Goal: Task Accomplishment & Management: Complete application form

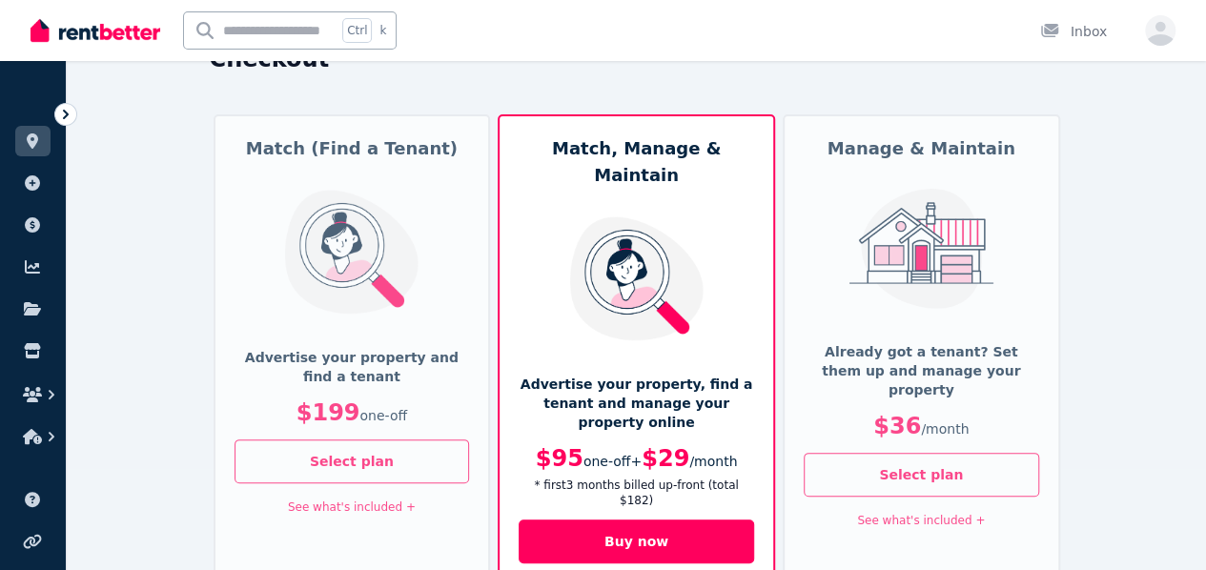
scroll to position [191, 0]
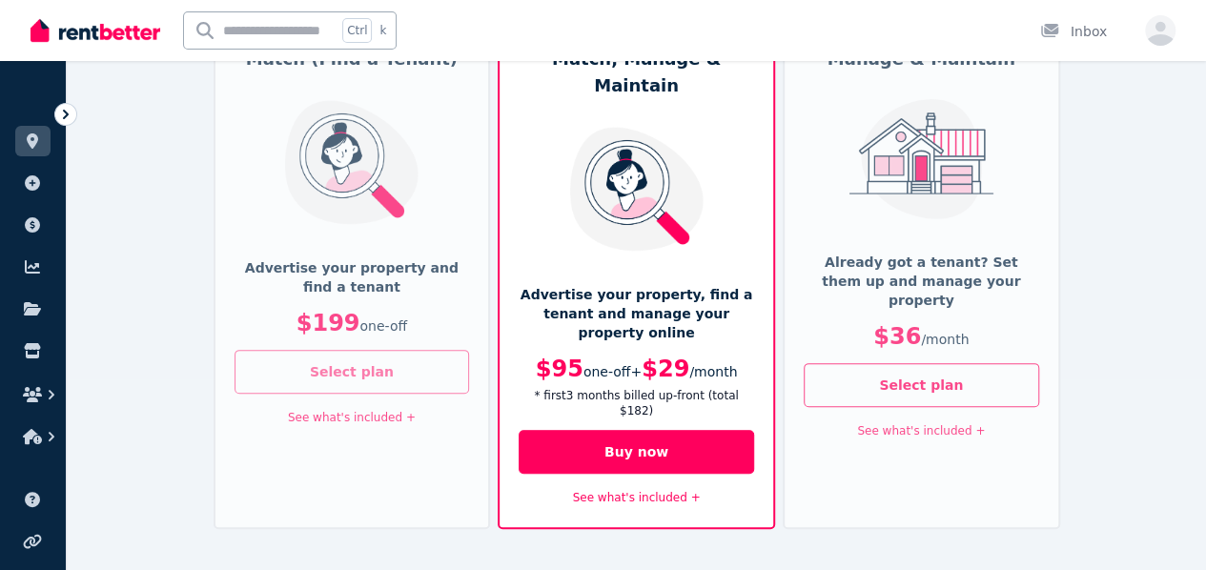
click at [380, 367] on button "Select plan" at bounding box center [351, 372] width 235 height 44
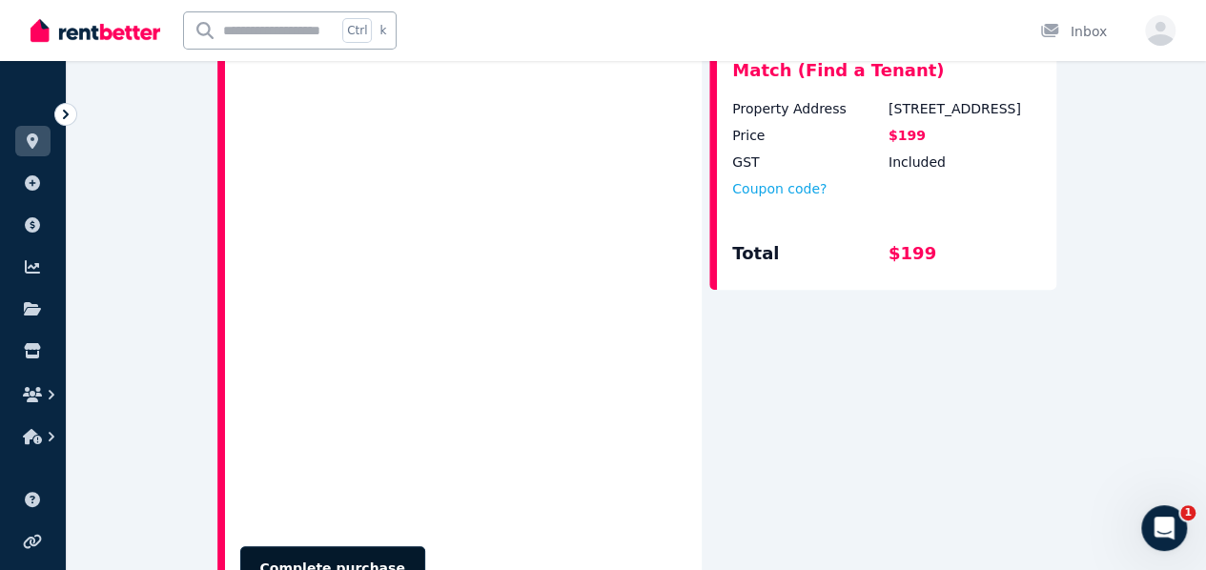
scroll to position [858, 0]
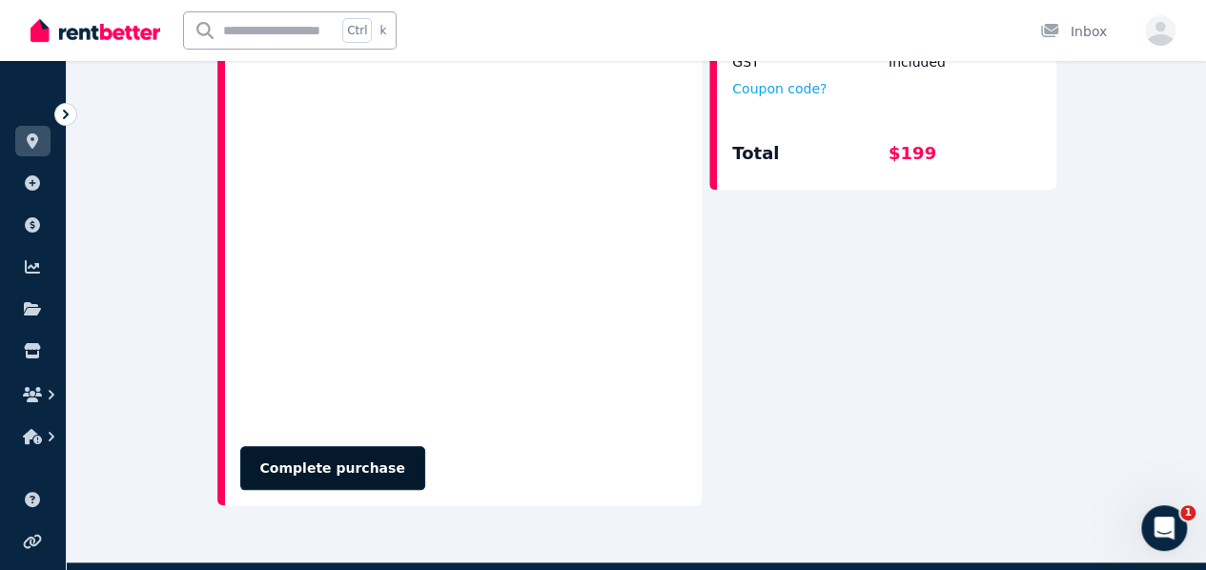
click at [322, 446] on button "Complete purchase" at bounding box center [332, 468] width 185 height 44
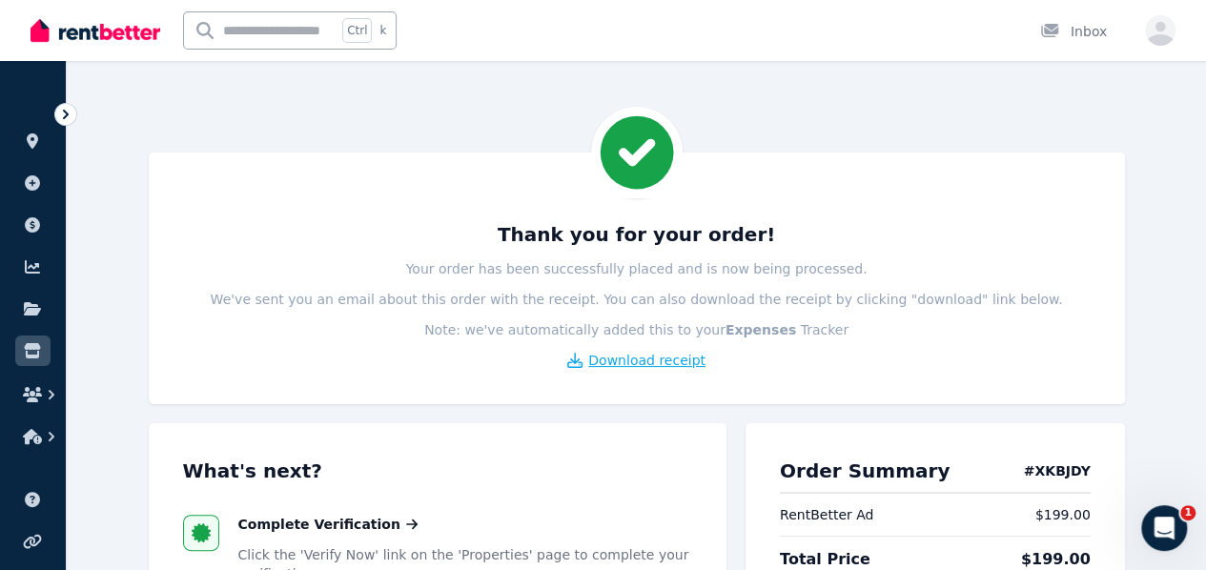
click at [632, 365] on span "Download receipt" at bounding box center [646, 360] width 117 height 19
click at [224, 266] on div "Thank you for your order! Your order has been successfully placed and is now be…" at bounding box center [636, 295] width 907 height 149
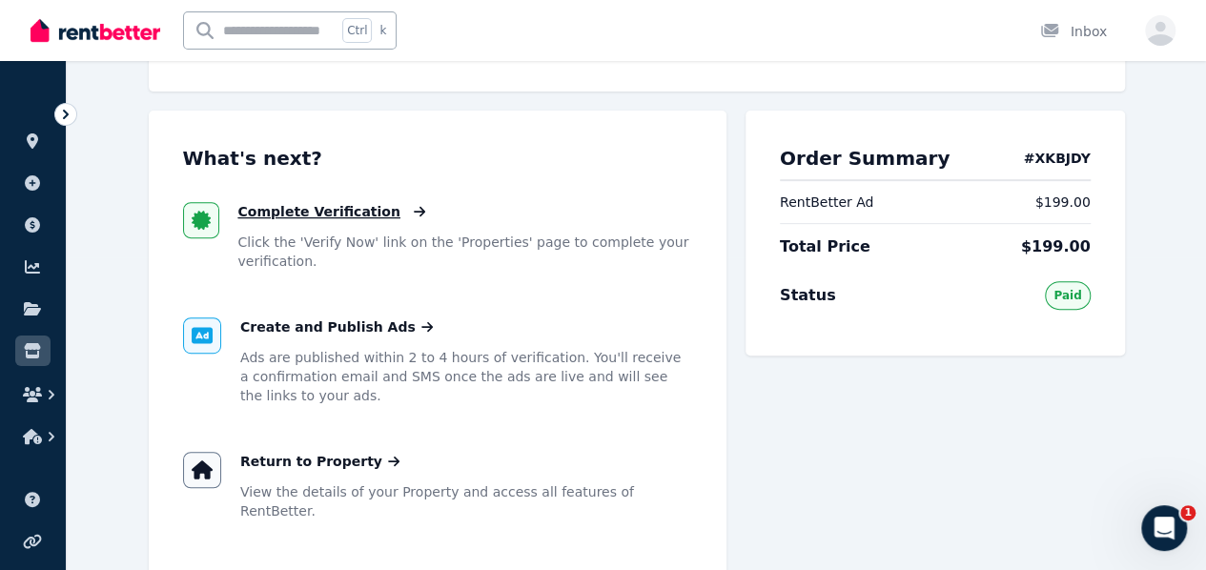
scroll to position [286, 0]
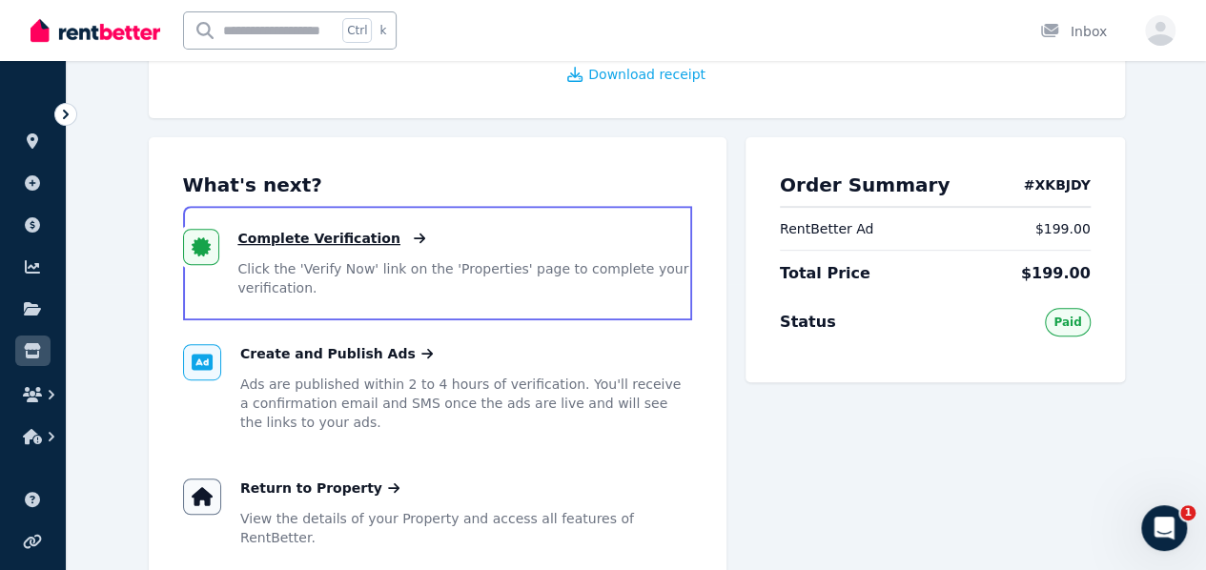
click at [238, 234] on span "Complete Verification" at bounding box center [319, 238] width 162 height 19
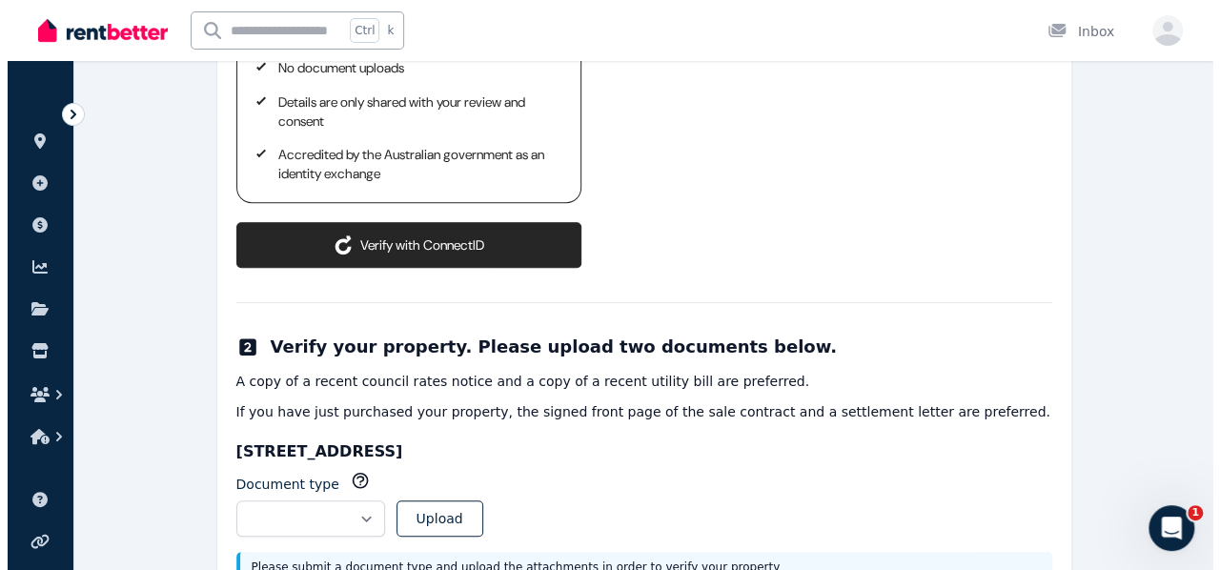
scroll to position [477, 0]
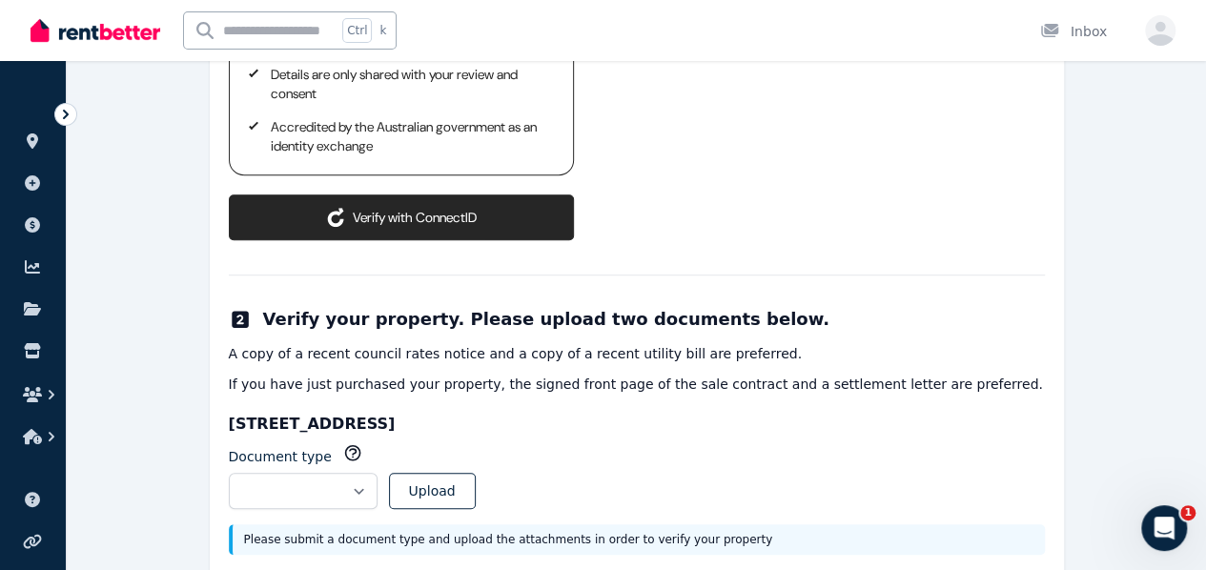
click at [371, 194] on button "Verify with ConnectID" at bounding box center [401, 217] width 345 height 46
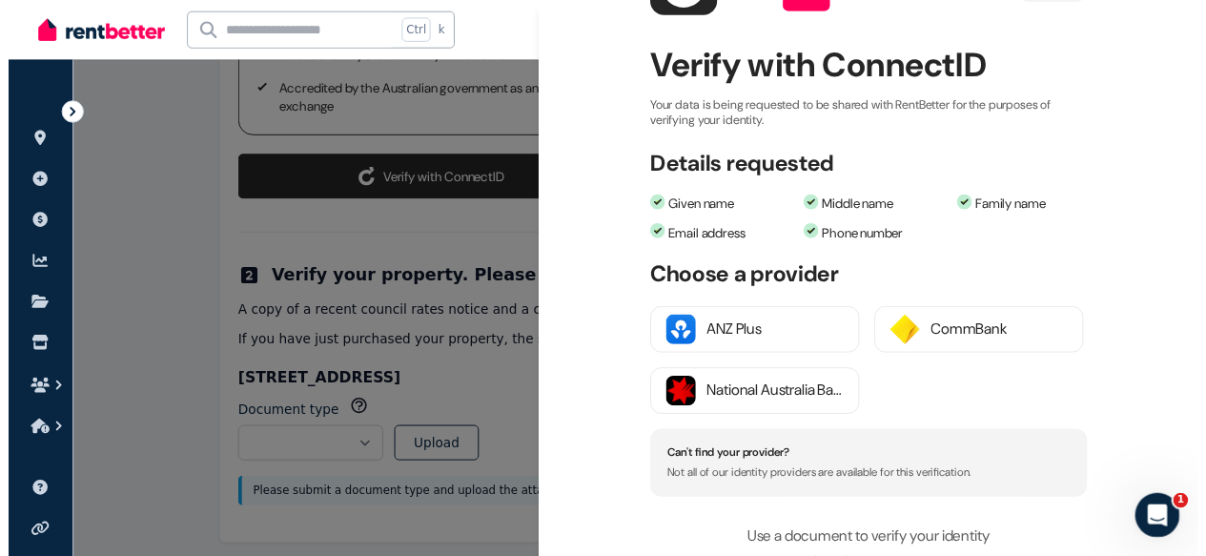
scroll to position [191, 0]
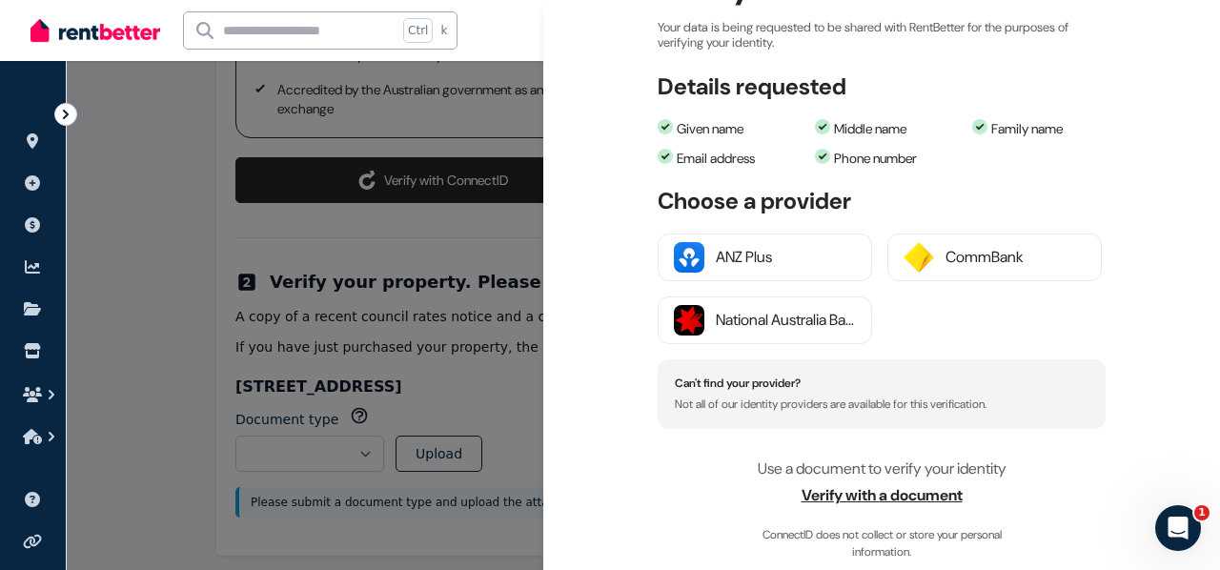
click at [816, 488] on span "Verify with a document" at bounding box center [882, 495] width 448 height 23
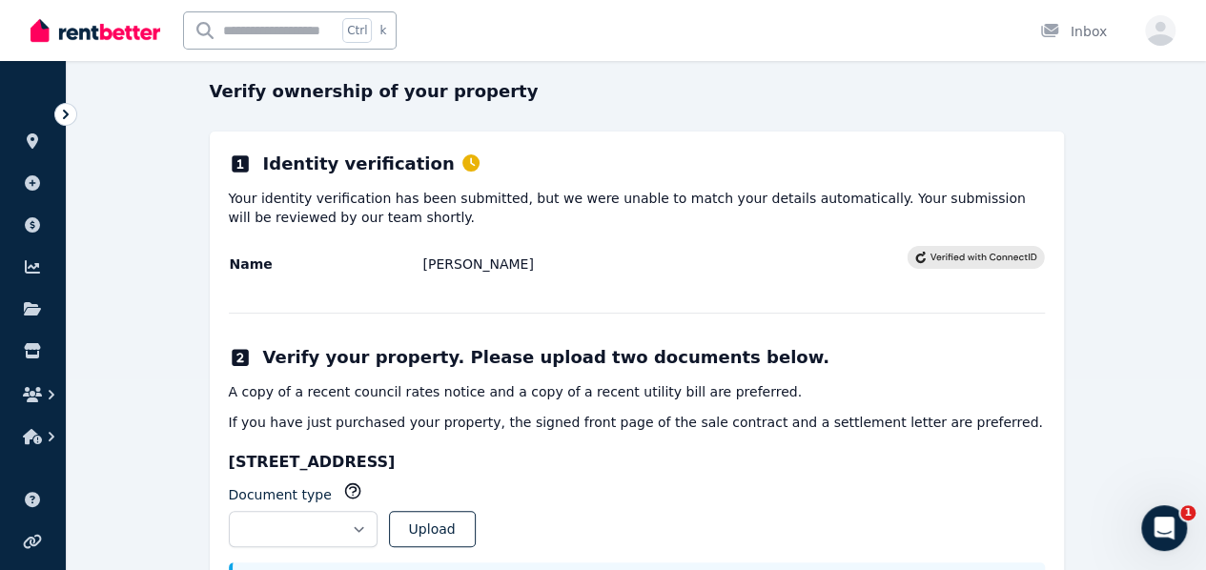
scroll to position [283, 0]
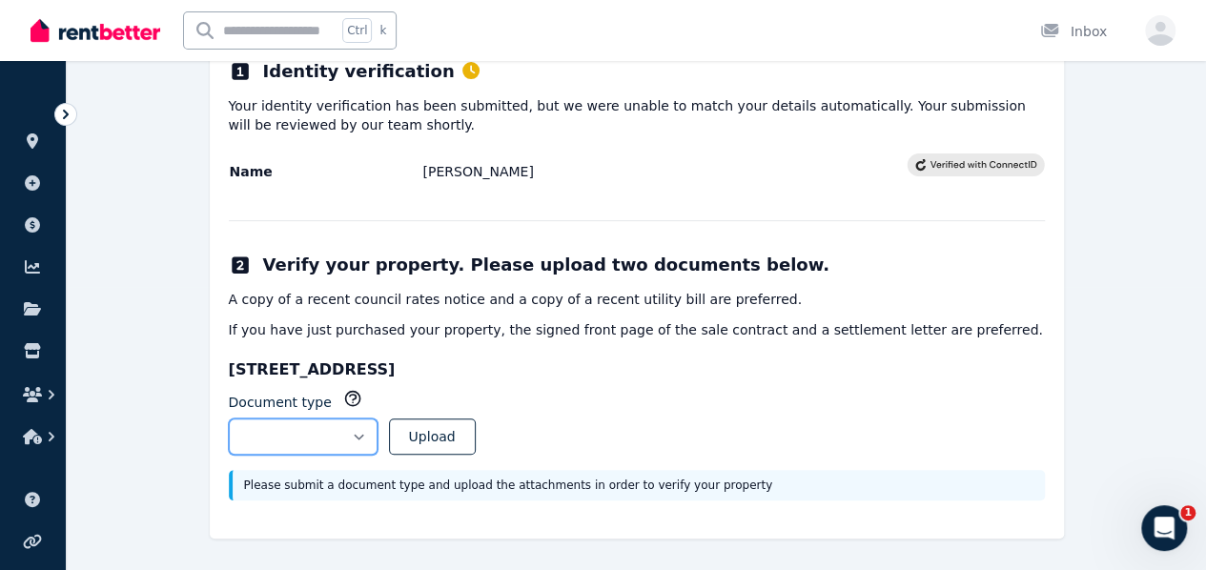
click at [377, 438] on select "**********" at bounding box center [303, 436] width 149 height 36
select select "**********"
click at [229, 418] on select "**********" at bounding box center [303, 436] width 149 height 36
click at [465, 430] on button "Upload" at bounding box center [432, 436] width 87 height 36
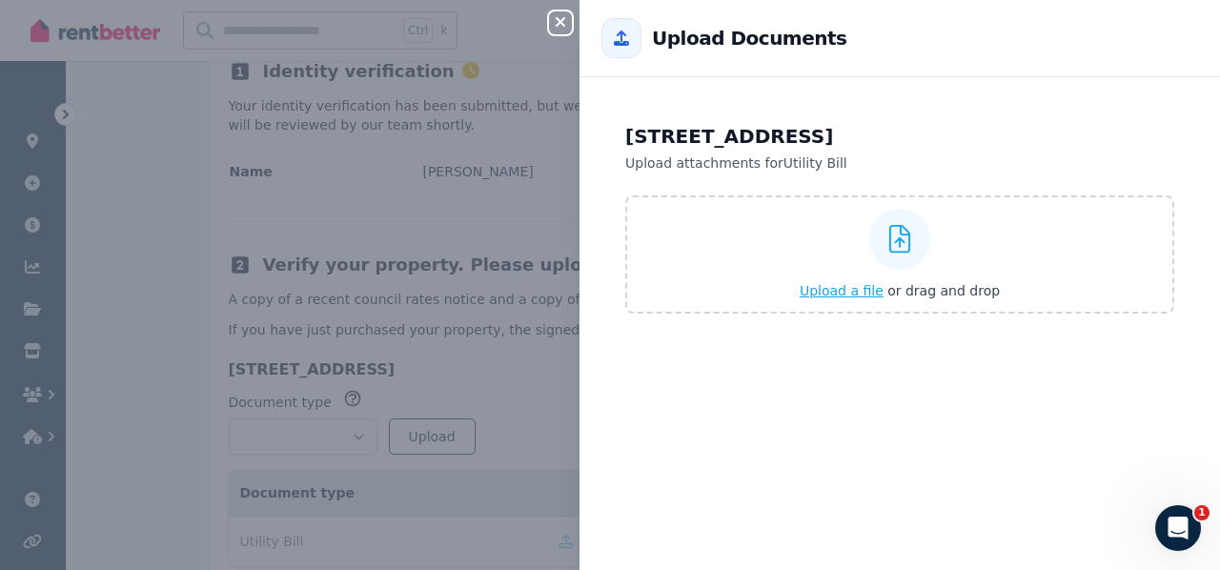
click at [703, 263] on label "Upload a file or drag and drop" at bounding box center [899, 254] width 549 height 118
click at [0, 0] on input "Upload a file or drag and drop" at bounding box center [0, 0] width 0 height 0
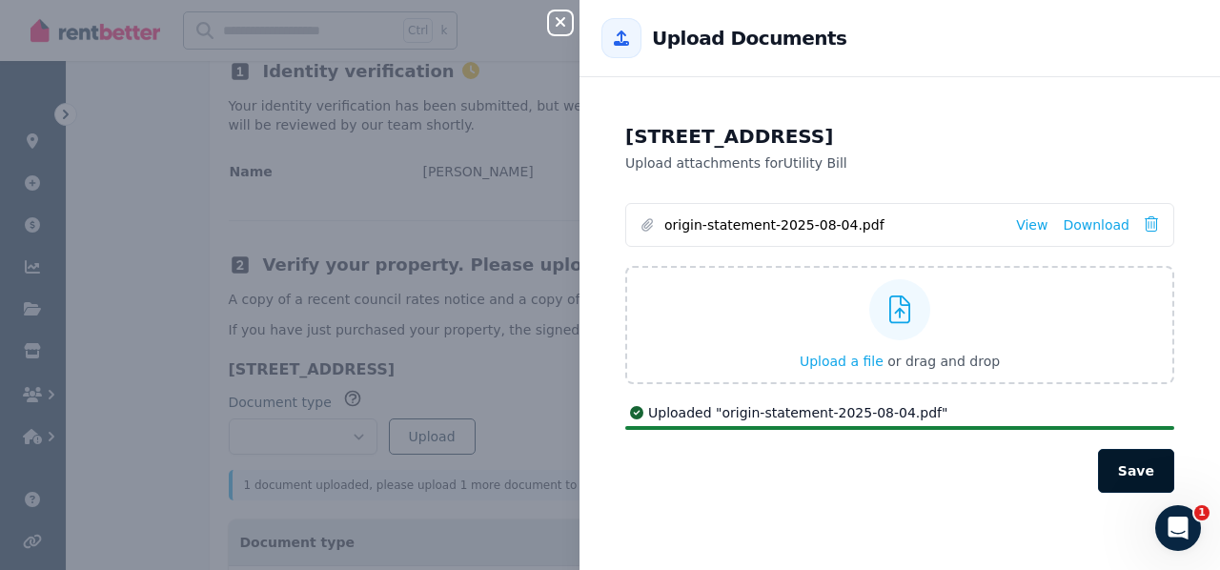
click at [1114, 474] on button "Save" at bounding box center [1136, 471] width 76 height 44
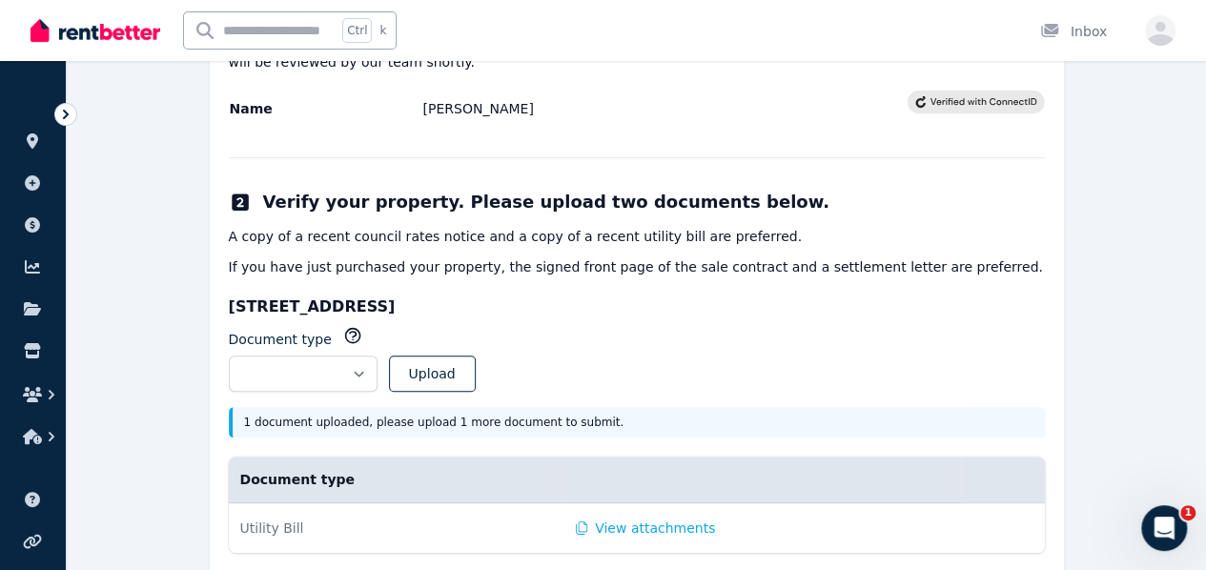
scroll to position [398, 0]
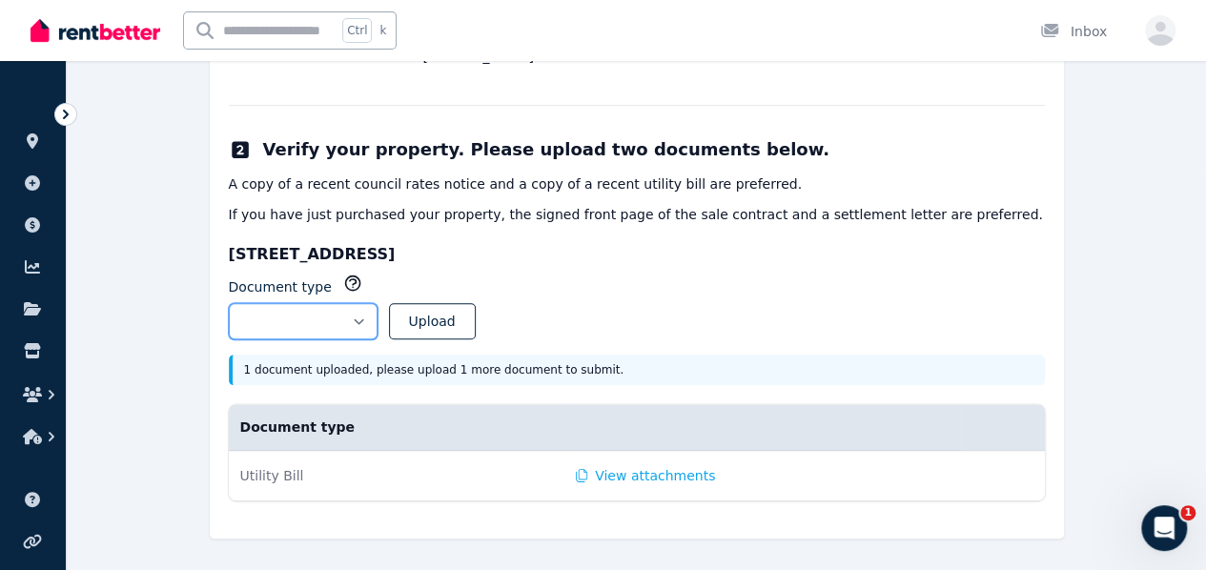
click at [343, 315] on select "**********" at bounding box center [303, 321] width 149 height 36
select select "**********"
click at [229, 303] on select "**********" at bounding box center [303, 321] width 149 height 36
click at [377, 327] on select "**********" at bounding box center [303, 321] width 149 height 36
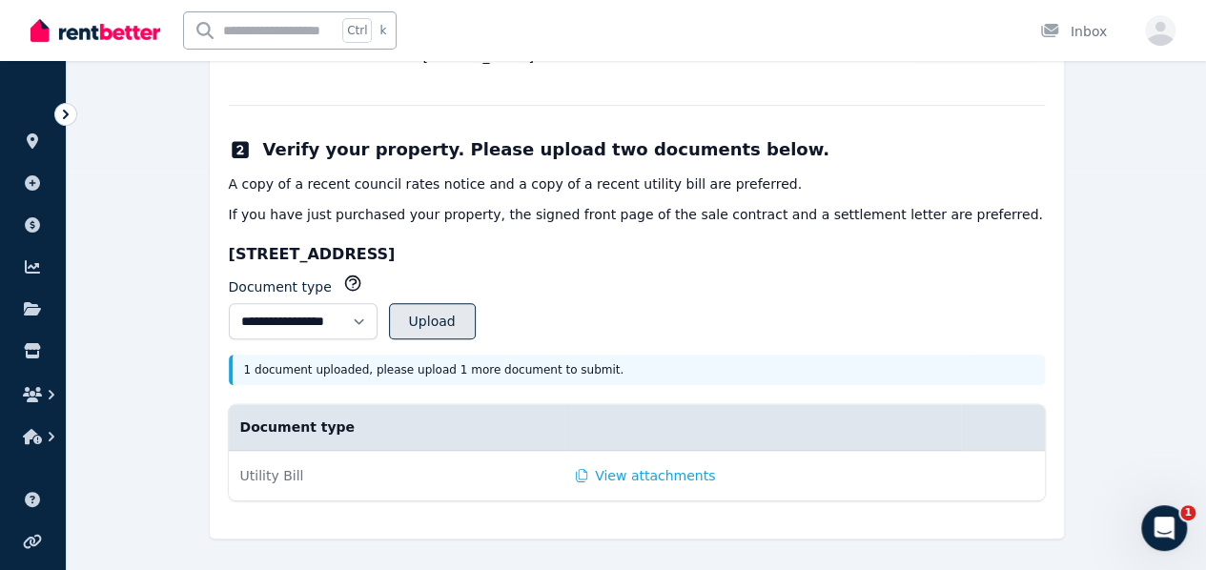
click at [476, 325] on button "Upload" at bounding box center [432, 321] width 87 height 36
select select
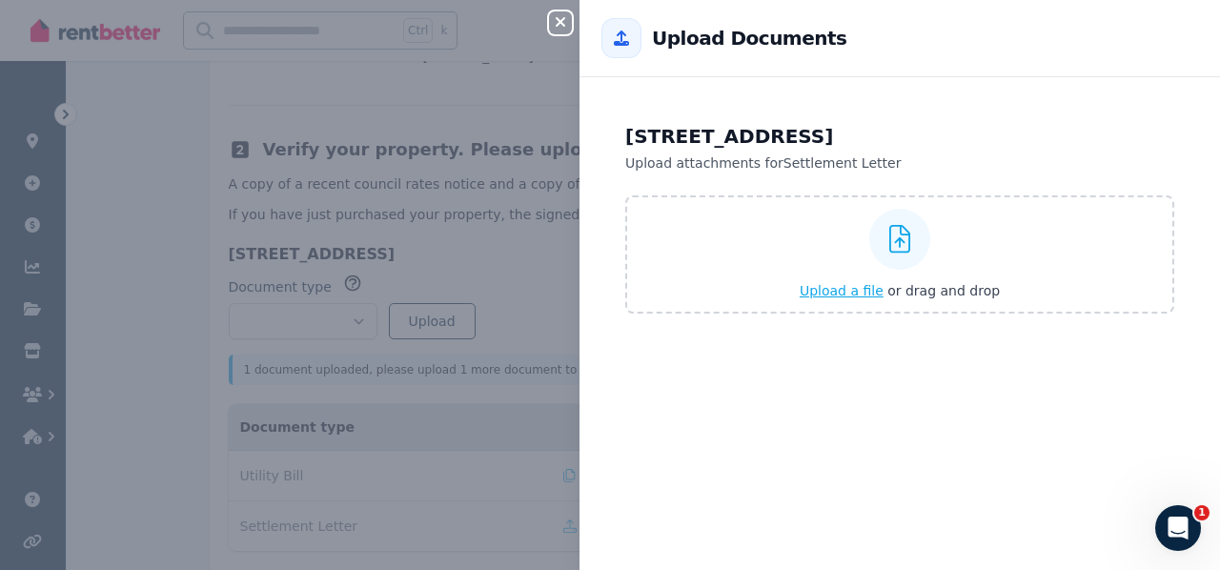
click at [860, 295] on span "Upload a file" at bounding box center [842, 290] width 84 height 15
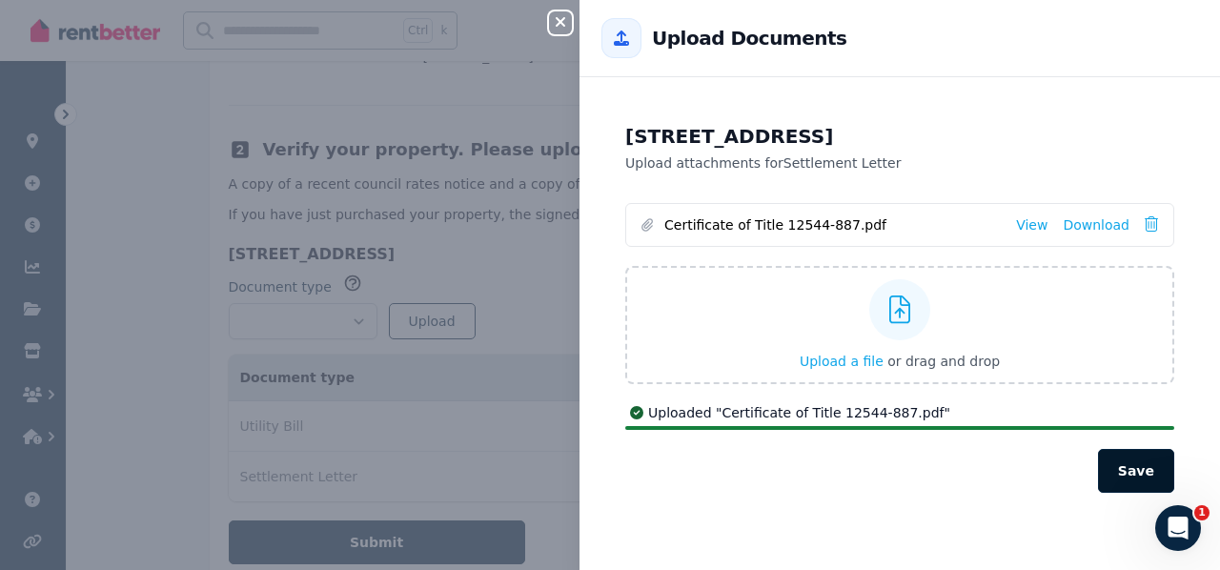
click at [1123, 463] on button "Save" at bounding box center [1136, 471] width 76 height 44
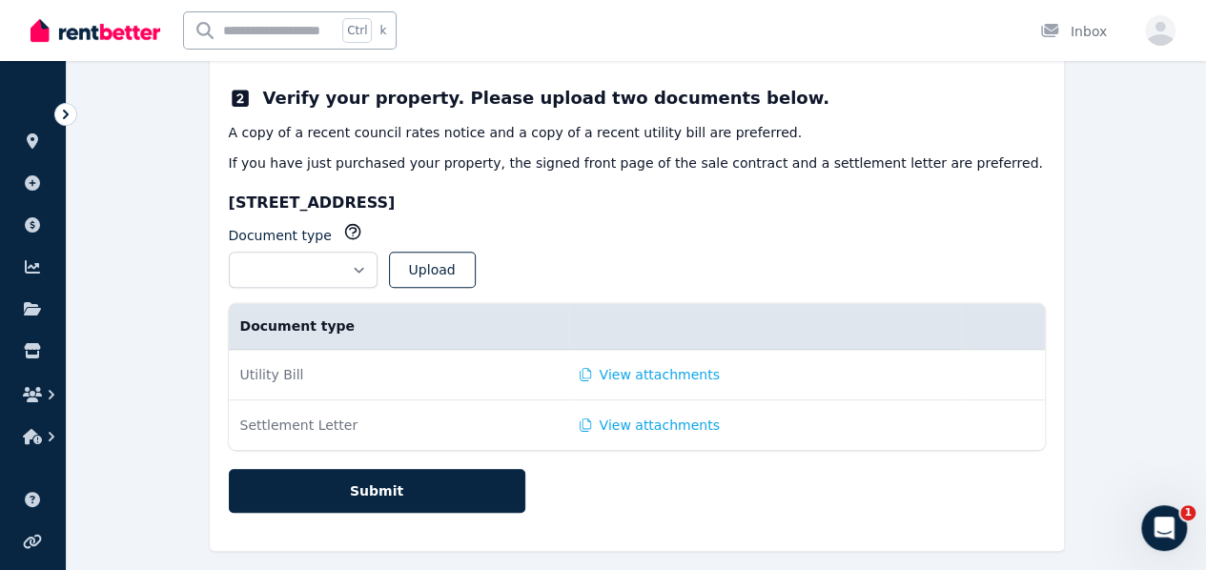
scroll to position [461, 0]
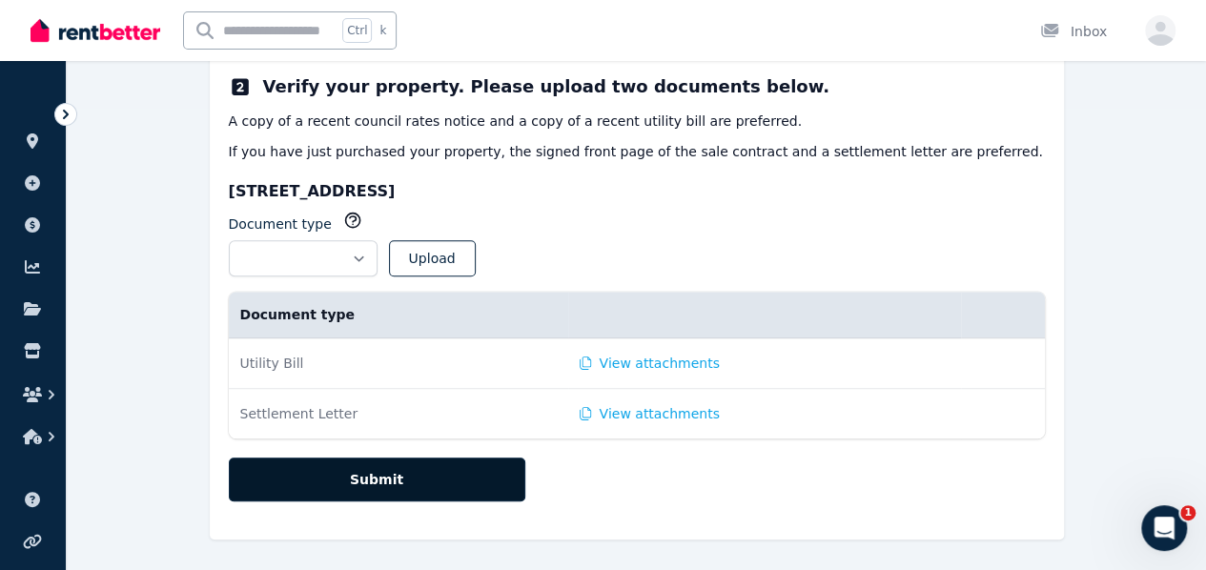
click at [466, 475] on button "Submit" at bounding box center [377, 479] width 296 height 44
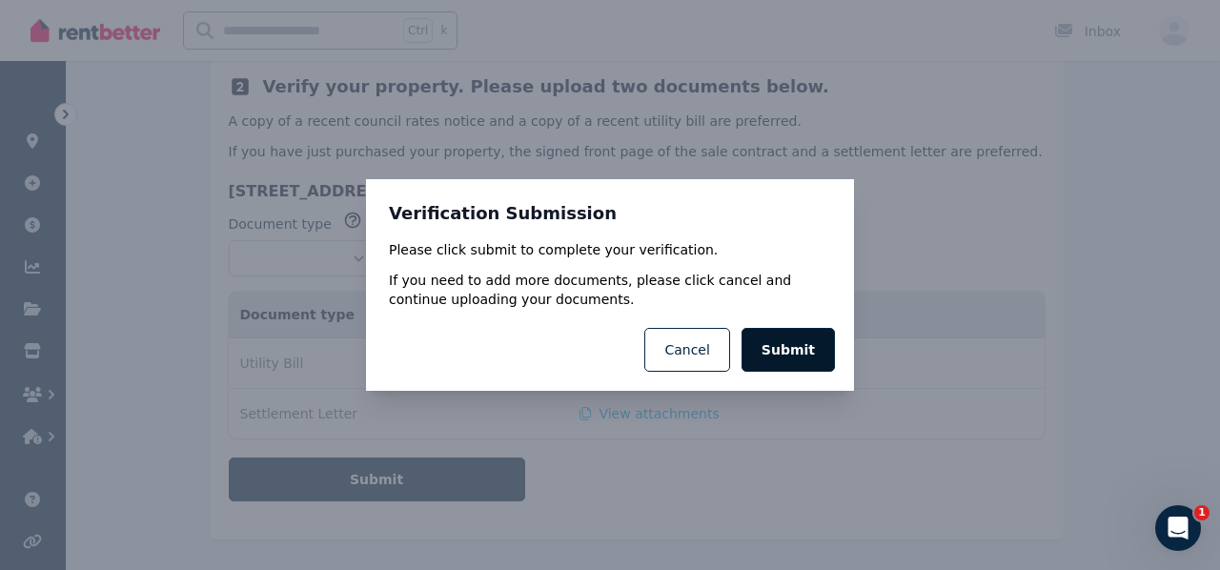
click at [793, 350] on button "Submit" at bounding box center [788, 350] width 93 height 44
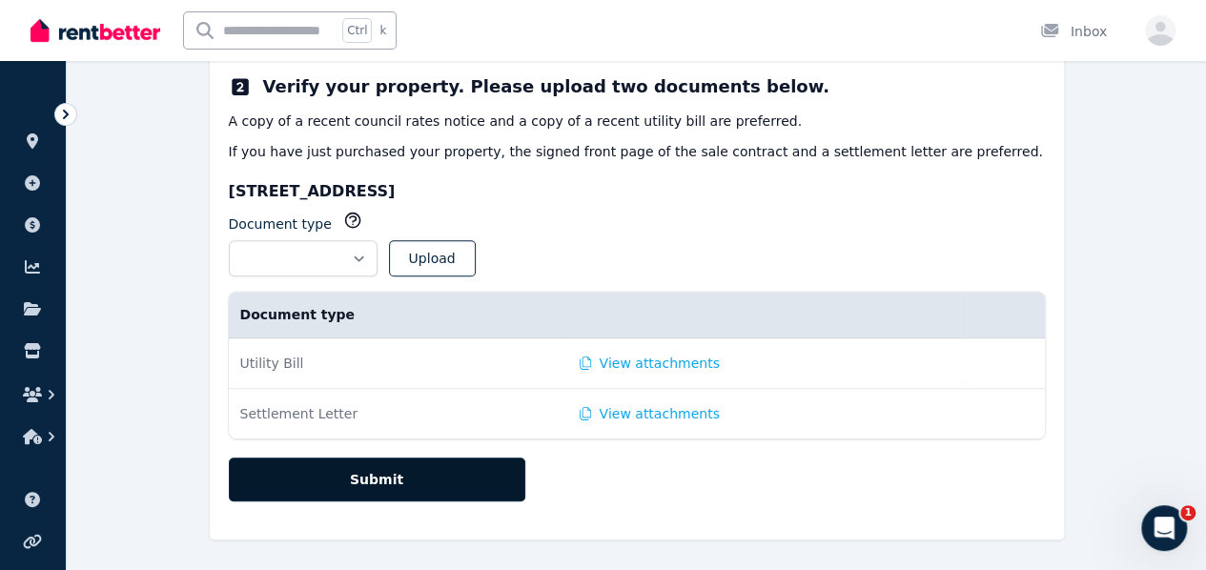
click at [396, 477] on button "Submit" at bounding box center [377, 479] width 296 height 44
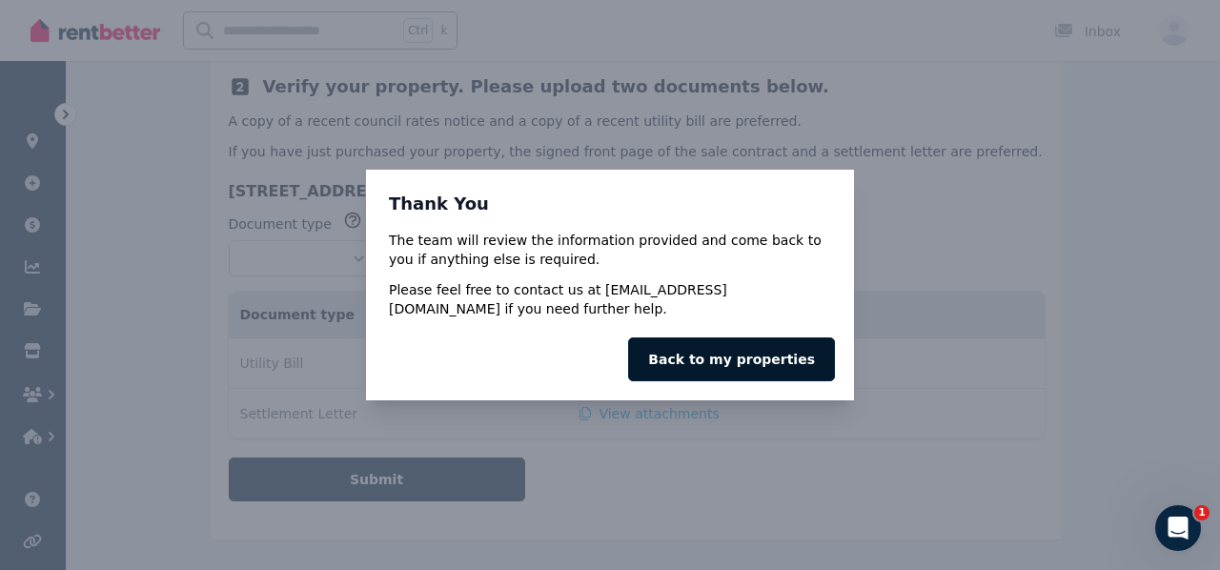
click at [751, 364] on link "Back to my properties" at bounding box center [731, 359] width 207 height 44
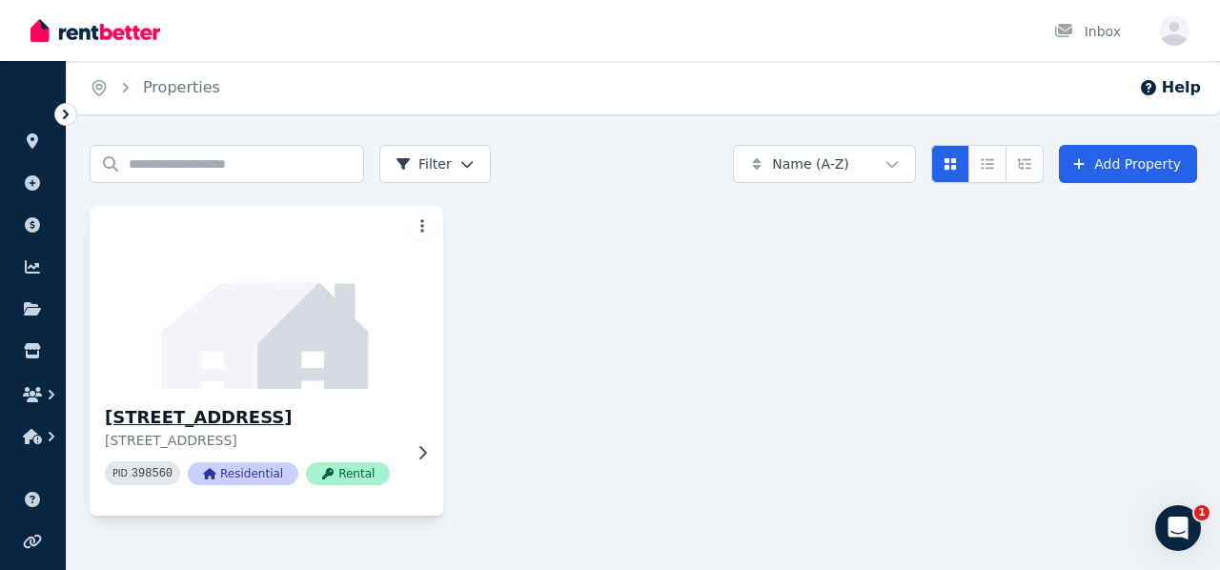
click at [364, 348] on img at bounding box center [267, 297] width 372 height 193
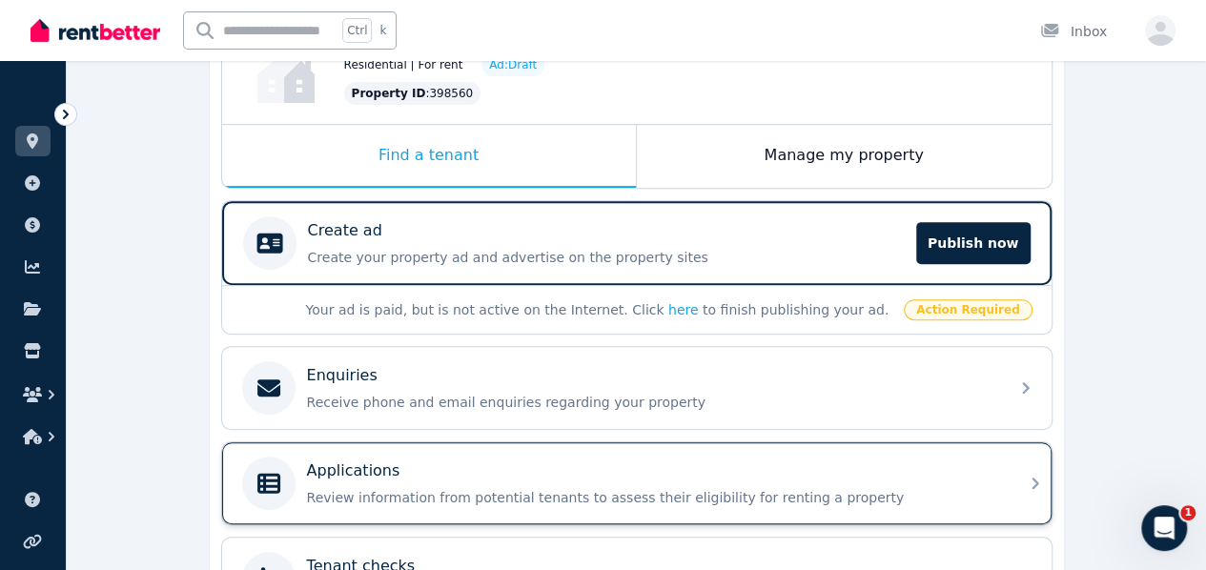
scroll to position [261, 0]
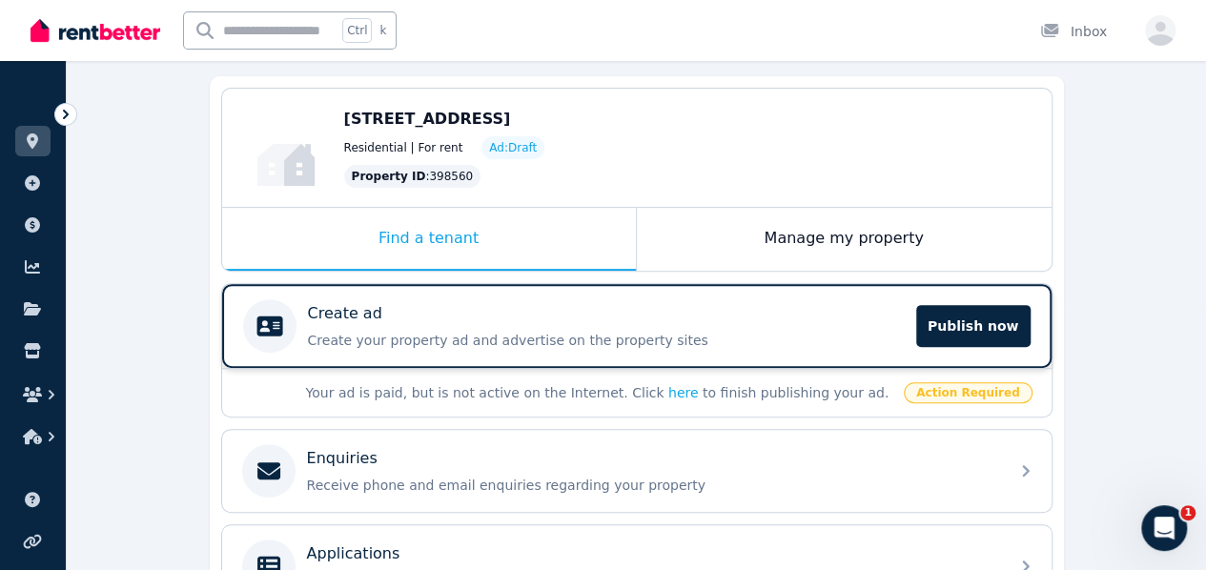
click at [814, 306] on div "Create ad Create your property ad and advertise on the property sites Publish n…" at bounding box center [606, 326] width 597 height 48
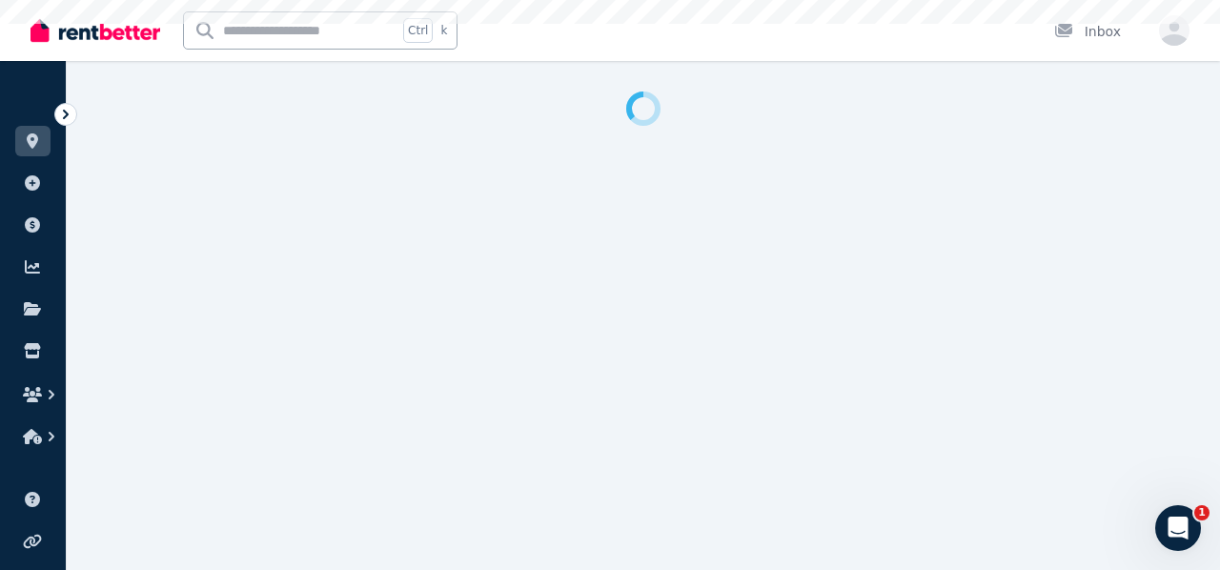
select select "***"
select select "**********"
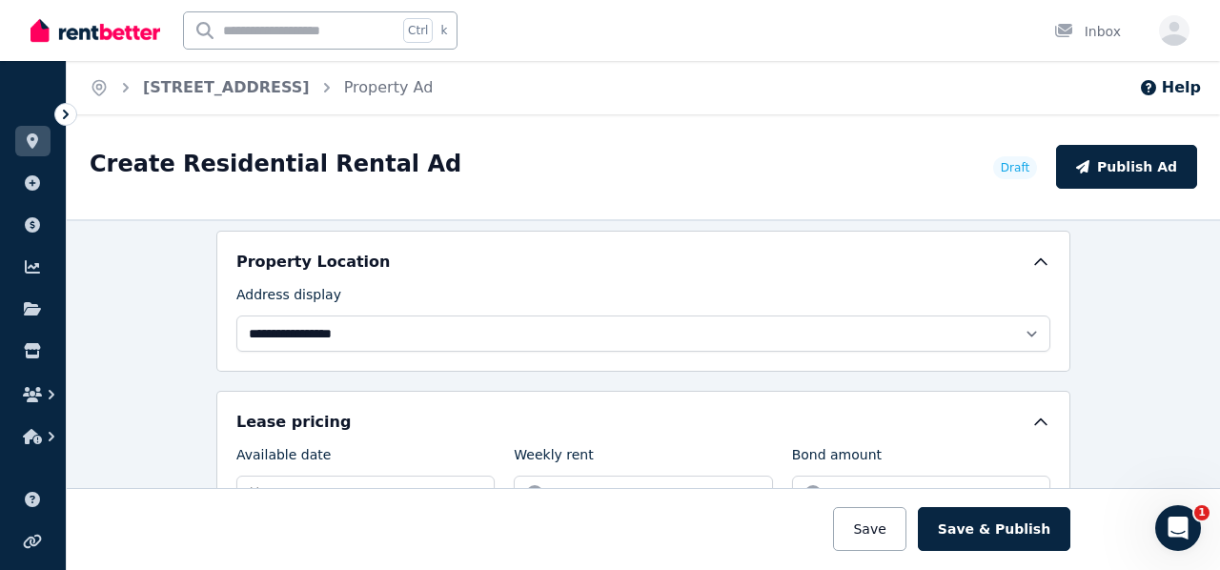
scroll to position [477, 0]
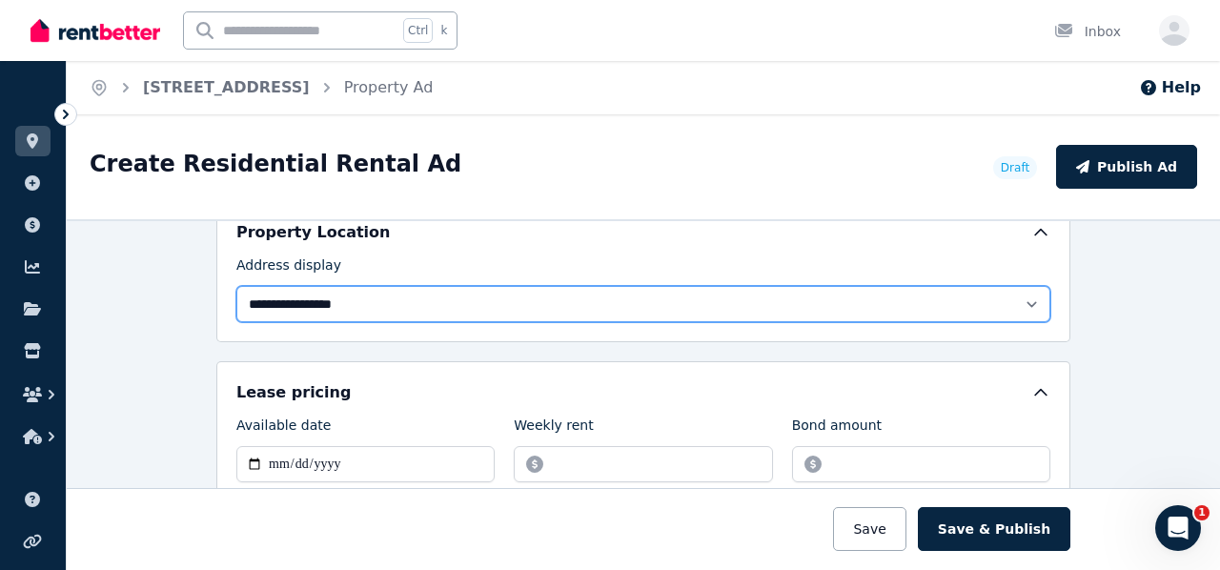
click at [462, 309] on select "**********" at bounding box center [643, 304] width 814 height 36
click at [236, 286] on select "**********" at bounding box center [643, 304] width 814 height 36
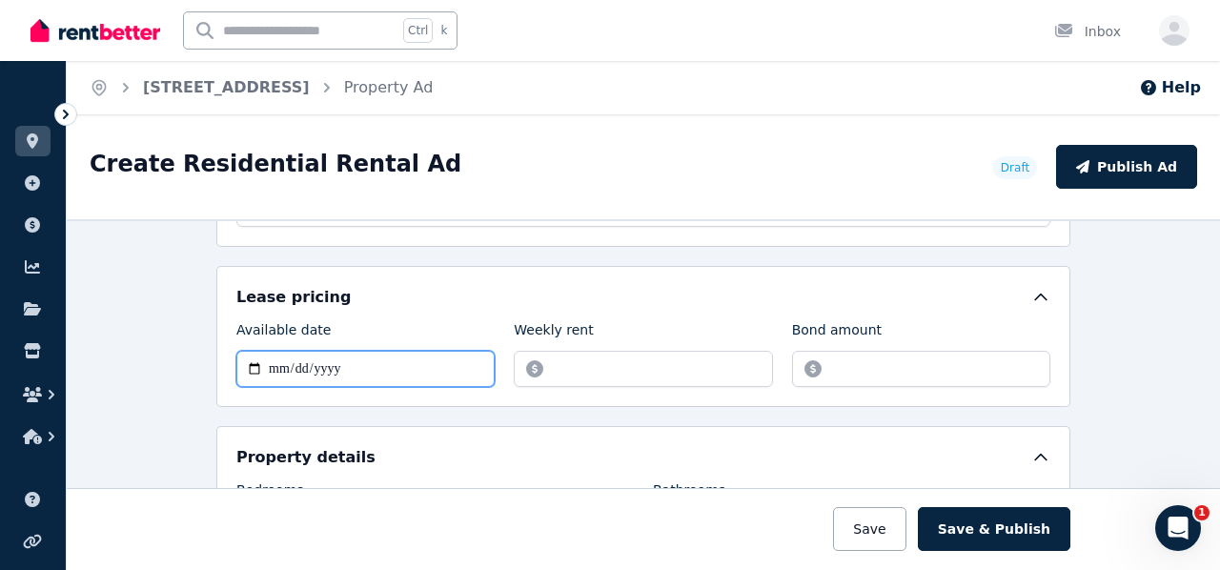
click at [393, 362] on input "Available date" at bounding box center [365, 369] width 258 height 36
click at [269, 363] on input "Available date" at bounding box center [365, 369] width 258 height 36
click at [278, 370] on input "Available date" at bounding box center [365, 369] width 258 height 36
click at [263, 357] on input "Available date" at bounding box center [365, 369] width 258 height 36
click at [261, 359] on input "Available date" at bounding box center [365, 369] width 258 height 36
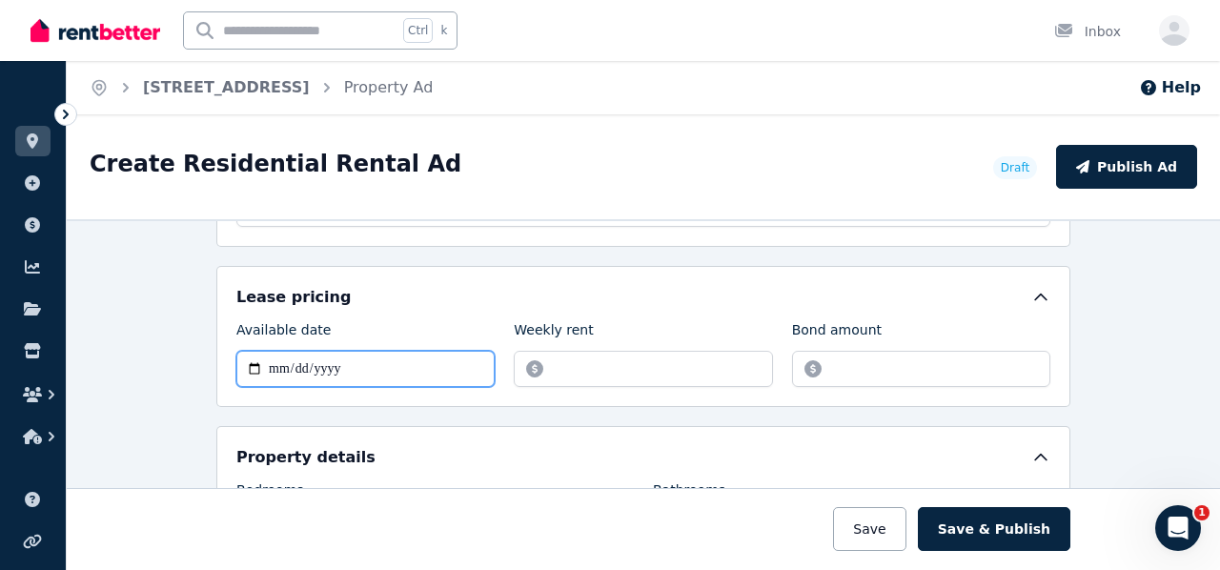
click at [268, 363] on input "Available date" at bounding box center [365, 369] width 258 height 36
click at [269, 364] on input "Available date" at bounding box center [365, 369] width 258 height 36
type input "**********"
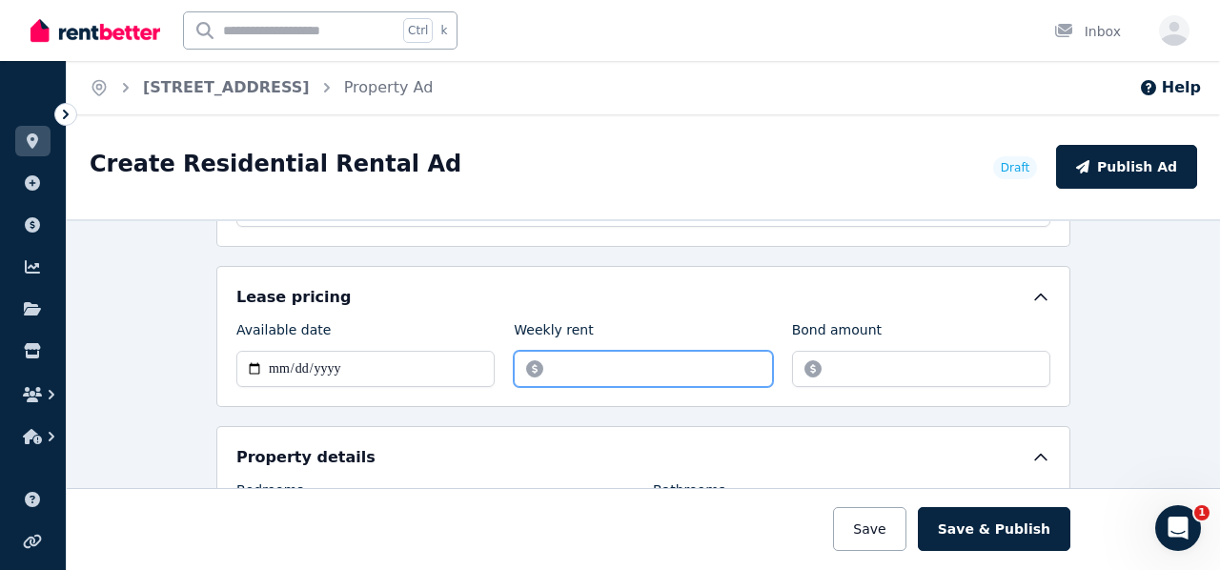
click at [579, 352] on input "Weekly rent" at bounding box center [643, 369] width 258 height 36
type input "***"
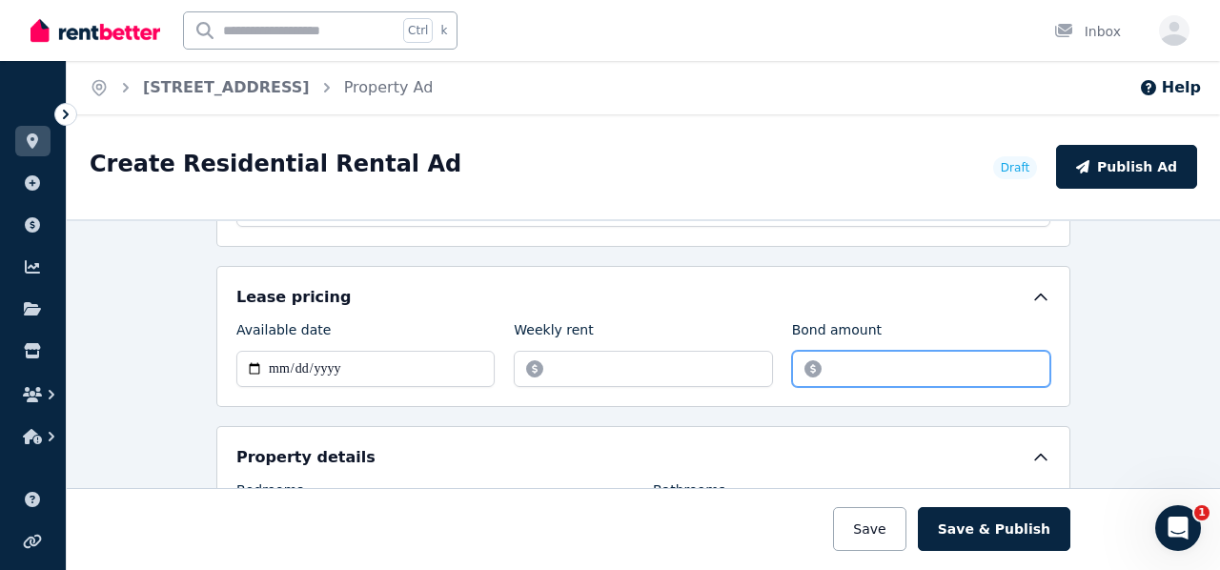
click at [859, 365] on input "Bond amount" at bounding box center [921, 369] width 258 height 36
type input "****"
click at [660, 320] on div "Weekly rent" at bounding box center [643, 333] width 258 height 27
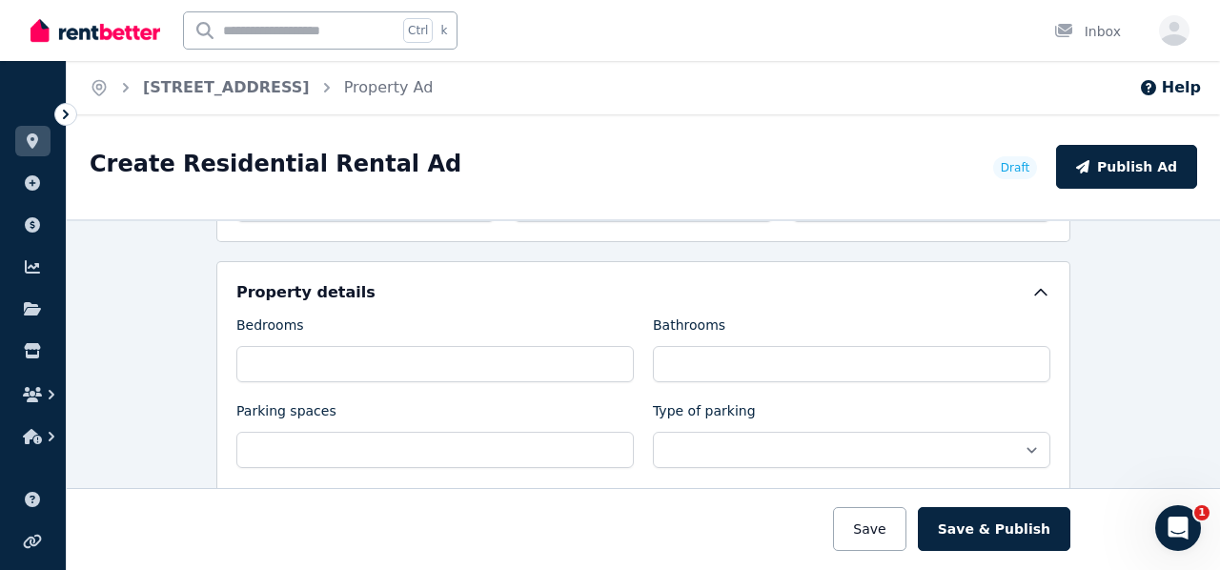
scroll to position [762, 0]
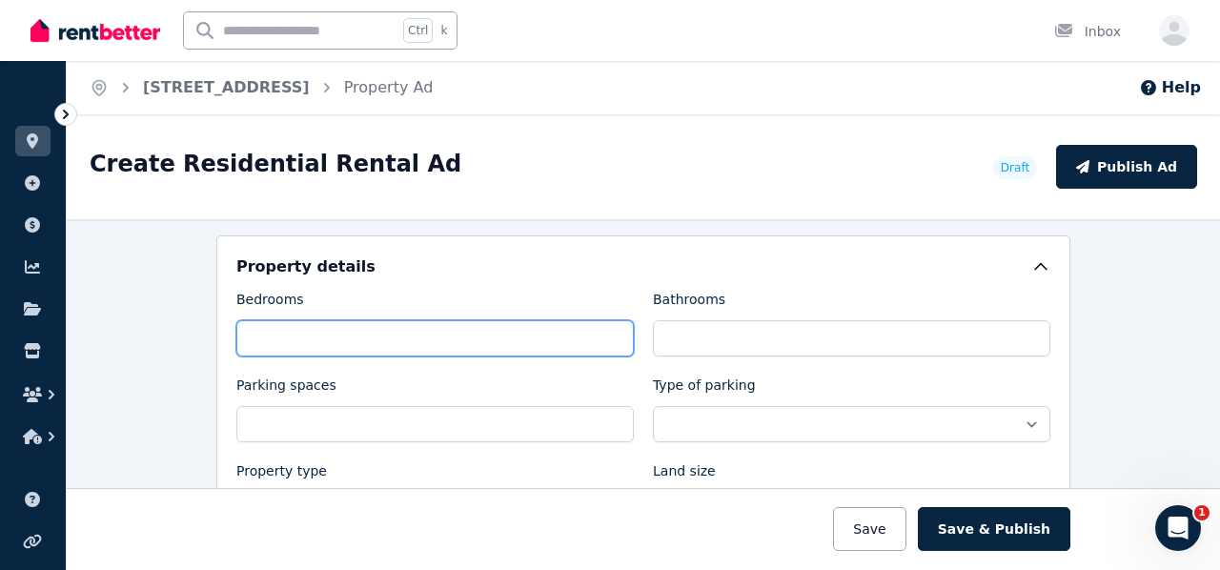
click at [463, 333] on input "Bedrooms" at bounding box center [434, 338] width 397 height 36
type input "**"
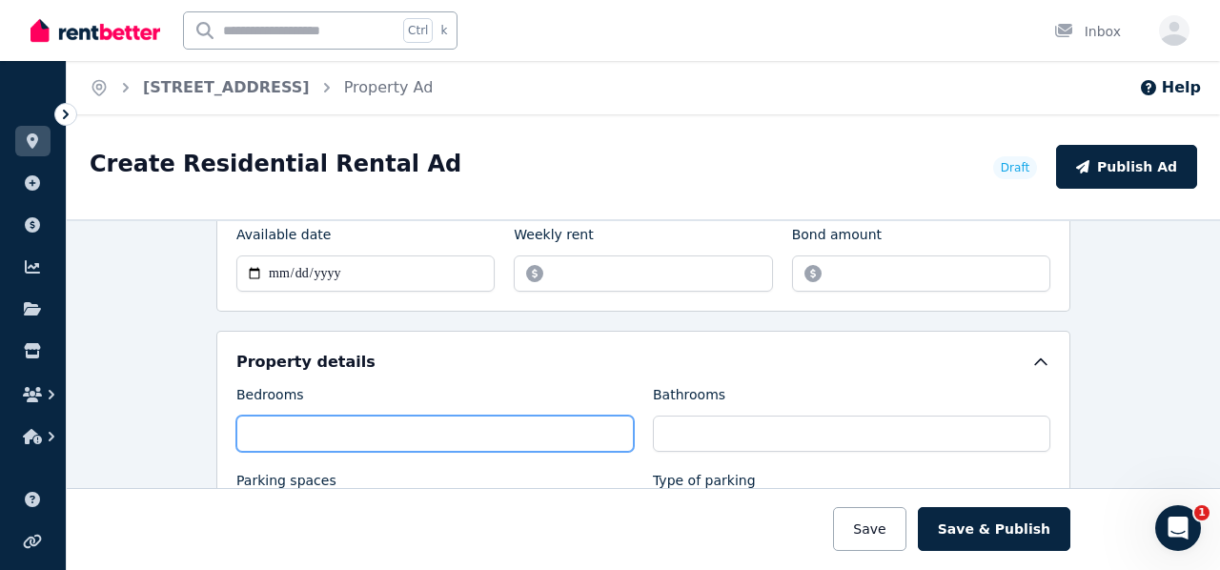
drag, startPoint x: 268, startPoint y: 427, endPoint x: 201, endPoint y: 422, distance: 66.9
click at [201, 422] on div "**********" at bounding box center [643, 394] width 1153 height 351
type input "*"
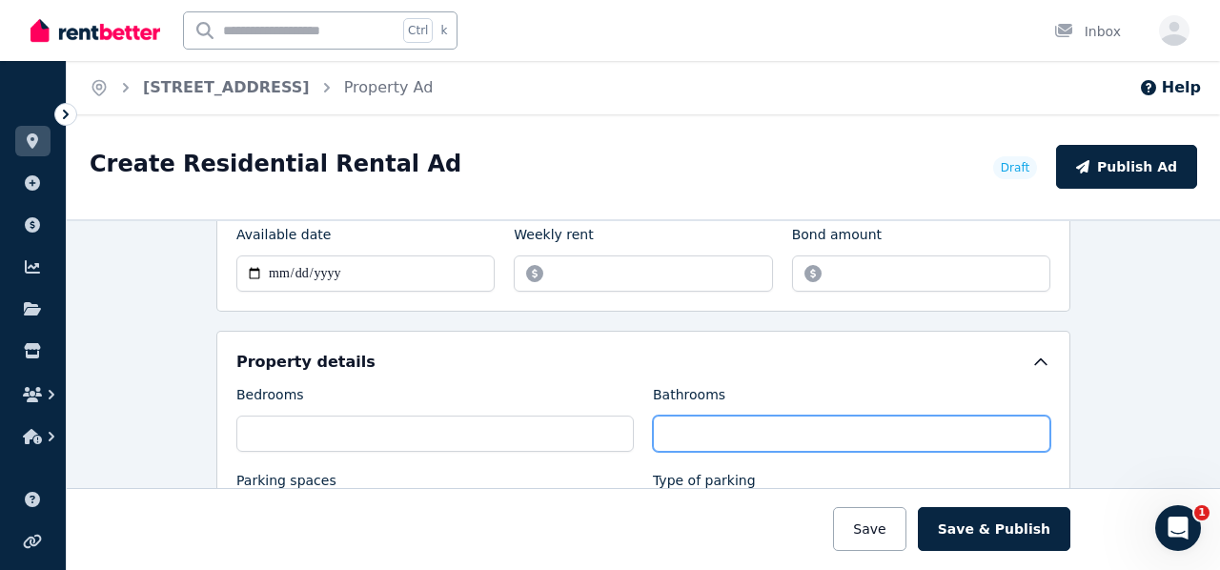
click at [742, 428] on input "Bathrooms" at bounding box center [851, 434] width 397 height 36
type input "*"
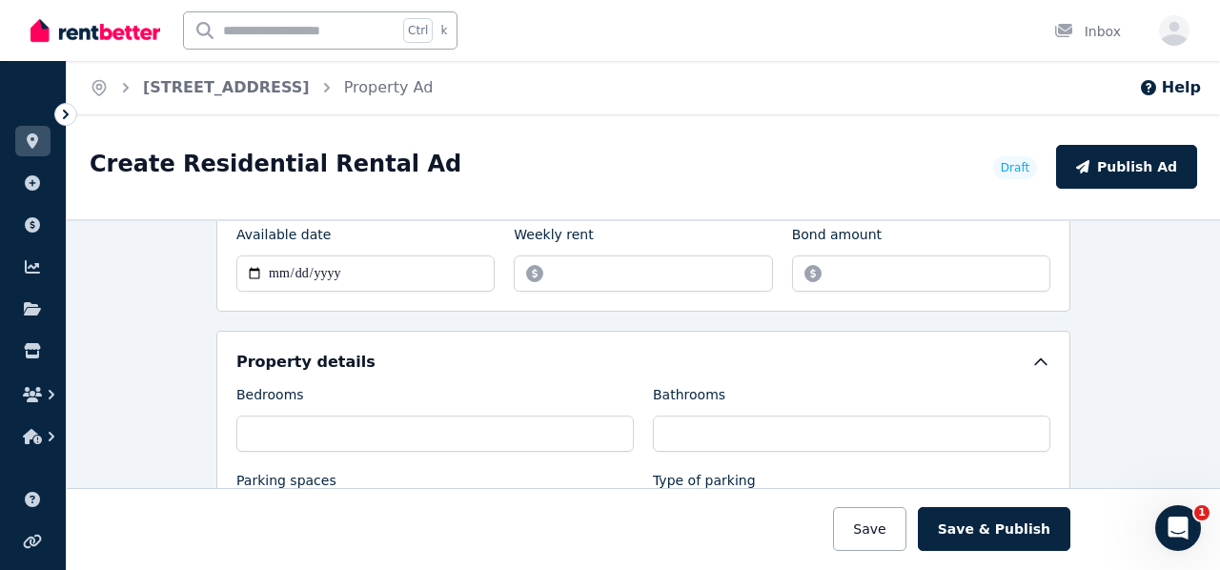
click at [565, 385] on div "Bedrooms" at bounding box center [434, 398] width 397 height 27
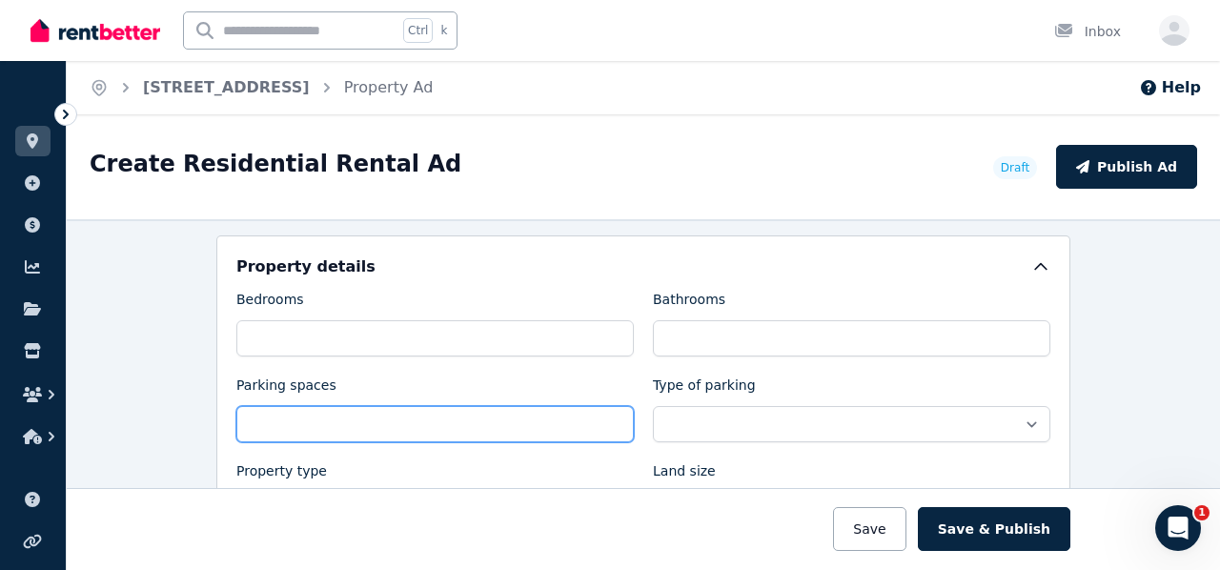
click at [517, 414] on input "Parking spaces" at bounding box center [434, 424] width 397 height 36
type input "*"
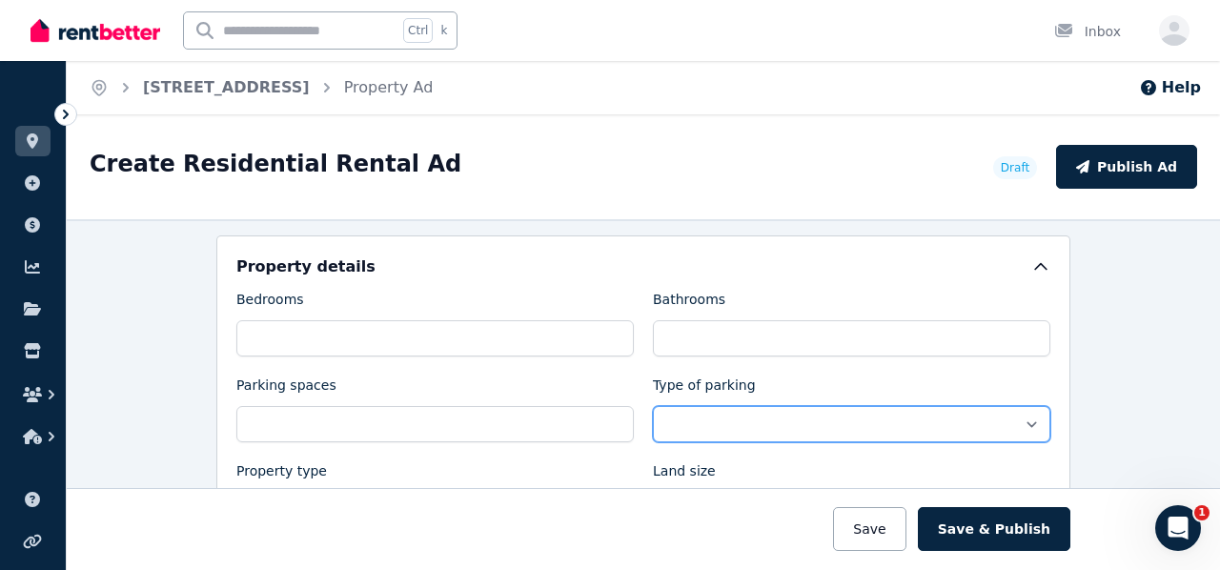
click at [717, 406] on select "**********" at bounding box center [851, 424] width 397 height 36
select select "**********"
click at [653, 406] on select "**********" at bounding box center [851, 424] width 397 height 36
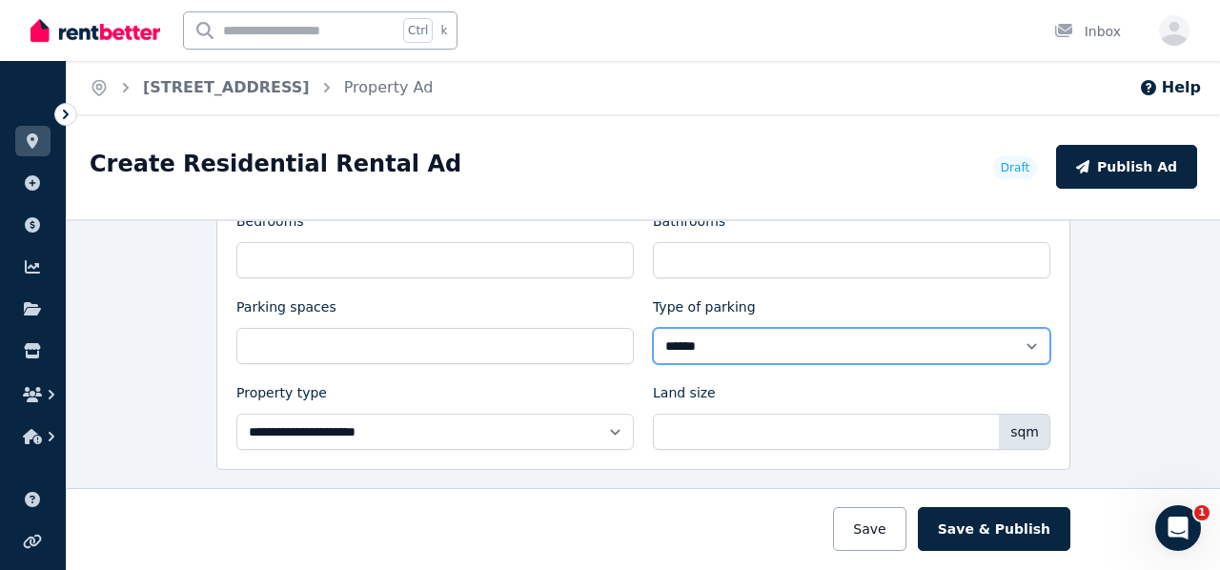
scroll to position [858, 0]
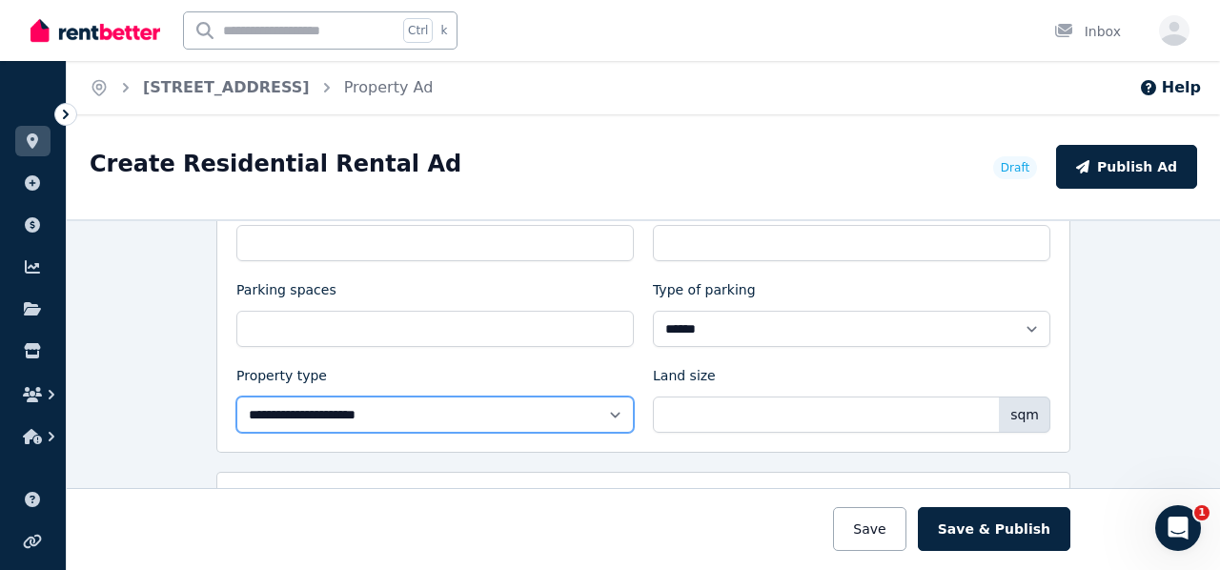
click at [557, 401] on select "**********" at bounding box center [434, 414] width 397 height 36
select select "**********"
click at [236, 396] on select "**********" at bounding box center [434, 414] width 397 height 36
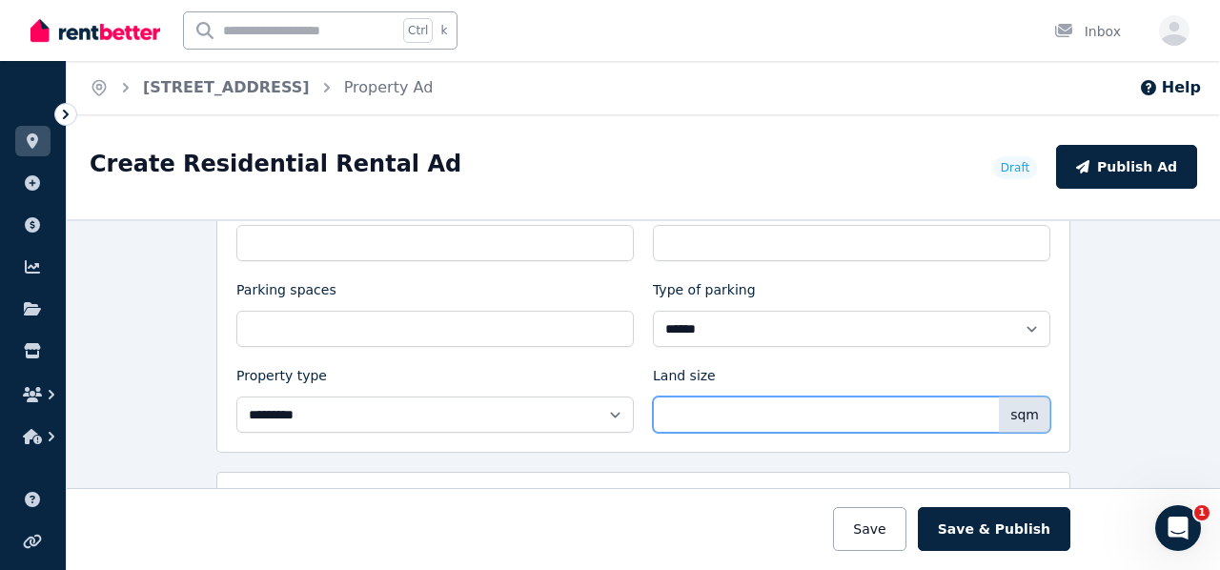
click at [698, 409] on input "Land size" at bounding box center [851, 414] width 397 height 36
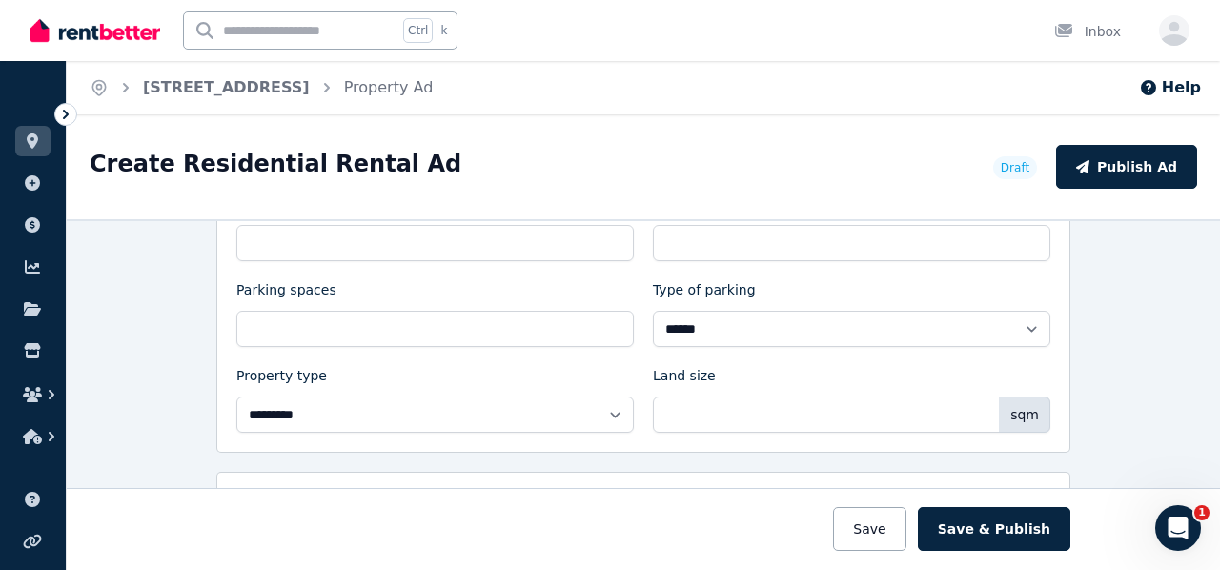
click at [736, 440] on div "**********" at bounding box center [643, 296] width 854 height 313
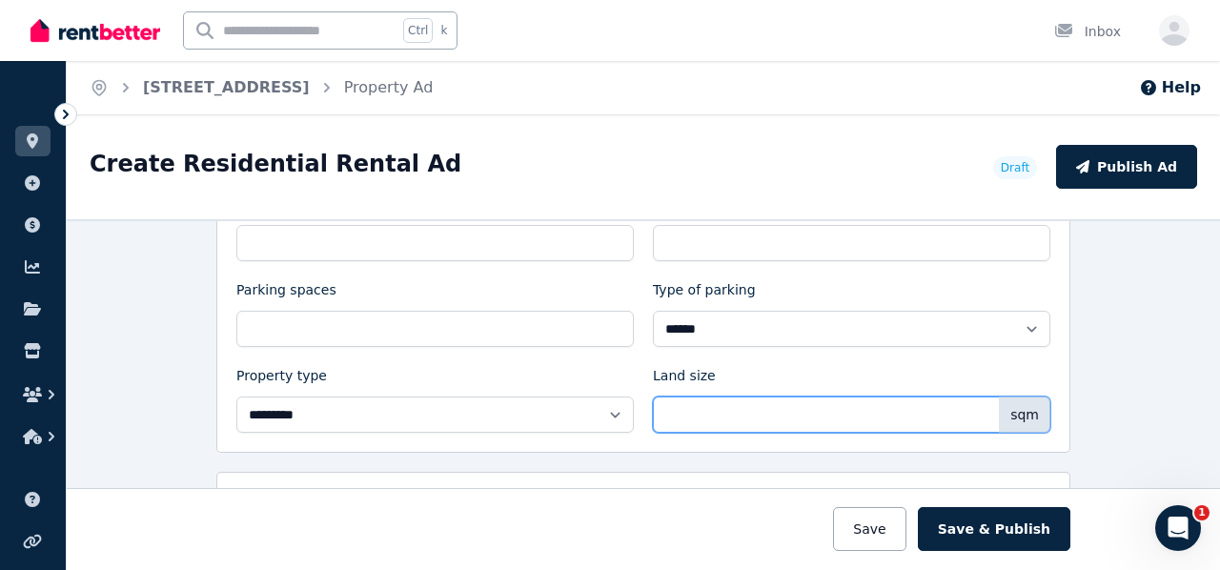
click at [704, 409] on input "*****" at bounding box center [851, 414] width 397 height 36
type input "****"
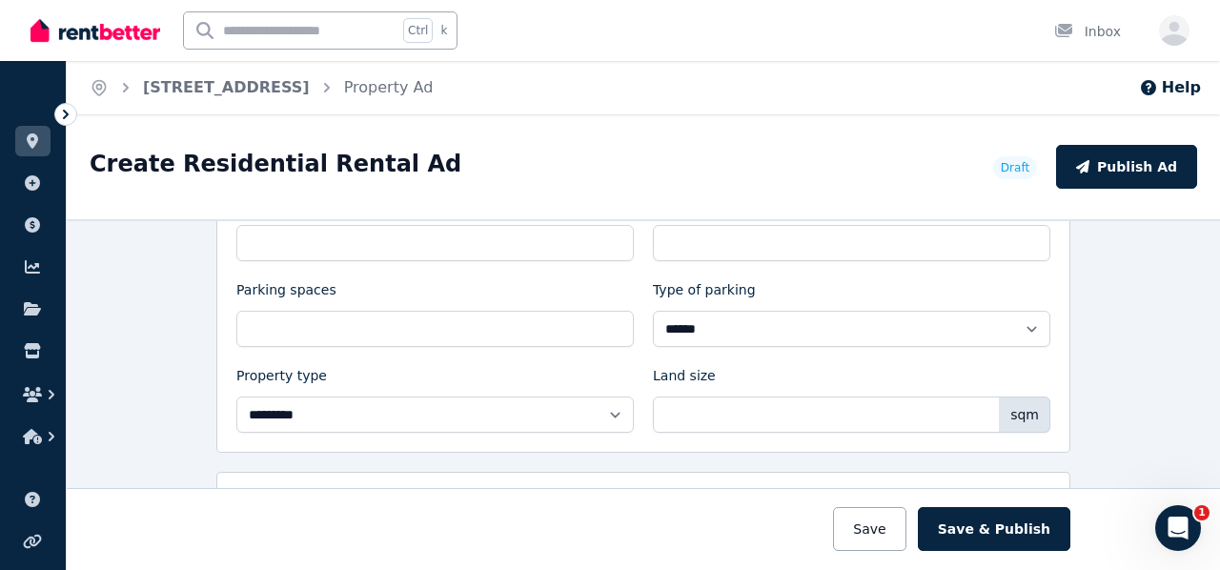
click at [701, 429] on div "**********" at bounding box center [643, 296] width 854 height 313
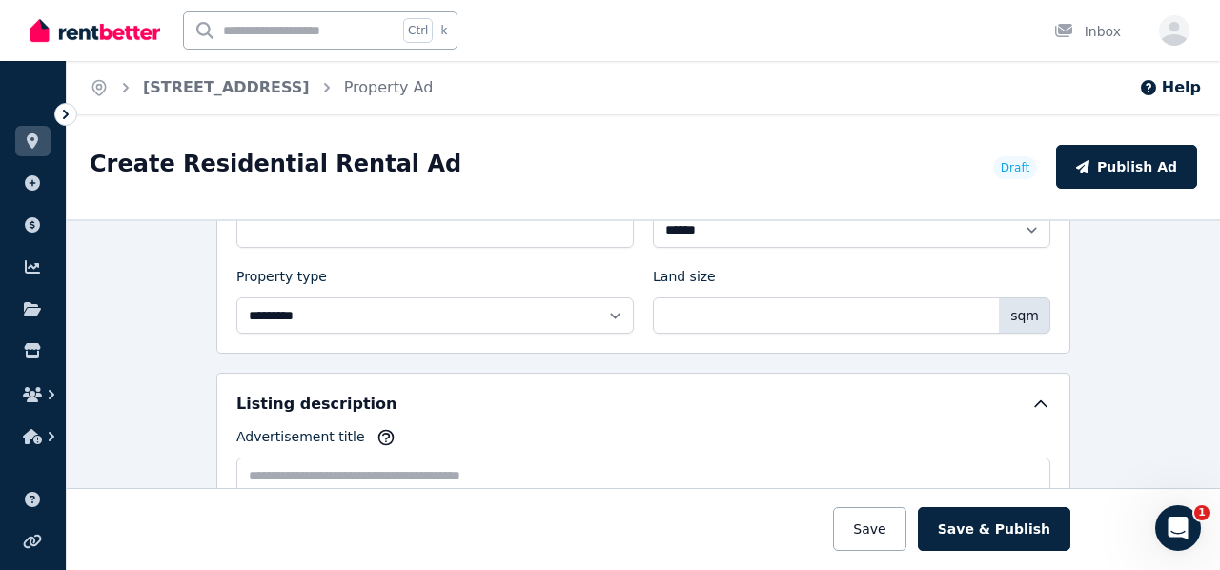
scroll to position [1048, 0]
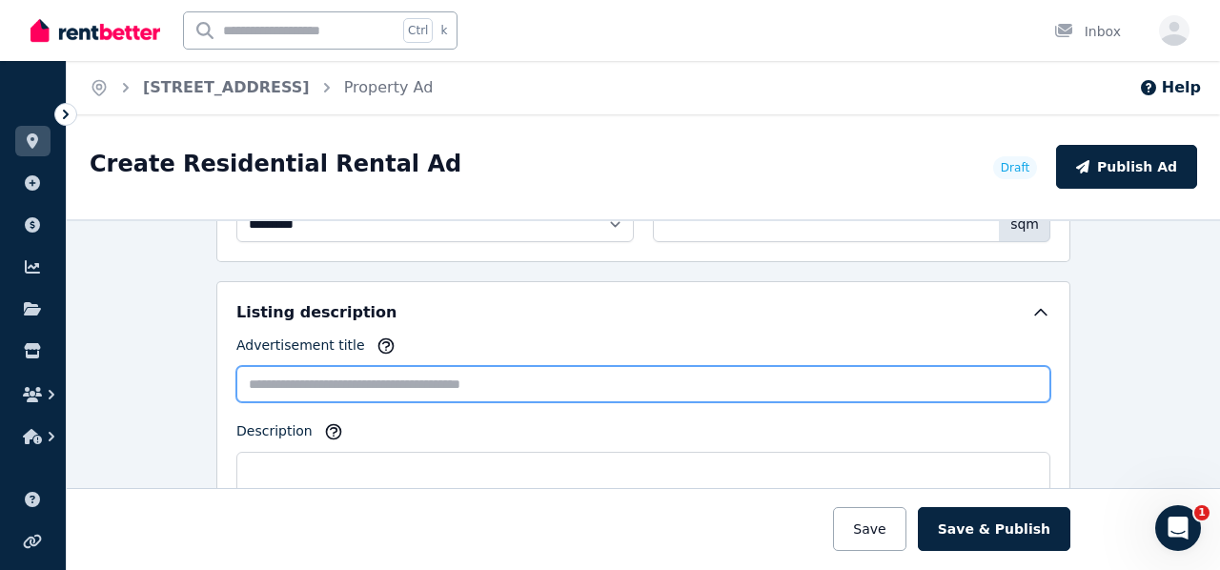
click at [772, 368] on input "Advertisement title" at bounding box center [643, 384] width 814 height 36
type input "*"
click at [239, 371] on input "**********" at bounding box center [643, 384] width 814 height 36
click at [633, 384] on input "**********" at bounding box center [643, 384] width 814 height 36
click at [593, 378] on input "**********" at bounding box center [643, 384] width 814 height 36
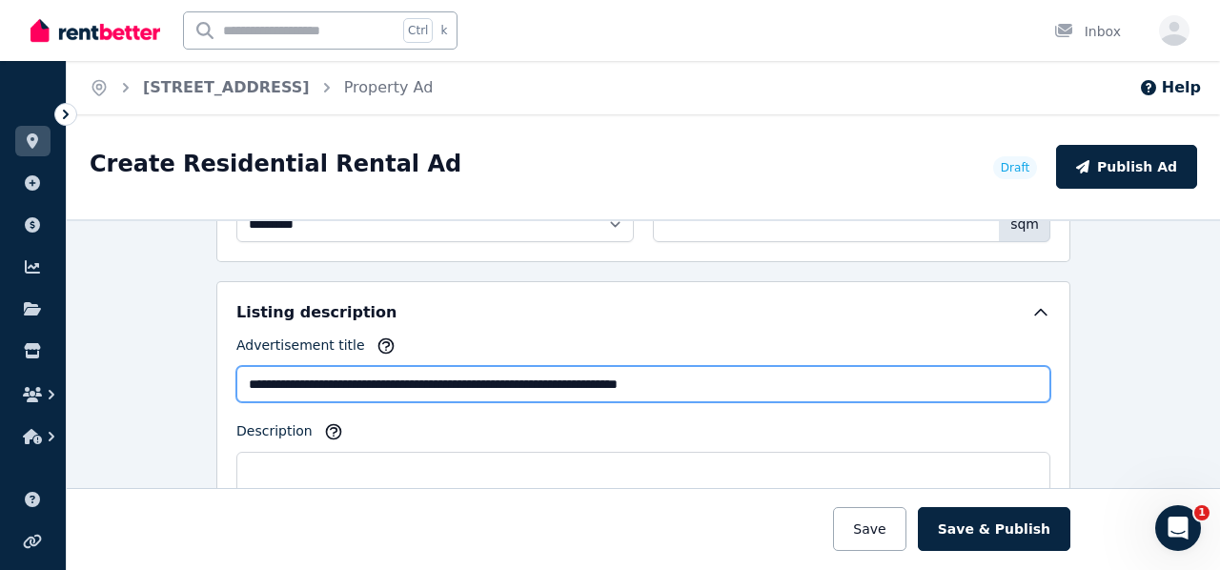
scroll to position [1144, 0]
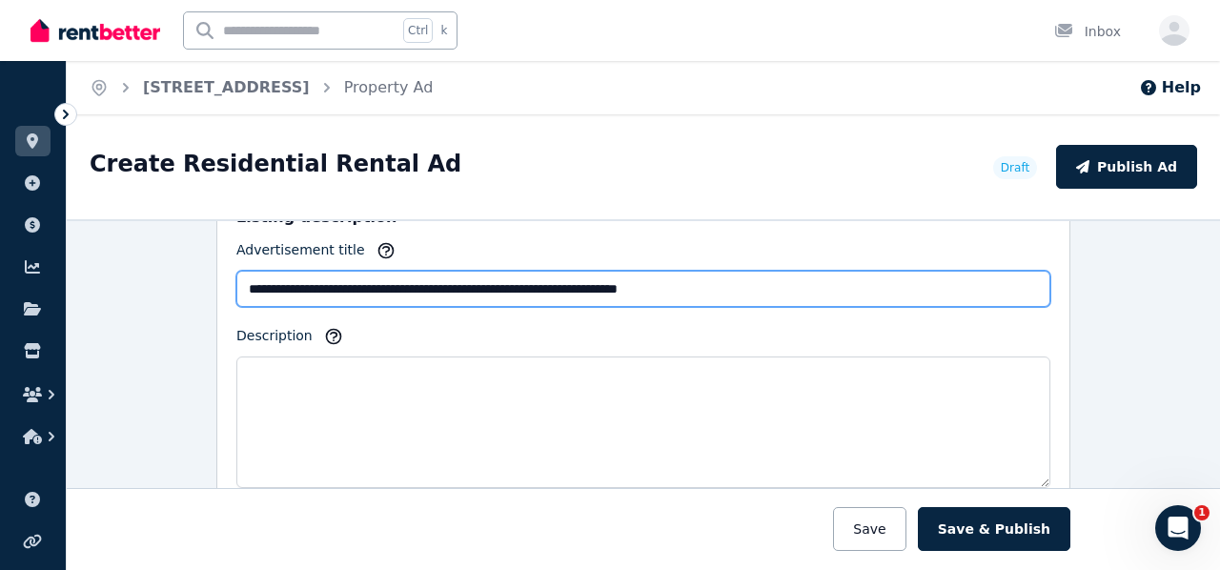
type input "**********"
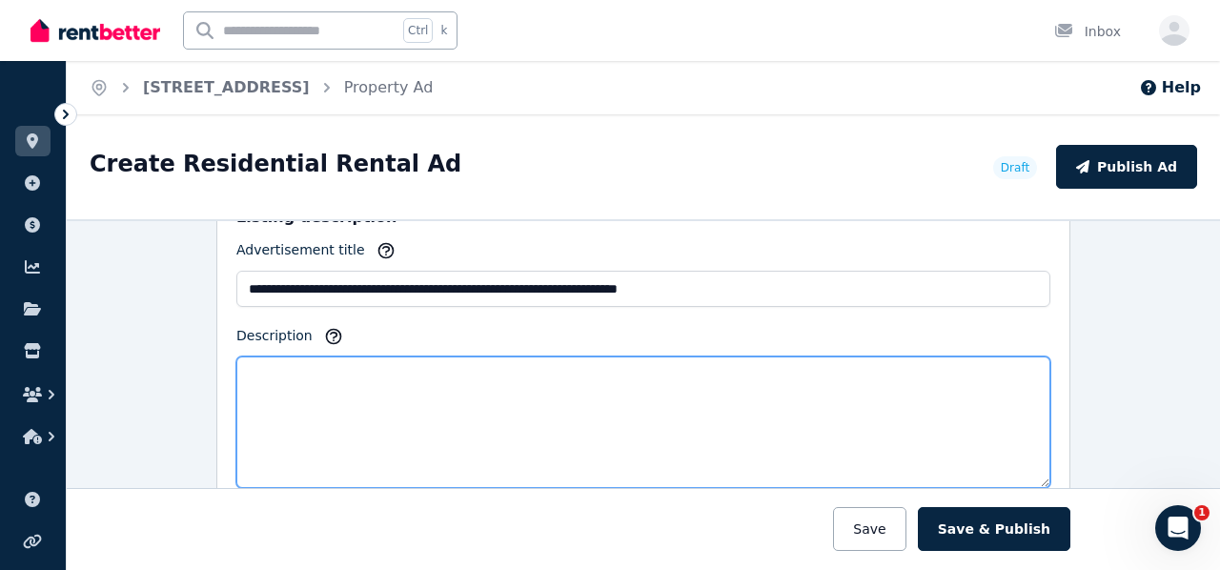
click at [530, 381] on textarea "Description" at bounding box center [643, 422] width 814 height 132
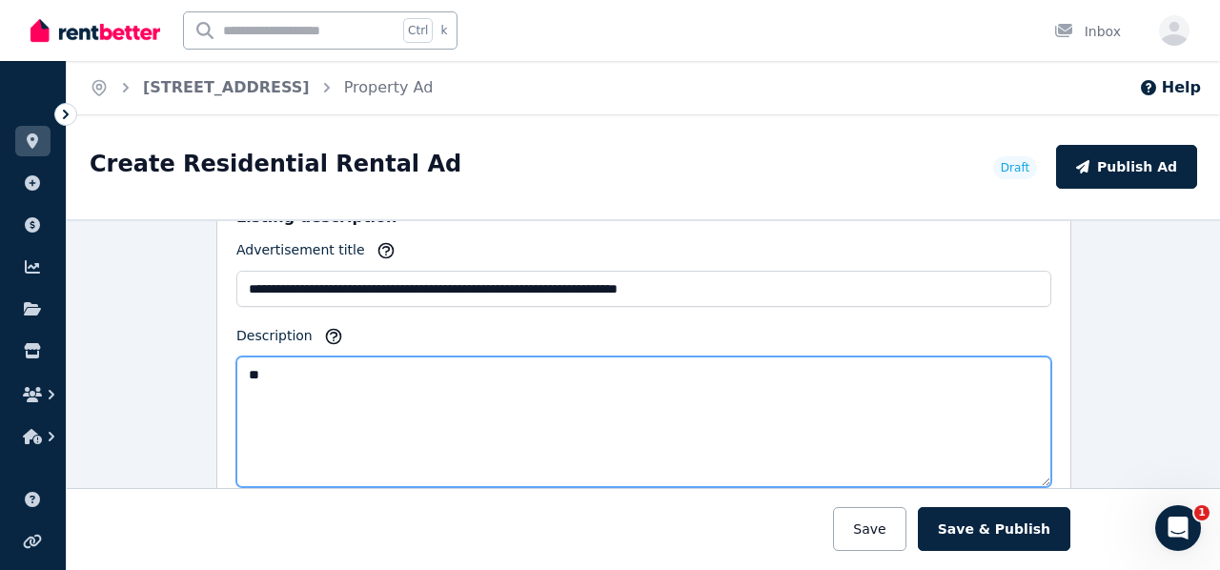
type textarea "*"
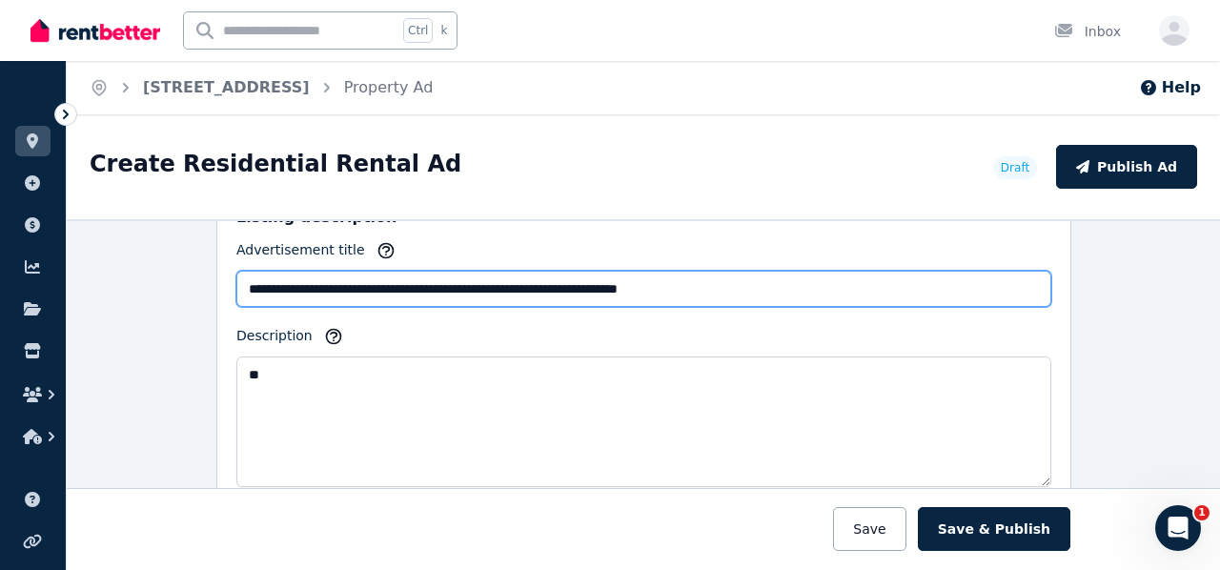
drag, startPoint x: 299, startPoint y: 274, endPoint x: 219, endPoint y: 281, distance: 80.4
click at [219, 281] on div "**********" at bounding box center [643, 346] width 855 height 321
type input "**********"
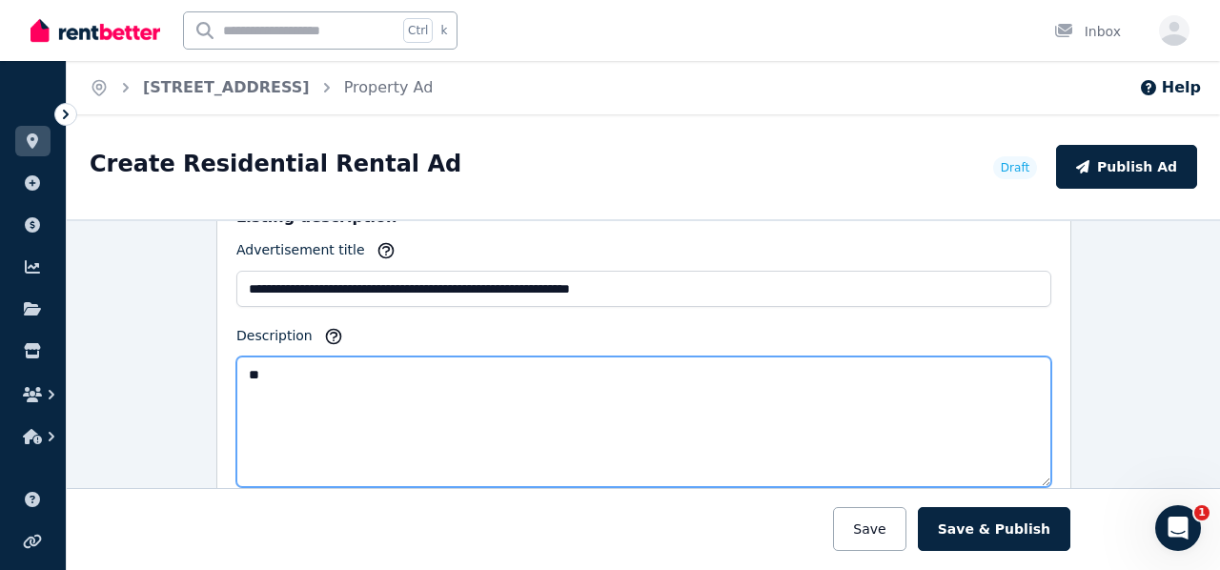
click at [312, 361] on textarea "*" at bounding box center [643, 421] width 815 height 131
click at [252, 363] on textarea "**********" at bounding box center [643, 421] width 815 height 131
click at [552, 369] on textarea "**********" at bounding box center [643, 421] width 815 height 131
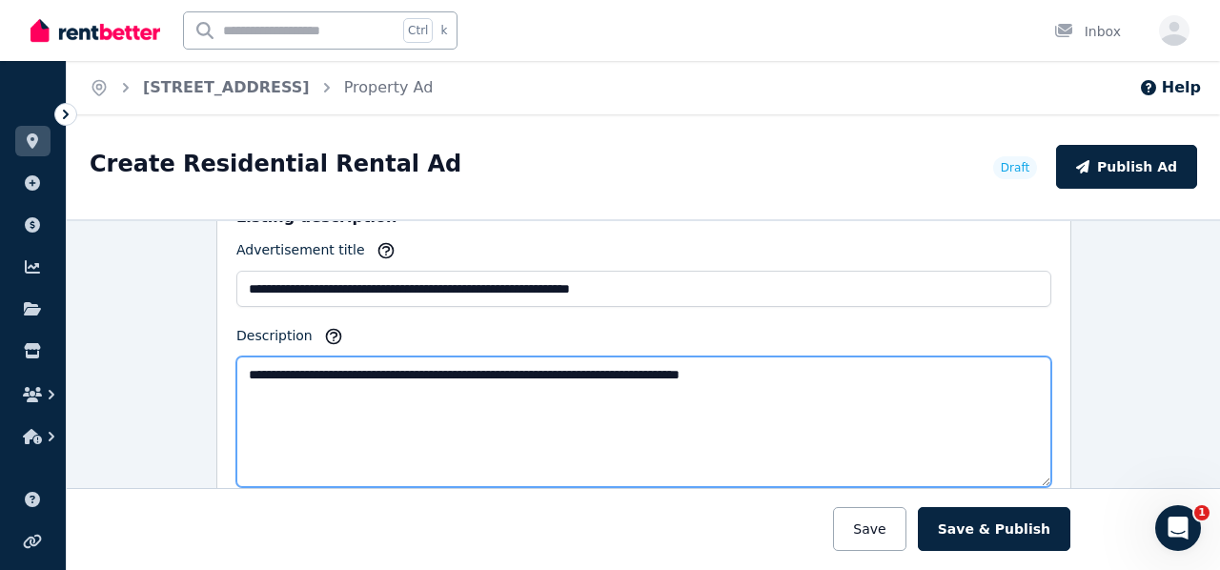
click at [684, 369] on textarea "**********" at bounding box center [643, 421] width 815 height 131
click at [839, 378] on textarea "**********" at bounding box center [643, 421] width 815 height 131
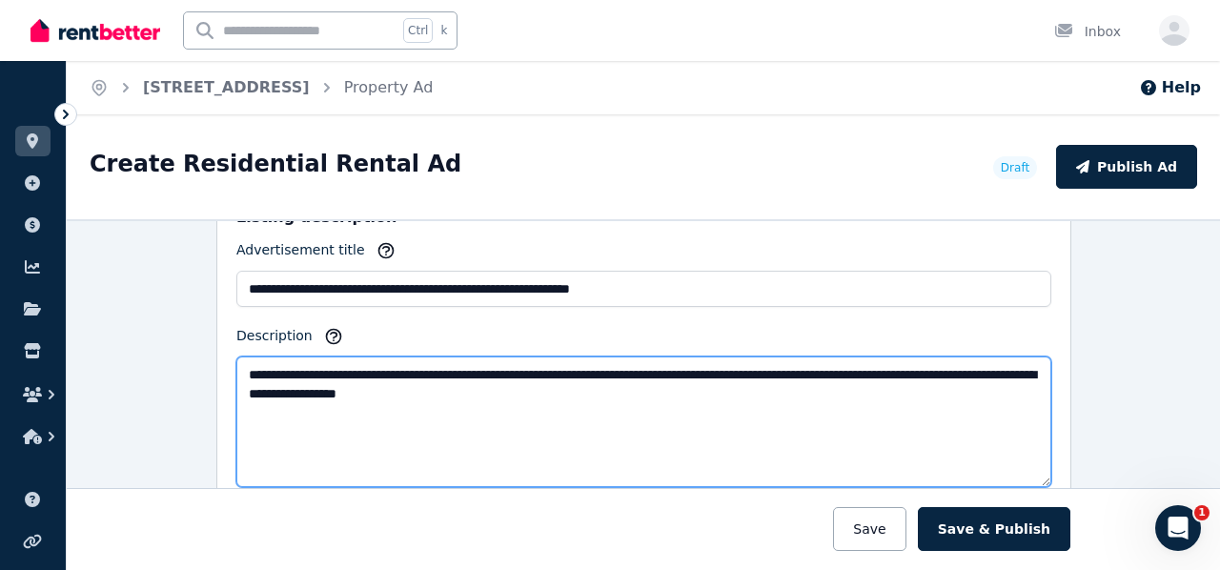
drag, startPoint x: 554, startPoint y: 394, endPoint x: 388, endPoint y: 392, distance: 165.9
click at [388, 392] on textarea "**********" at bounding box center [643, 421] width 815 height 131
click at [254, 368] on textarea "**********" at bounding box center [643, 421] width 815 height 131
click at [444, 402] on textarea "**********" at bounding box center [643, 421] width 815 height 131
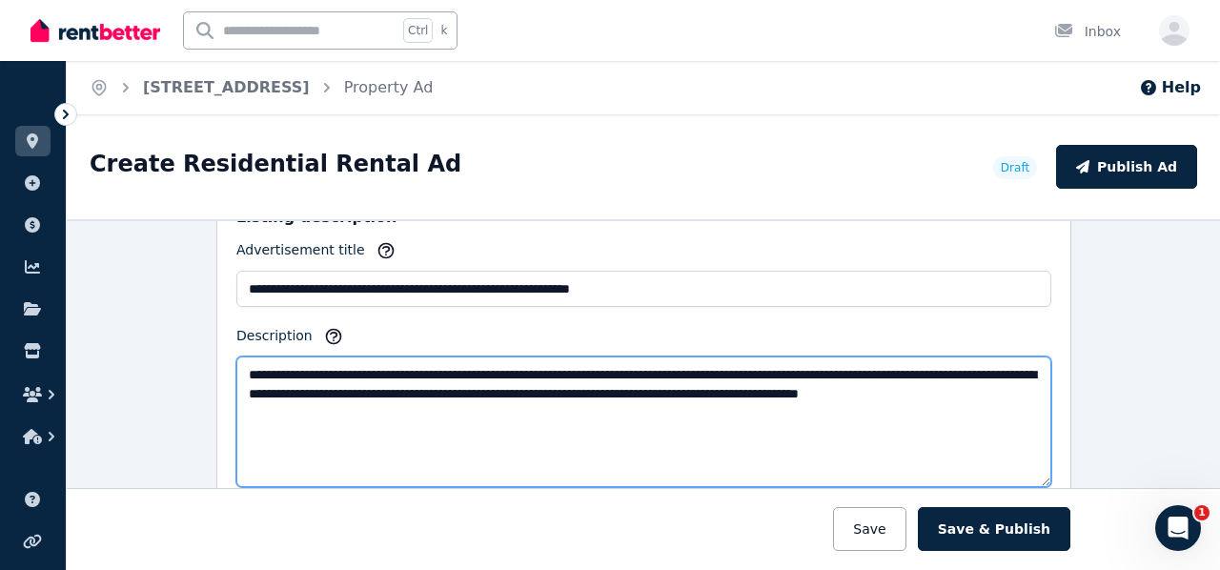
drag, startPoint x: 296, startPoint y: 380, endPoint x: 965, endPoint y: 360, distance: 669.4
click at [965, 360] on textarea "**********" at bounding box center [643, 421] width 815 height 131
click at [330, 399] on textarea "**********" at bounding box center [643, 421] width 815 height 131
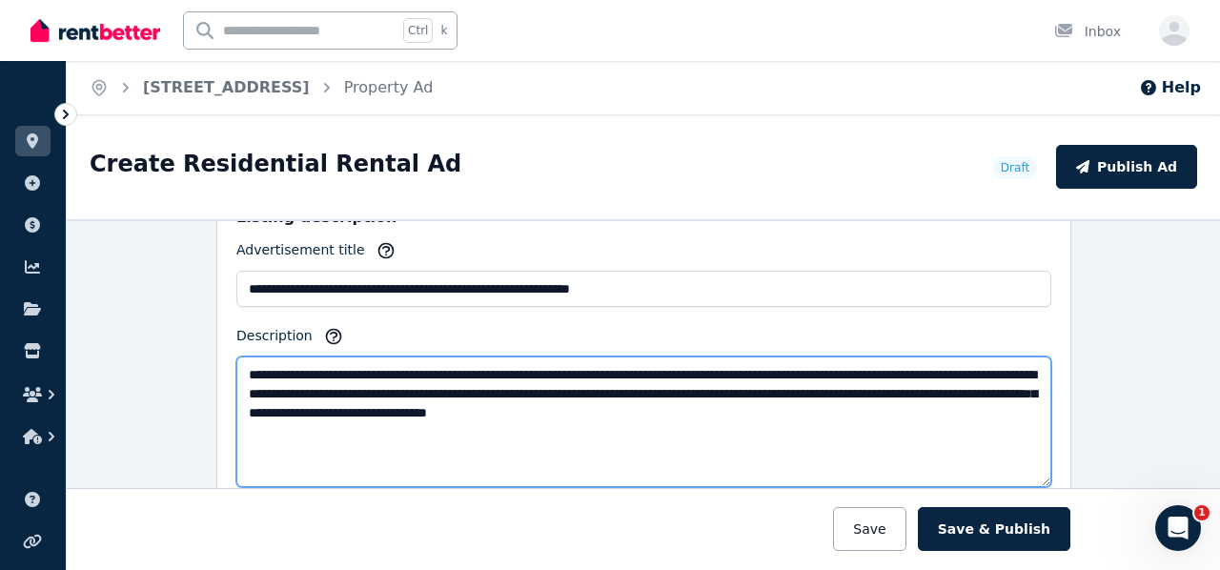
click at [857, 408] on textarea "**********" at bounding box center [643, 421] width 815 height 131
click at [854, 407] on textarea "**********" at bounding box center [643, 421] width 815 height 131
click at [788, 407] on textarea "**********" at bounding box center [643, 421] width 815 height 131
click at [787, 408] on textarea "**********" at bounding box center [643, 421] width 815 height 131
click at [788, 410] on textarea "**********" at bounding box center [643, 421] width 815 height 131
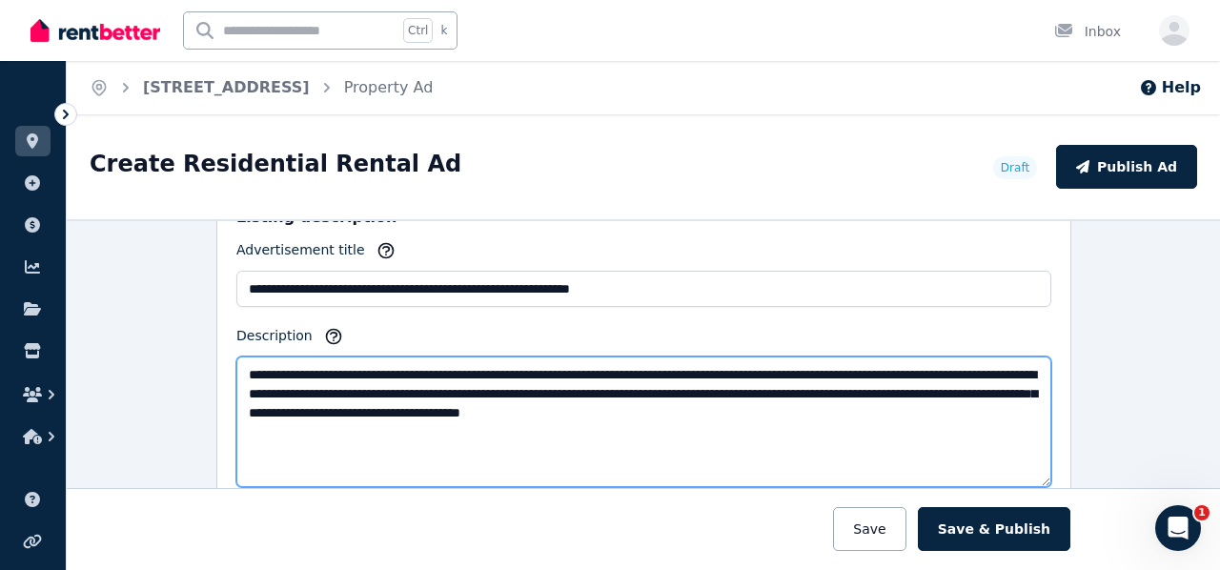
click at [966, 403] on textarea "**********" at bounding box center [643, 421] width 815 height 131
click at [787, 386] on textarea "**********" at bounding box center [643, 421] width 815 height 131
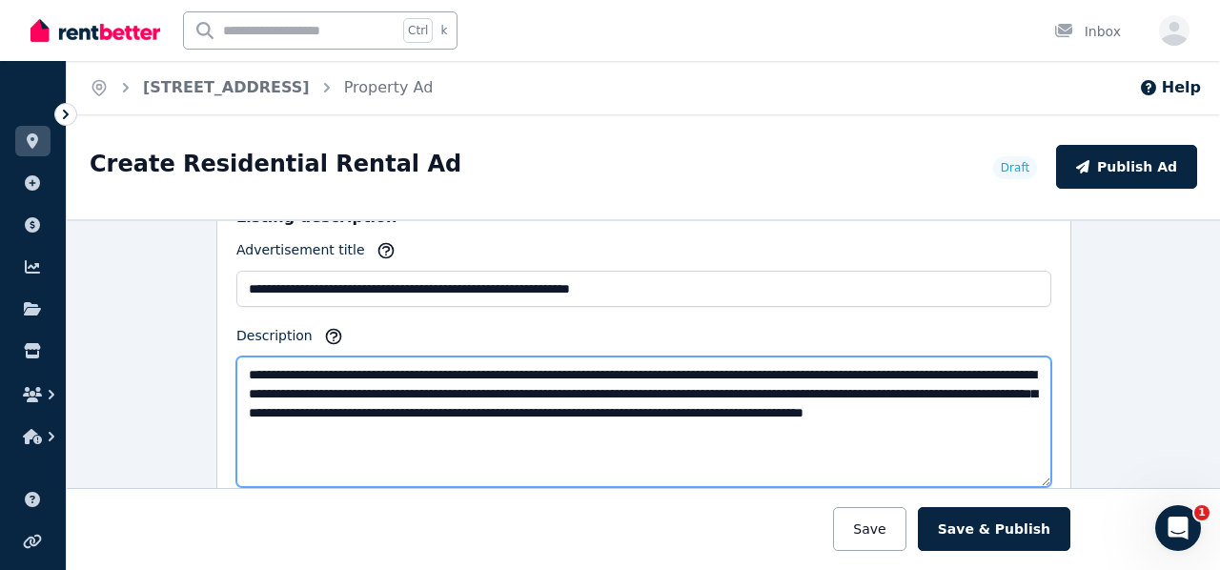
click at [395, 379] on textarea "**********" at bounding box center [643, 421] width 815 height 131
drag, startPoint x: 478, startPoint y: 378, endPoint x: 854, endPoint y: 390, distance: 375.7
click at [854, 390] on textarea "**********" at bounding box center [643, 421] width 815 height 131
click at [483, 379] on textarea "**********" at bounding box center [643, 421] width 815 height 131
click at [631, 387] on textarea "**********" at bounding box center [643, 421] width 815 height 131
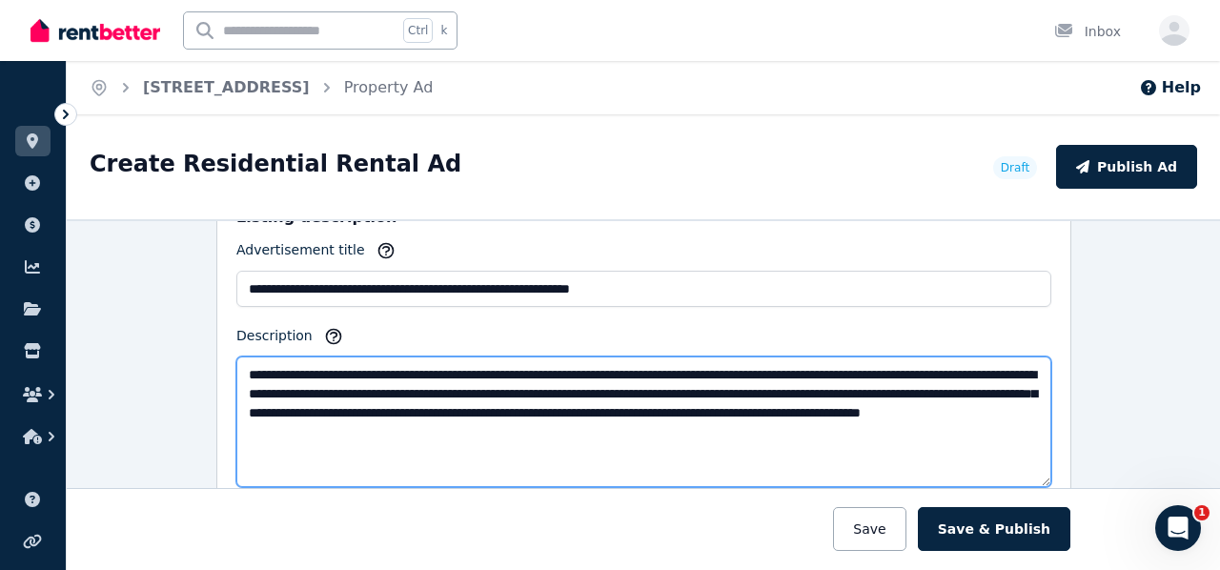
drag, startPoint x: 264, startPoint y: 397, endPoint x: 219, endPoint y: 389, distance: 45.6
click at [236, 398] on textarea "**********" at bounding box center [643, 421] width 815 height 131
click at [635, 381] on textarea "**********" at bounding box center [643, 421] width 815 height 131
click at [328, 411] on textarea "**********" at bounding box center [643, 421] width 815 height 131
click at [723, 449] on textarea "**********" at bounding box center [643, 421] width 815 height 131
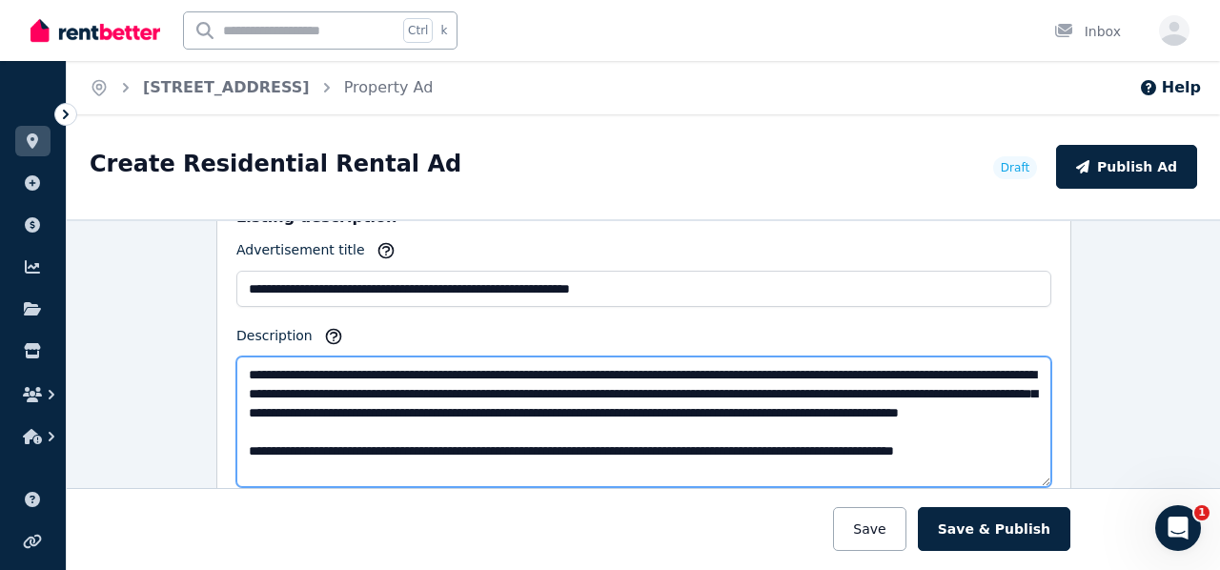
scroll to position [10, 0]
click at [973, 454] on textarea "**********" at bounding box center [643, 421] width 815 height 131
drag, startPoint x: 915, startPoint y: 453, endPoint x: 963, endPoint y: 460, distance: 48.3
click at [965, 451] on textarea "**********" at bounding box center [643, 421] width 815 height 131
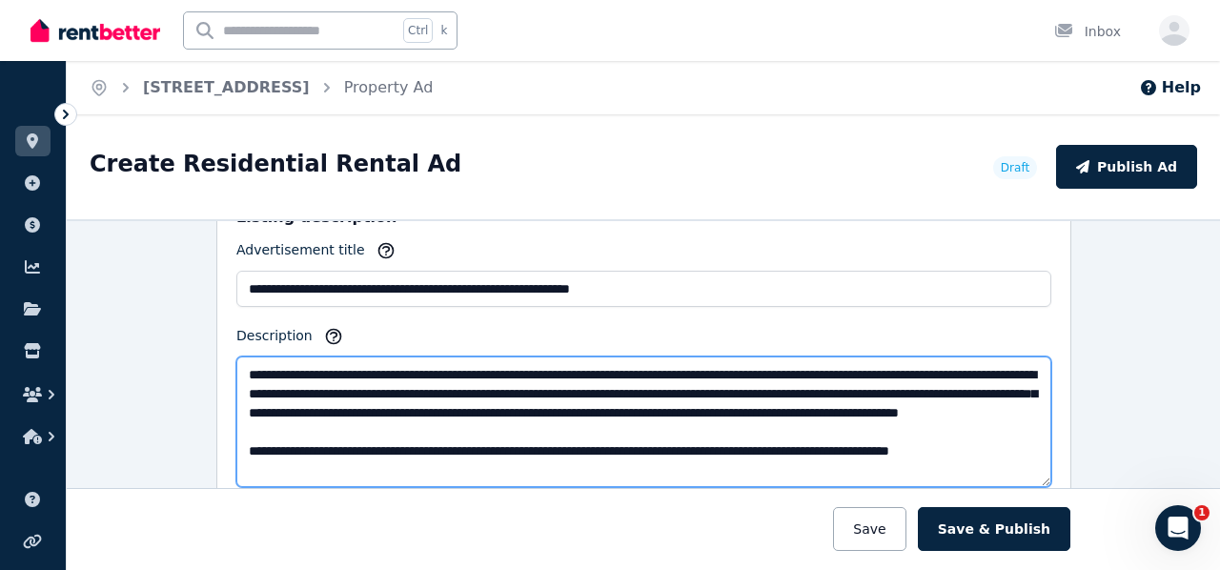
click at [1029, 455] on textarea "**********" at bounding box center [643, 421] width 815 height 131
click at [955, 464] on textarea "**********" at bounding box center [643, 421] width 815 height 131
click at [524, 473] on textarea "**********" at bounding box center [643, 421] width 815 height 131
click at [308, 457] on textarea "**********" at bounding box center [643, 421] width 815 height 131
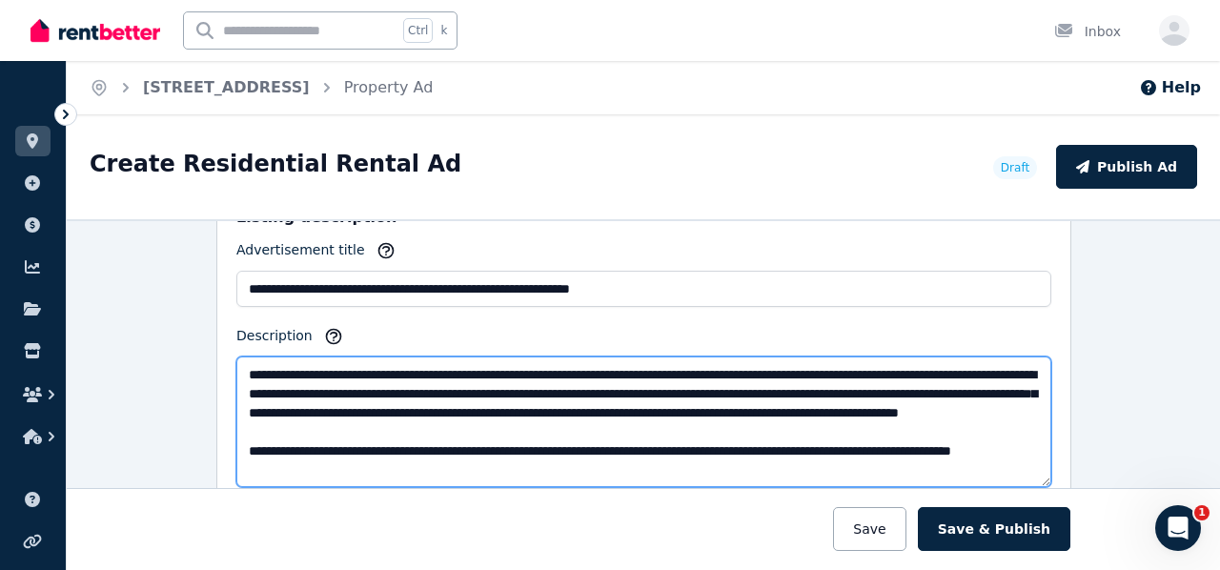
click at [239, 459] on textarea "**********" at bounding box center [643, 421] width 815 height 131
drag, startPoint x: 410, startPoint y: 460, endPoint x: 905, endPoint y: 464, distance: 495.6
click at [900, 438] on textarea "**********" at bounding box center [643, 421] width 815 height 131
click at [368, 454] on textarea "**********" at bounding box center [643, 421] width 815 height 131
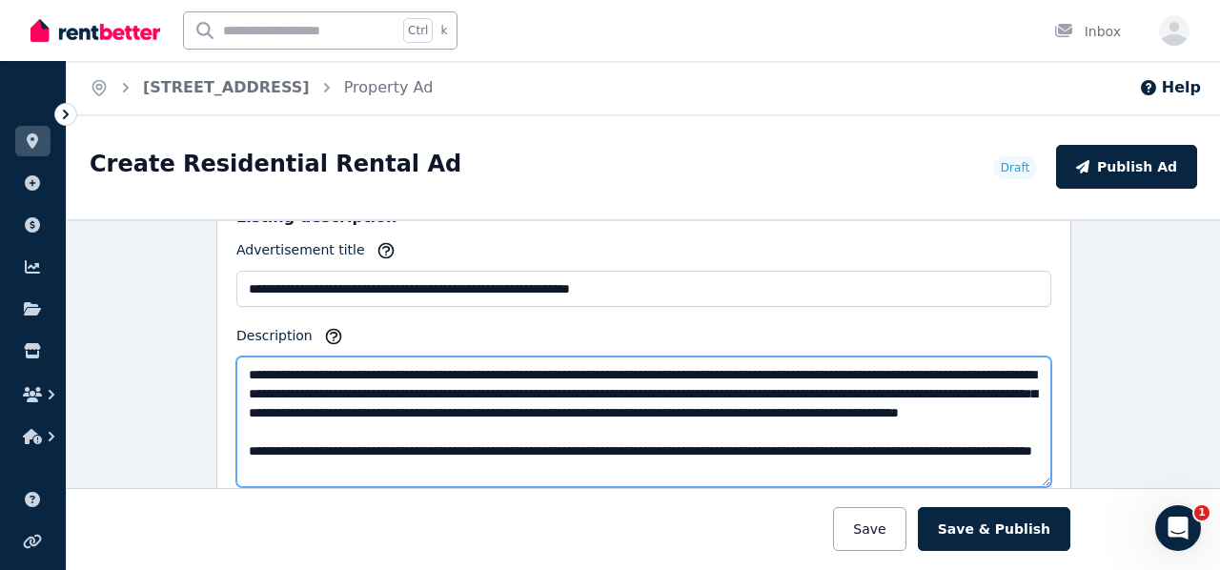
click at [421, 429] on textarea "**********" at bounding box center [643, 421] width 815 height 131
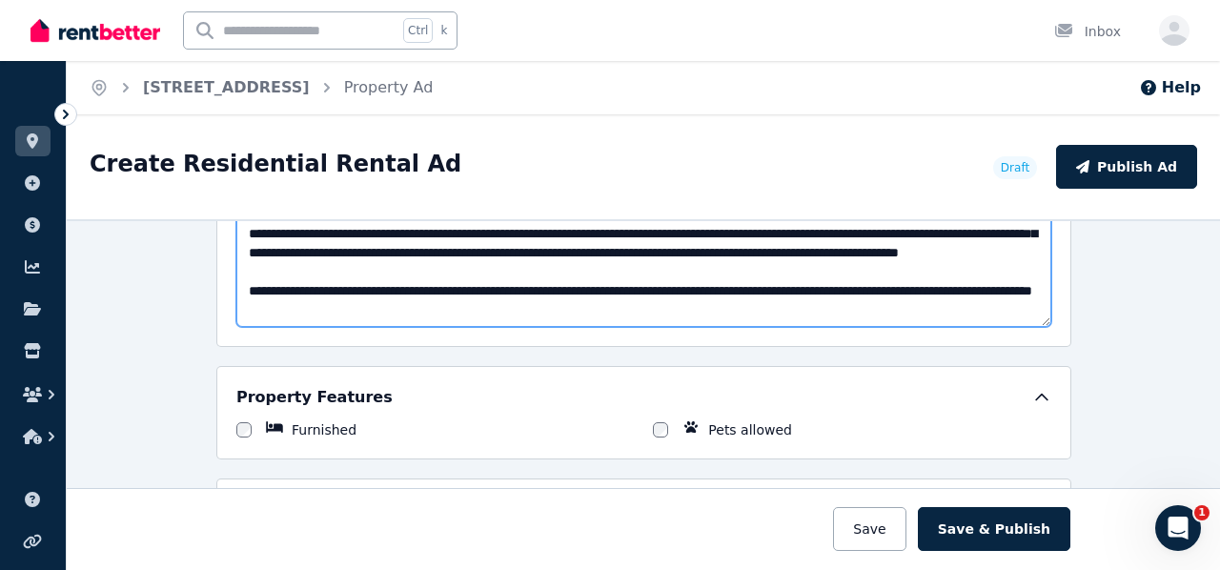
scroll to position [1334, 0]
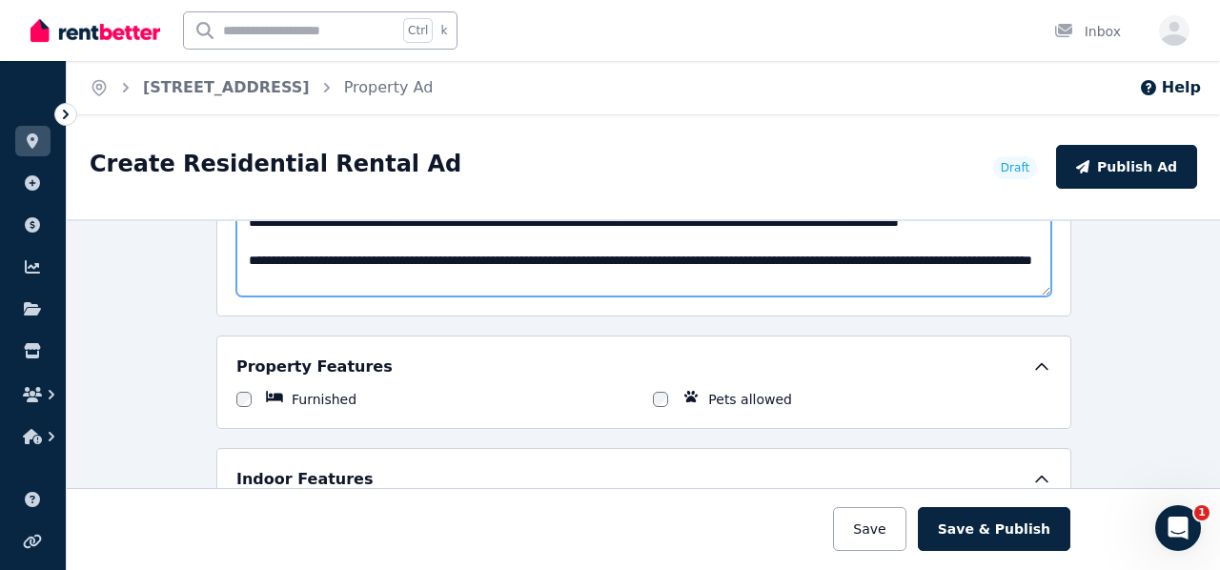
type textarea "**********"
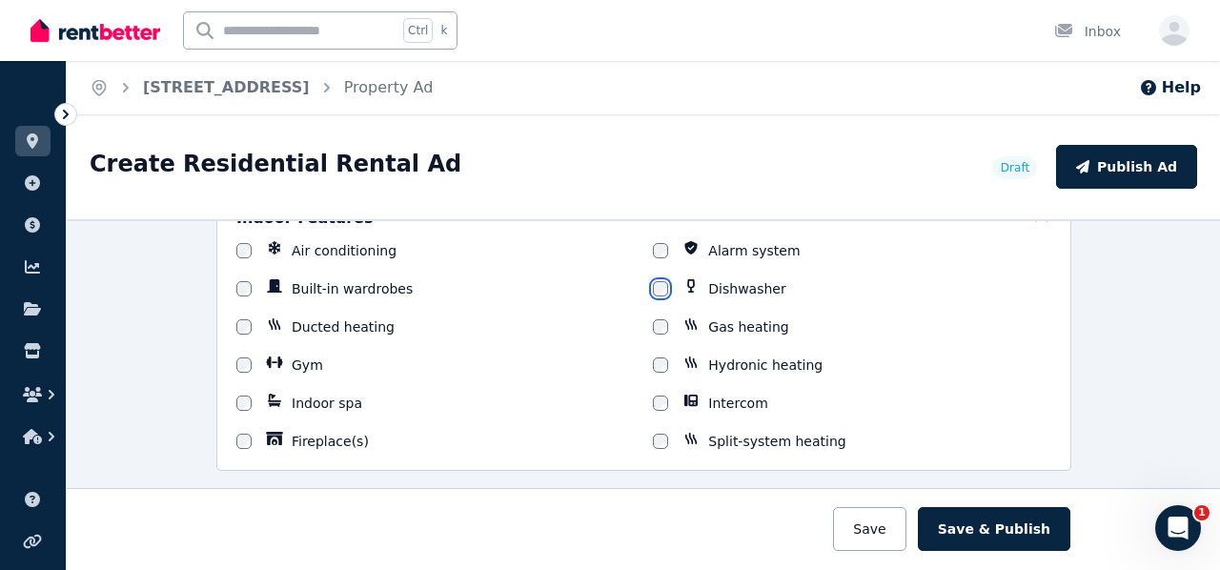
scroll to position [1620, 0]
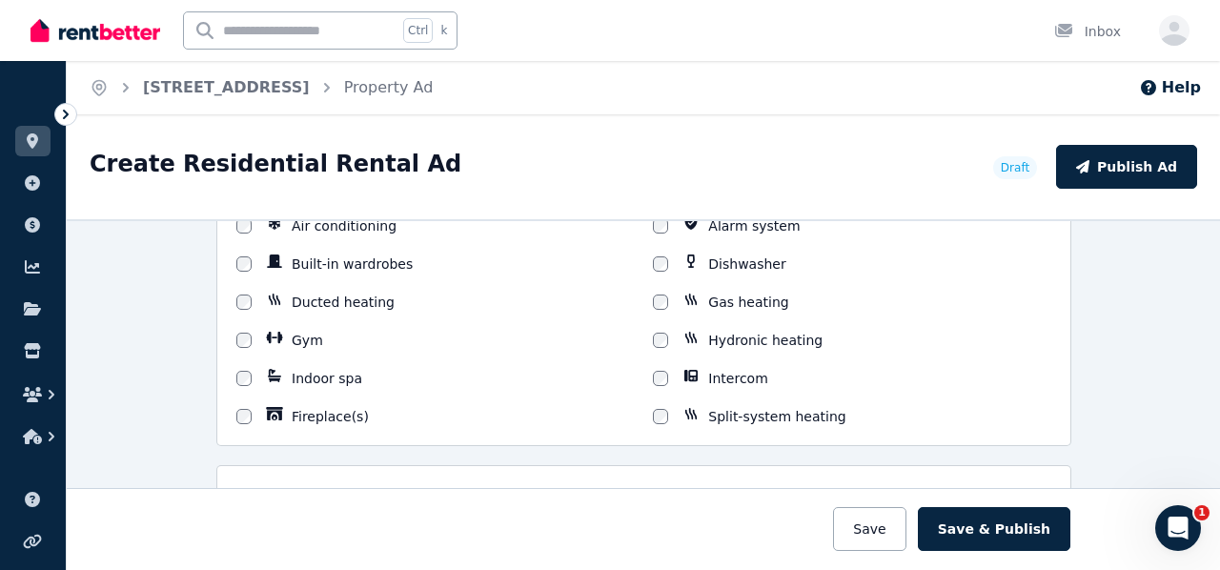
click at [661, 407] on div "Split-system heating" at bounding box center [851, 416] width 397 height 19
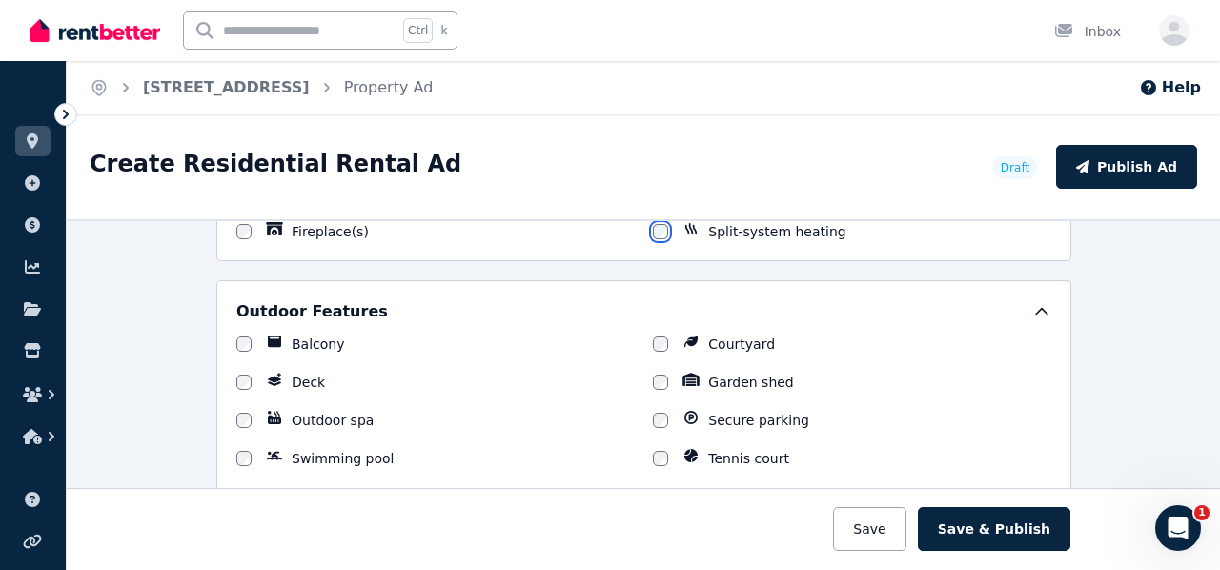
scroll to position [1811, 0]
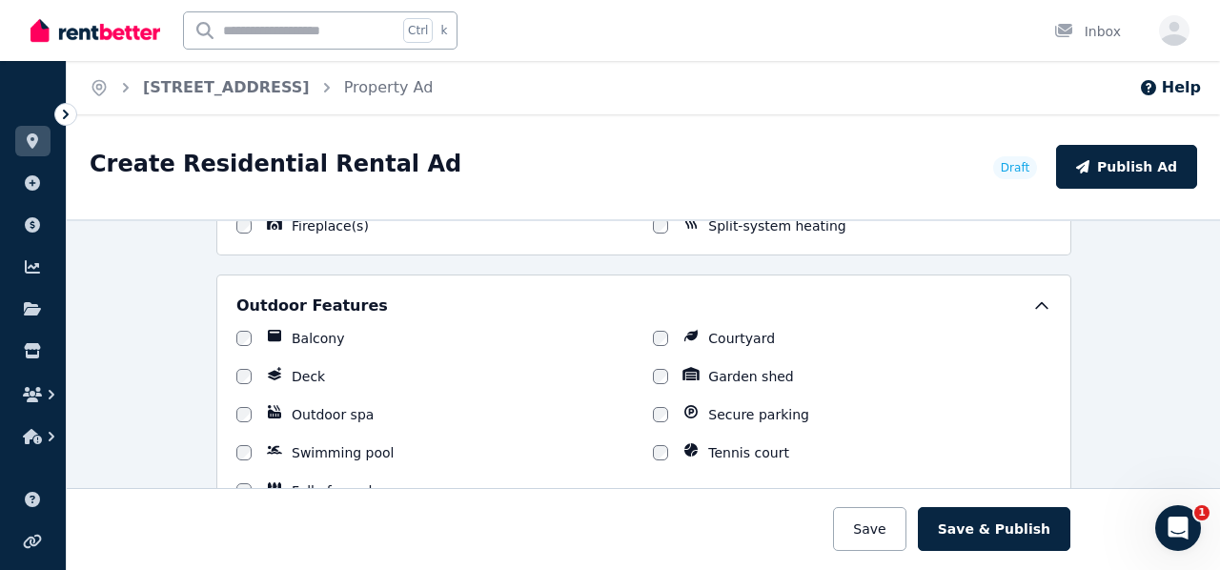
click at [661, 405] on div "Secure parking" at bounding box center [851, 414] width 397 height 19
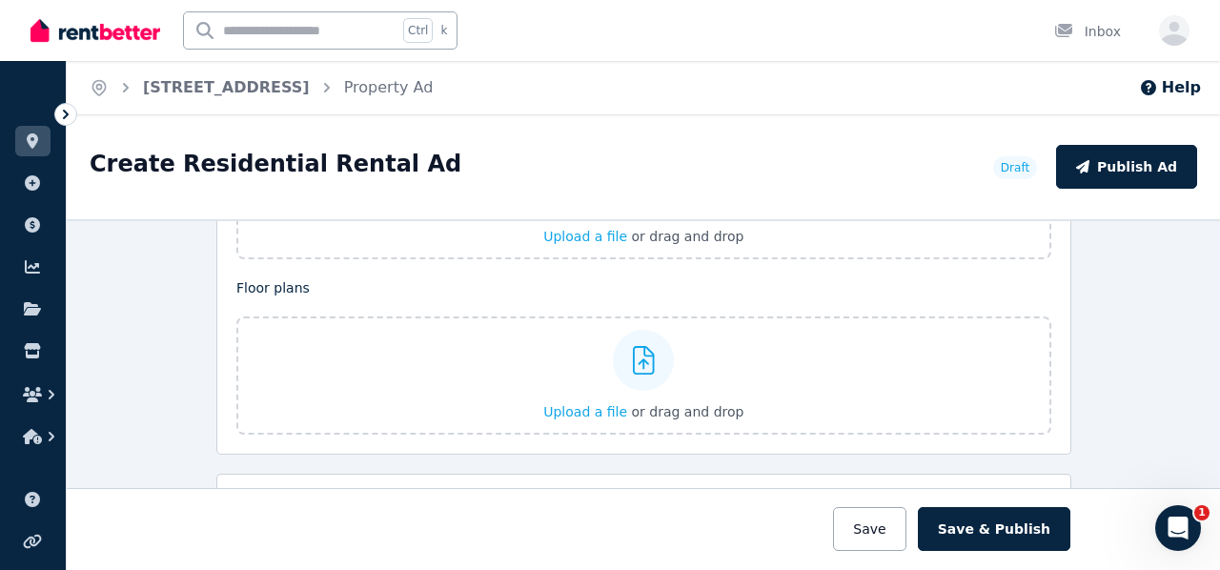
scroll to position [2478, 0]
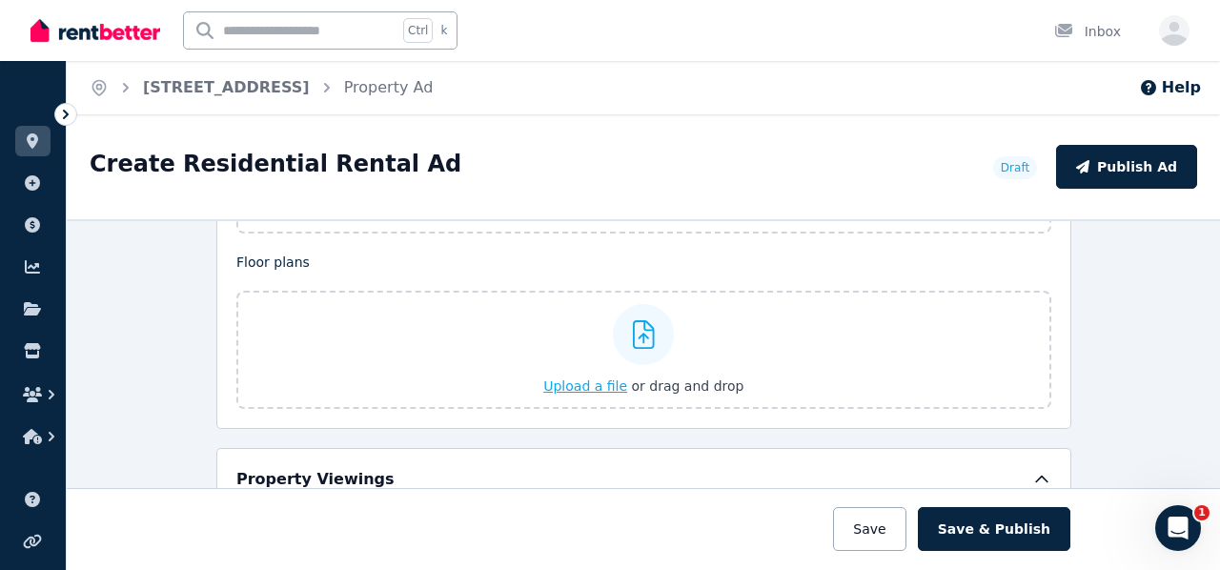
click at [567, 378] on span "Upload a file" at bounding box center [585, 385] width 84 height 15
click at [873, 371] on label "Upload a file or drag and drop" at bounding box center [643, 350] width 815 height 118
click at [0, 0] on input "Upload a file or drag and drop" at bounding box center [0, 0] width 0 height 0
click at [588, 378] on span "Upload a file" at bounding box center [585, 385] width 84 height 15
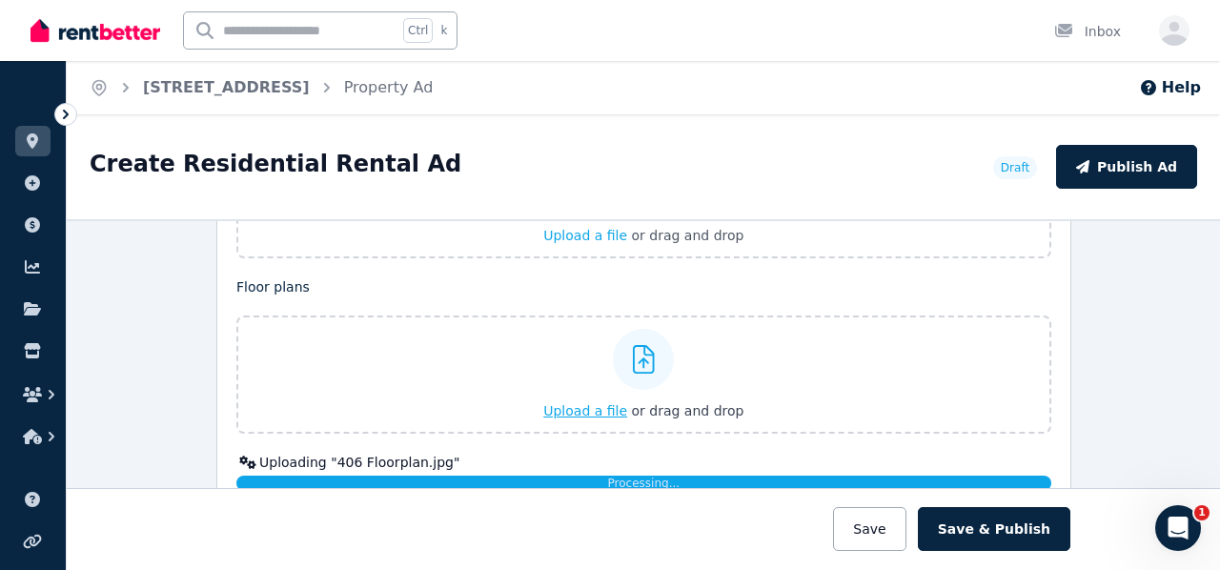
scroll to position [2549, 0]
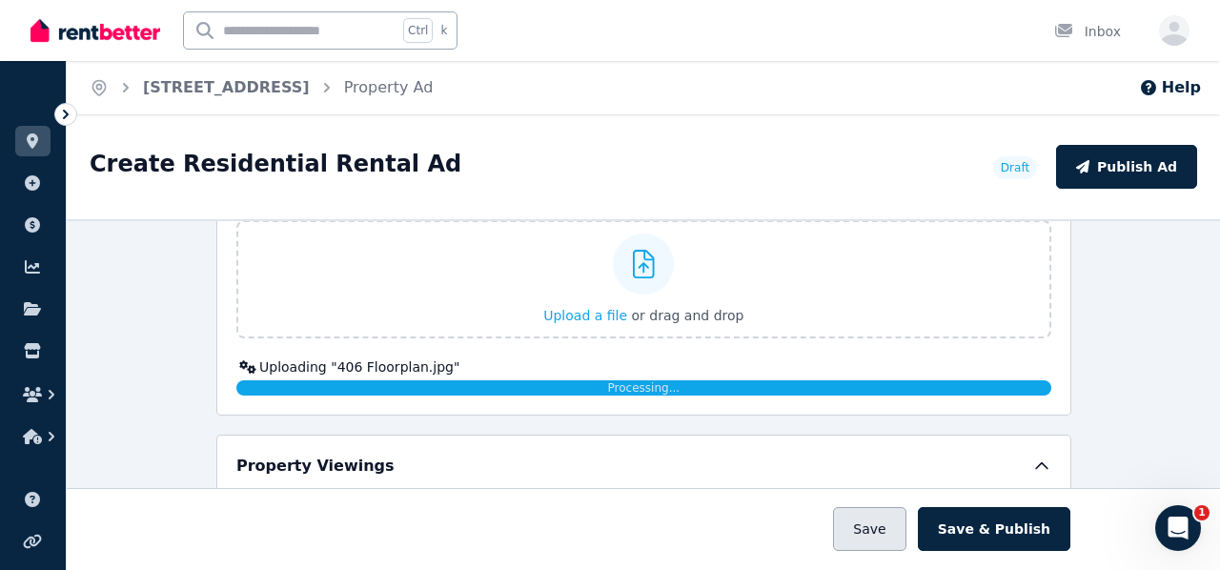
click at [893, 525] on button "Save" at bounding box center [869, 529] width 72 height 44
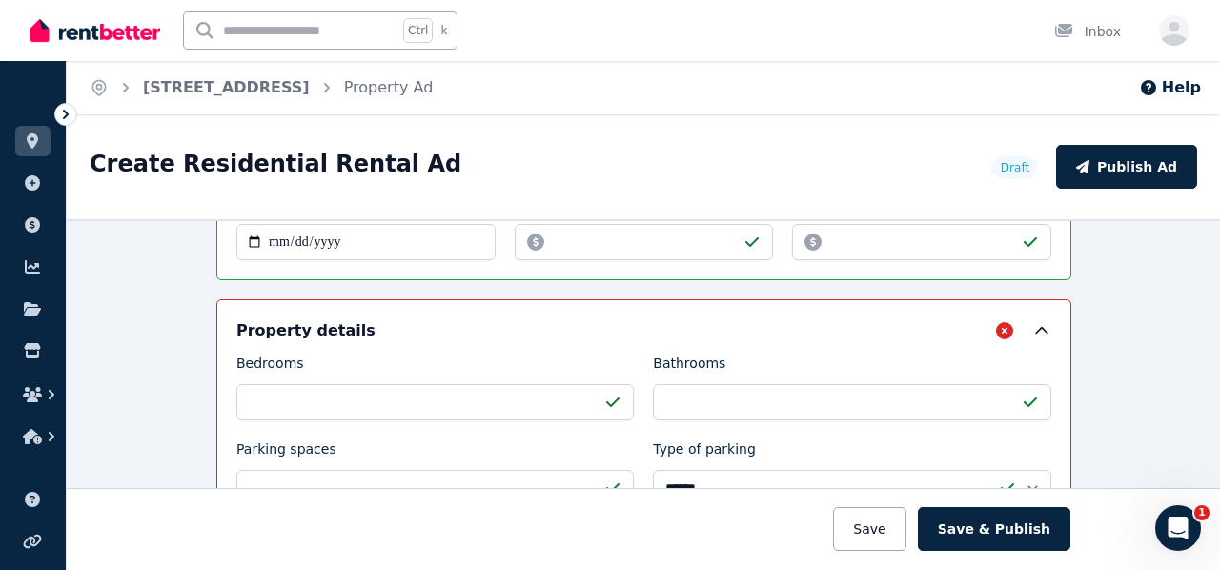
scroll to position [1038, 0]
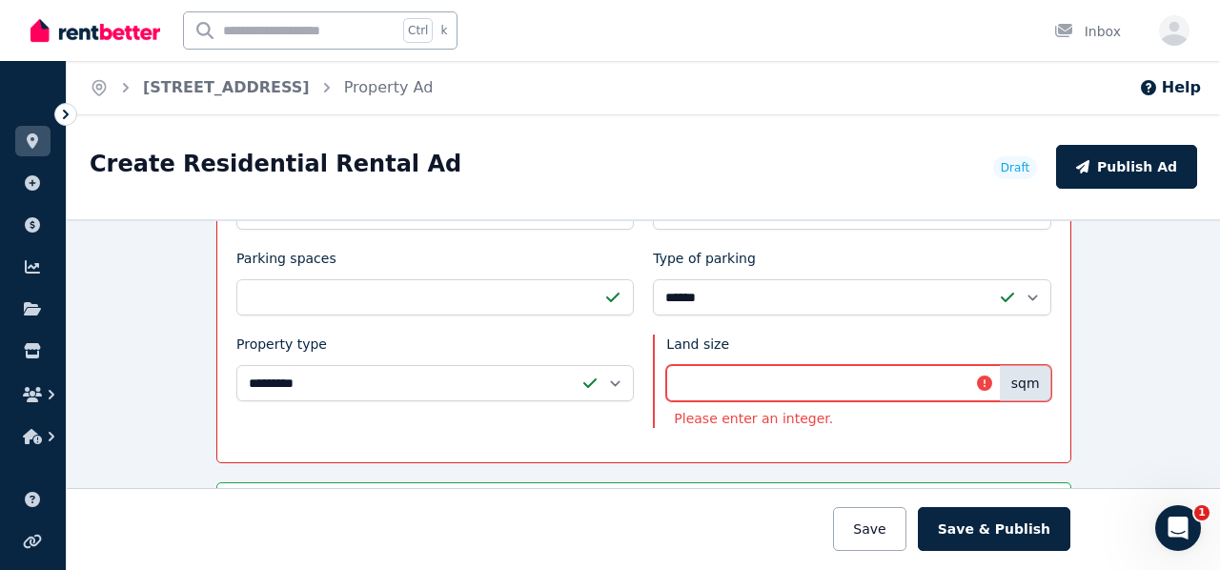
click at [782, 380] on input "****" at bounding box center [858, 383] width 384 height 36
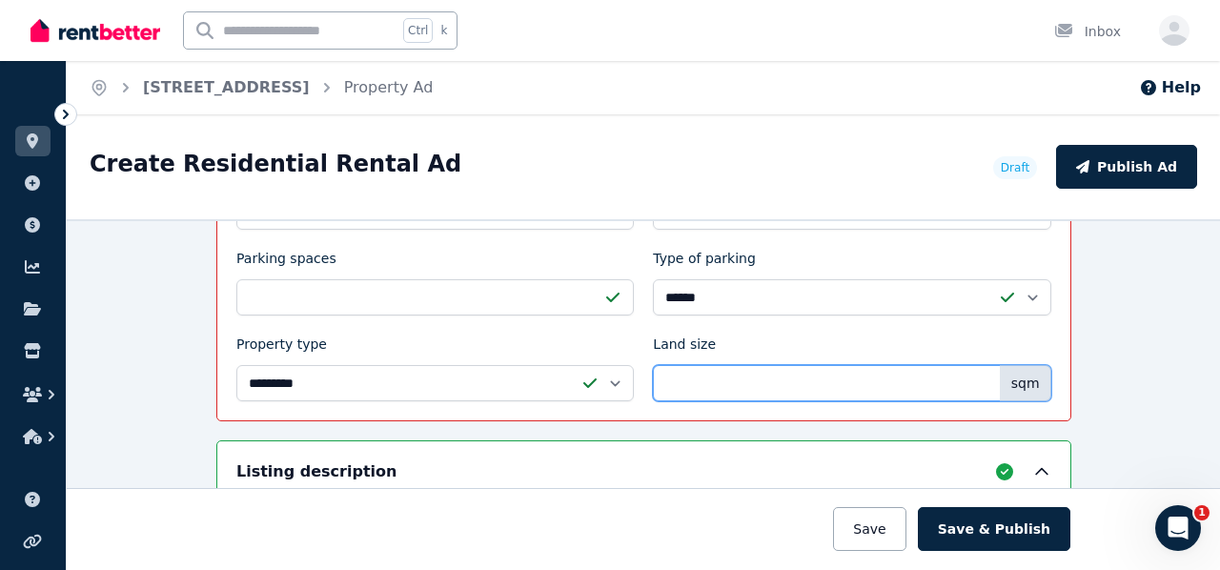
type input "**"
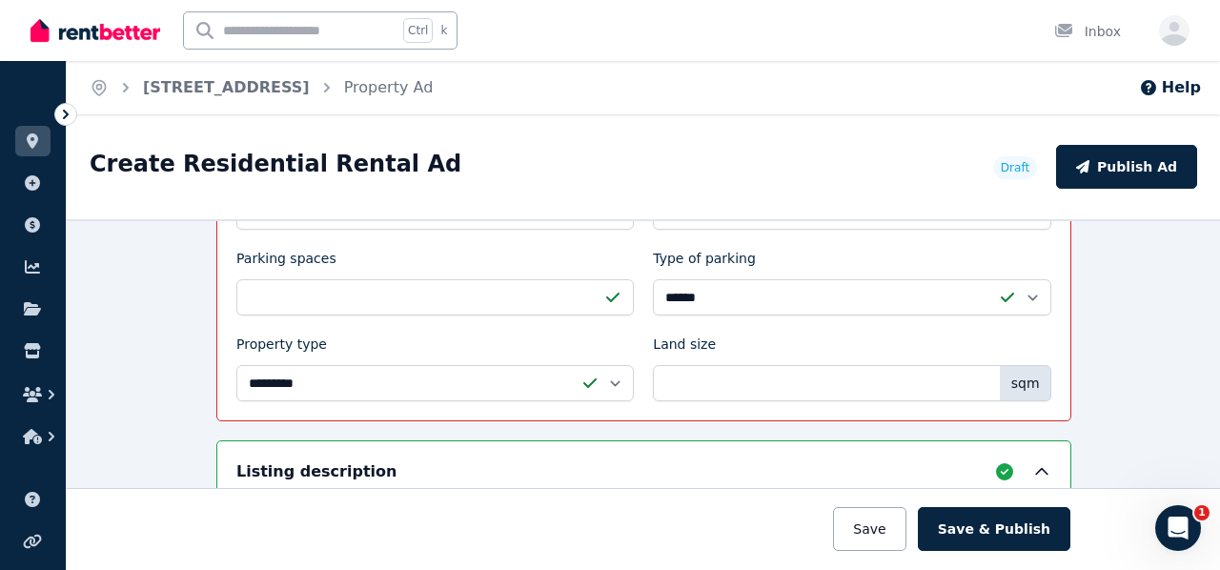
click at [1024, 529] on button "Save & Publish" at bounding box center [994, 529] width 152 height 44
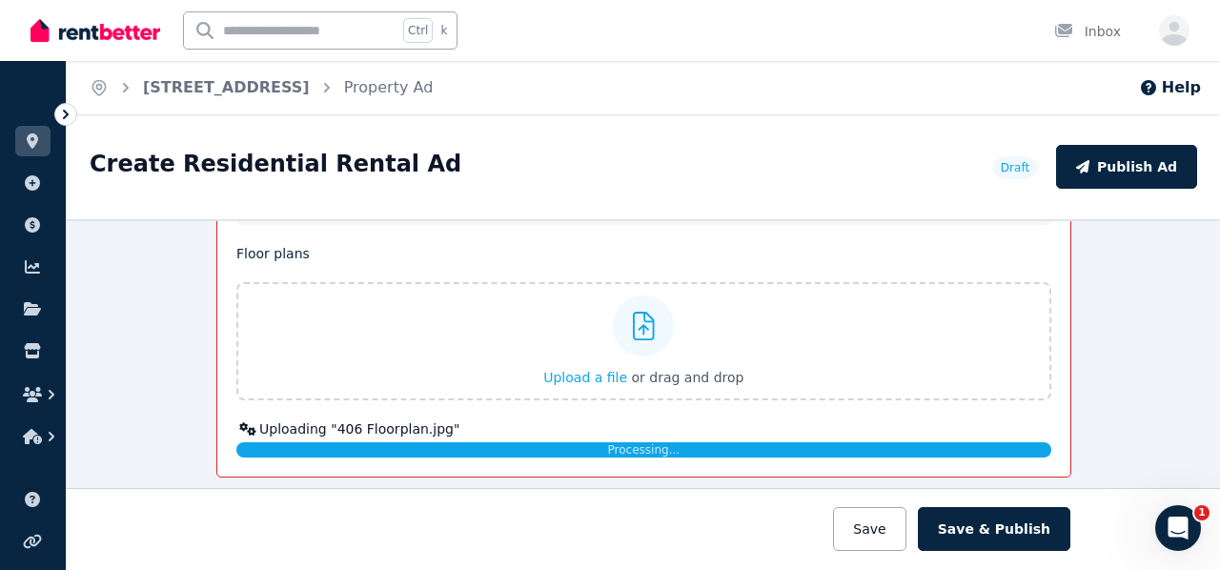
scroll to position [2726, 0]
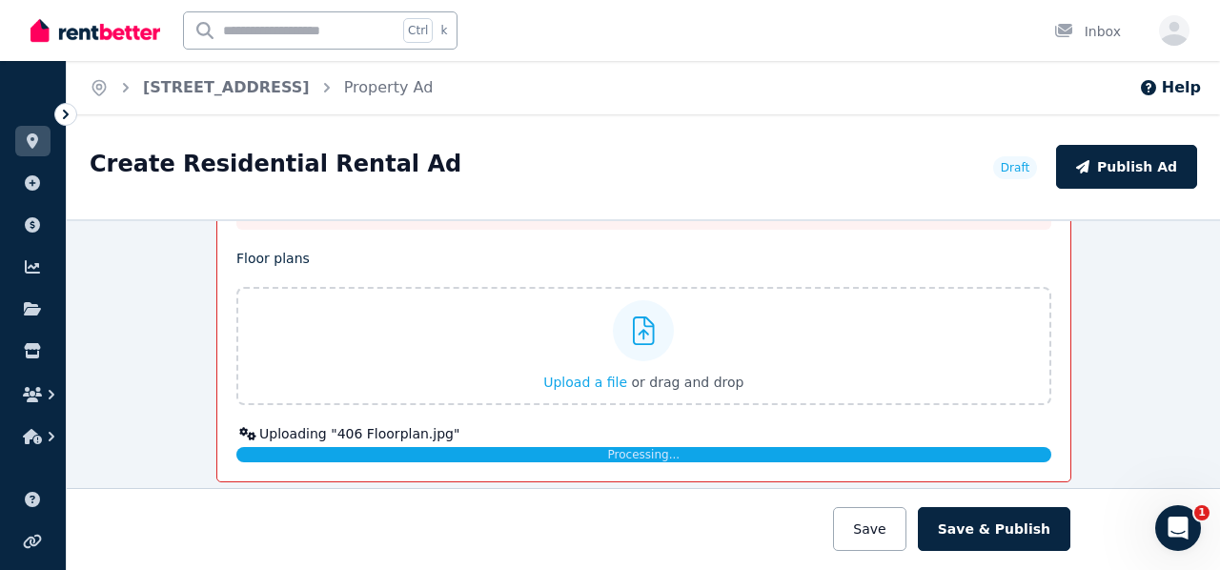
click at [829, 398] on div "Floor plans Upload a file or drag and drop Uploading " 406 Floorplan.jpg " Proc…" at bounding box center [643, 355] width 815 height 213
click at [892, 517] on button "Save" at bounding box center [869, 529] width 72 height 44
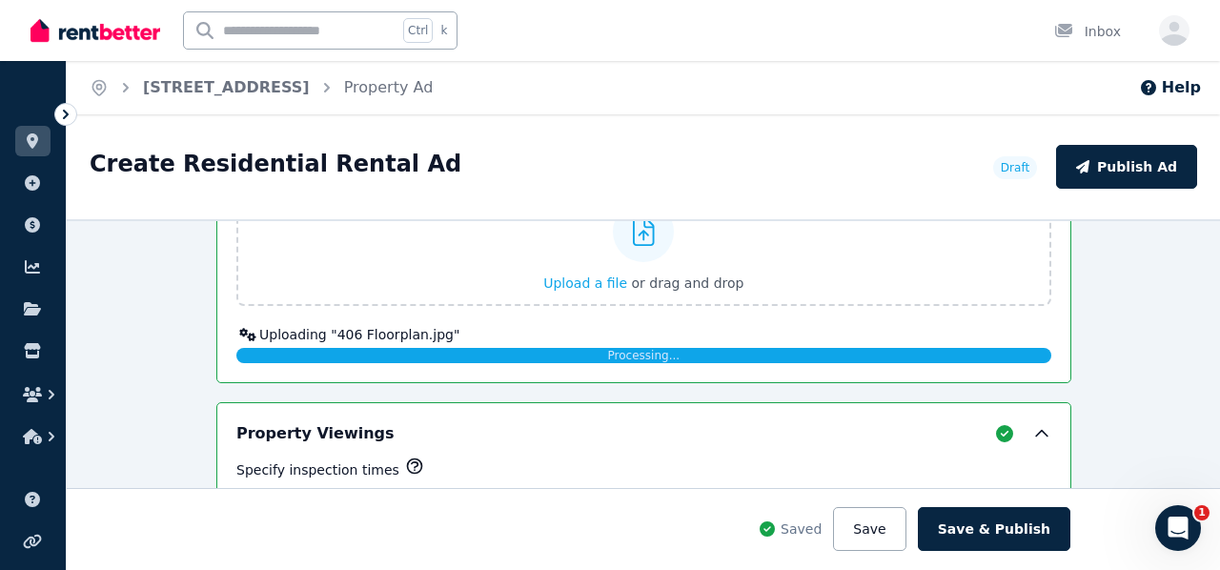
scroll to position [2821, 0]
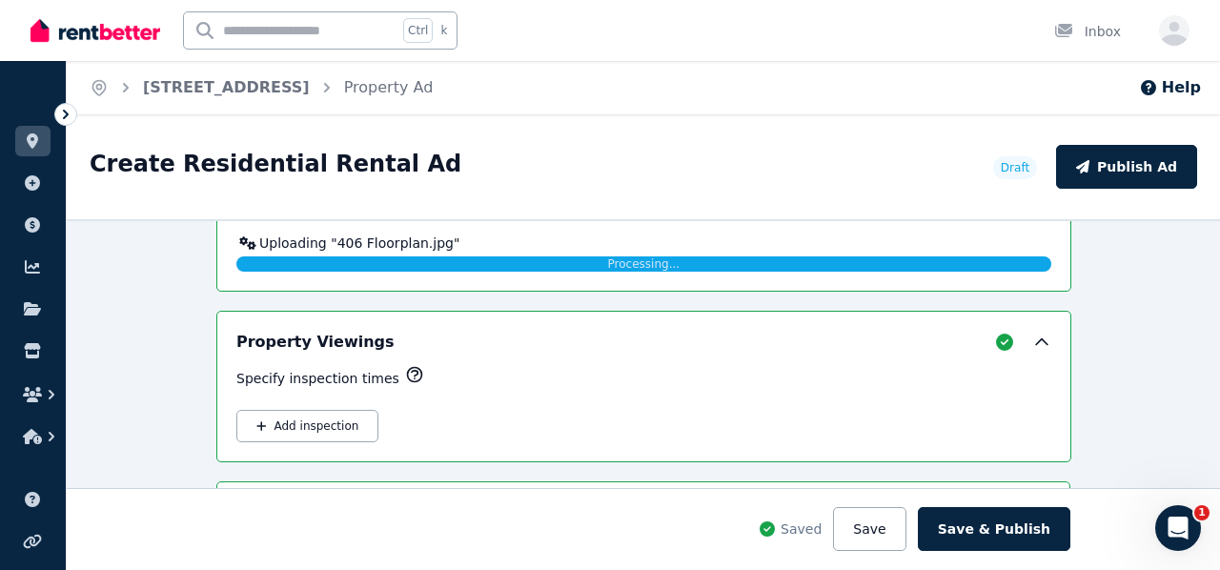
click at [368, 256] on div "Processing..." at bounding box center [643, 263] width 815 height 15
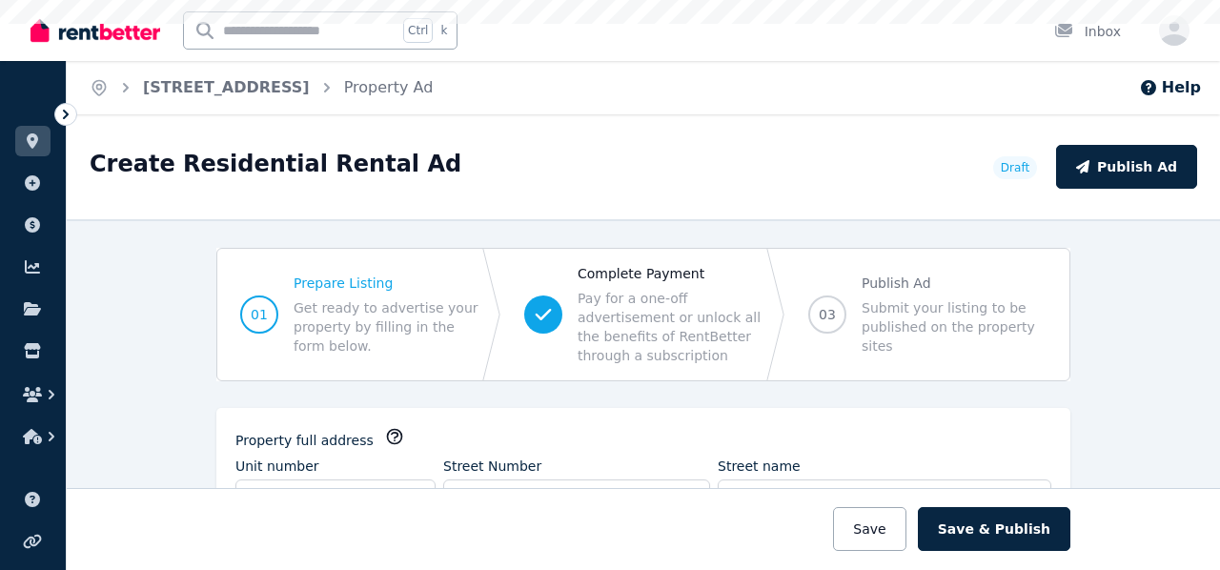
select select "***"
select select "**********"
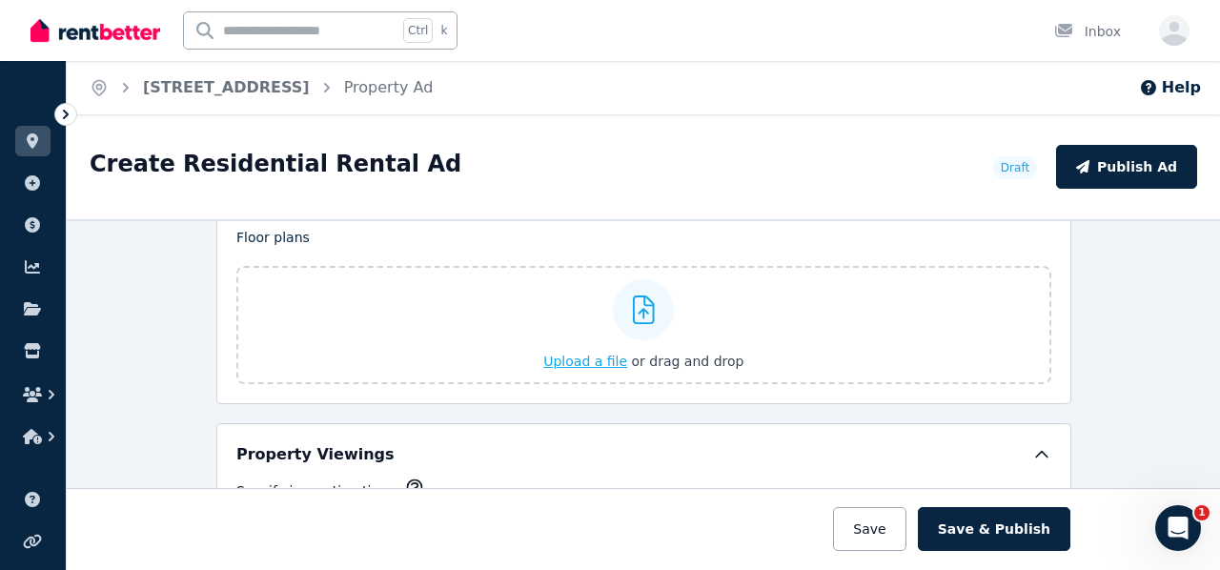
scroll to position [2478, 0]
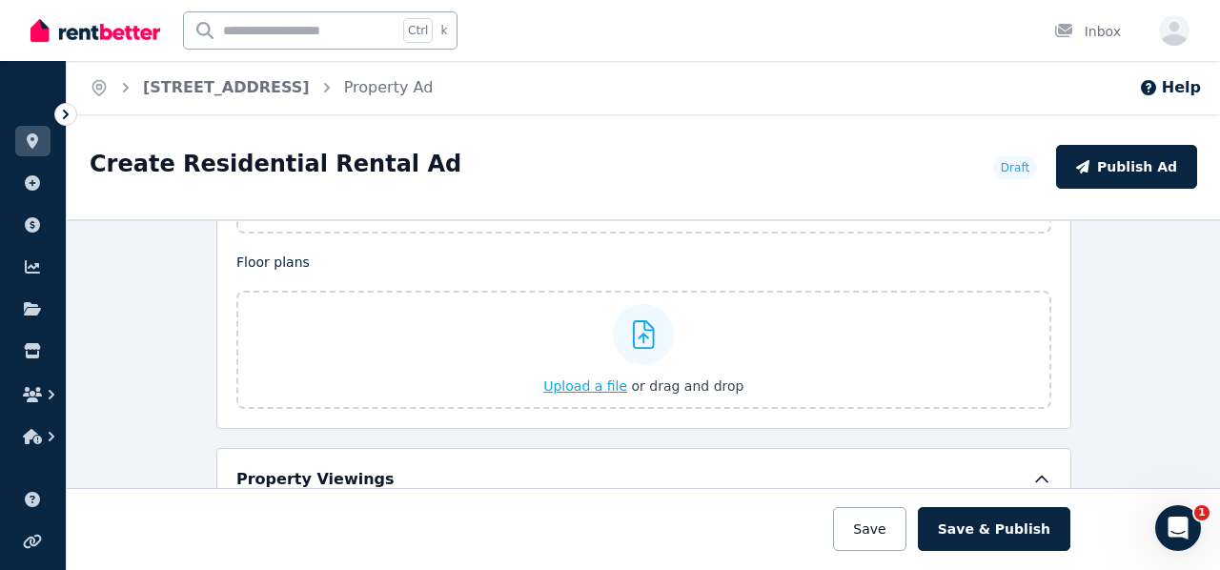
click at [633, 327] on icon at bounding box center [644, 334] width 22 height 29
click at [0, 0] on input "Upload a file or drag and drop" at bounding box center [0, 0] width 0 height 0
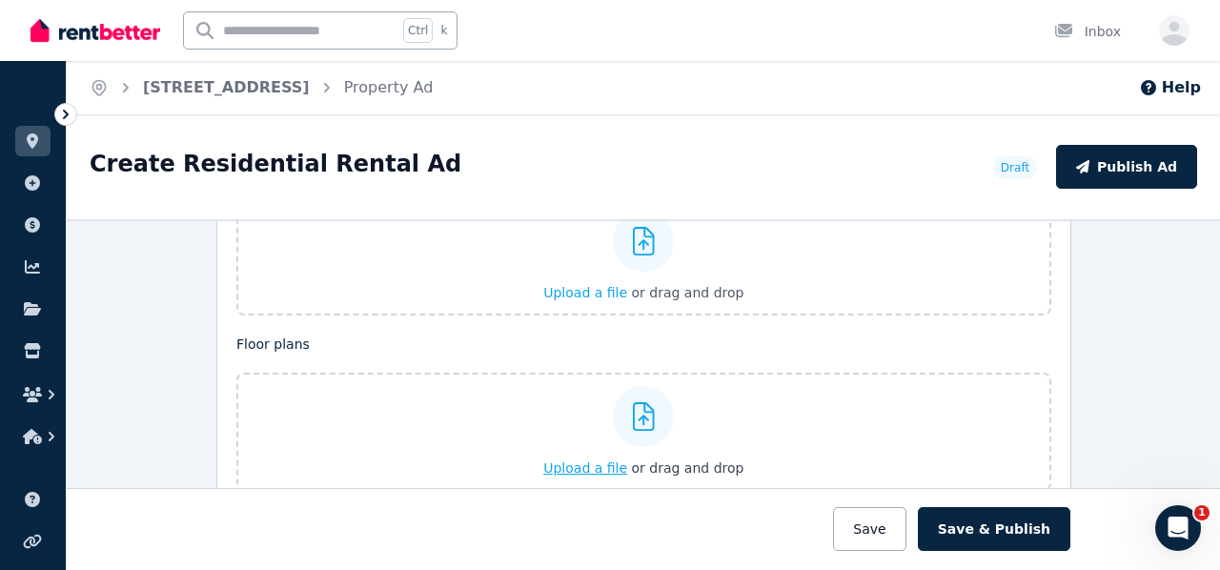
scroll to position [2383, 0]
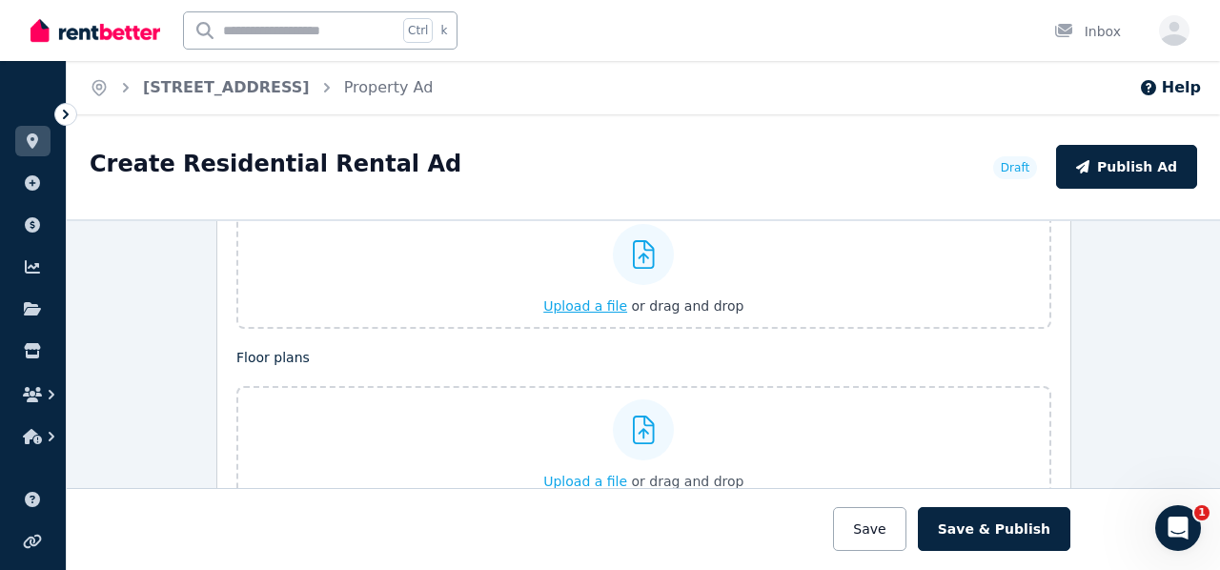
click at [420, 291] on label "Upload a file or drag and drop" at bounding box center [643, 270] width 815 height 118
click at [0, 0] on input "Upload a file or drag and drop" at bounding box center [0, 0] width 0 height 0
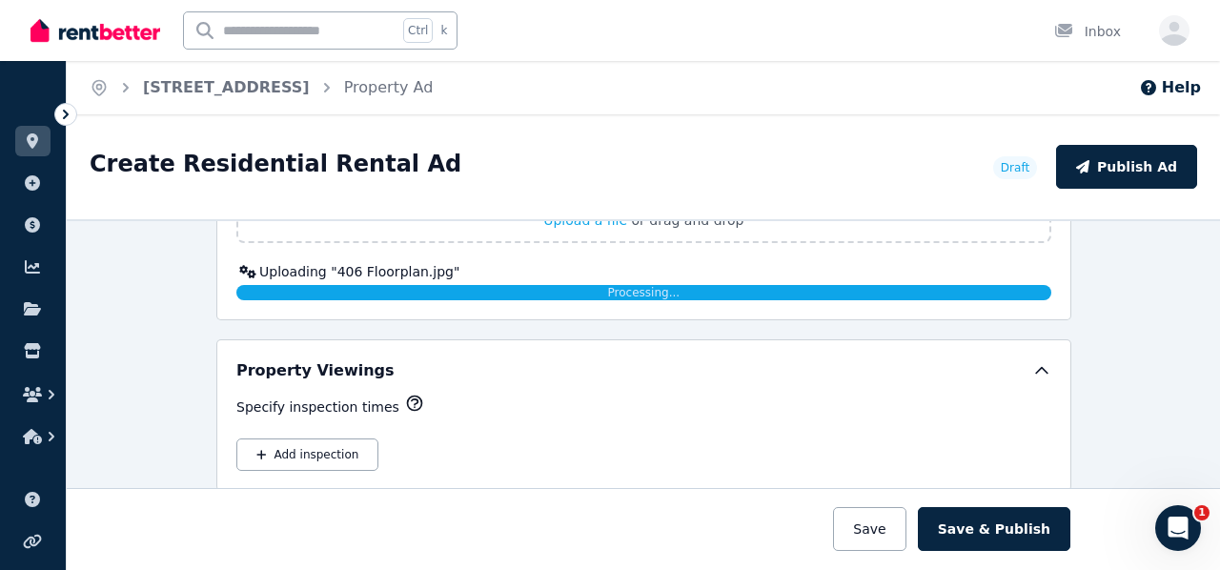
scroll to position [2549, 0]
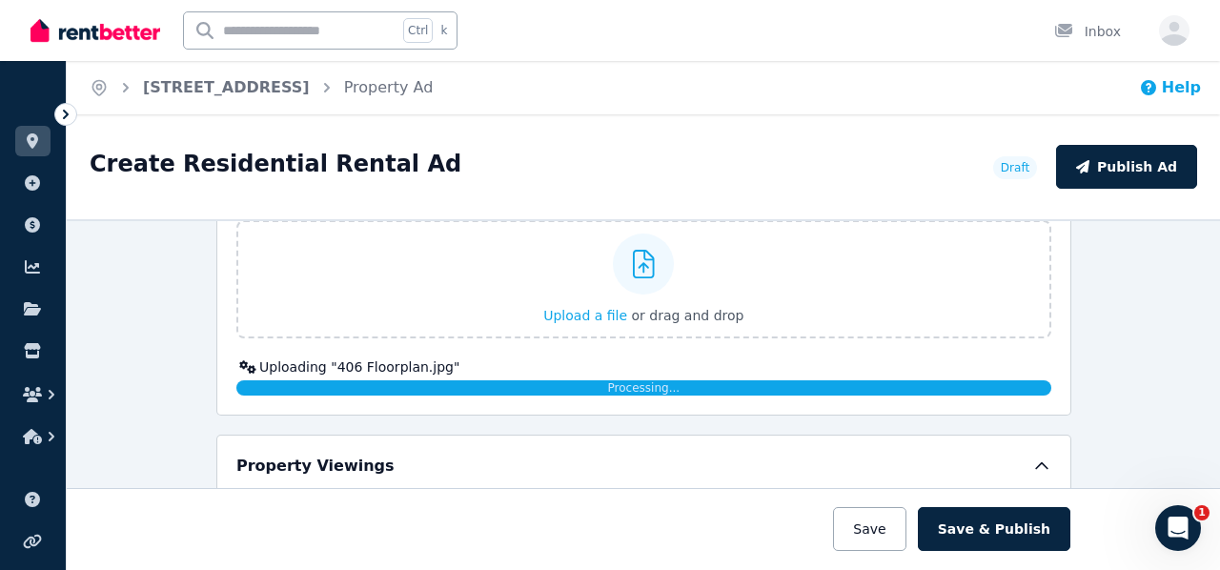
click at [1156, 85] on icon "button" at bounding box center [1148, 87] width 15 height 15
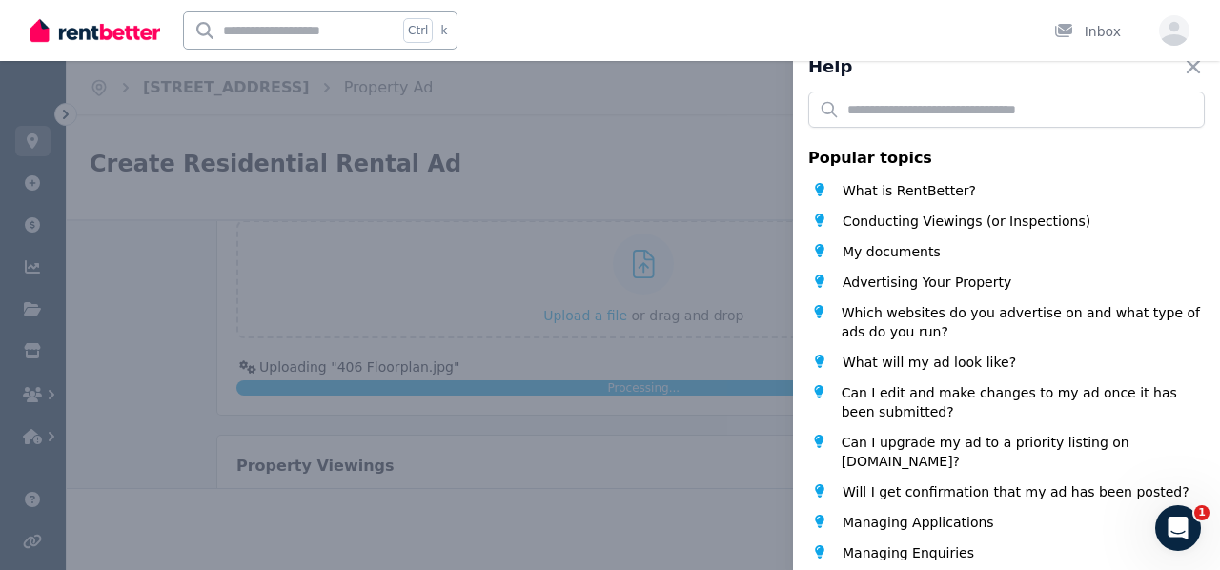
scroll to position [0, 0]
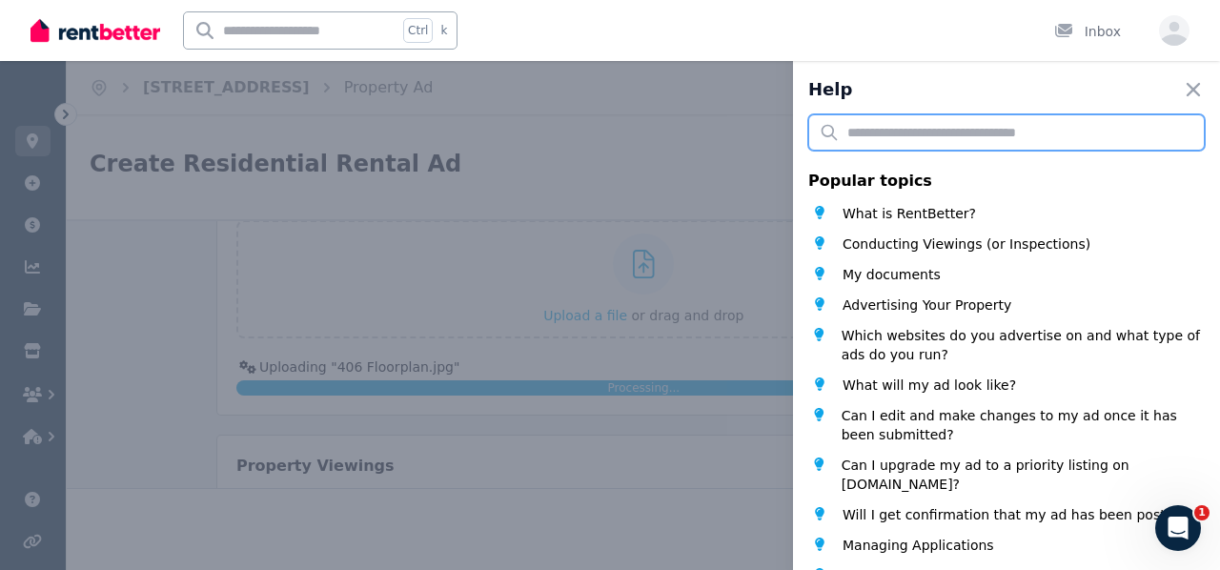
click at [911, 131] on input "text" at bounding box center [1006, 132] width 396 height 36
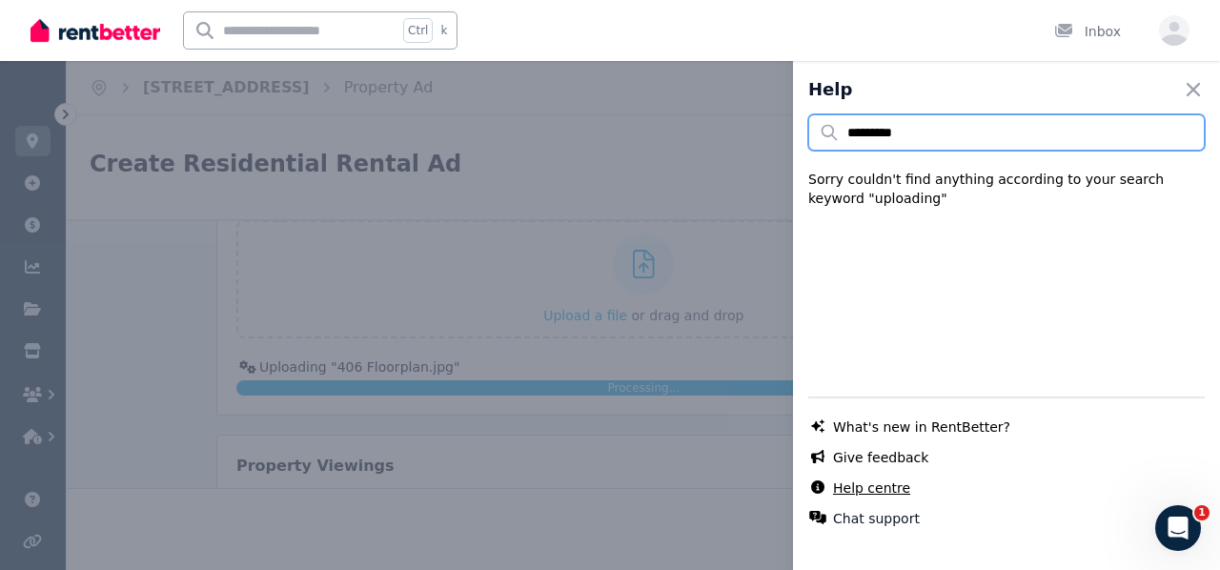
type input "*********"
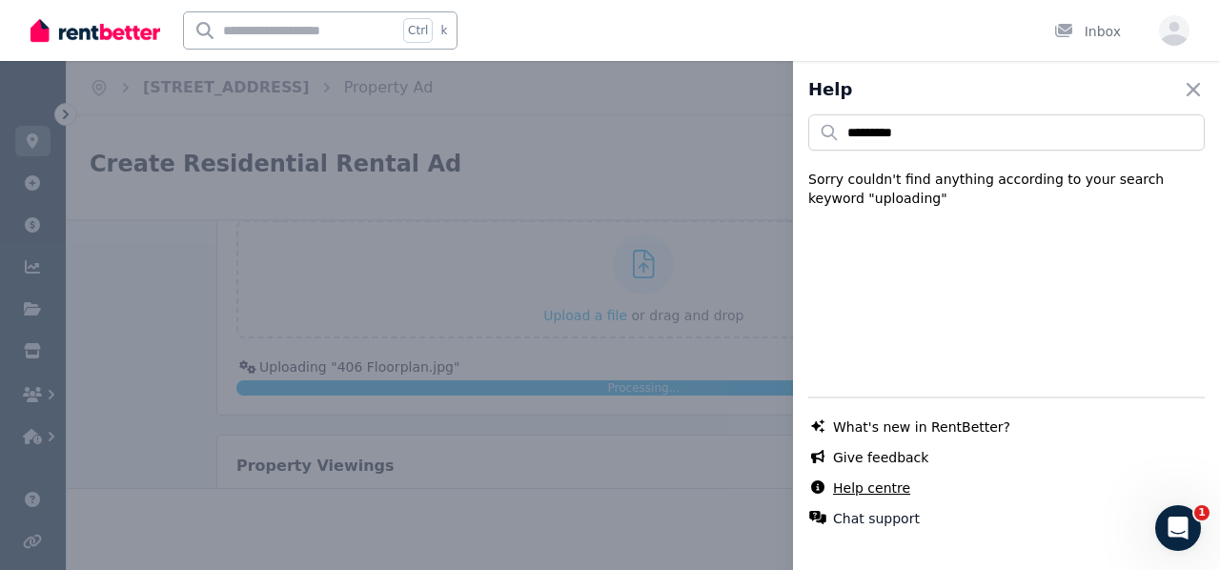
click at [854, 478] on link "Help centre" at bounding box center [871, 487] width 77 height 19
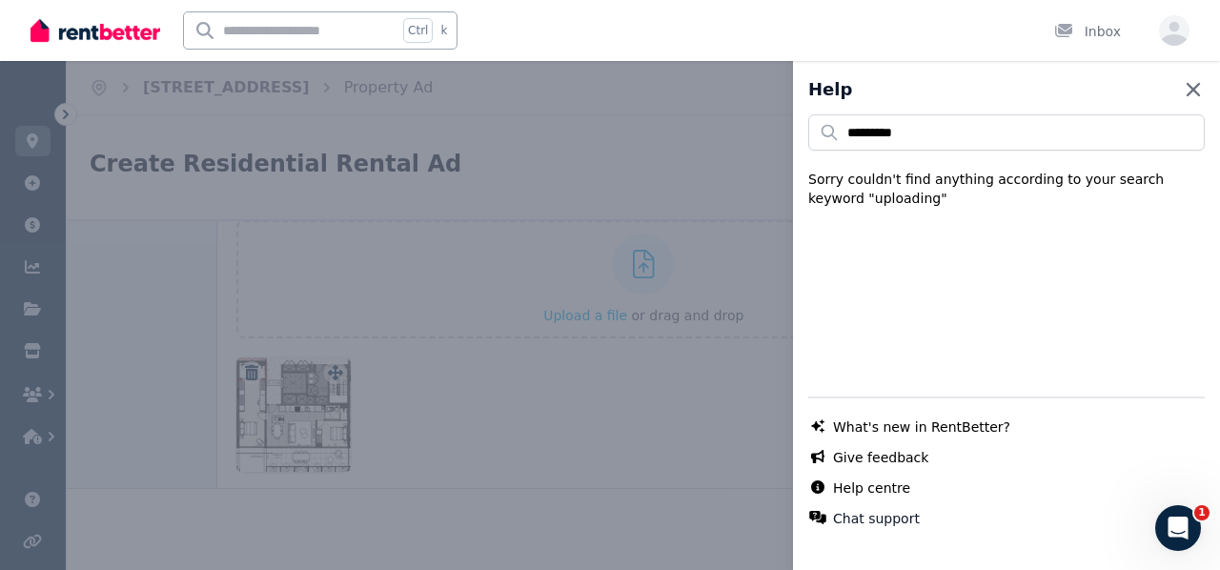
click at [1182, 91] on icon "button" at bounding box center [1193, 89] width 23 height 23
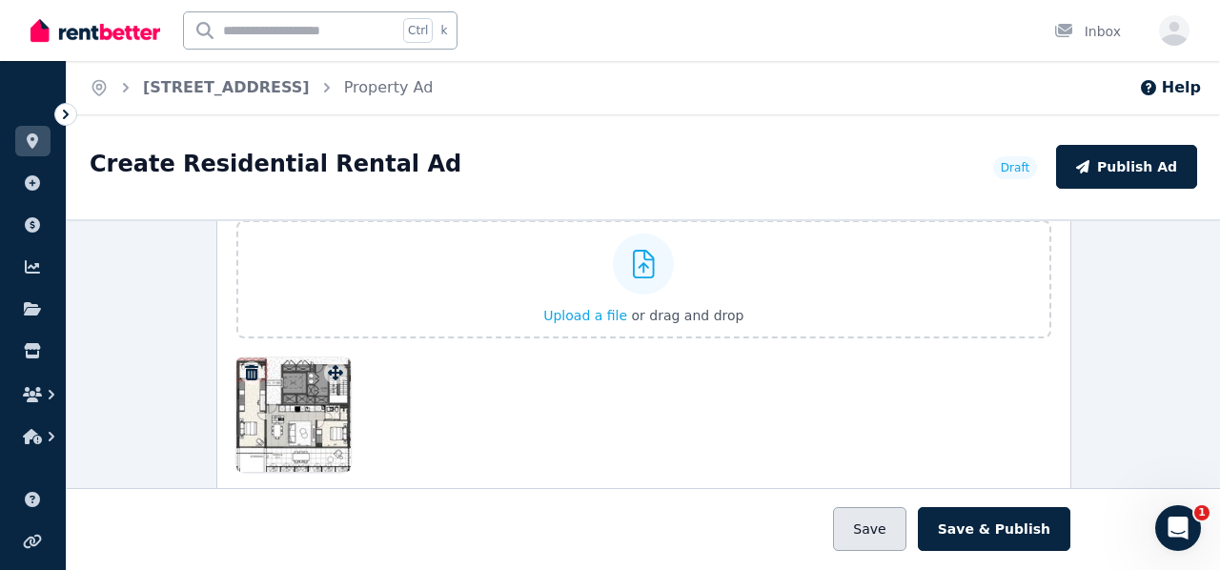
click at [876, 516] on button "Save" at bounding box center [869, 529] width 72 height 44
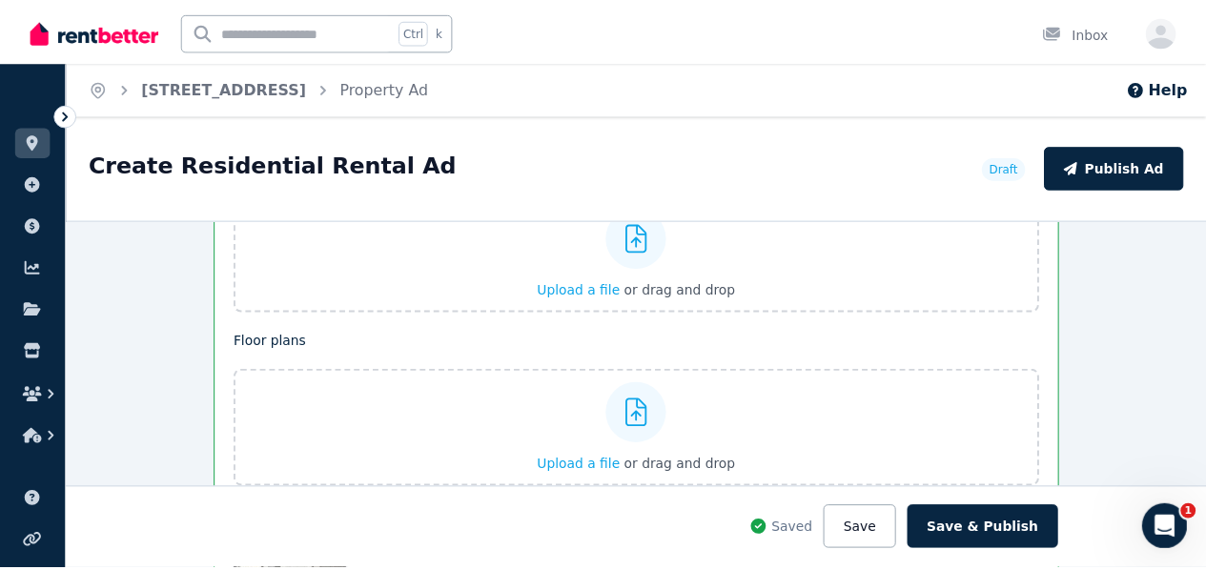
scroll to position [2697, 0]
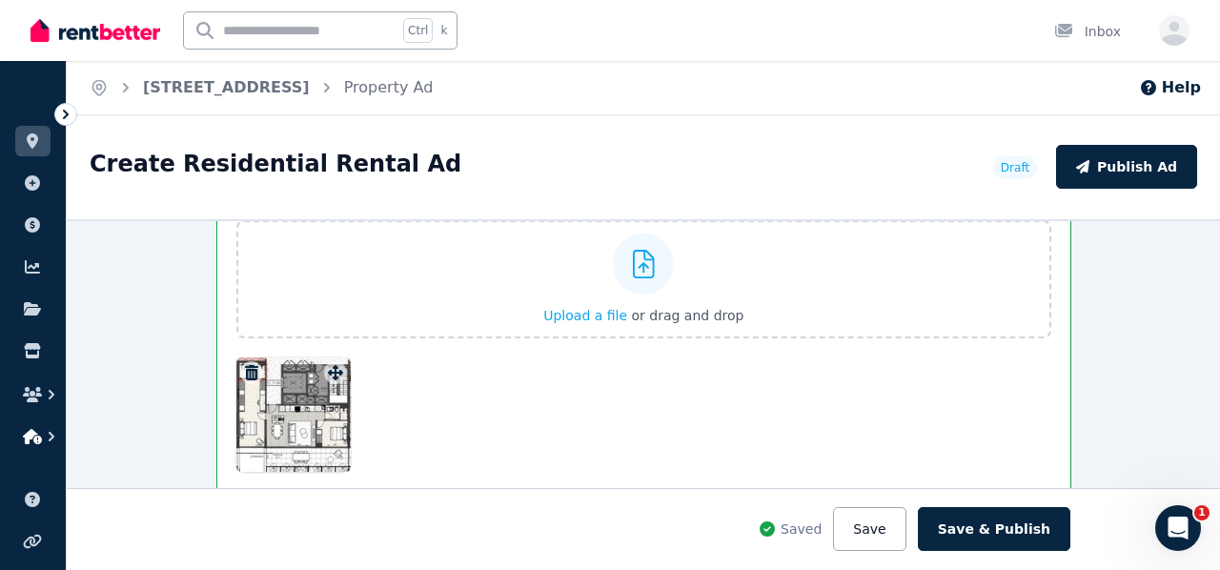
click at [27, 433] on icon "button" at bounding box center [32, 436] width 19 height 15
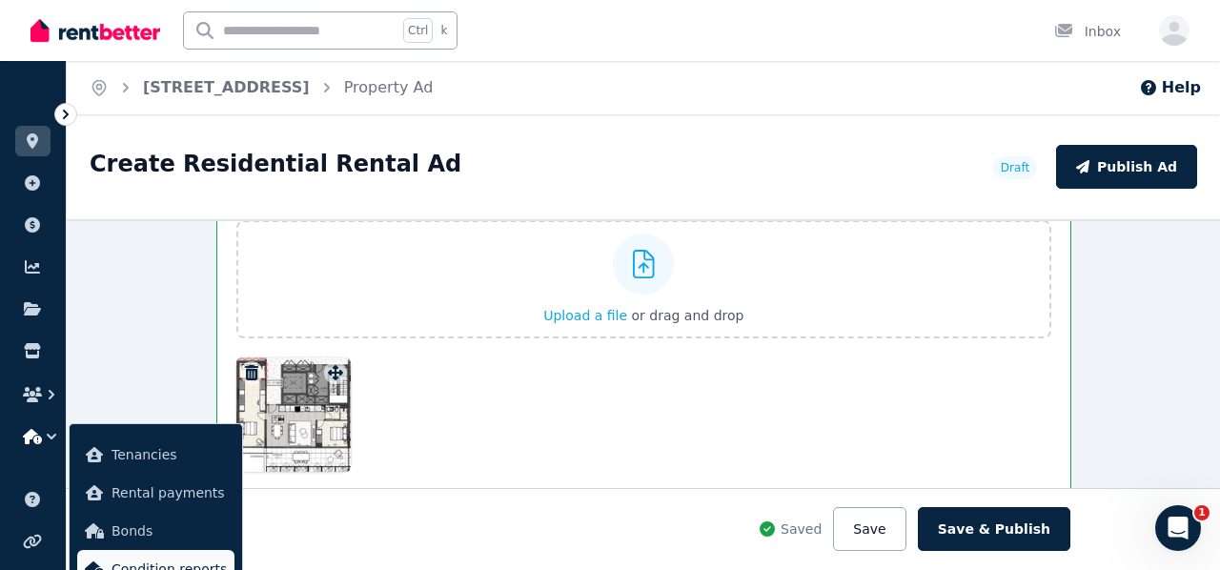
click at [167, 552] on link "Condition reports" at bounding box center [155, 569] width 157 height 38
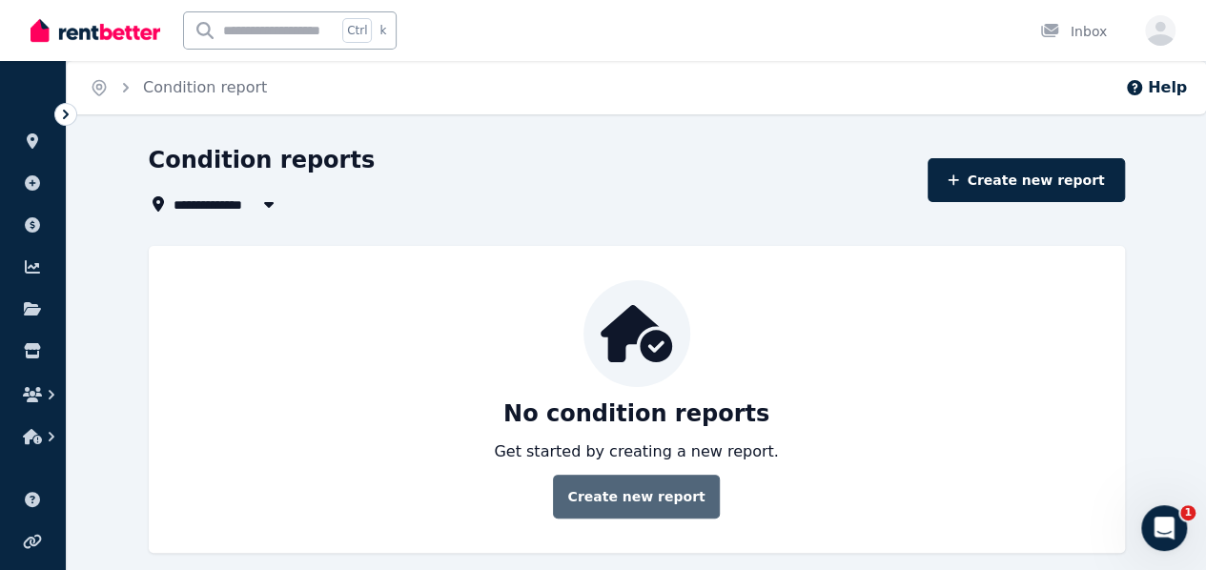
click at [627, 496] on link "Create new report" at bounding box center [636, 497] width 166 height 44
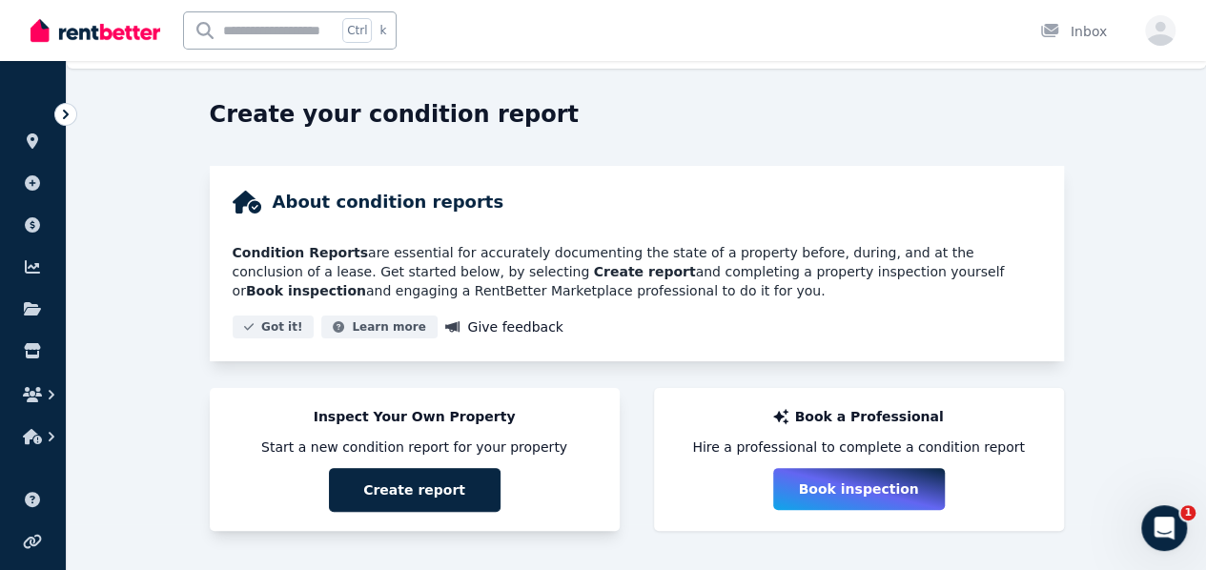
scroll to position [59, 0]
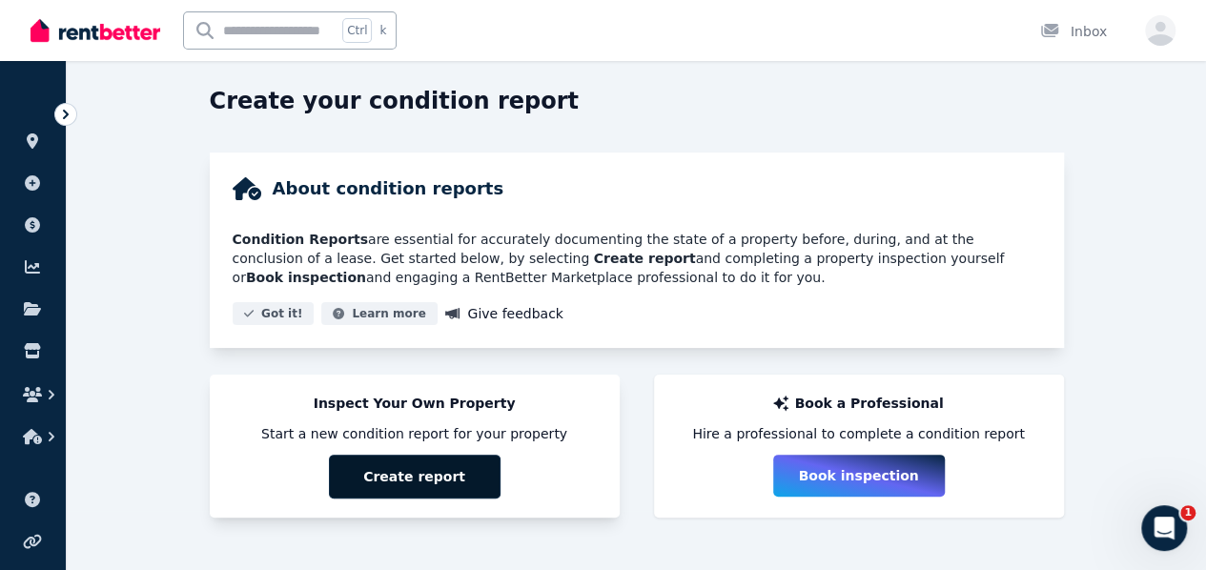
click at [419, 472] on button "Create report" at bounding box center [415, 477] width 172 height 44
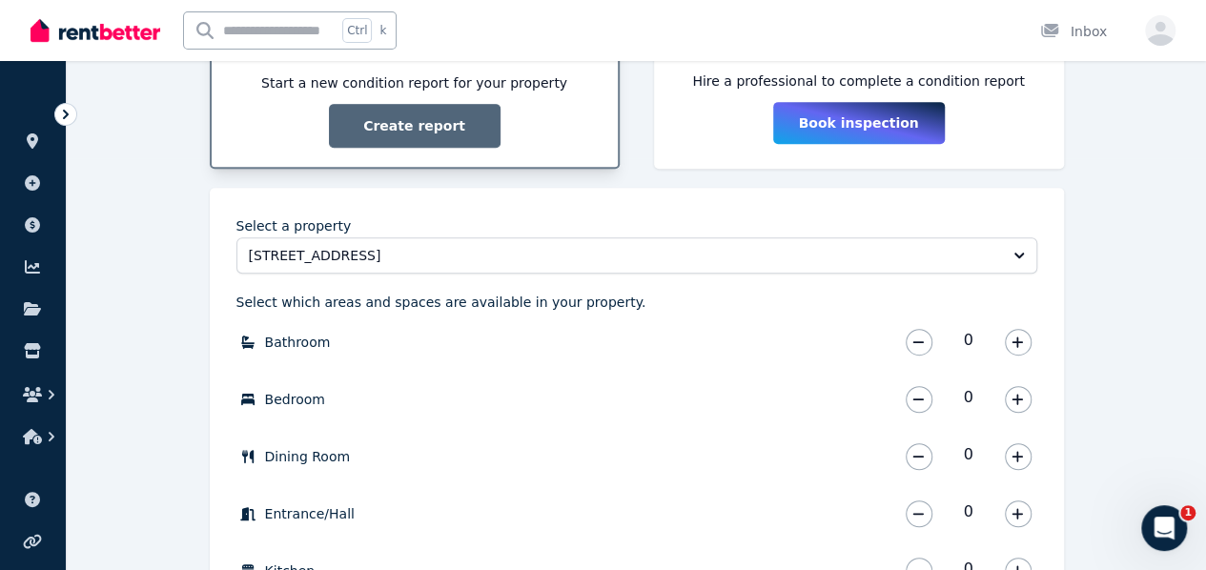
scroll to position [440, 0]
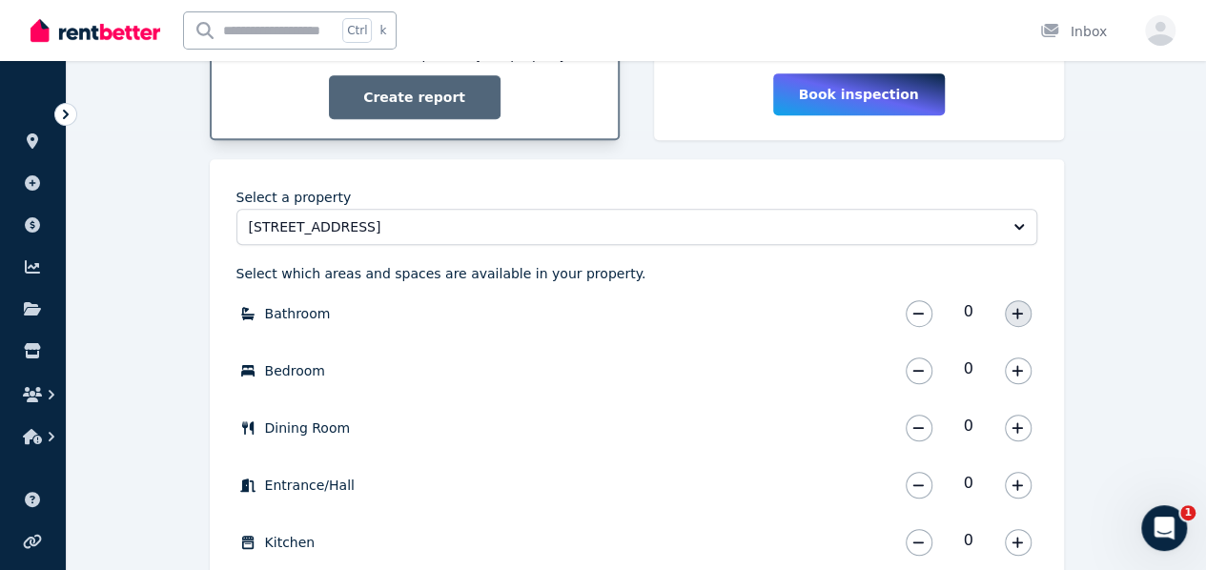
click at [1015, 307] on icon "button" at bounding box center [1016, 313] width 11 height 13
click at [1013, 374] on icon "button" at bounding box center [1016, 370] width 11 height 13
click at [1011, 368] on icon "button" at bounding box center [1016, 370] width 11 height 13
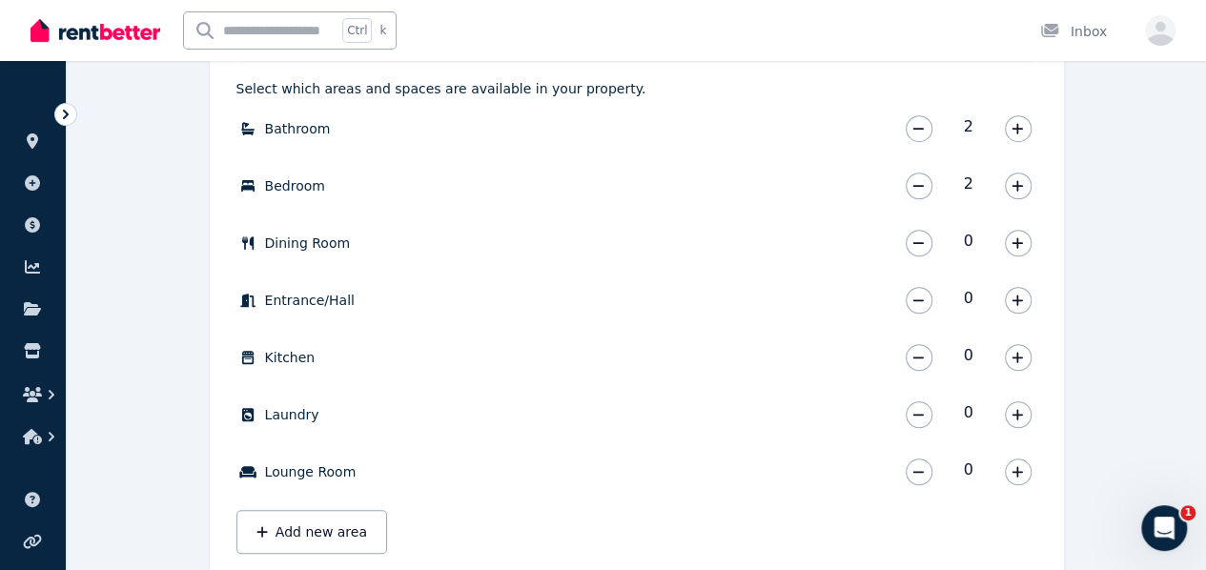
scroll to position [631, 0]
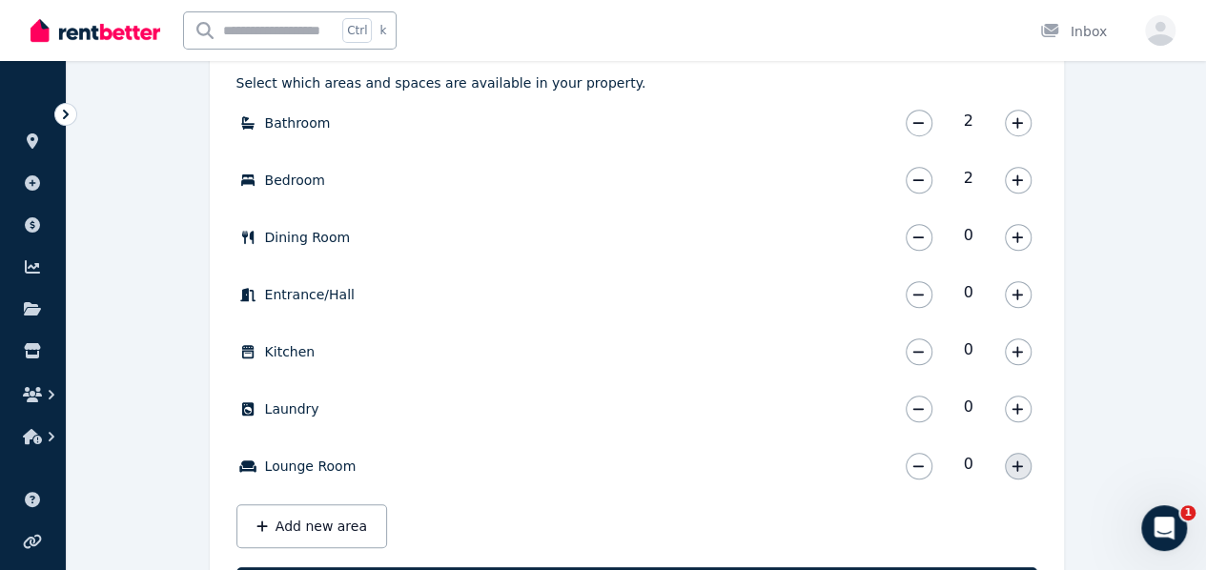
click at [1018, 472] on button "button" at bounding box center [1018, 466] width 27 height 27
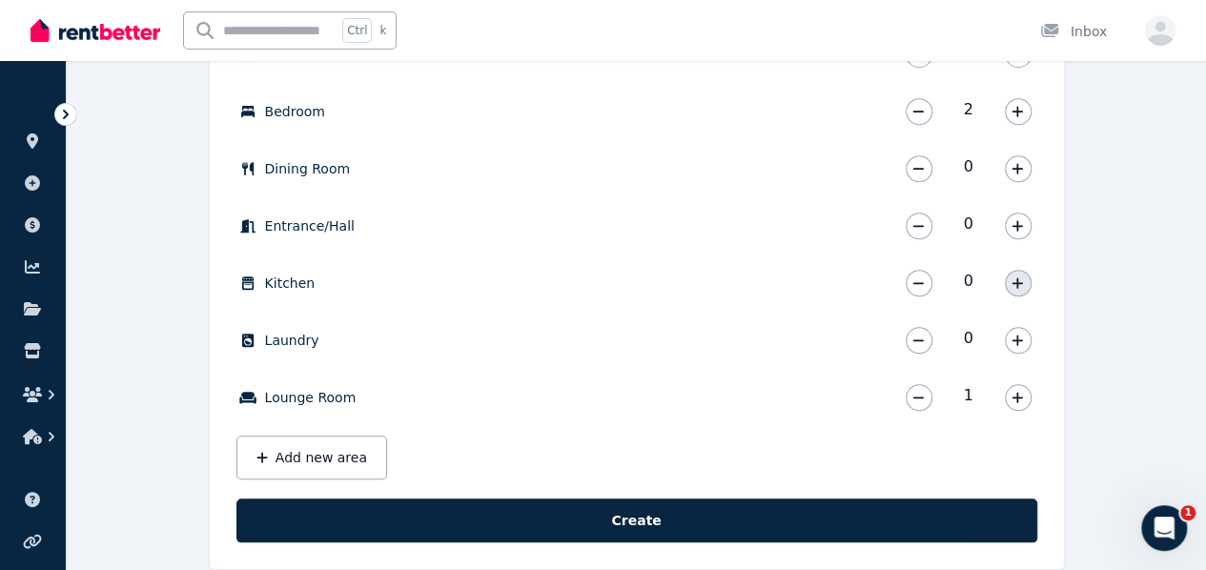
scroll to position [726, 0]
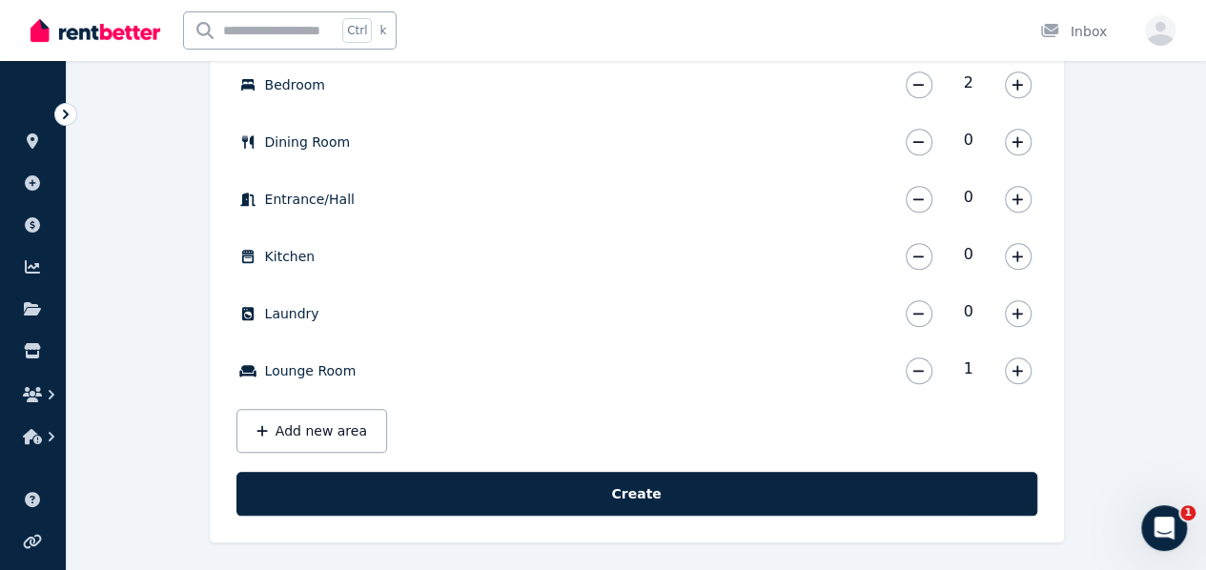
drag, startPoint x: 1011, startPoint y: 253, endPoint x: 1019, endPoint y: 296, distance: 44.5
click at [1011, 254] on icon "button" at bounding box center [1016, 256] width 11 height 13
click at [1021, 311] on icon "button" at bounding box center [1016, 313] width 11 height 13
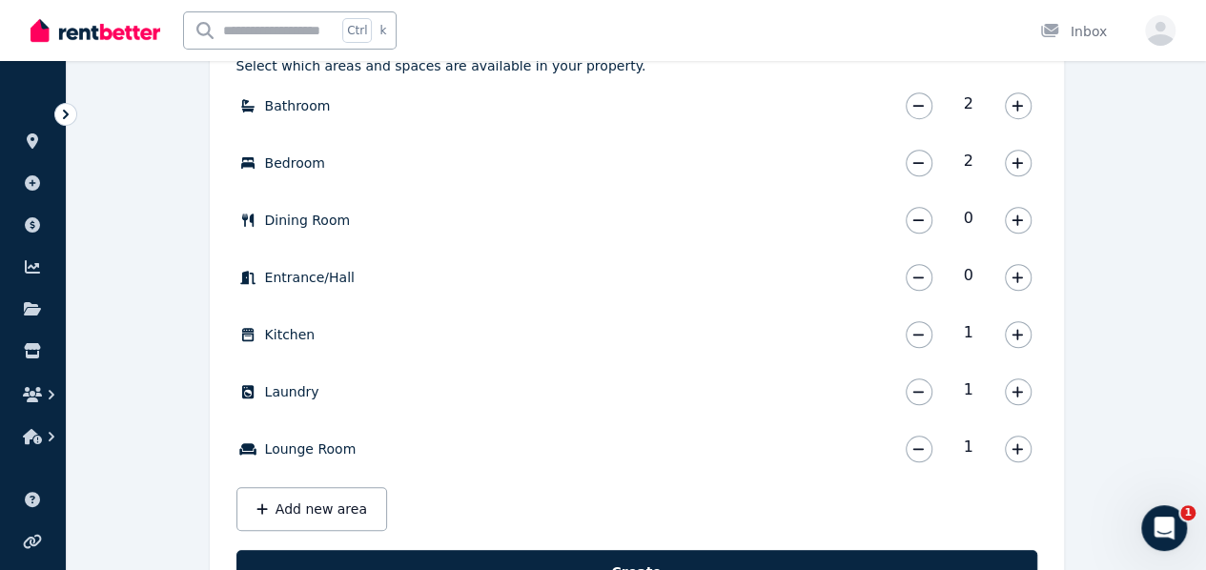
scroll to position [631, 0]
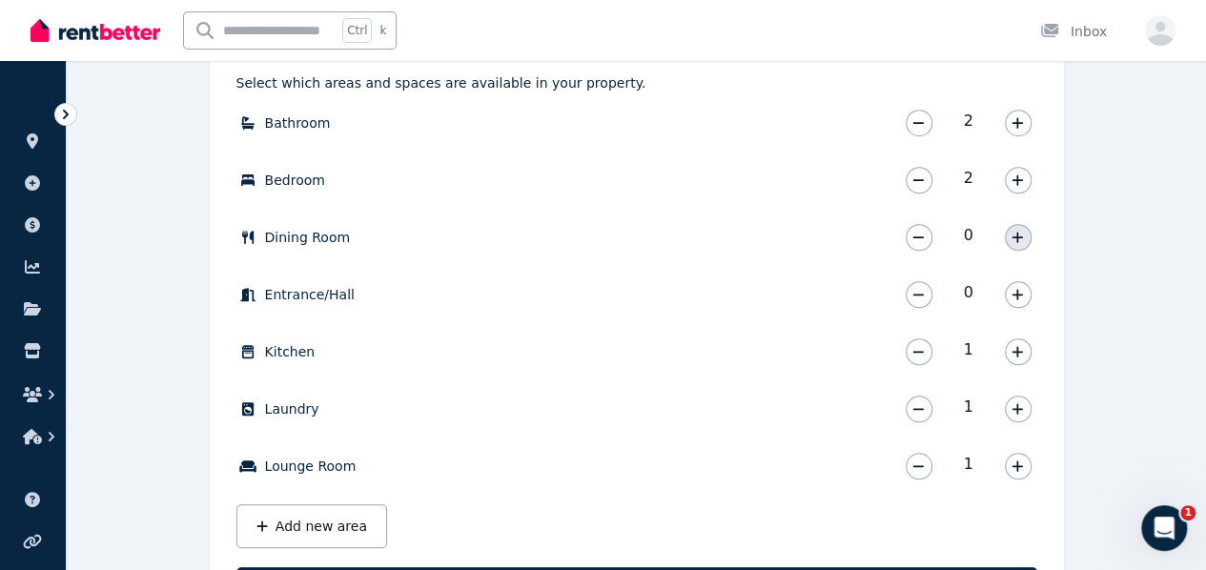
click at [1018, 234] on icon "button" at bounding box center [1016, 237] width 11 height 13
click at [1020, 294] on icon "button" at bounding box center [1016, 294] width 11 height 13
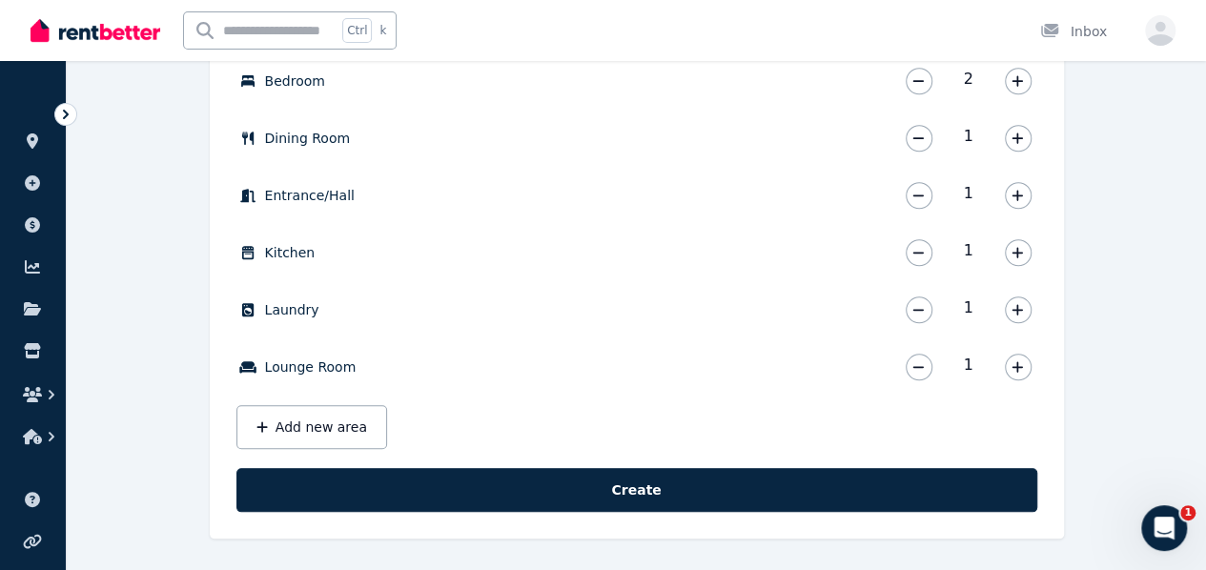
scroll to position [731, 0]
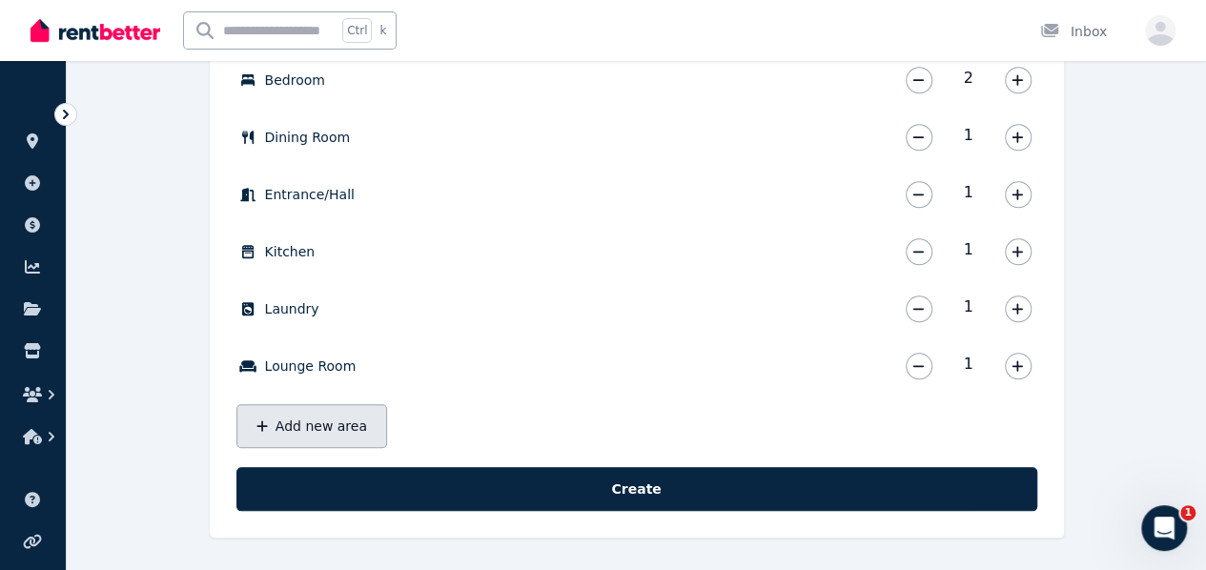
click at [349, 422] on button "Add new area" at bounding box center [311, 426] width 151 height 44
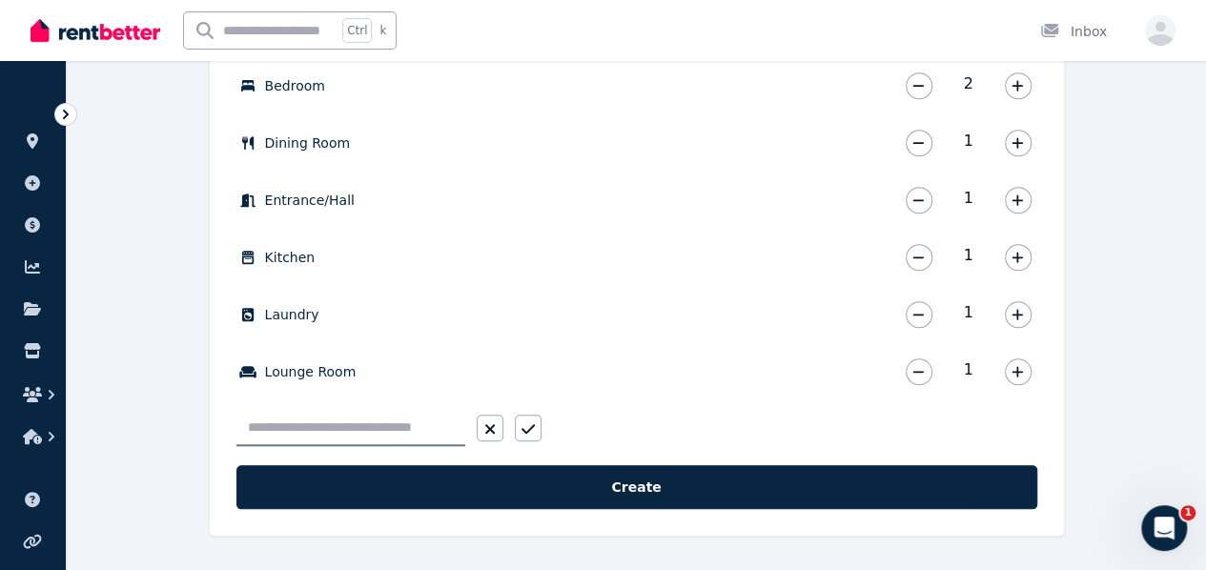
scroll to position [724, 0]
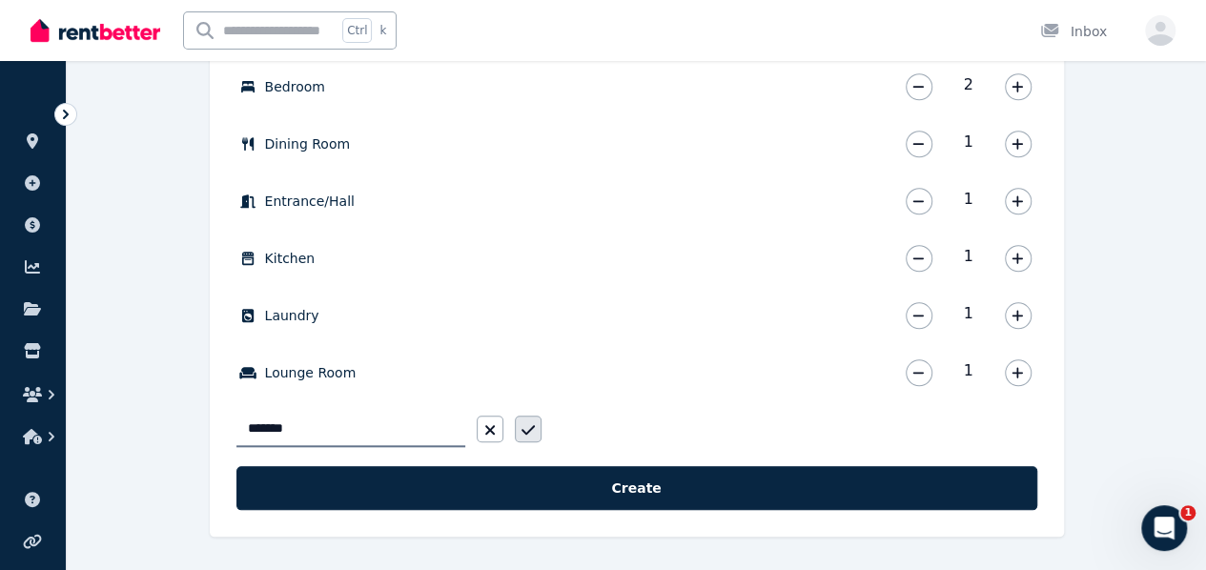
type input "*******"
click at [532, 431] on icon "button" at bounding box center [527, 429] width 13 height 15
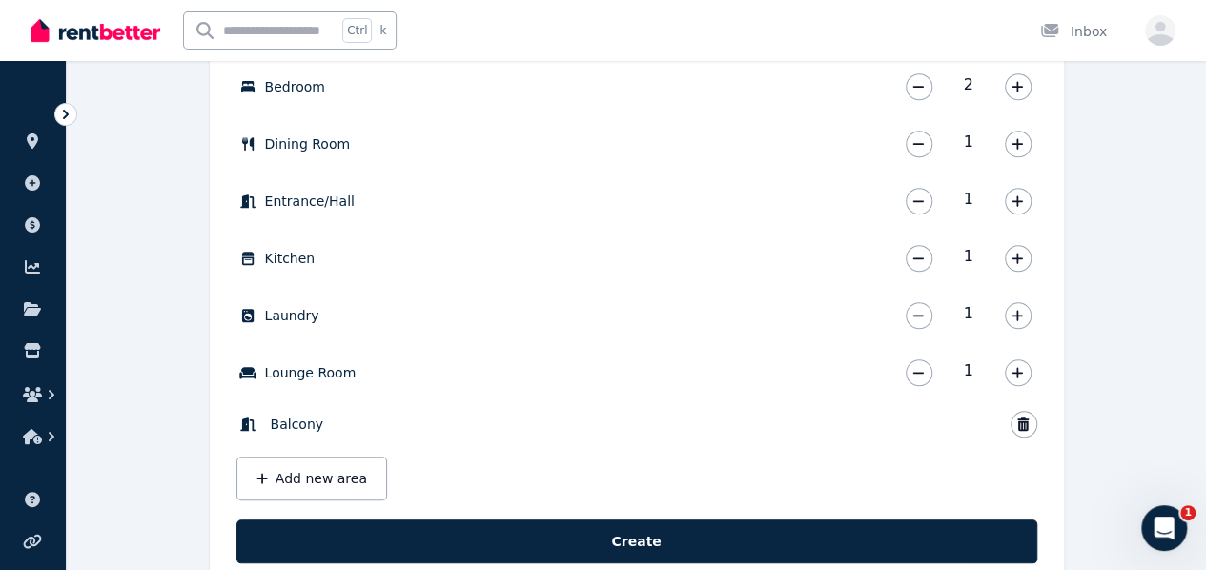
scroll to position [777, 0]
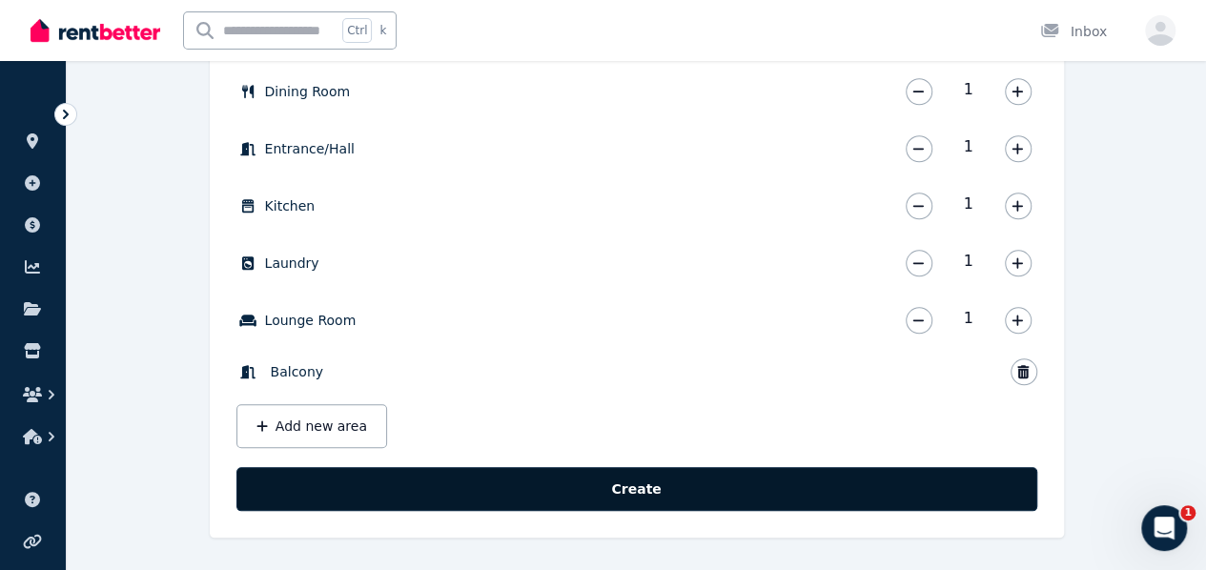
click at [583, 481] on button "Create" at bounding box center [636, 489] width 801 height 44
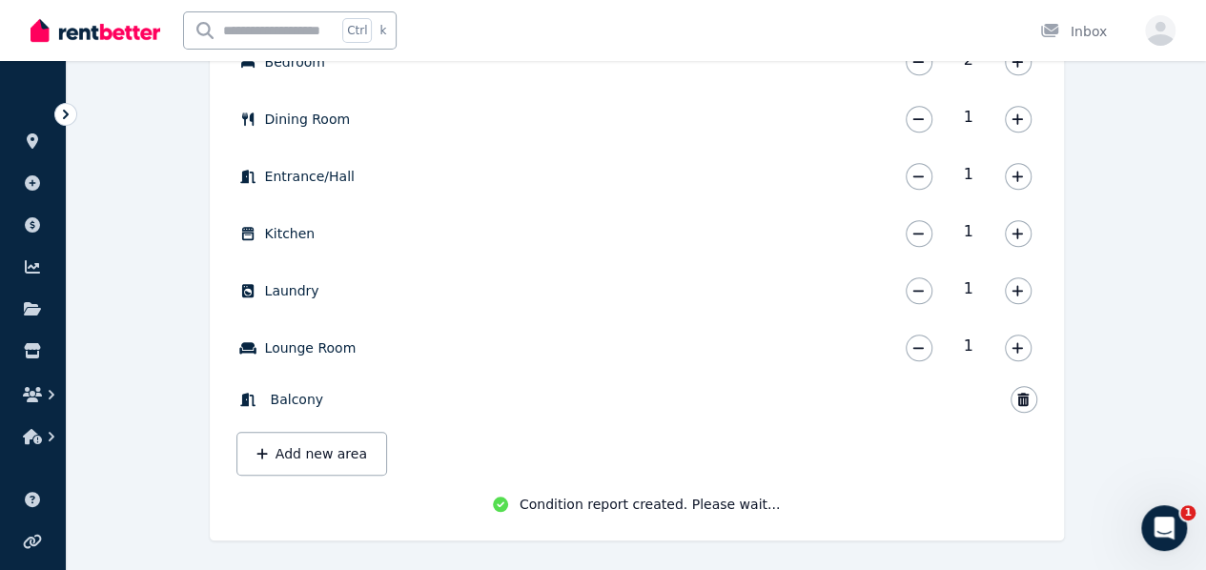
scroll to position [757, 0]
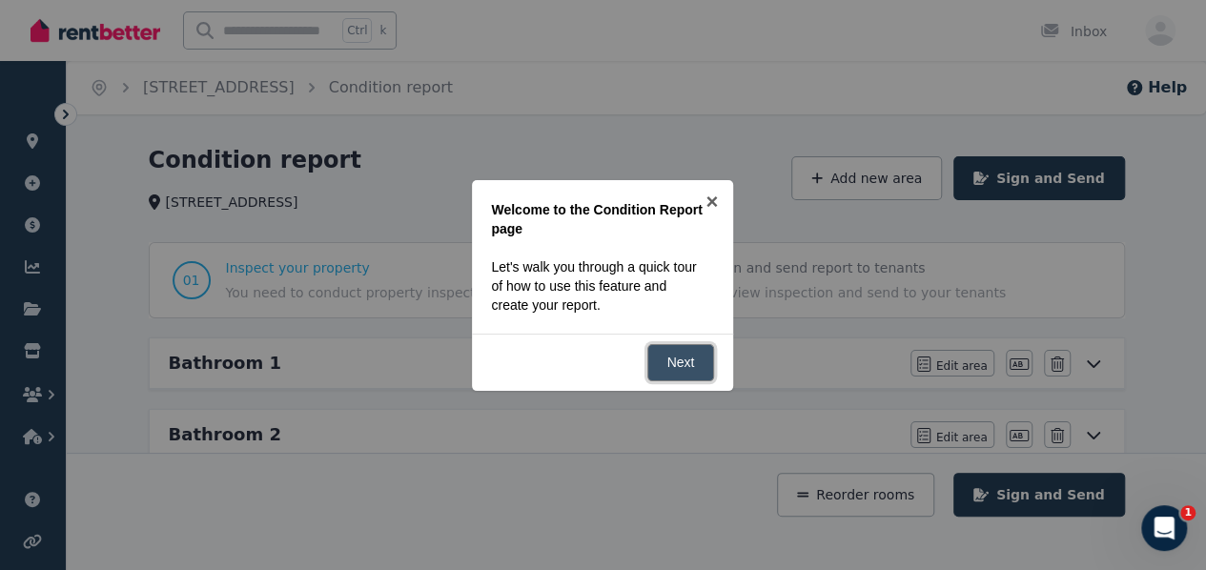
click at [699, 368] on link "Next" at bounding box center [681, 362] width 68 height 37
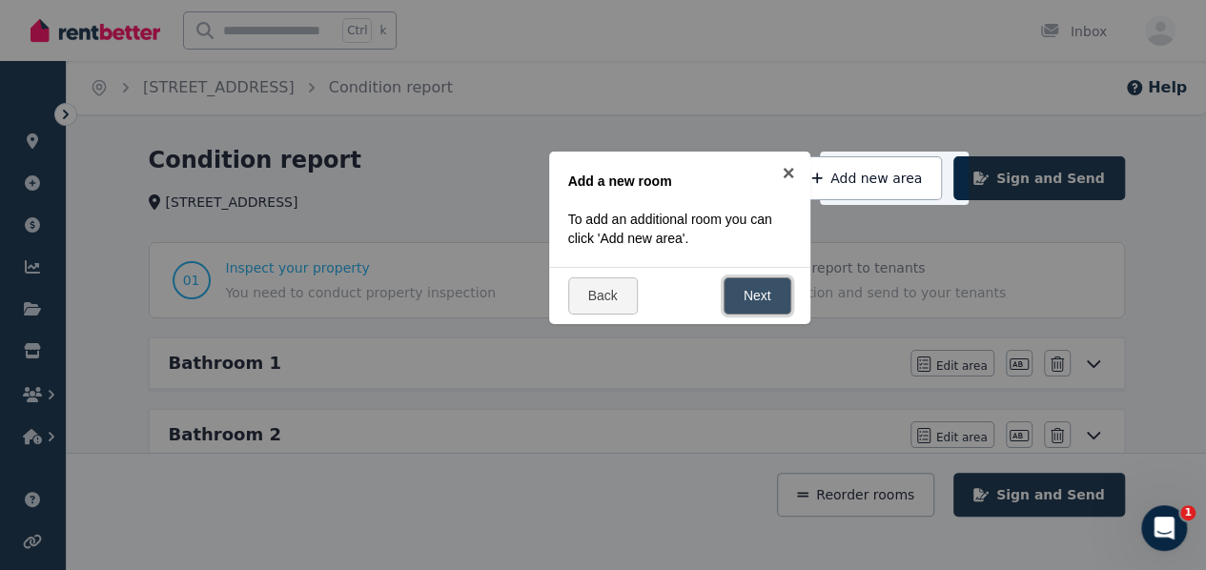
click at [744, 289] on link "Next" at bounding box center [757, 295] width 68 height 37
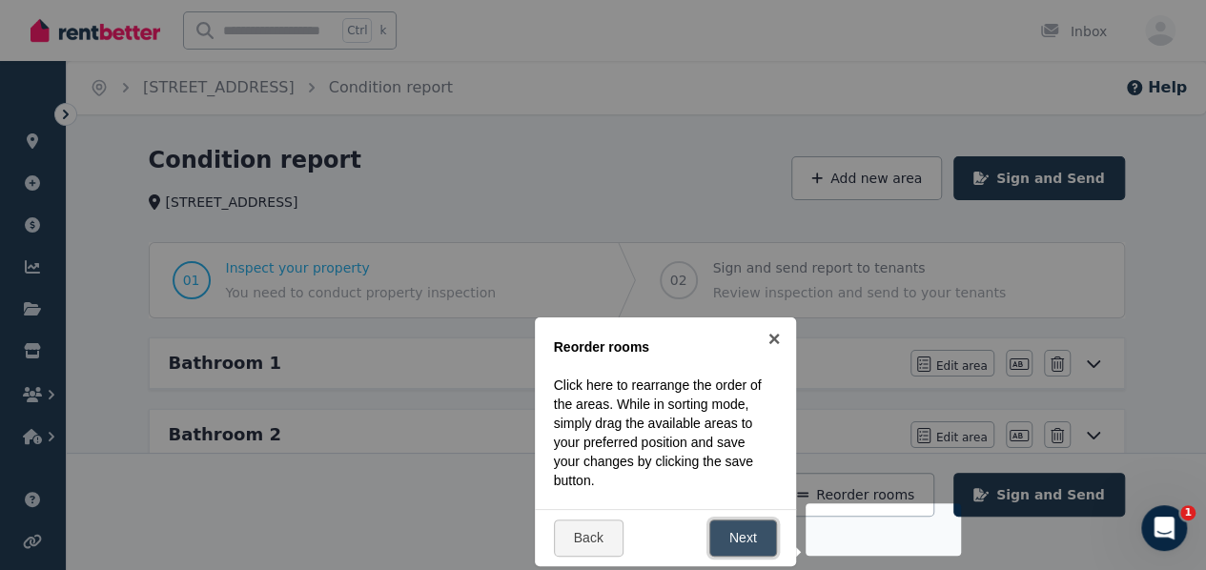
scroll to position [273, 0]
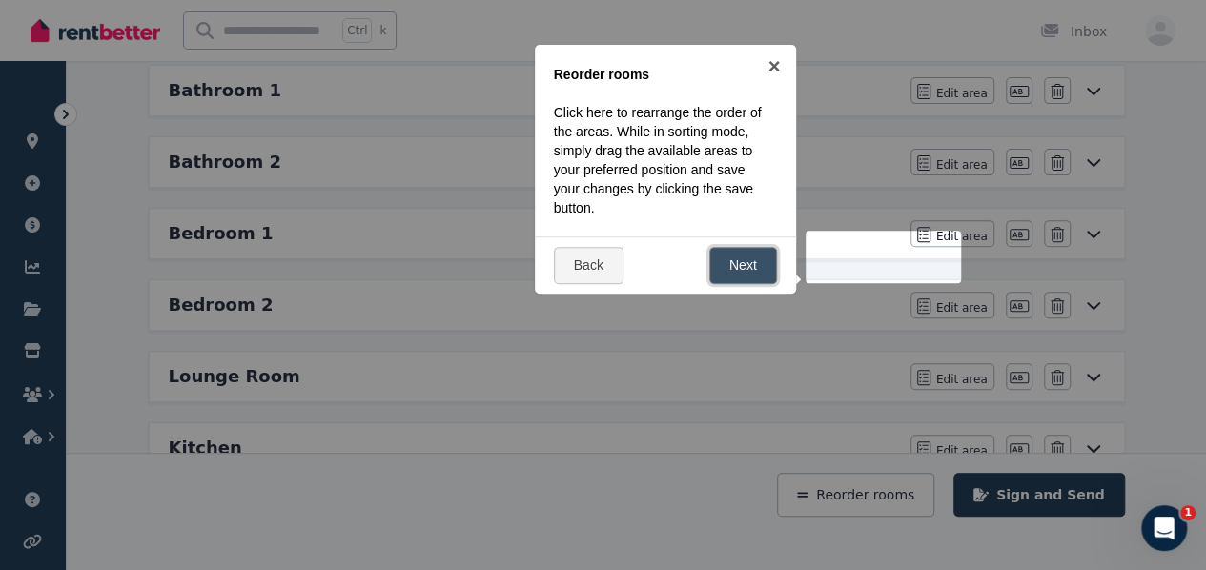
click at [741, 272] on link "Next" at bounding box center [743, 265] width 68 height 37
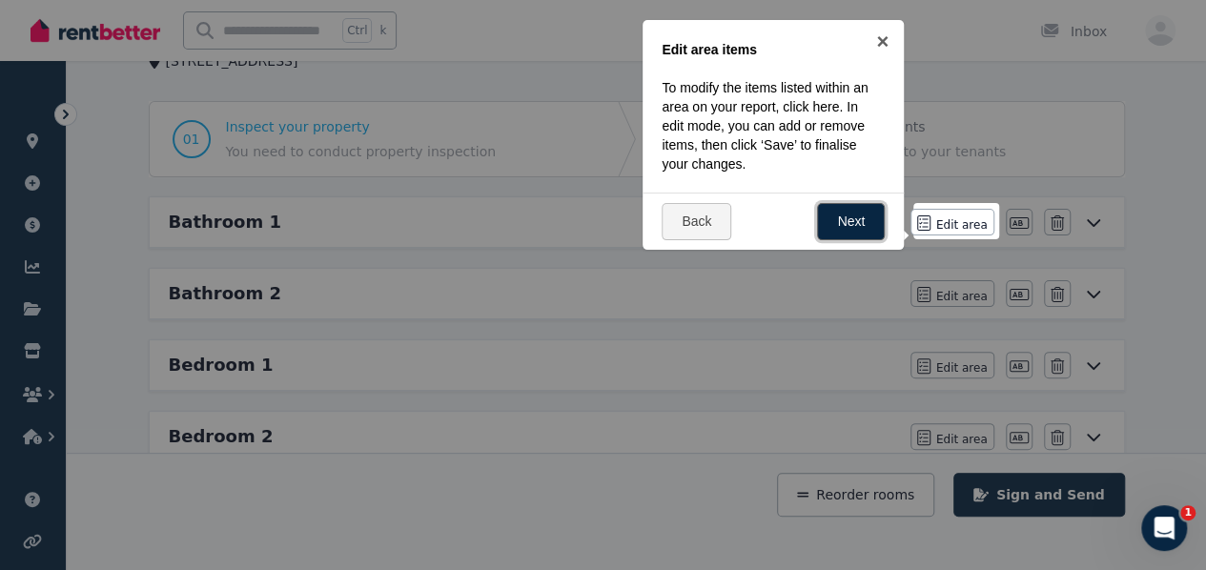
scroll to position [82, 0]
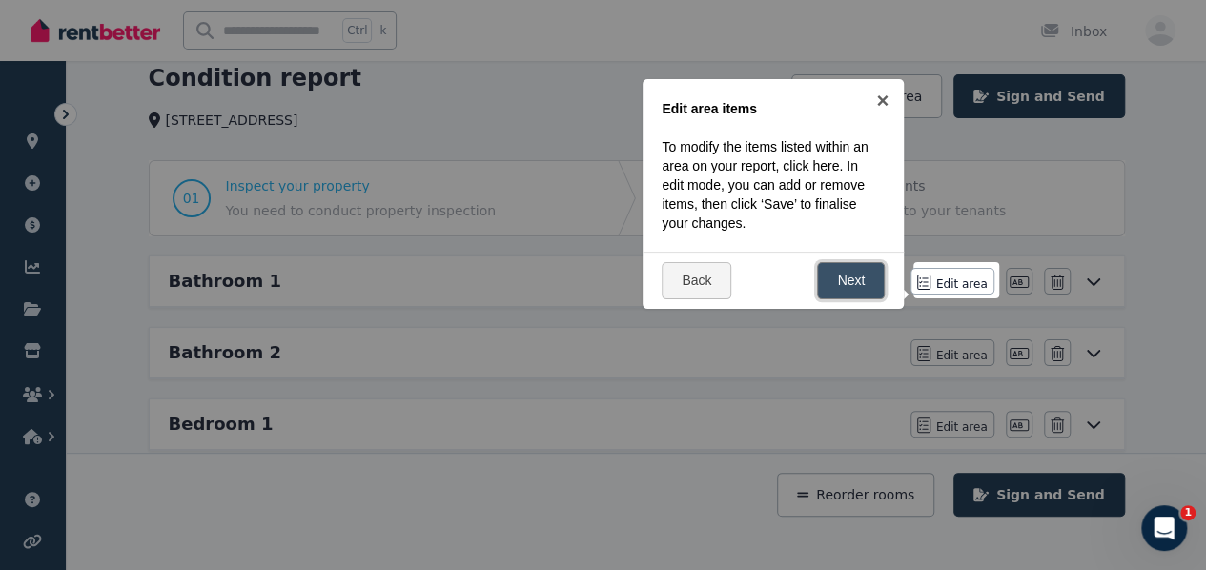
click at [844, 281] on link "Next" at bounding box center [851, 280] width 68 height 37
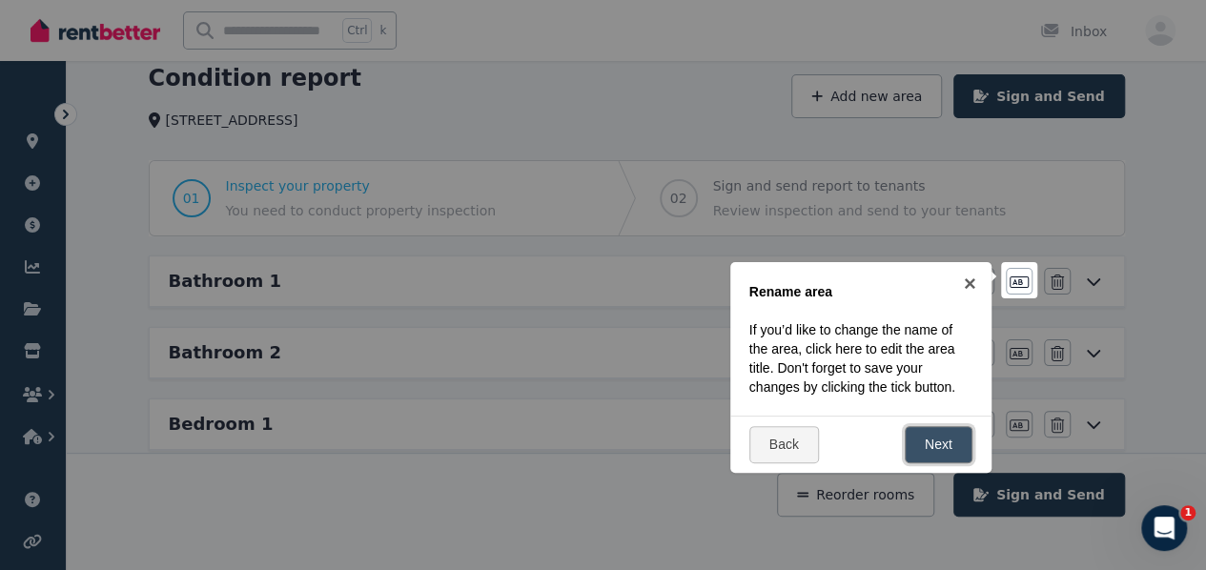
click at [941, 435] on link "Next" at bounding box center [938, 444] width 68 height 37
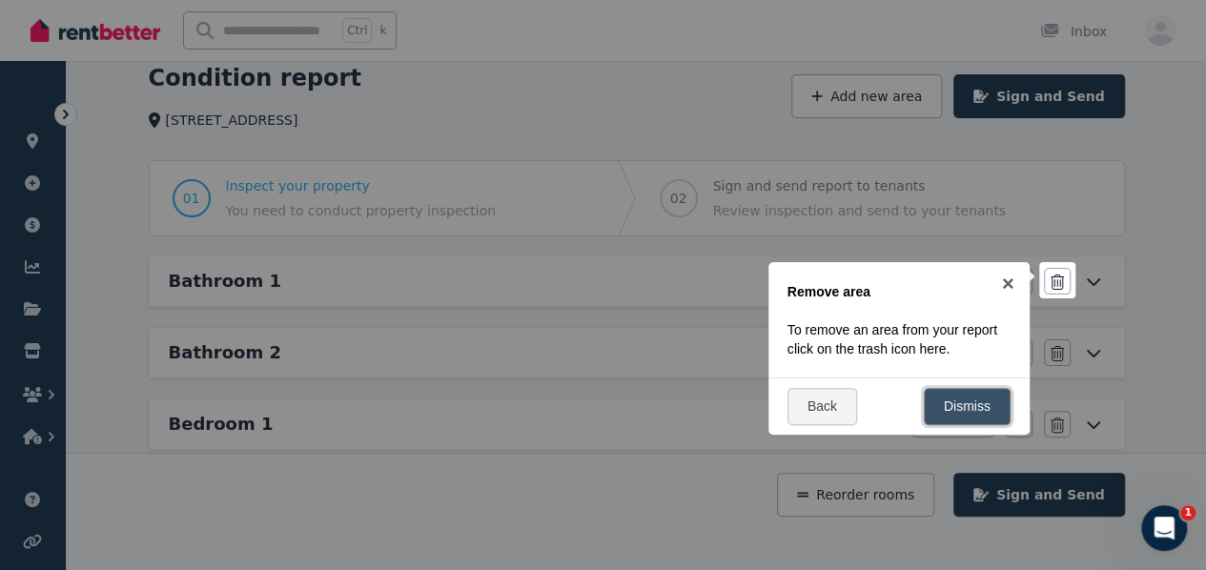
click at [940, 413] on link "Dismiss" at bounding box center [967, 406] width 87 height 37
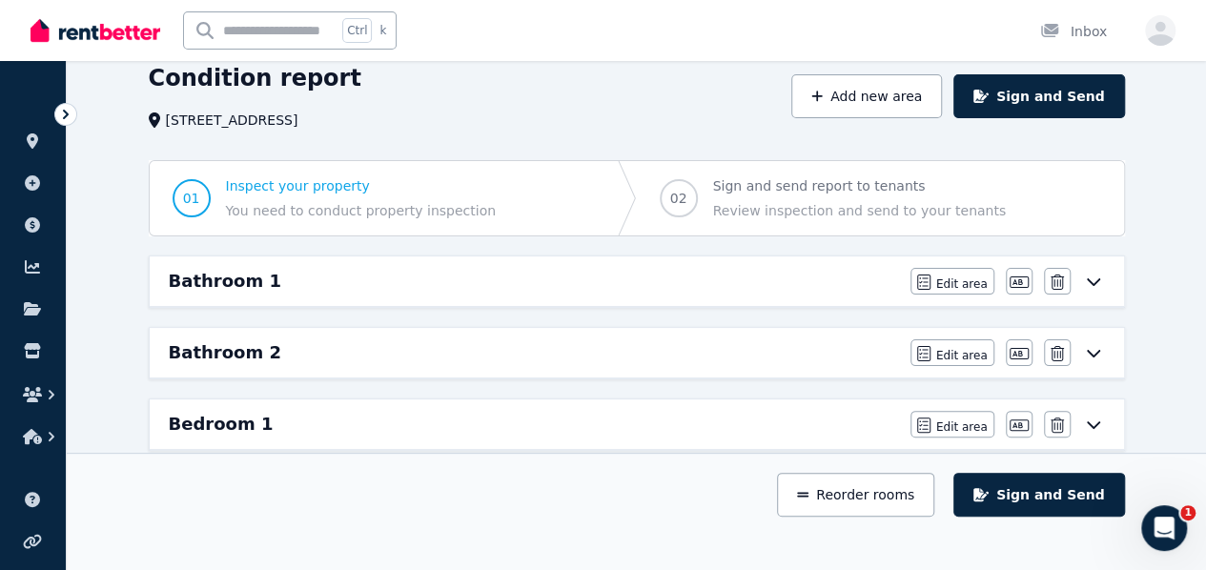
click at [246, 286] on h6 "Bathroom 1" at bounding box center [225, 281] width 112 height 27
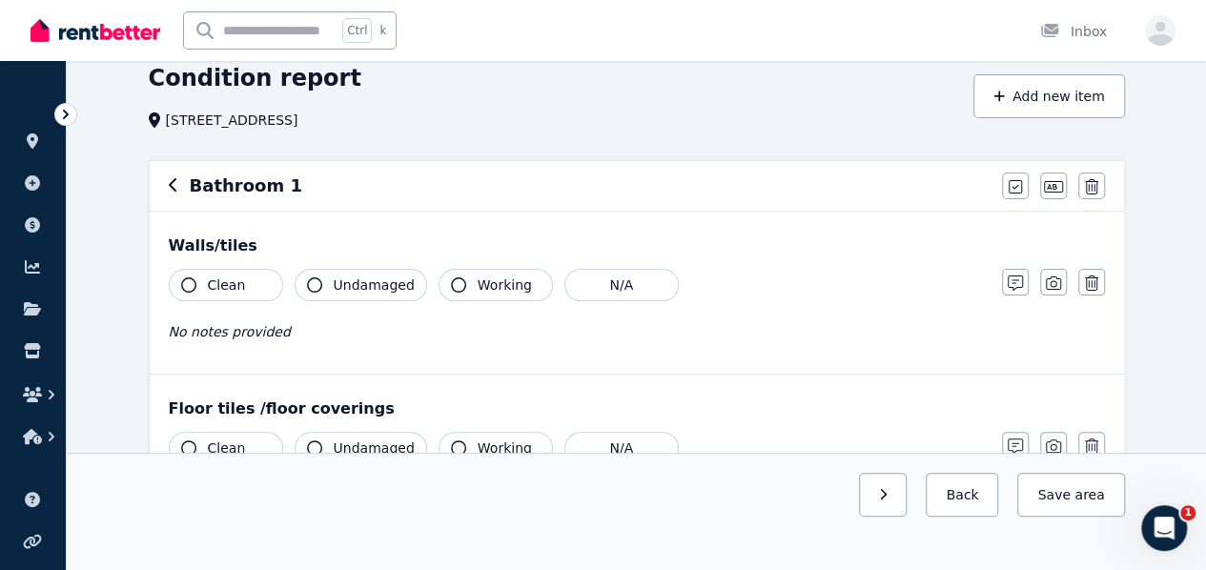
scroll to position [0, 0]
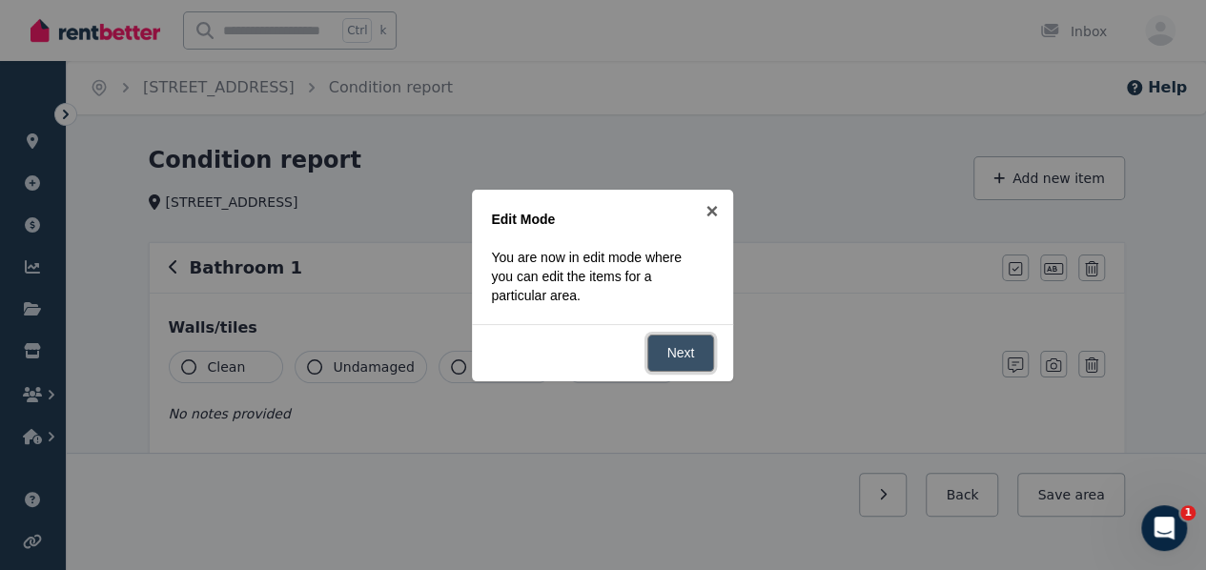
click at [673, 348] on link "Next" at bounding box center [681, 353] width 68 height 37
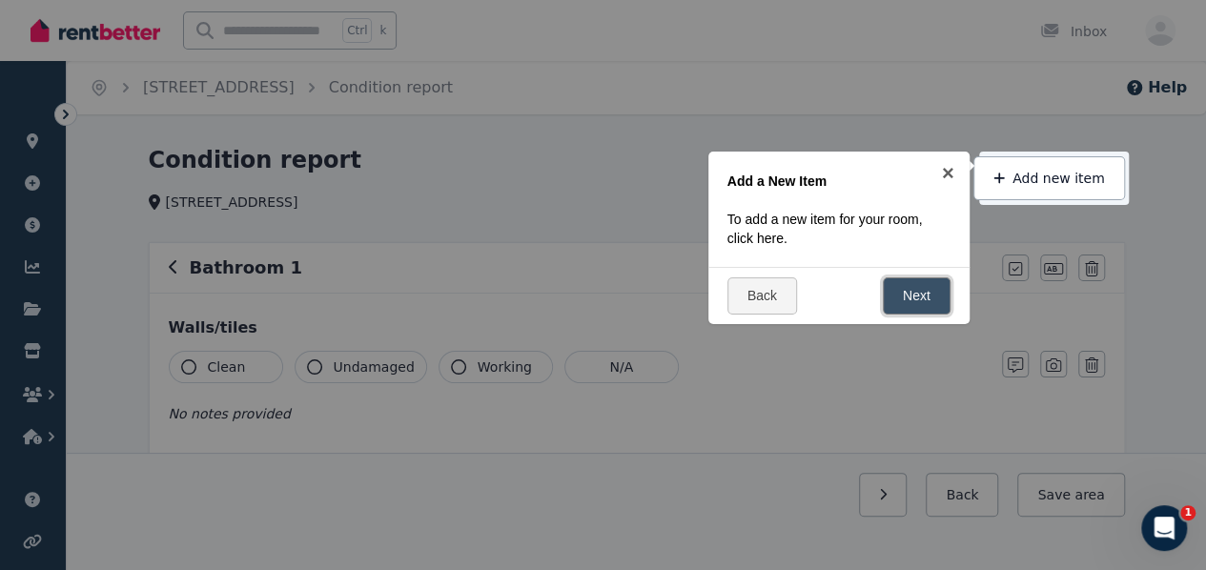
click at [907, 293] on link "Next" at bounding box center [917, 295] width 68 height 37
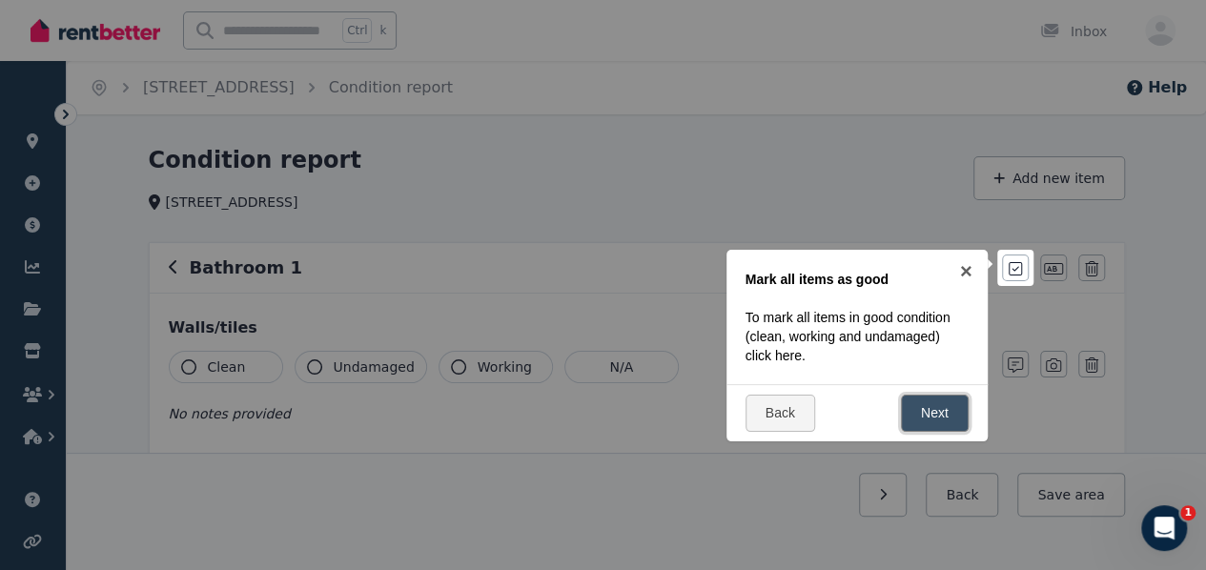
click at [918, 399] on link "Next" at bounding box center [935, 413] width 68 height 37
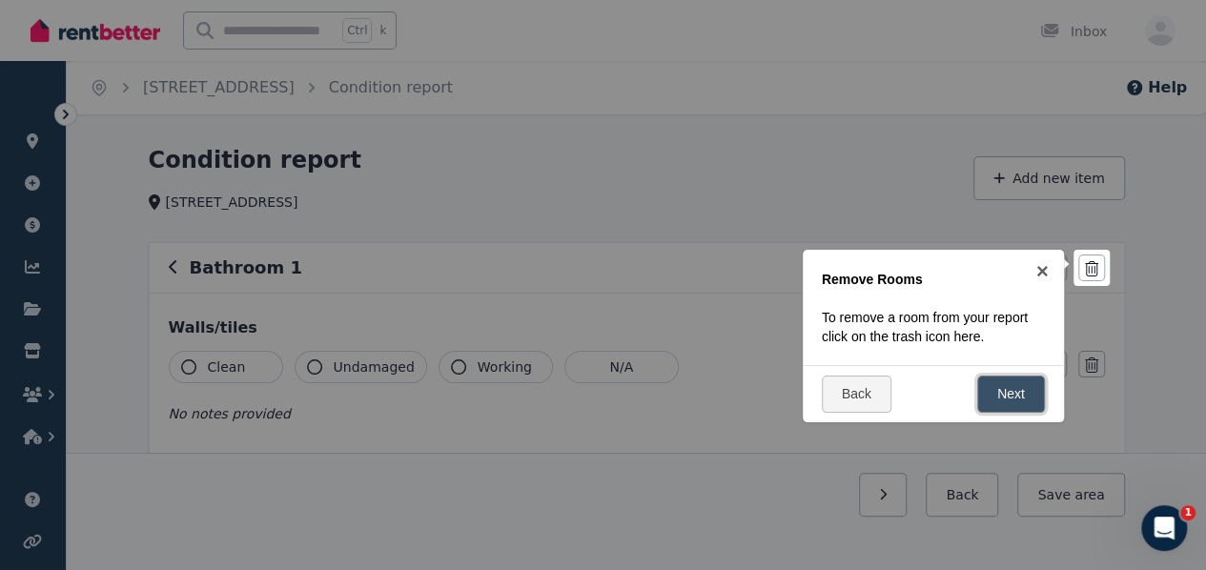
click at [1027, 409] on link "Next" at bounding box center [1011, 394] width 68 height 37
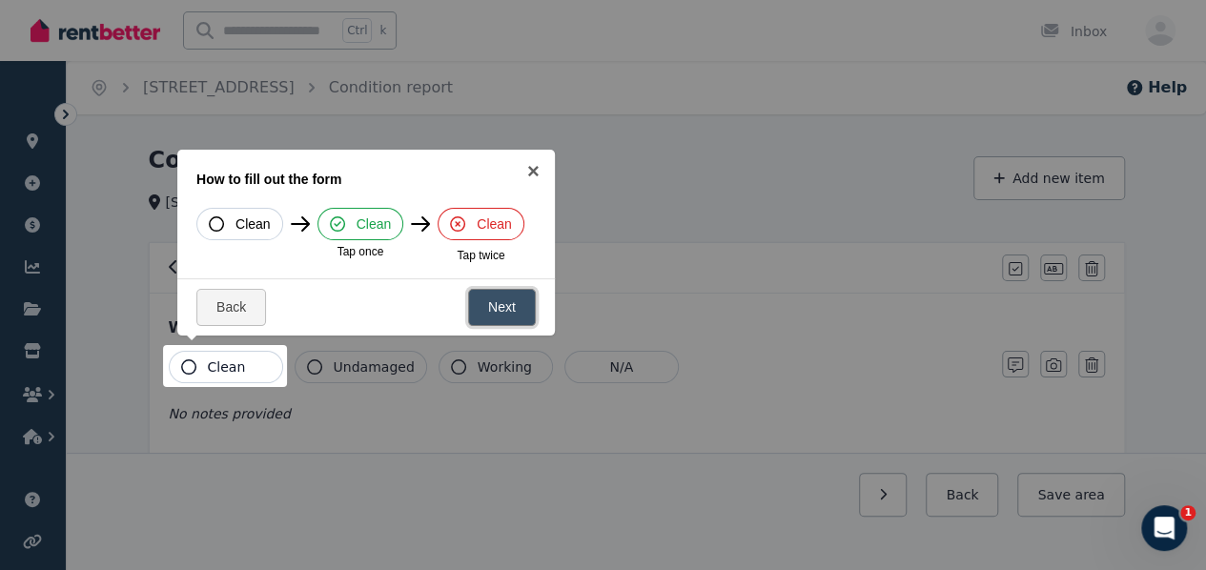
click at [500, 306] on link "Next" at bounding box center [502, 307] width 68 height 37
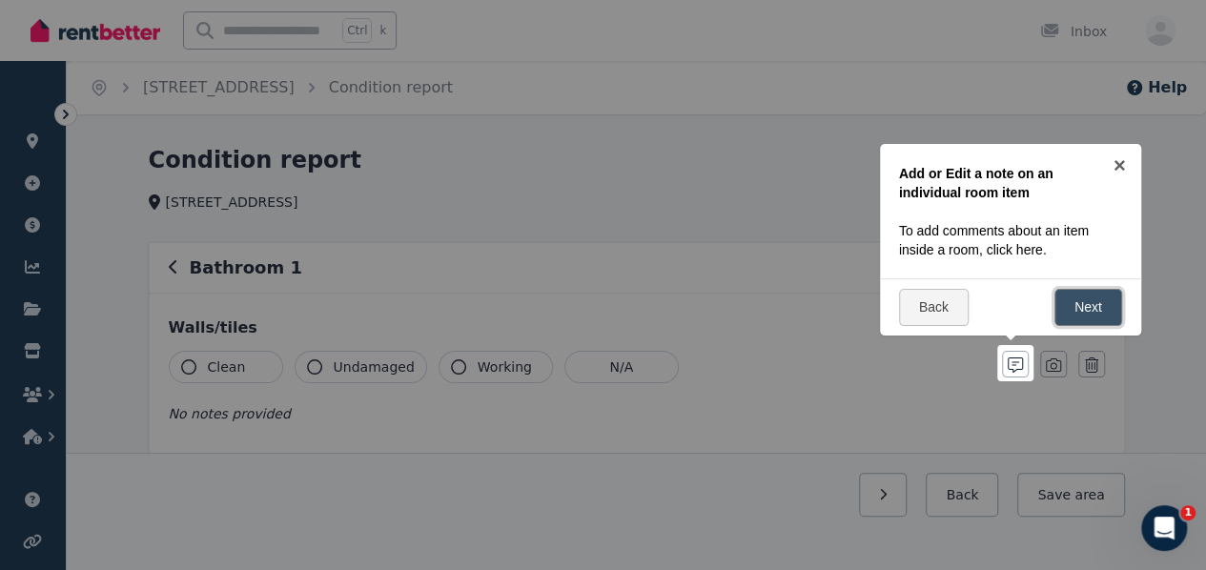
click at [1082, 310] on link "Next" at bounding box center [1088, 307] width 68 height 37
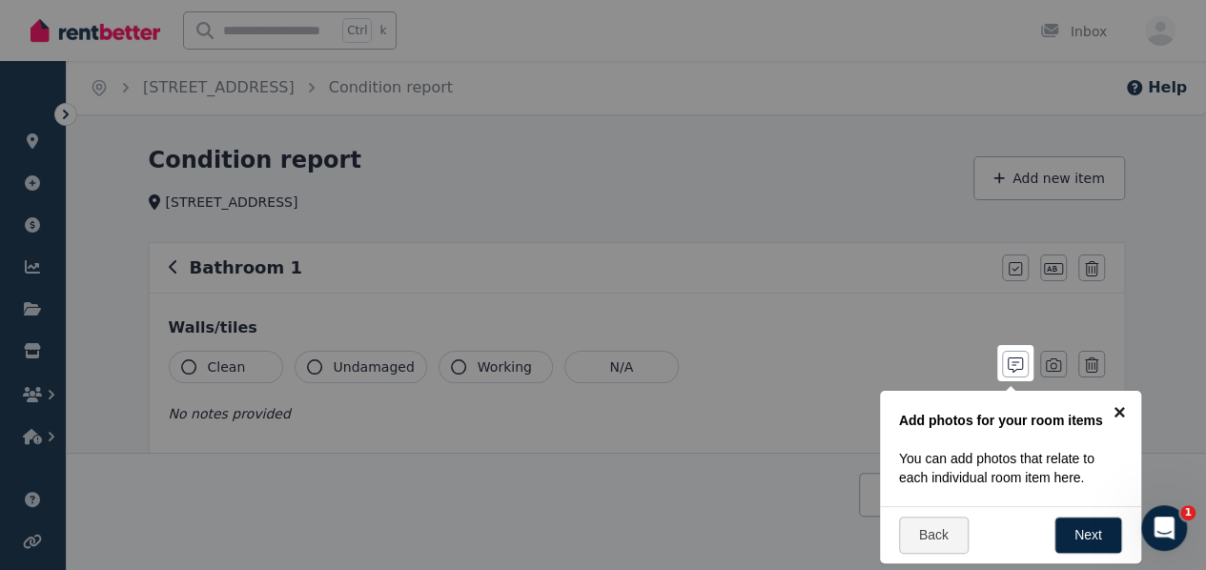
click at [1119, 409] on link "×" at bounding box center [1119, 412] width 43 height 43
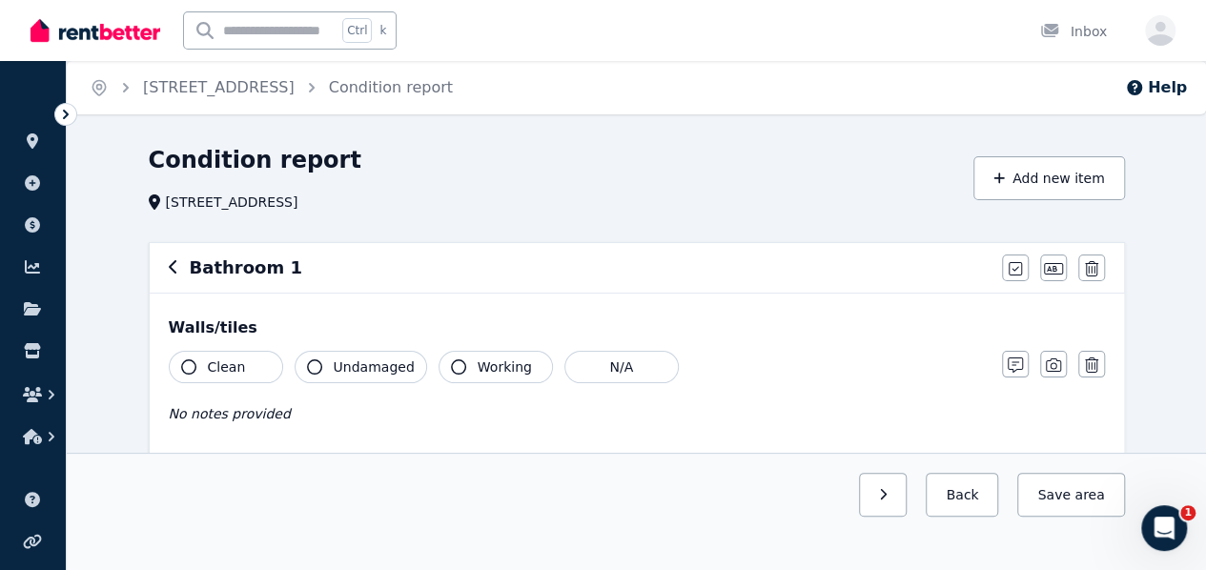
click at [172, 260] on icon "button" at bounding box center [174, 266] width 10 height 15
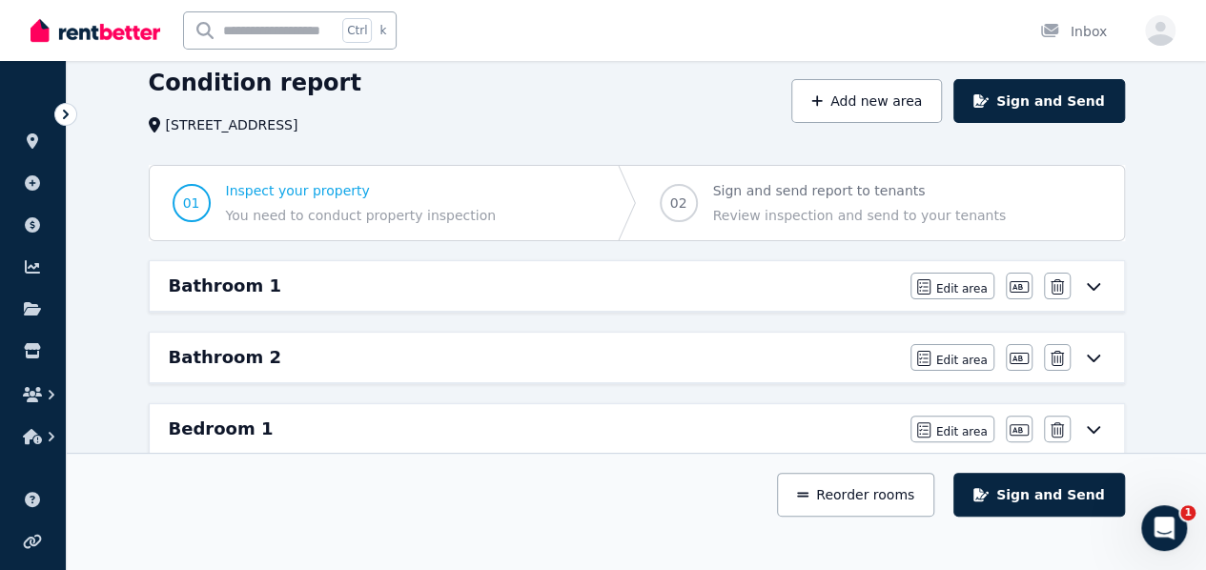
scroll to position [95, 0]
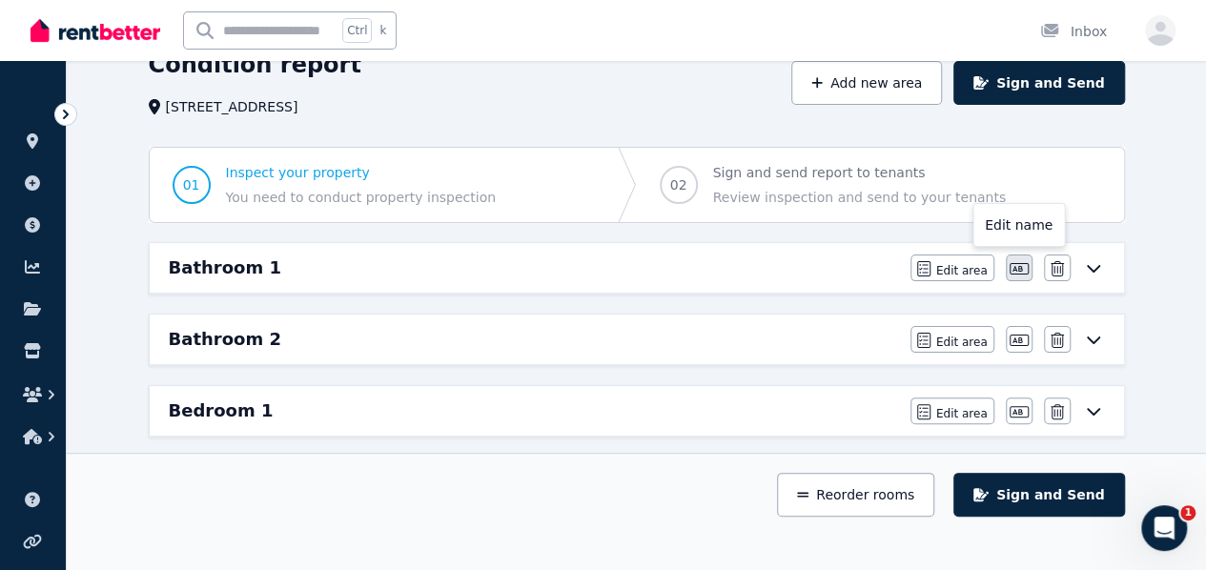
click at [1011, 265] on icon "button" at bounding box center [1018, 268] width 19 height 15
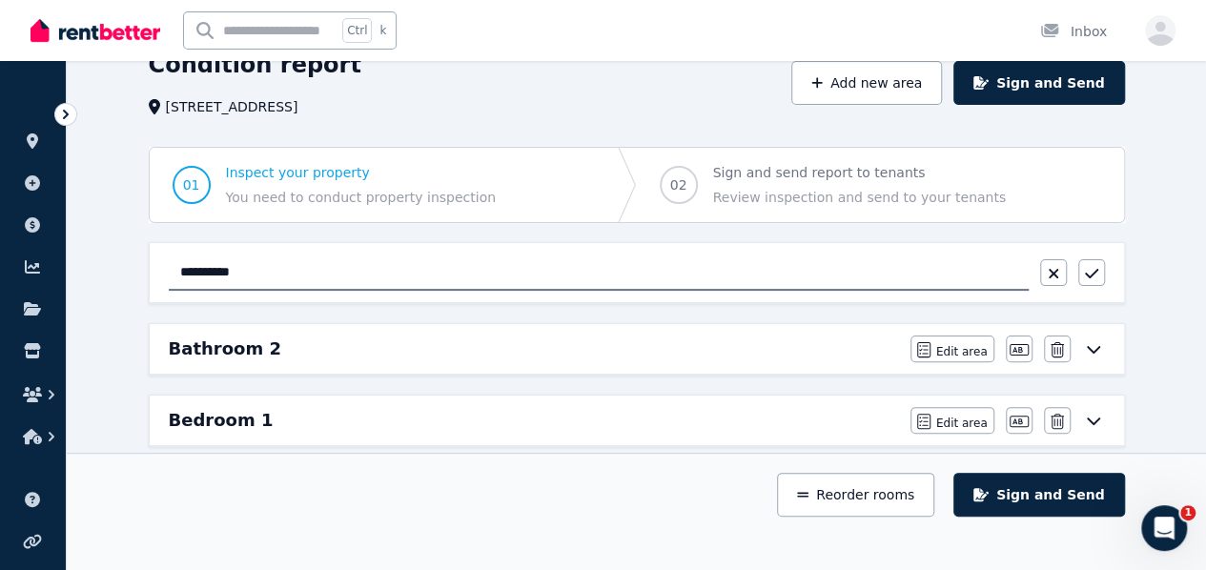
drag, startPoint x: 177, startPoint y: 252, endPoint x: 125, endPoint y: 241, distance: 53.5
type input "**********"
click at [154, 356] on div "Bathroom 2 Edit area Edit area Edit name Delete" at bounding box center [637, 349] width 974 height 50
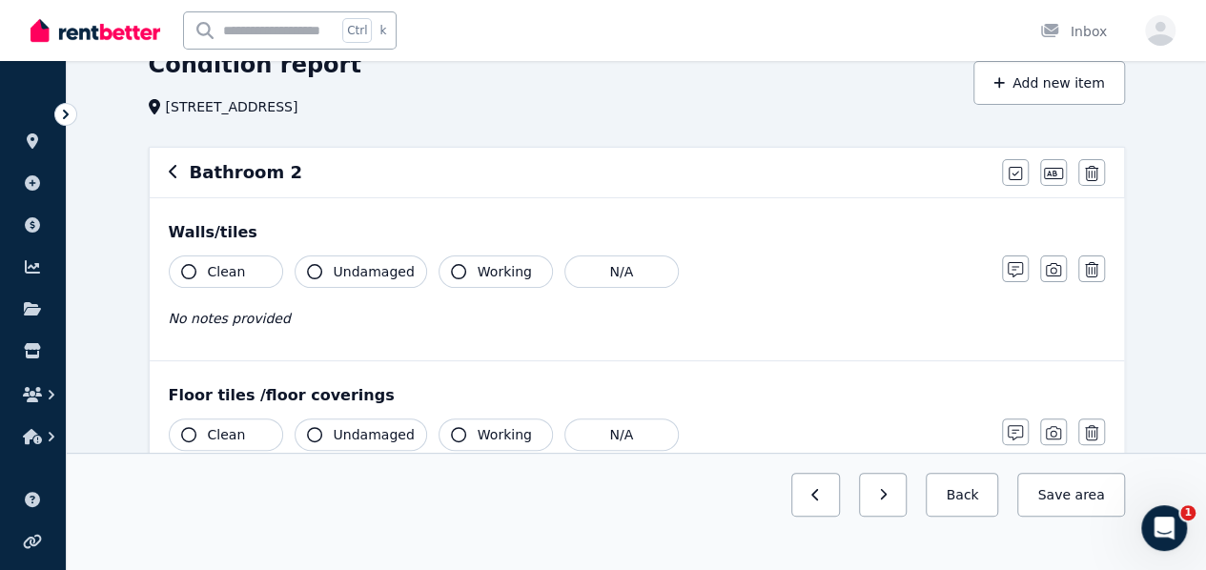
scroll to position [0, 0]
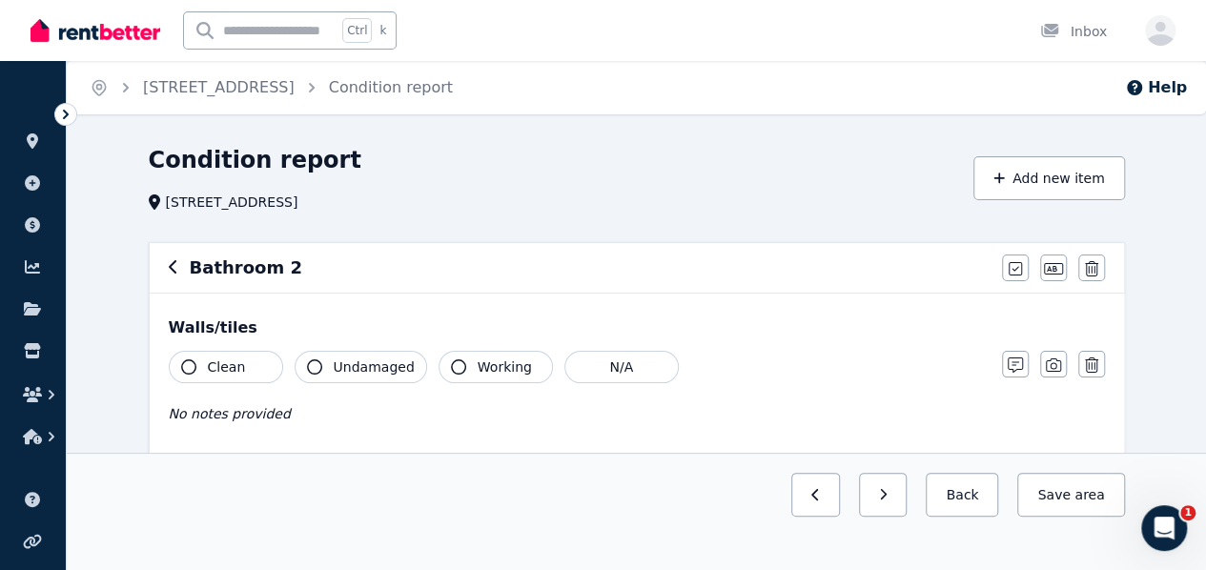
click at [172, 270] on icon "button" at bounding box center [174, 266] width 10 height 15
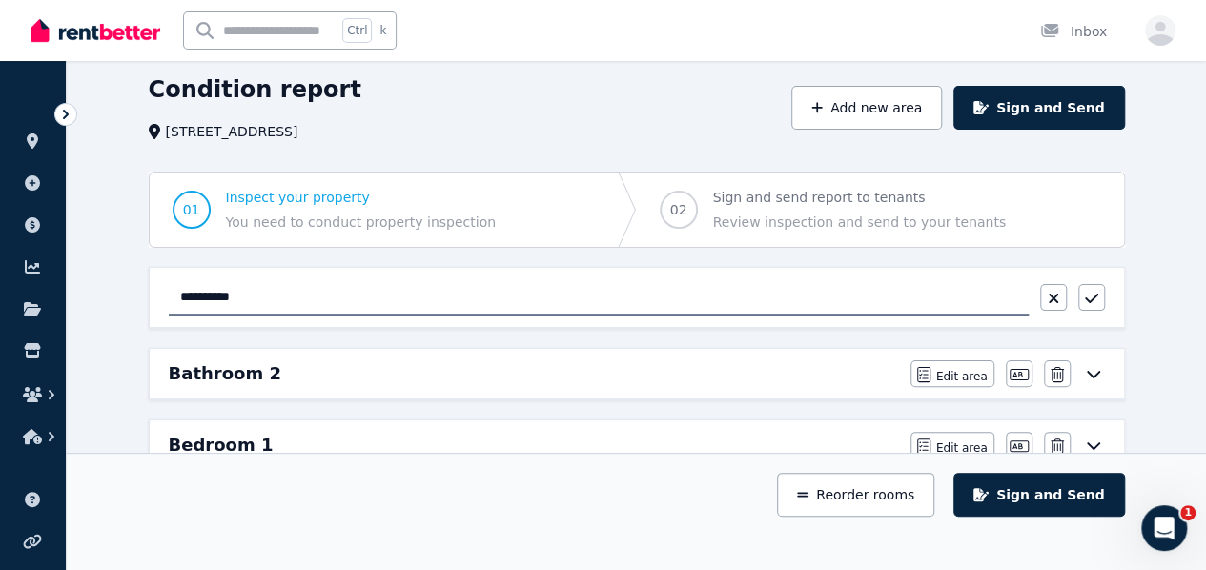
scroll to position [95, 0]
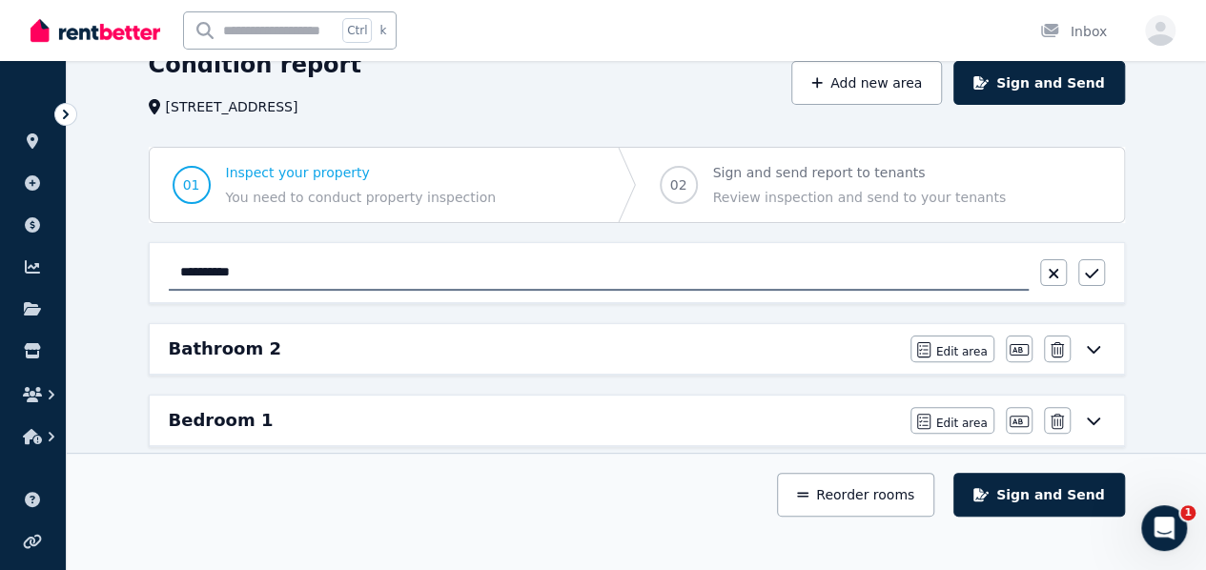
drag, startPoint x: 138, startPoint y: 318, endPoint x: 131, endPoint y: 336, distance: 19.6
drag, startPoint x: 103, startPoint y: 361, endPoint x: 374, endPoint y: 374, distance: 271.0
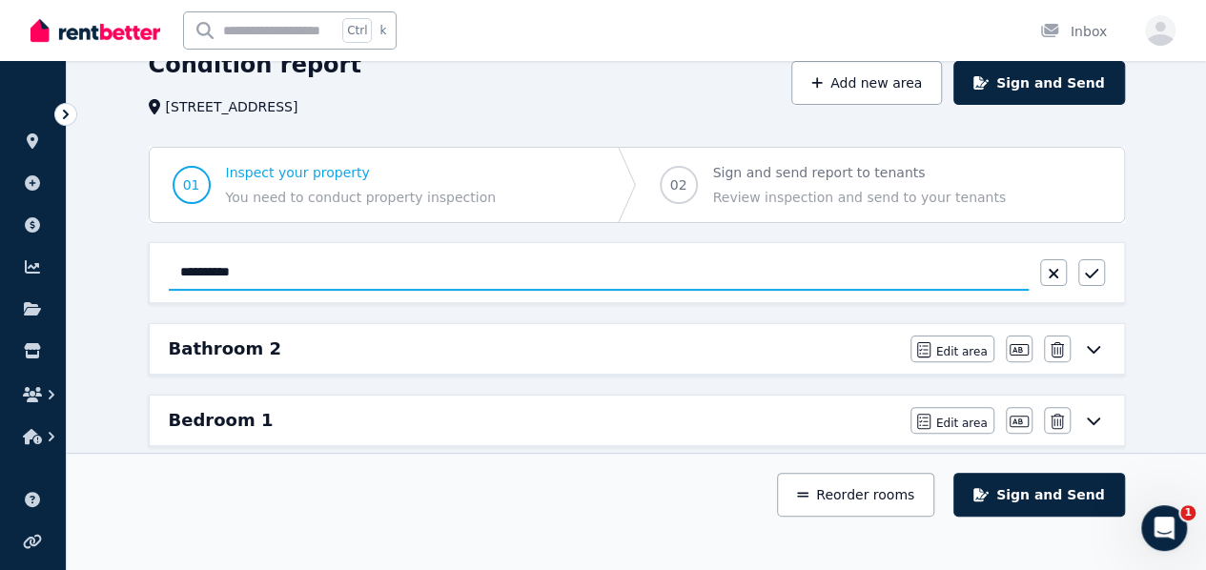
drag, startPoint x: 248, startPoint y: 275, endPoint x: 126, endPoint y: 252, distance: 124.3
type input "*"
type input "**********"
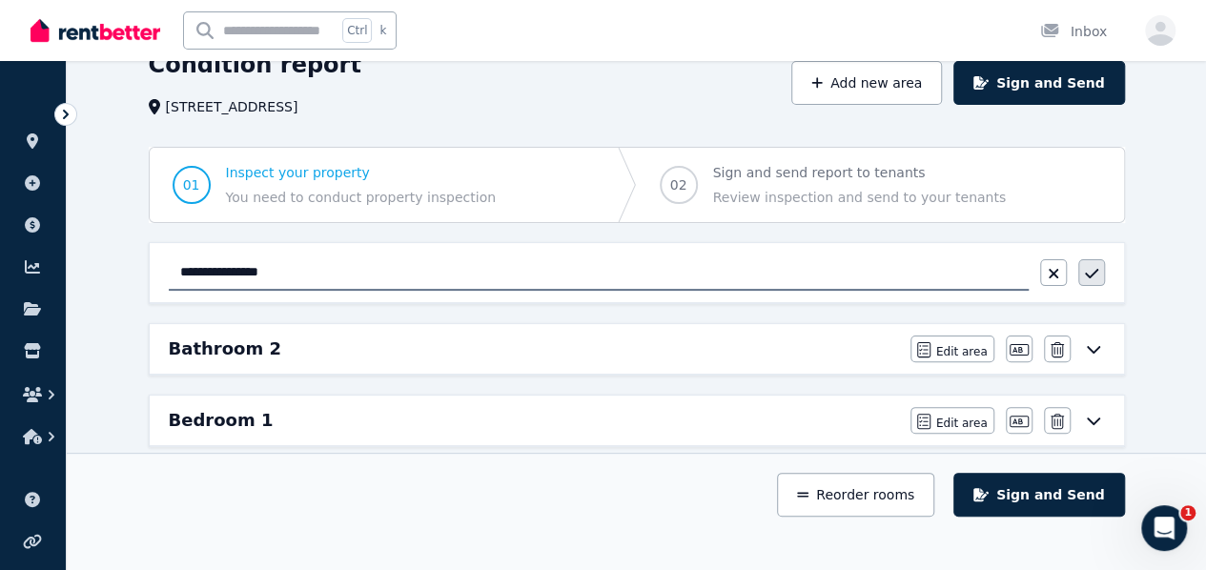
click at [1080, 270] on button "button" at bounding box center [1091, 272] width 27 height 27
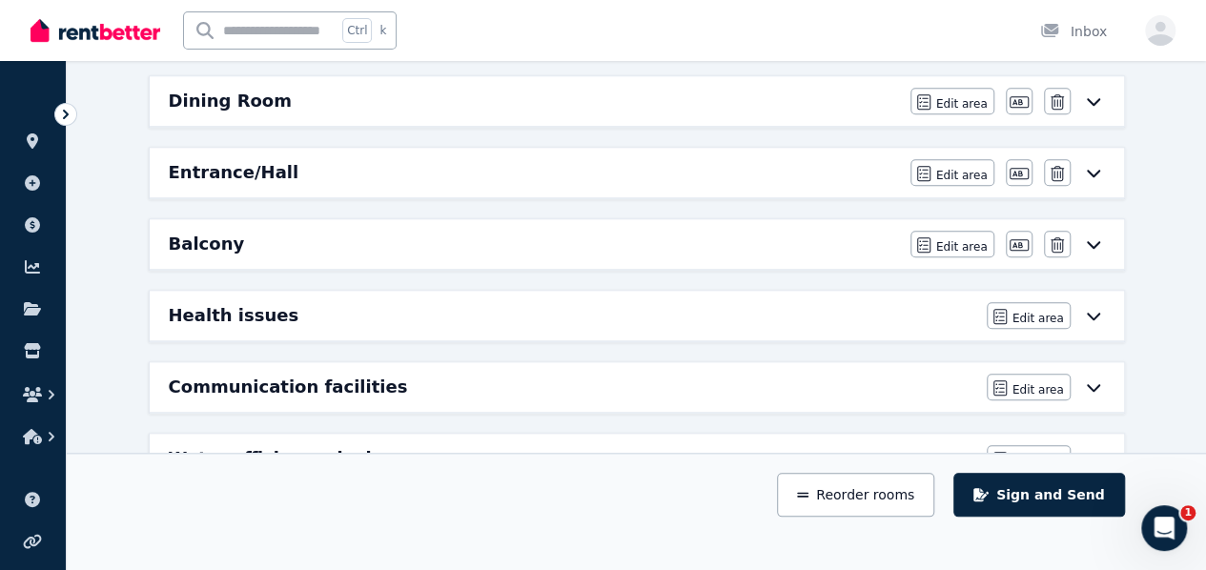
scroll to position [851, 0]
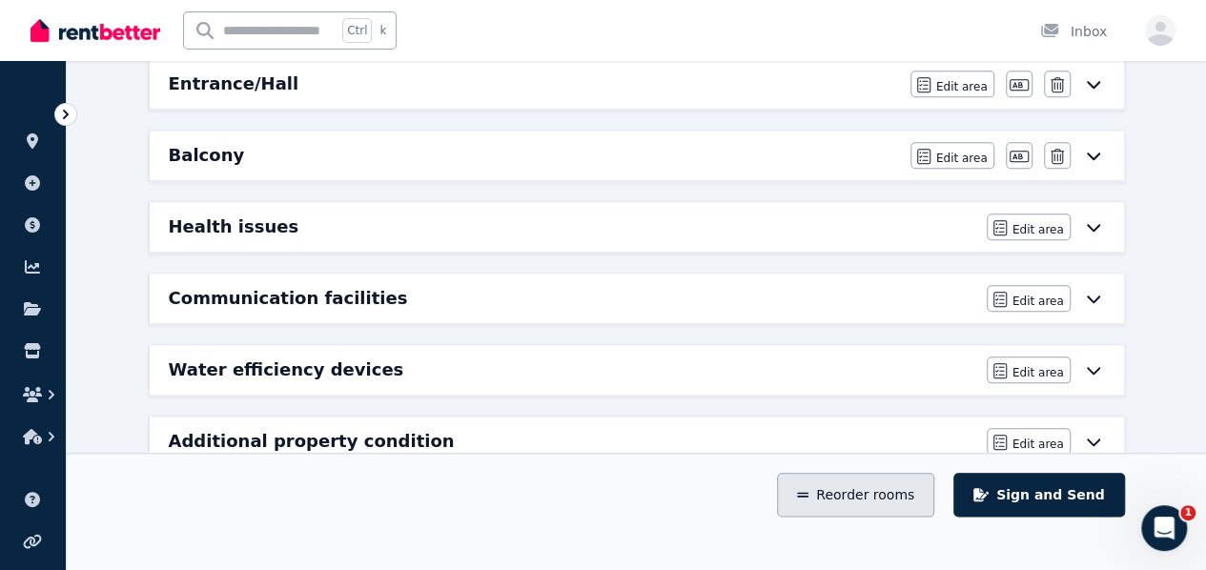
click at [881, 517] on button "Reorder rooms" at bounding box center [855, 495] width 157 height 44
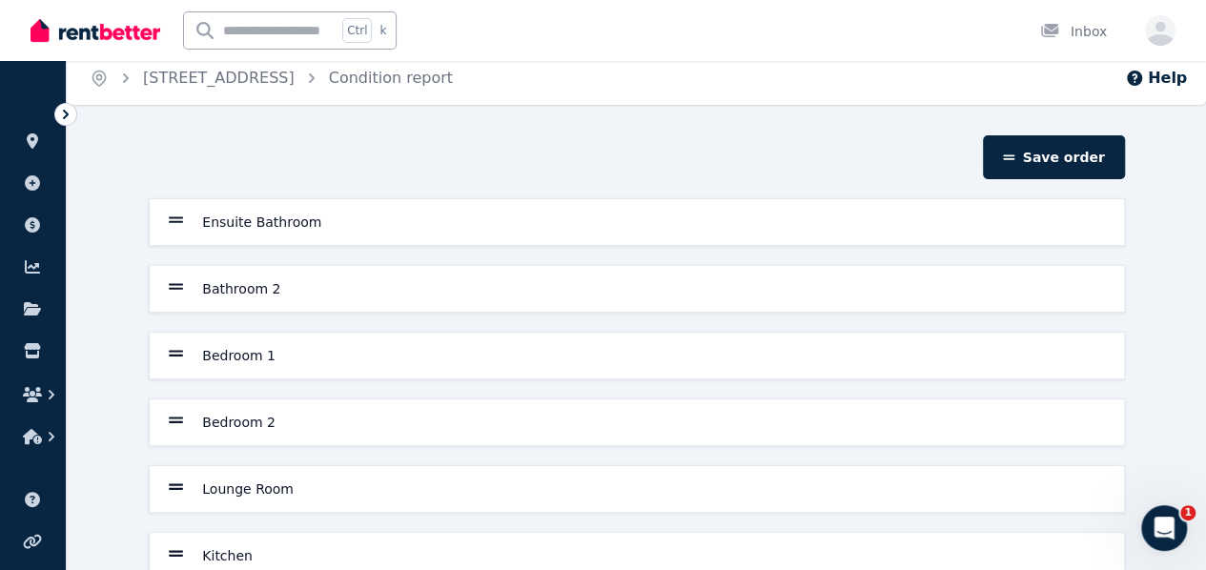
scroll to position [0, 0]
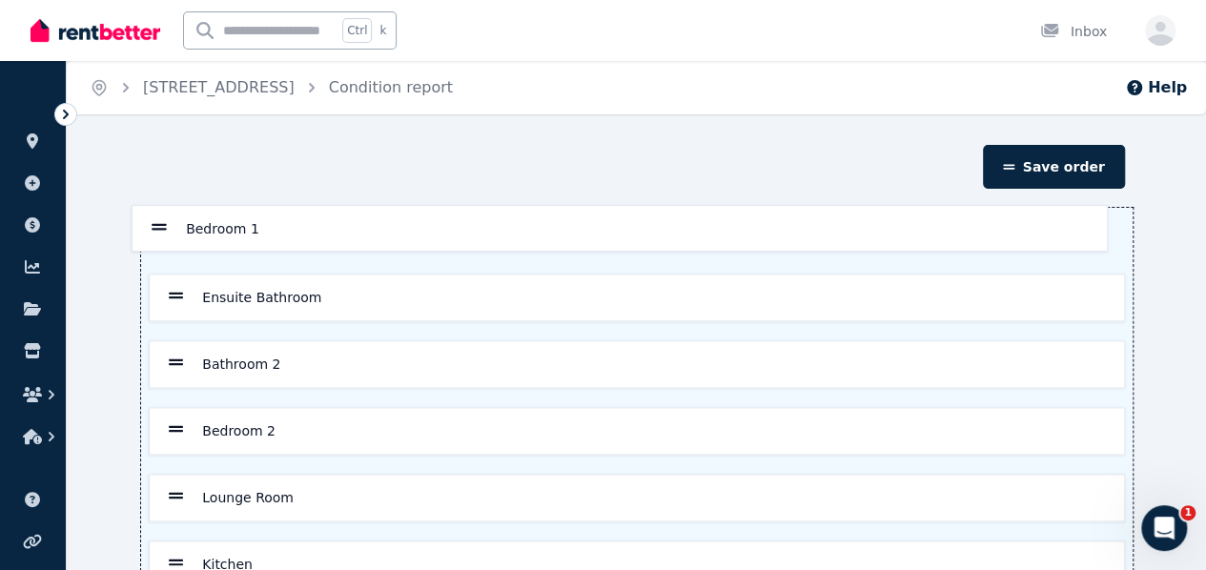
drag, startPoint x: 175, startPoint y: 357, endPoint x: 160, endPoint y: 221, distance: 137.1
click at [160, 220] on div "Ensuite Bathroom Bathroom 2 Bedroom 1 Bedroom 2 Lounge Room Kitchen Laundry Din…" at bounding box center [636, 531] width 991 height 647
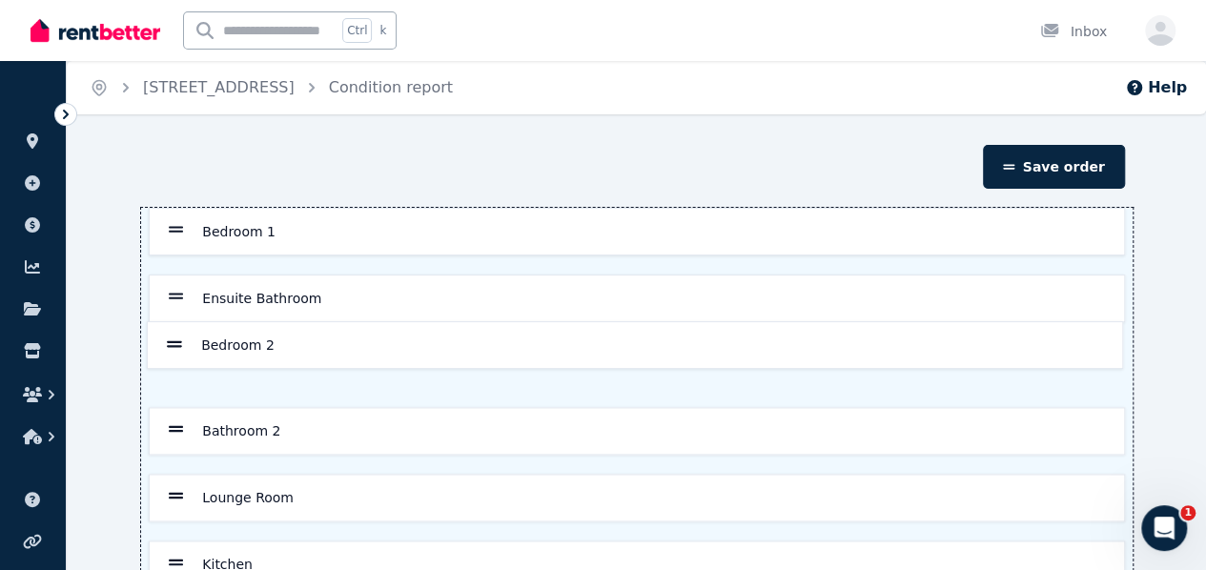
drag, startPoint x: 170, startPoint y: 424, endPoint x: 169, endPoint y: 337, distance: 86.7
click at [169, 337] on div "Bedroom 1 Ensuite Bathroom Bathroom 2 Bedroom 2 Lounge Room Kitchen Laundry Din…" at bounding box center [636, 531] width 991 height 647
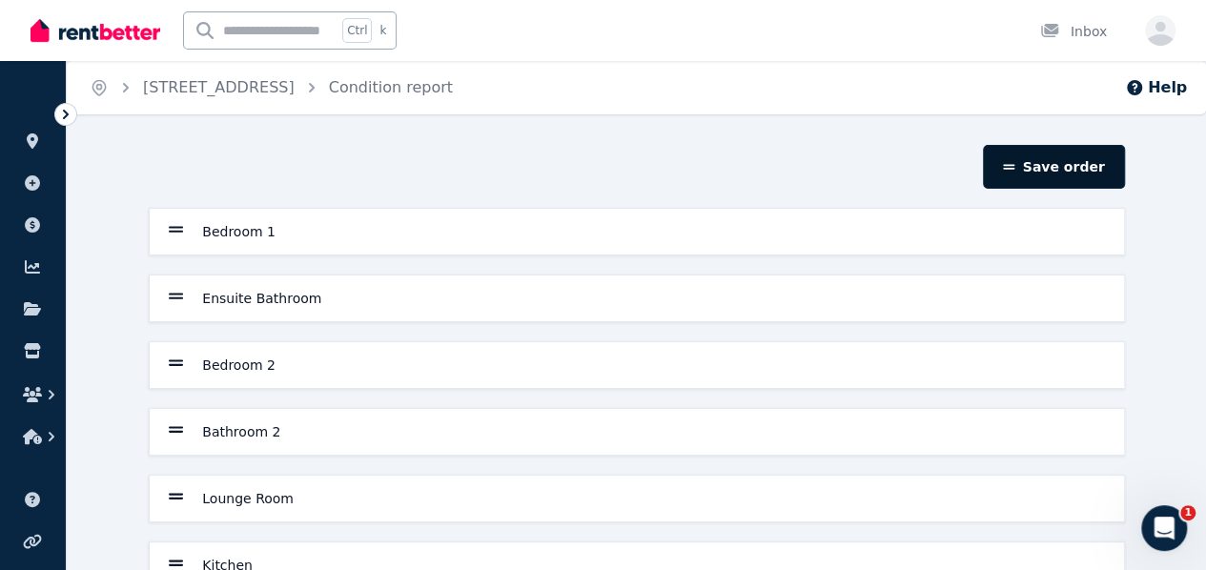
click at [1034, 178] on button "Save order" at bounding box center [1053, 167] width 141 height 44
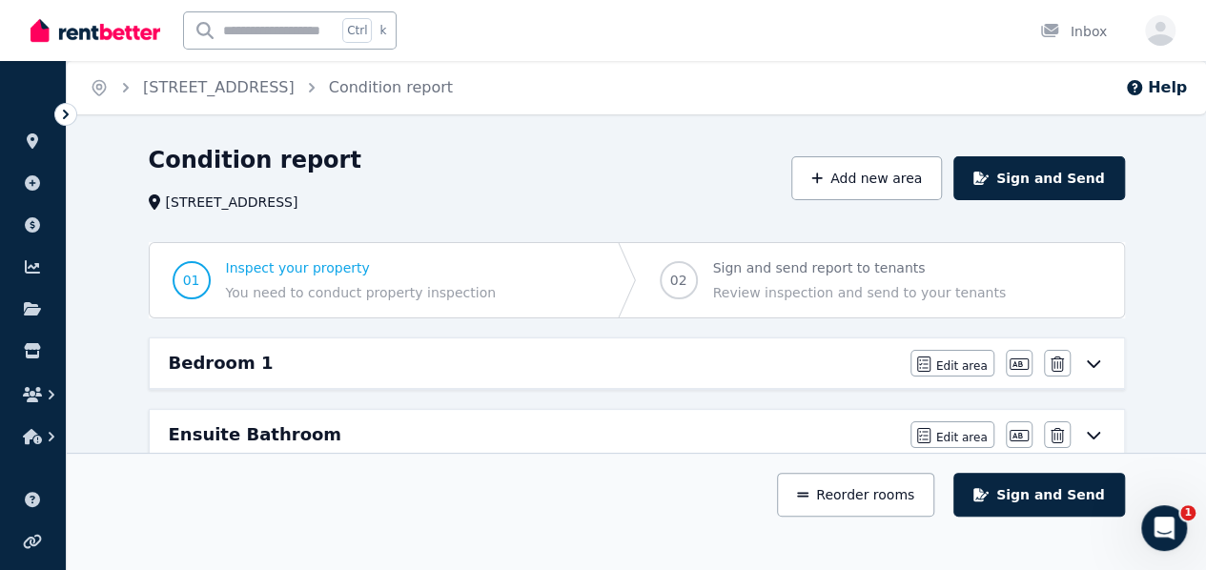
click at [328, 365] on div "Bedroom 1" at bounding box center [534, 363] width 730 height 27
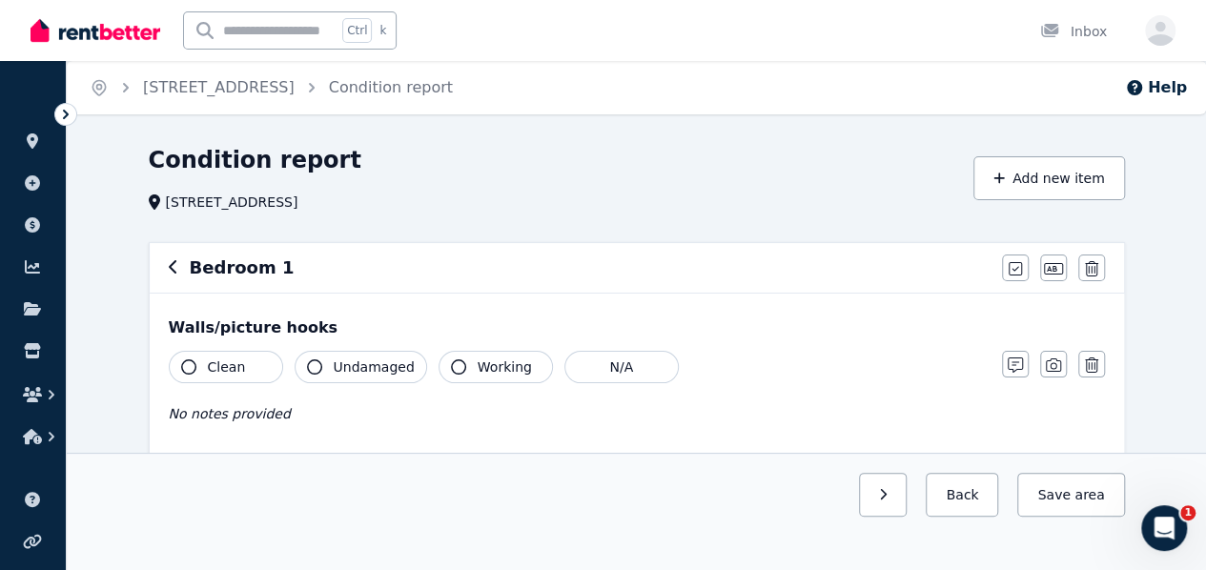
scroll to position [95, 0]
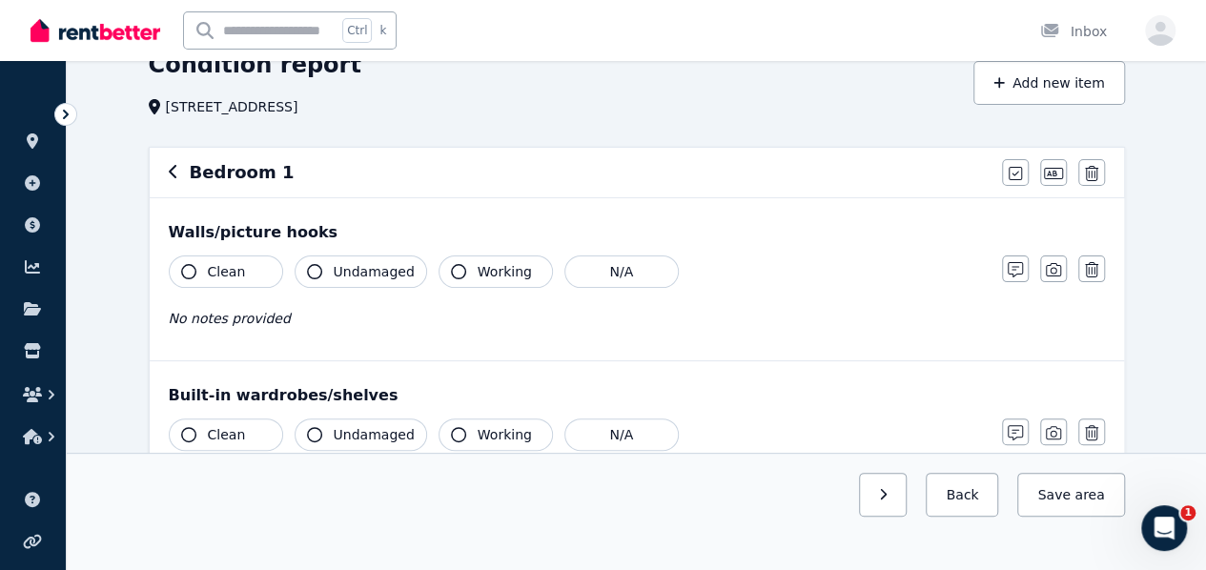
click at [198, 273] on button "Clean" at bounding box center [226, 271] width 114 height 32
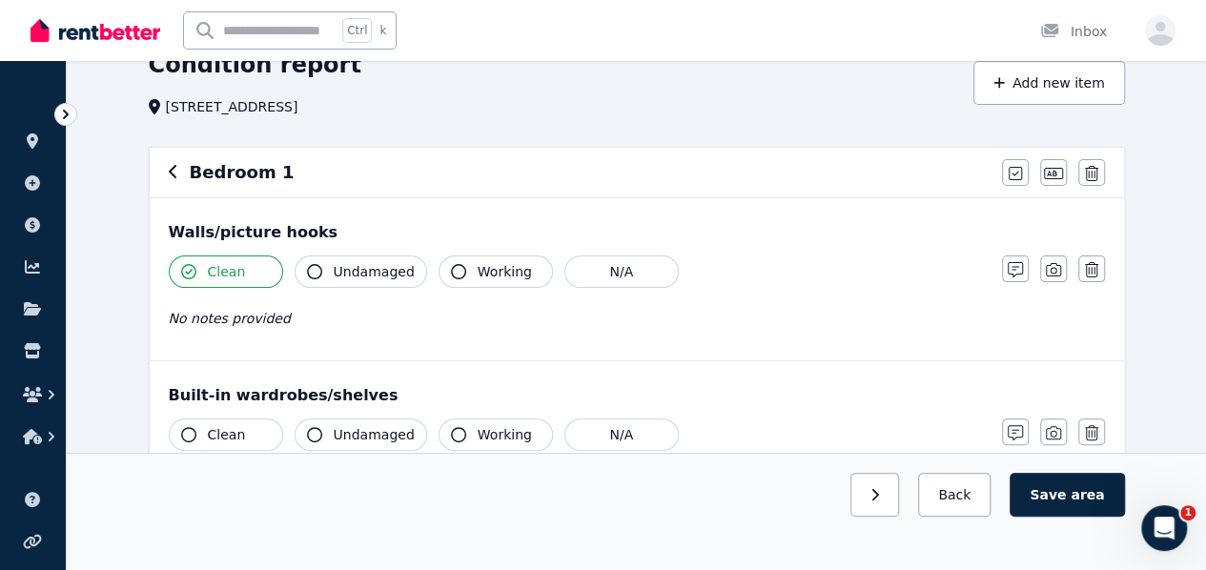
click at [329, 270] on button "Undamaged" at bounding box center [361, 271] width 132 height 32
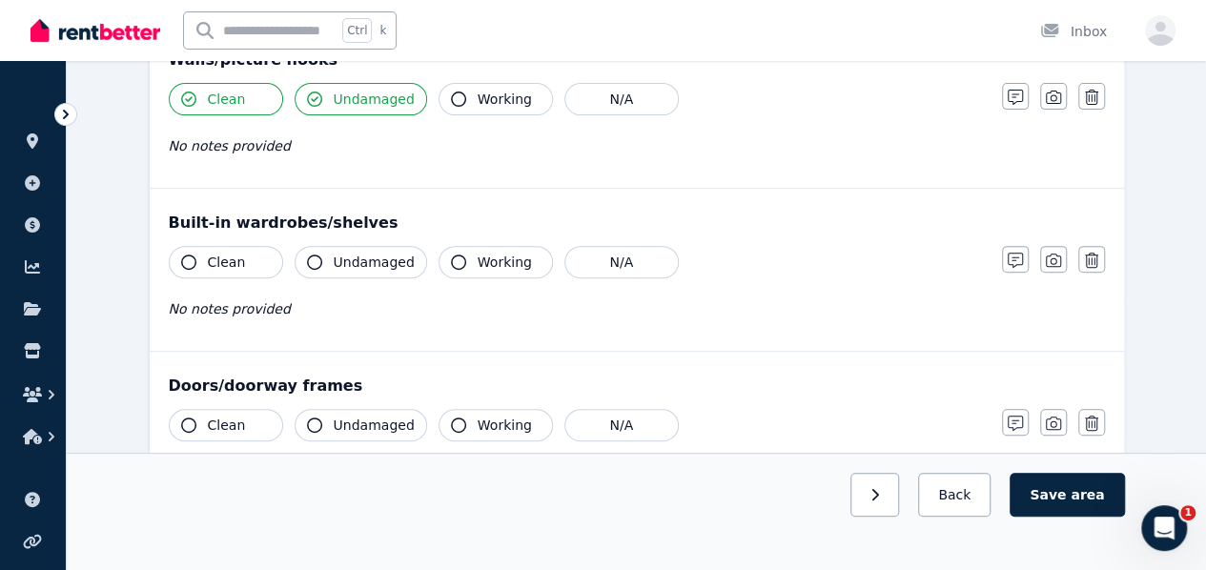
scroll to position [286, 0]
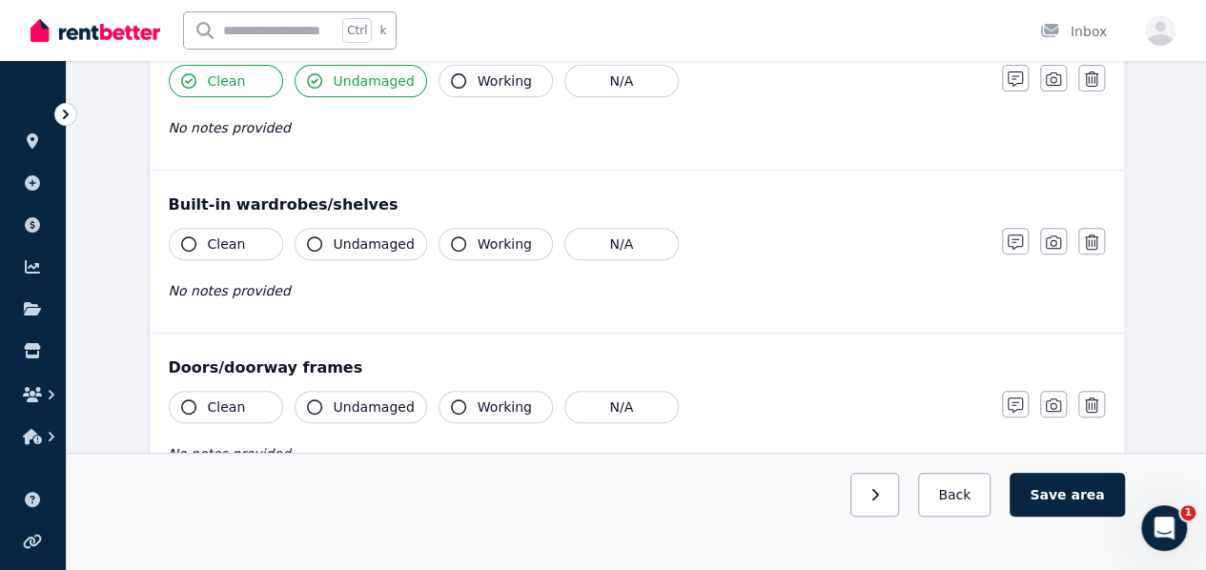
click at [232, 254] on button "Clean" at bounding box center [226, 244] width 114 height 32
click at [213, 287] on span "No notes provided" at bounding box center [230, 290] width 122 height 15
click at [253, 298] on div "No notes provided" at bounding box center [576, 290] width 814 height 23
drag, startPoint x: 1016, startPoint y: 237, endPoint x: 987, endPoint y: 283, distance: 53.9
click at [1016, 237] on icon "button" at bounding box center [1014, 241] width 15 height 15
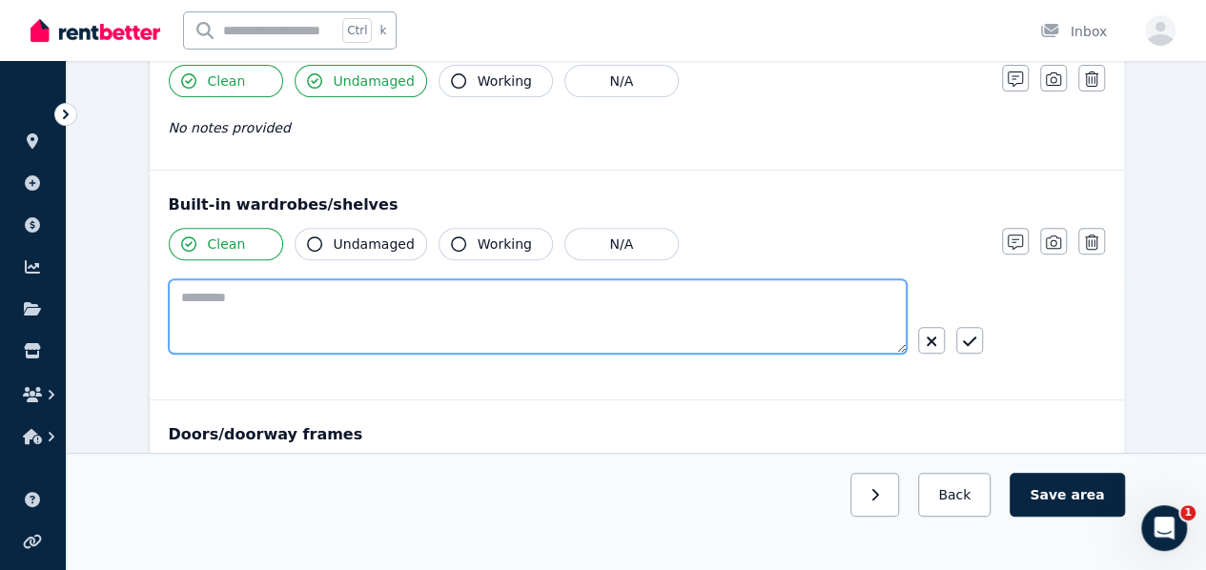
click at [542, 296] on textarea at bounding box center [538, 316] width 738 height 74
drag, startPoint x: 349, startPoint y: 309, endPoint x: 147, endPoint y: 290, distance: 203.0
click at [150, 292] on div "**********" at bounding box center [637, 285] width 974 height 228
type textarea "**********"
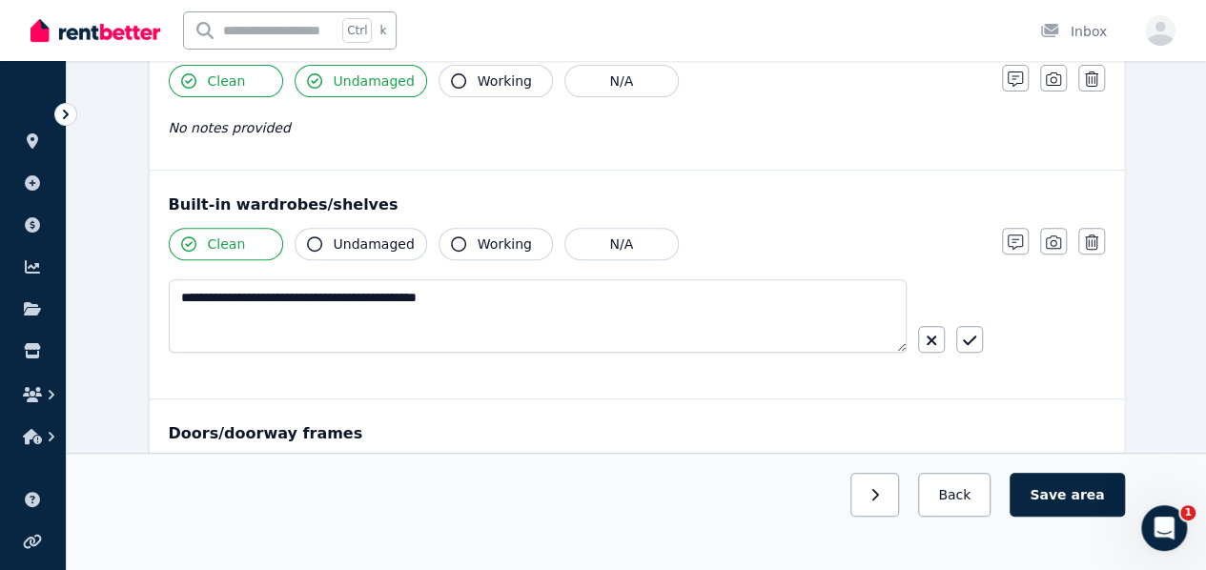
click at [805, 234] on div "Clean Undamaged Working N/A" at bounding box center [576, 244] width 814 height 32
click at [970, 333] on icon "button" at bounding box center [969, 340] width 13 height 15
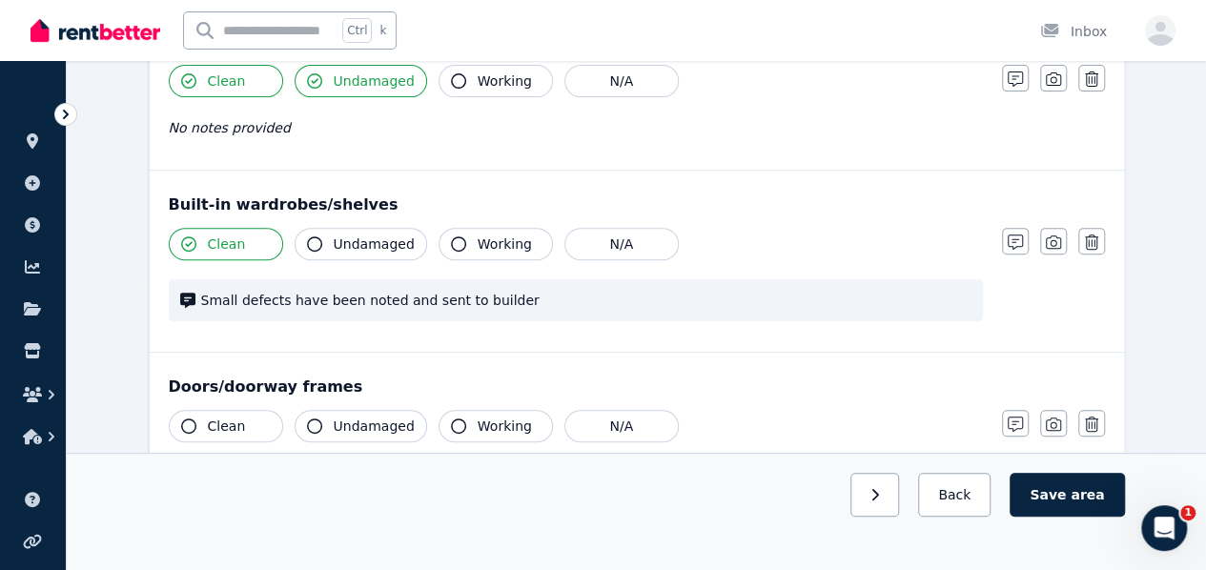
click at [220, 431] on span "Clean" at bounding box center [227, 426] width 38 height 19
drag, startPoint x: 337, startPoint y: 427, endPoint x: 357, endPoint y: 405, distance: 29.7
click at [337, 428] on span "Undamaged" at bounding box center [374, 426] width 81 height 19
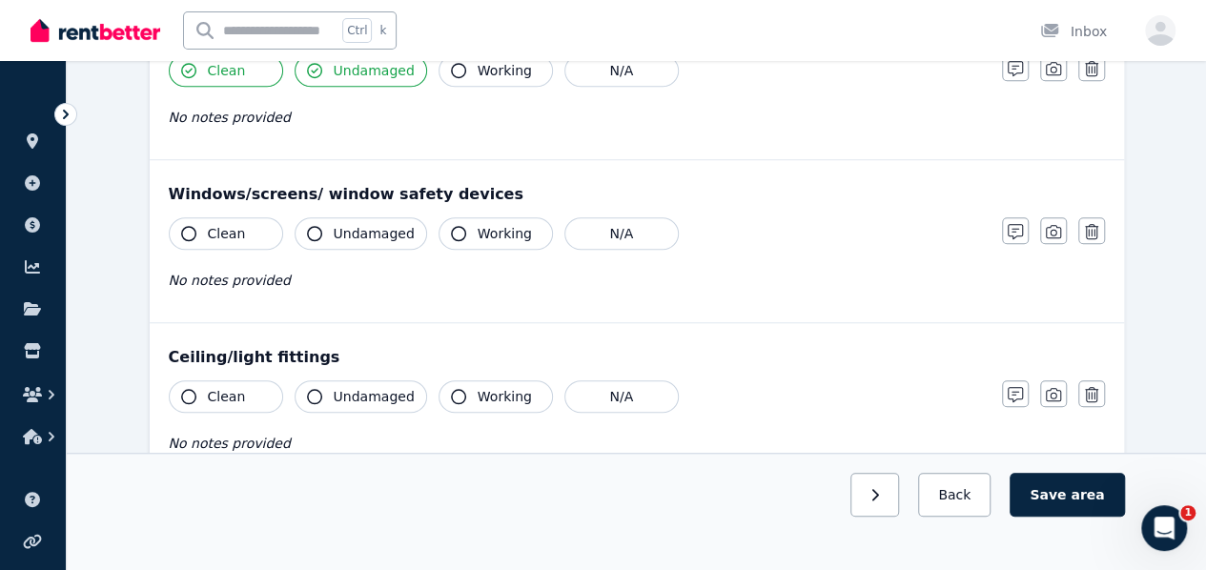
scroll to position [667, 0]
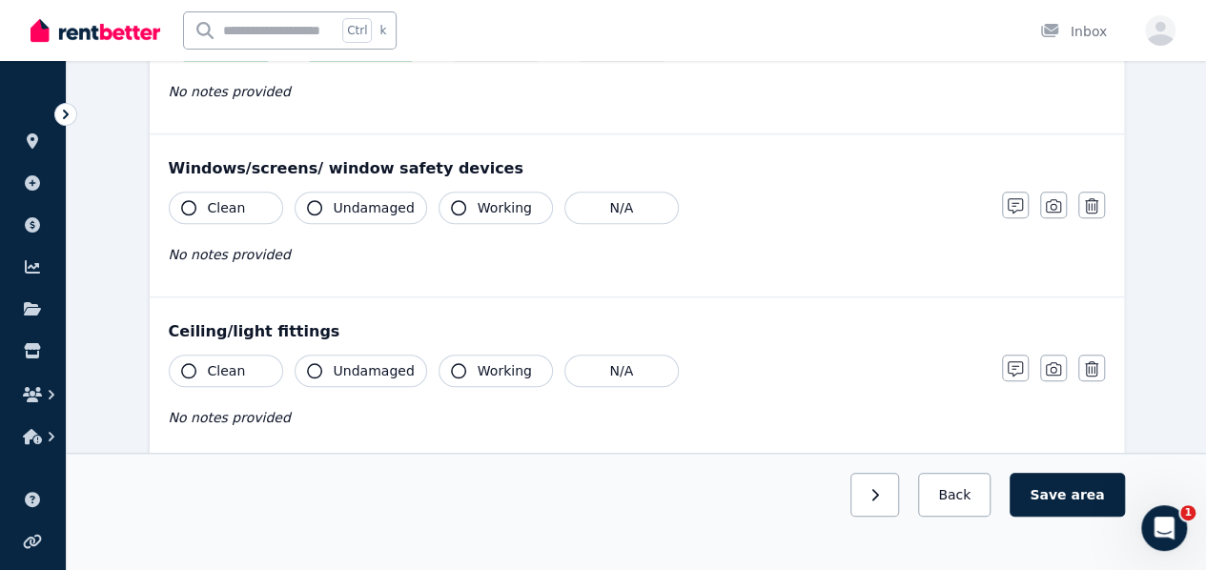
drag, startPoint x: 241, startPoint y: 207, endPoint x: 253, endPoint y: 207, distance: 11.4
click at [242, 207] on button "Clean" at bounding box center [226, 208] width 114 height 32
drag, startPoint x: 335, startPoint y: 216, endPoint x: 409, endPoint y: 213, distance: 73.4
click at [343, 216] on button "Undamaged" at bounding box center [361, 208] width 132 height 32
click at [461, 193] on button "Working" at bounding box center [495, 208] width 114 height 32
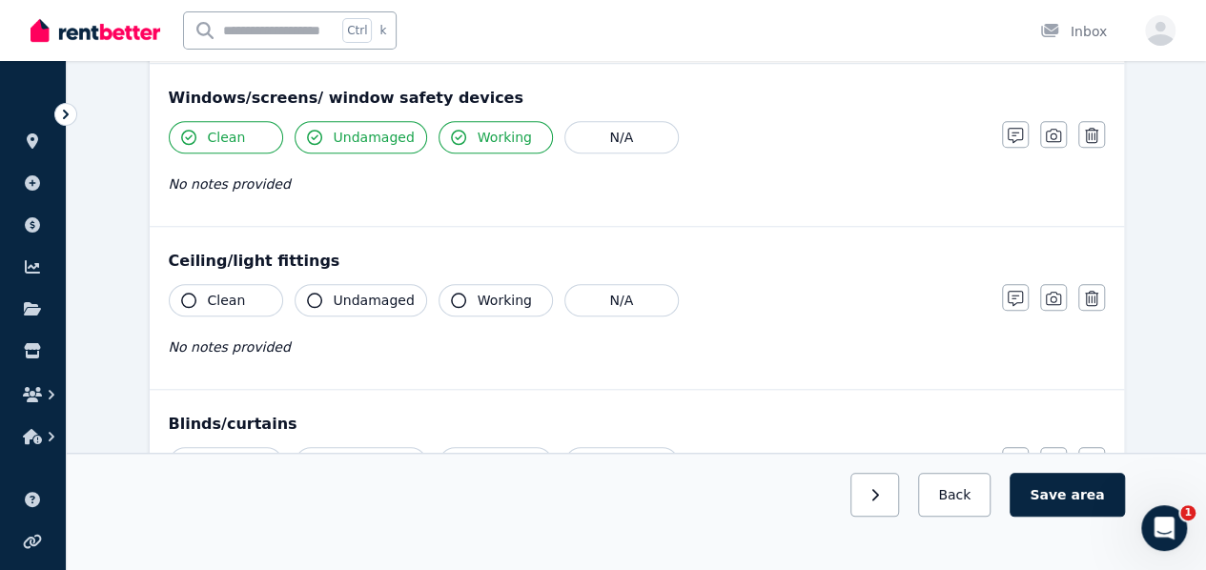
scroll to position [858, 0]
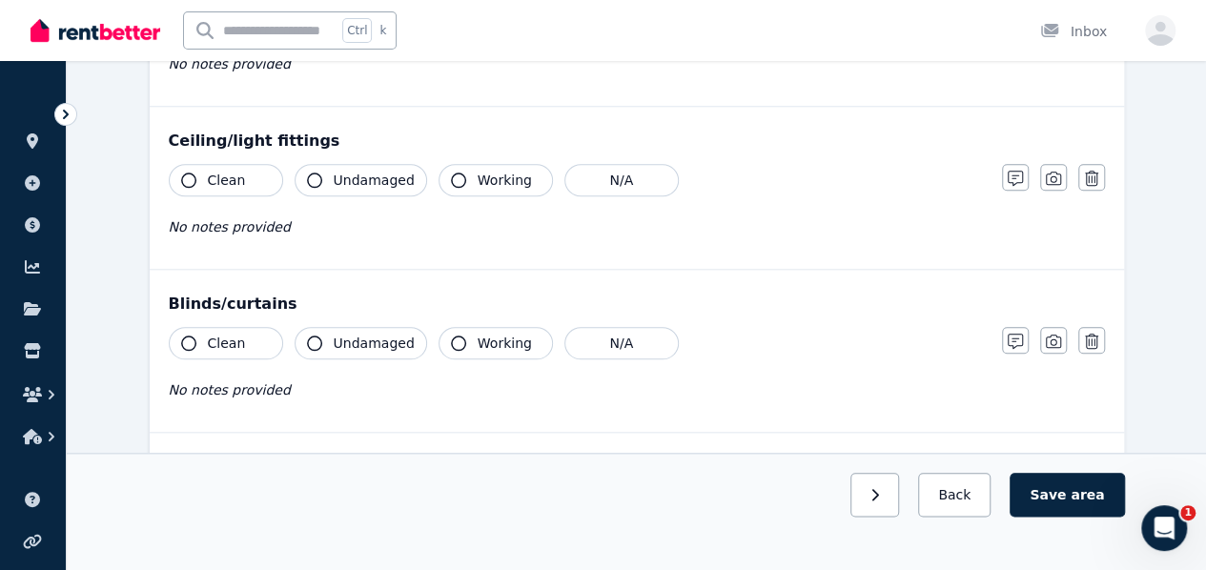
click at [231, 178] on span "Clean" at bounding box center [227, 180] width 38 height 19
click at [381, 174] on span "Undamaged" at bounding box center [374, 180] width 81 height 19
click at [463, 173] on button "Working" at bounding box center [495, 180] width 114 height 32
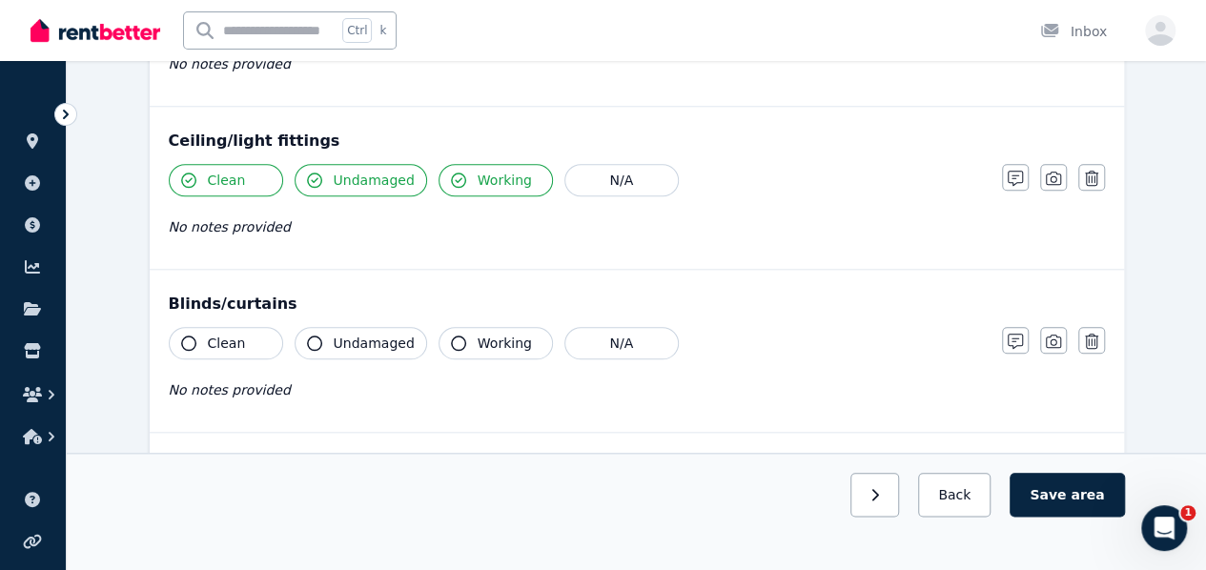
drag, startPoint x: 240, startPoint y: 352, endPoint x: 313, endPoint y: 336, distance: 74.0
click at [242, 352] on button "Clean" at bounding box center [226, 343] width 114 height 32
drag, startPoint x: 353, startPoint y: 336, endPoint x: 370, endPoint y: 335, distance: 17.3
click at [355, 337] on span "Undamaged" at bounding box center [374, 343] width 81 height 19
click at [464, 332] on button "Working" at bounding box center [495, 343] width 114 height 32
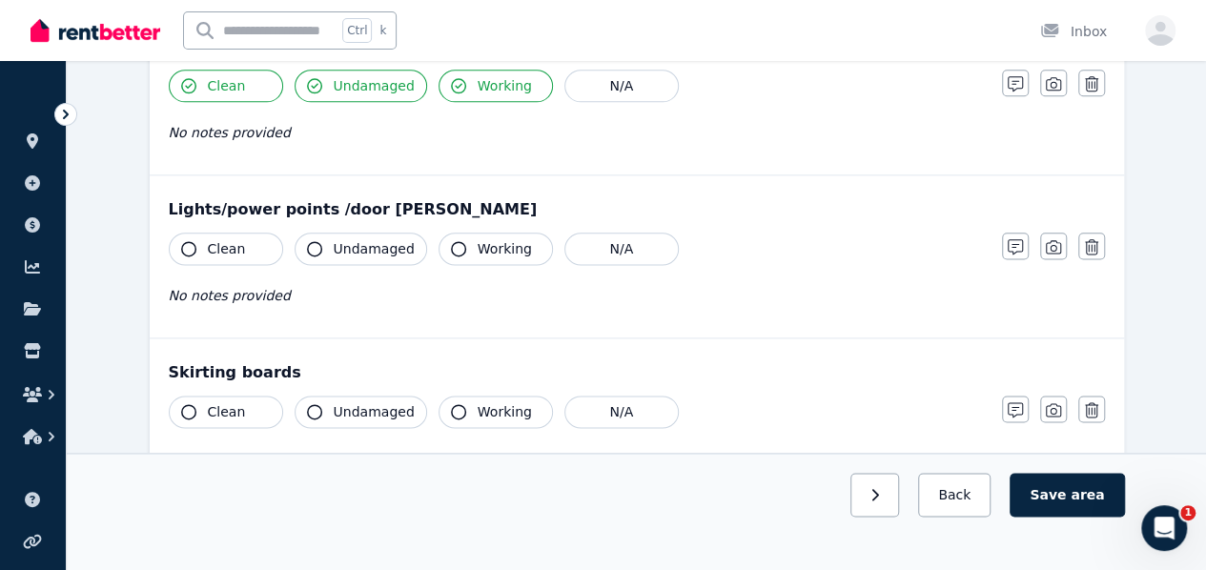
scroll to position [1144, 0]
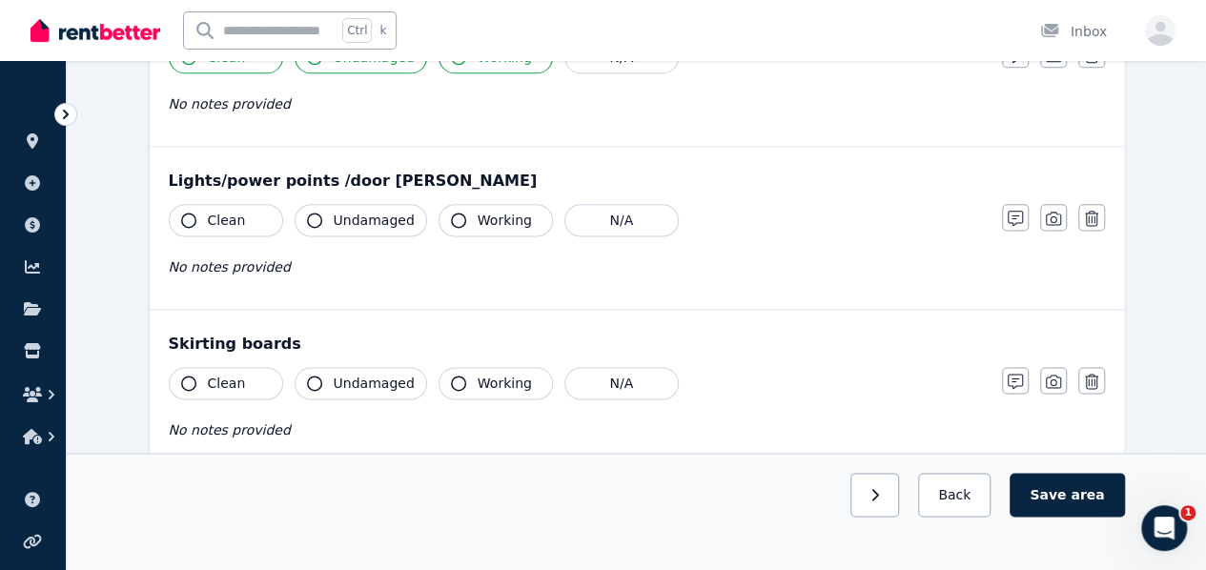
click at [274, 214] on button "Clean" at bounding box center [226, 220] width 114 height 32
drag, startPoint x: 347, startPoint y: 209, endPoint x: 360, endPoint y: 205, distance: 13.9
click at [354, 211] on span "Undamaged" at bounding box center [374, 220] width 81 height 19
click at [465, 215] on button "Working" at bounding box center [495, 220] width 114 height 32
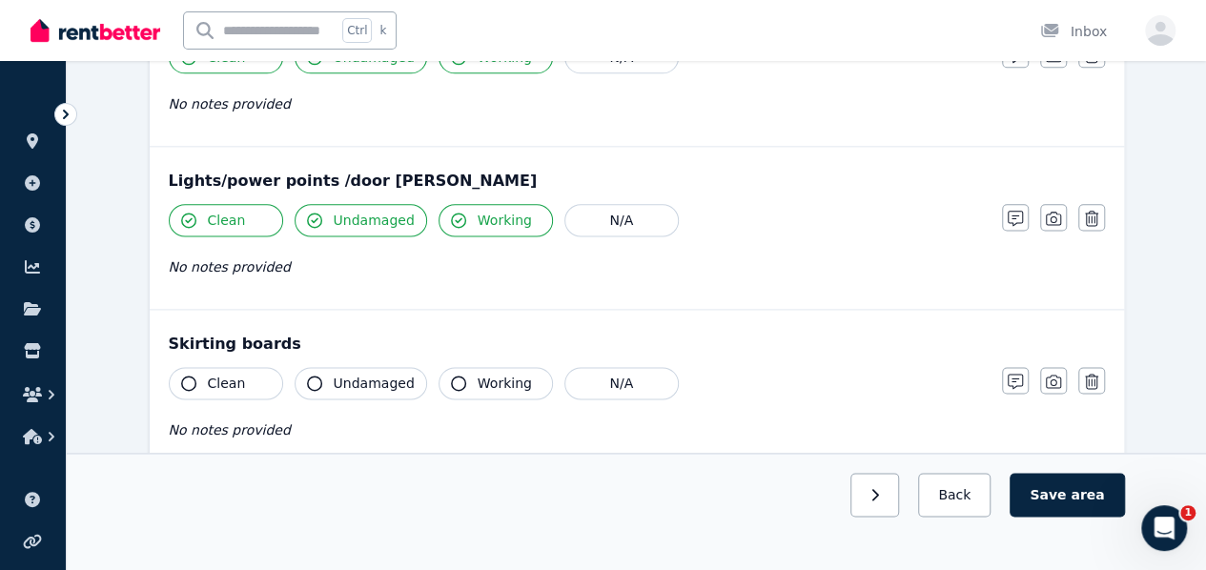
click at [244, 217] on button "Clean" at bounding box center [226, 220] width 114 height 32
click at [194, 213] on button "Clean" at bounding box center [226, 220] width 114 height 32
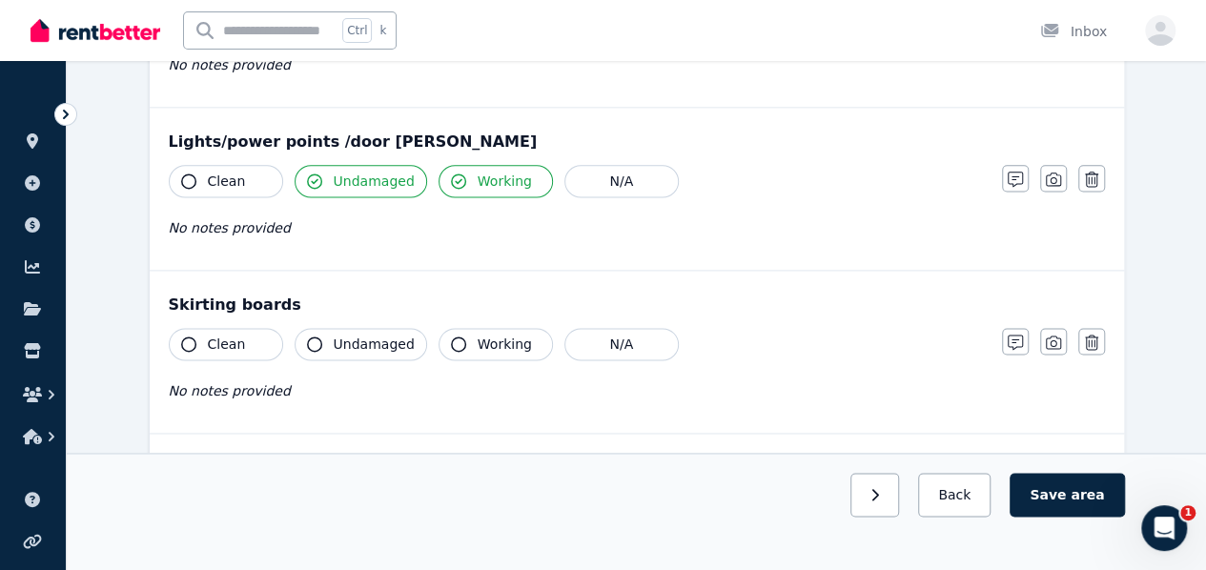
scroll to position [1239, 0]
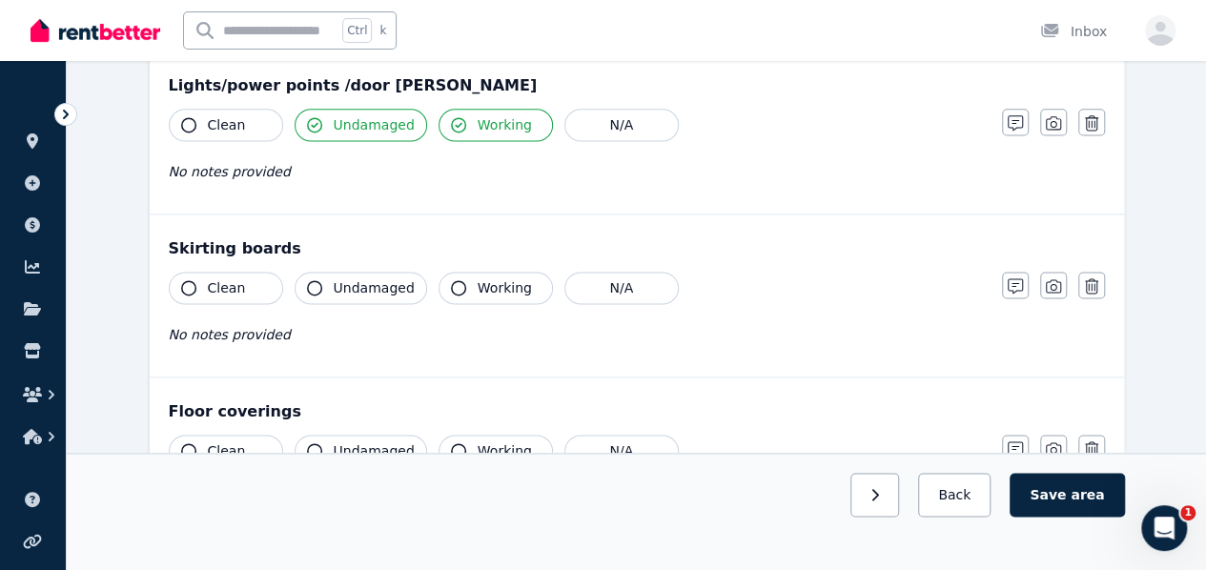
click at [247, 279] on button "Clean" at bounding box center [226, 288] width 114 height 32
click at [337, 278] on span "Undamaged" at bounding box center [374, 287] width 81 height 19
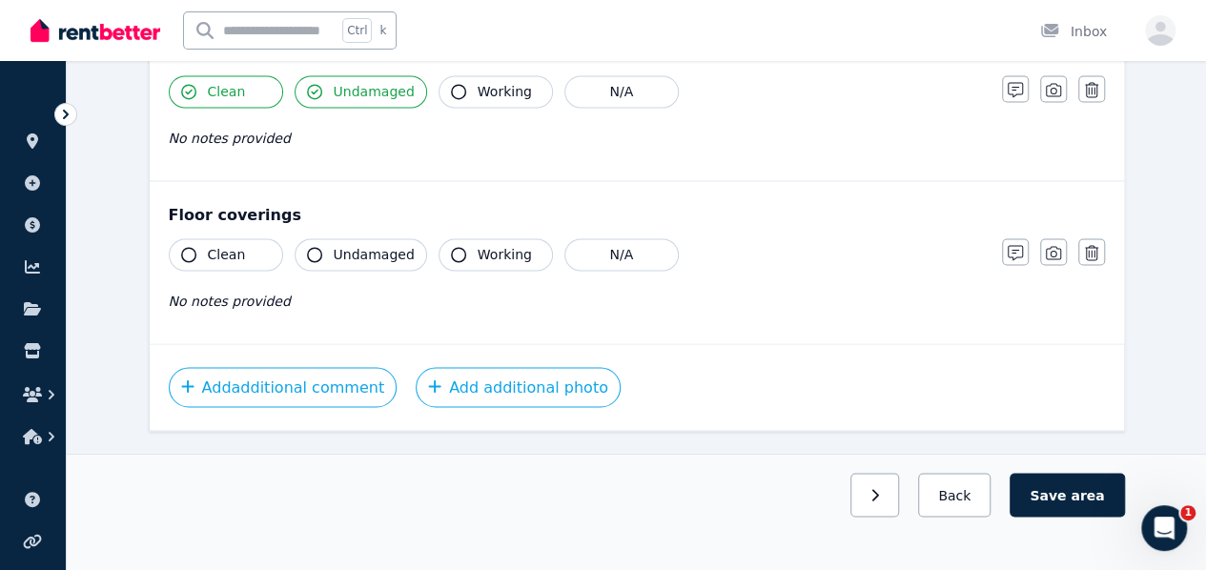
scroll to position [1436, 0]
click at [1066, 517] on button "Save area" at bounding box center [1066, 495] width 114 height 44
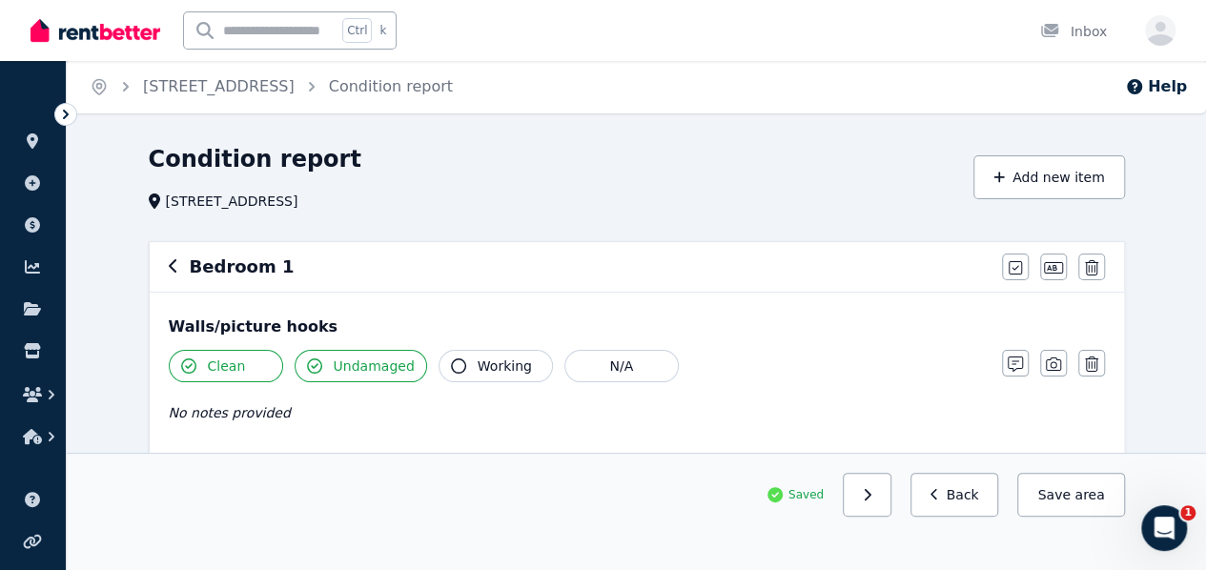
scroll to position [0, 0]
click at [173, 267] on icon "button" at bounding box center [174, 266] width 10 height 15
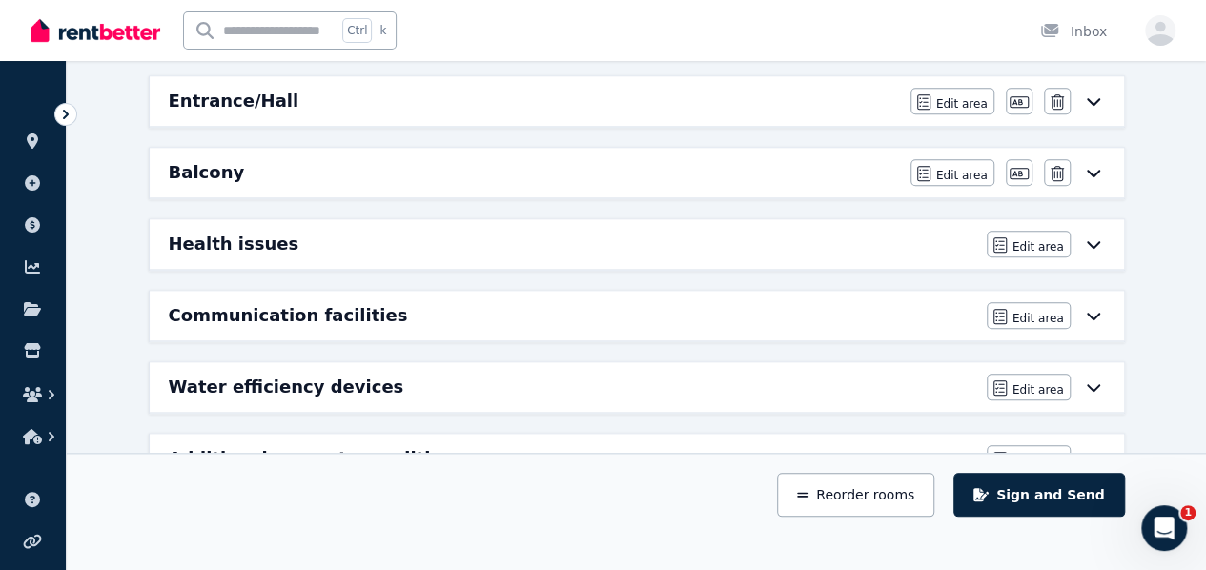
scroll to position [851, 0]
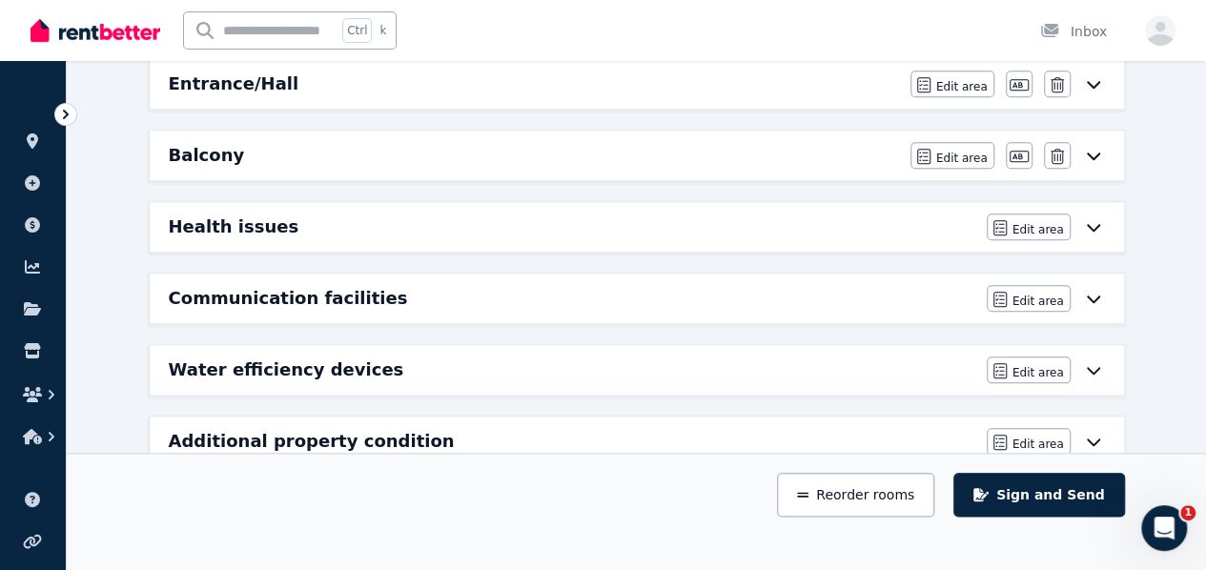
click at [349, 292] on h6 "Communication facilities" at bounding box center [288, 298] width 239 height 27
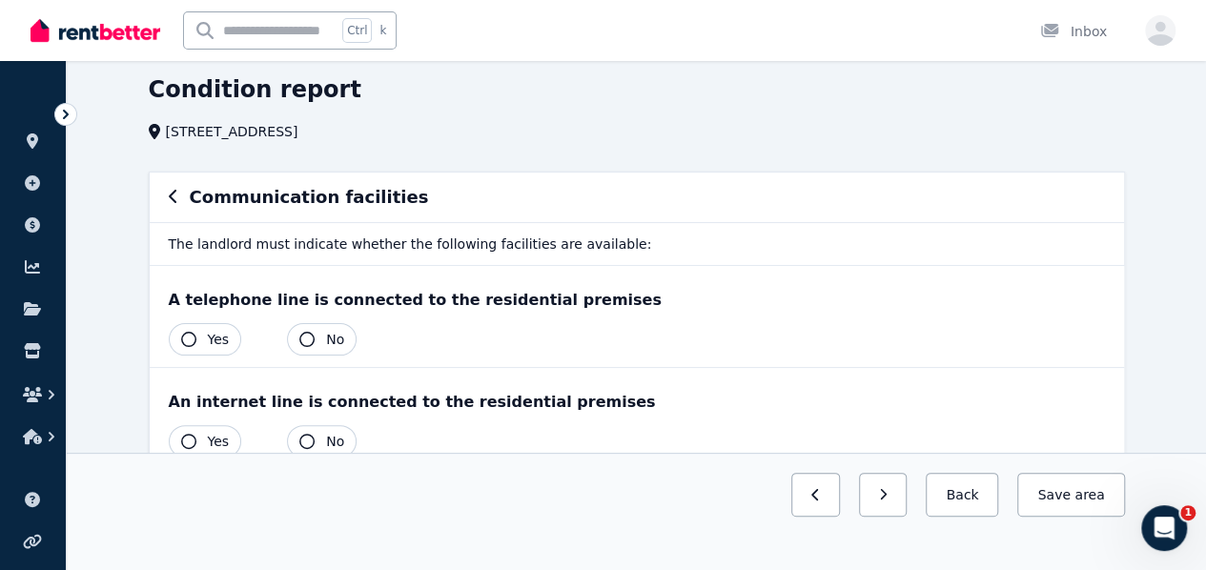
scroll to position [95, 0]
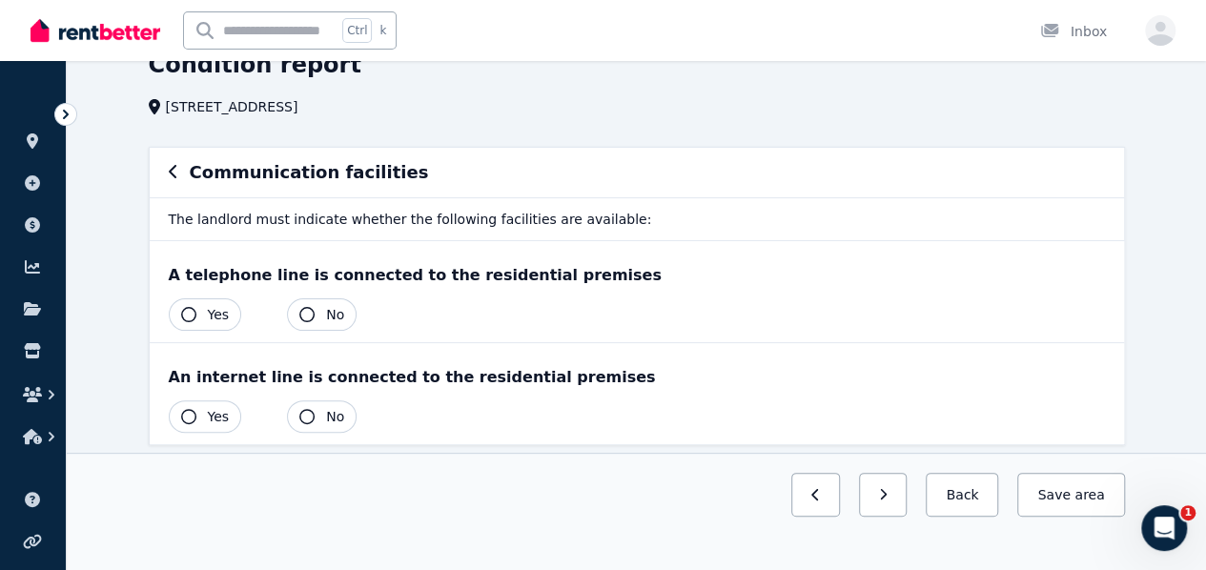
click at [318, 310] on button "No" at bounding box center [322, 314] width 70 height 32
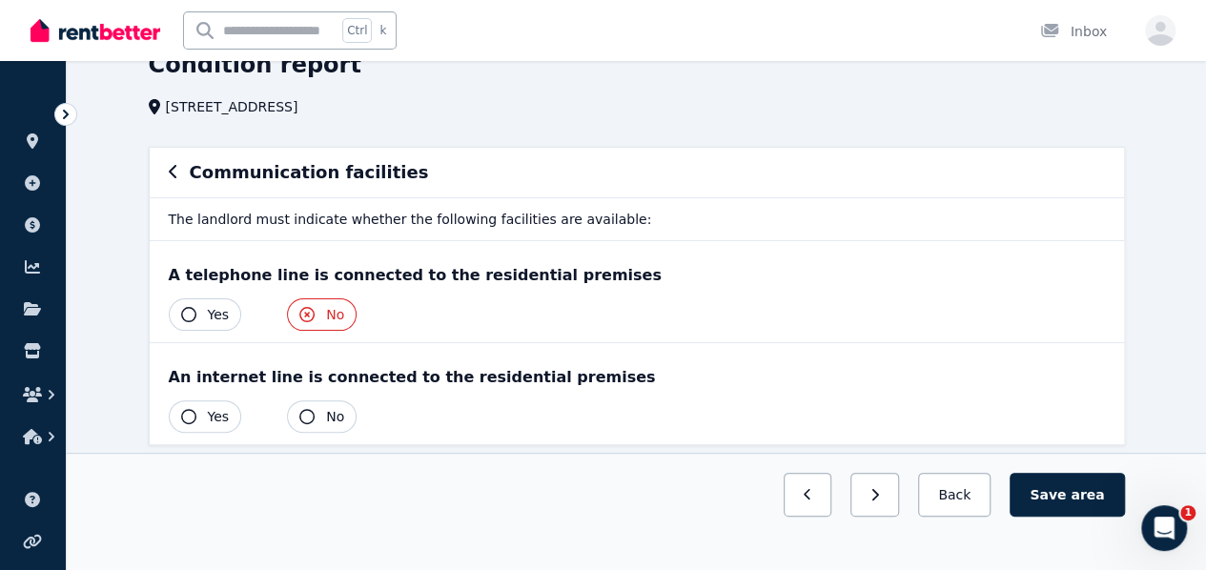
drag, startPoint x: 307, startPoint y: 312, endPoint x: 345, endPoint y: 342, distance: 48.8
click at [307, 313] on icon "button" at bounding box center [306, 314] width 15 height 15
click at [201, 315] on button "Yes" at bounding box center [205, 314] width 73 height 32
click at [212, 417] on span "Yes" at bounding box center [219, 416] width 22 height 19
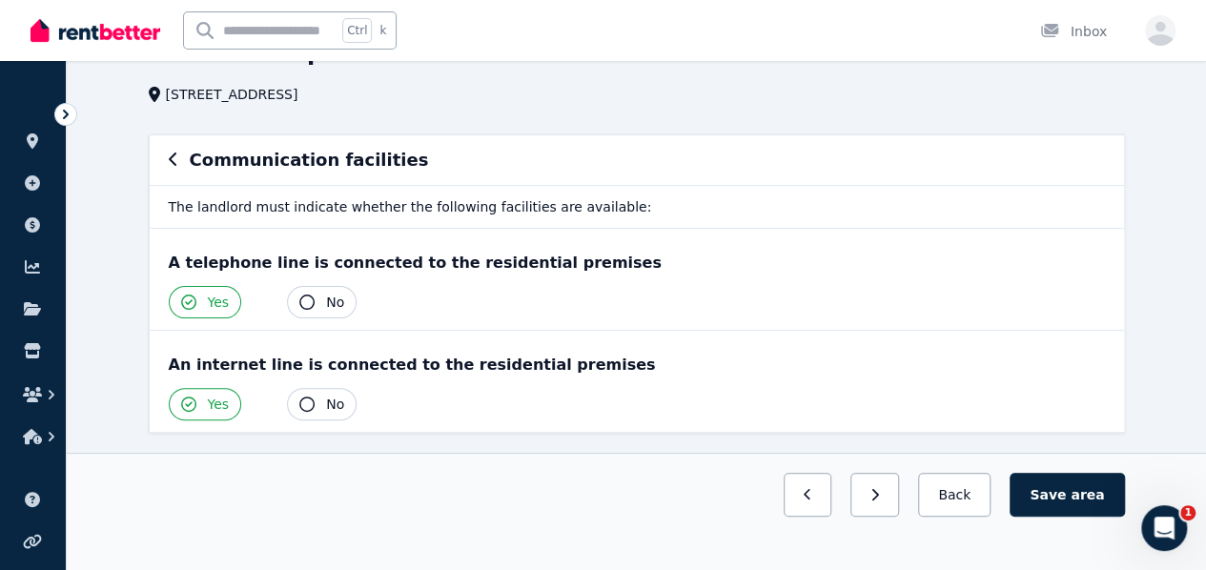
scroll to position [118, 0]
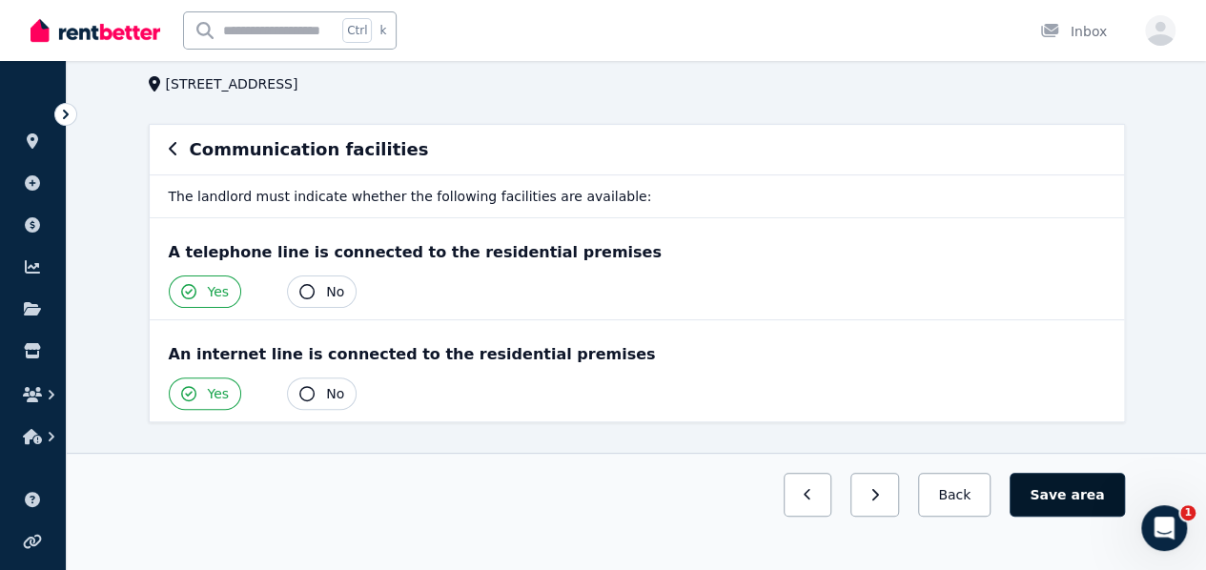
click at [1088, 517] on button "Save area" at bounding box center [1066, 495] width 114 height 44
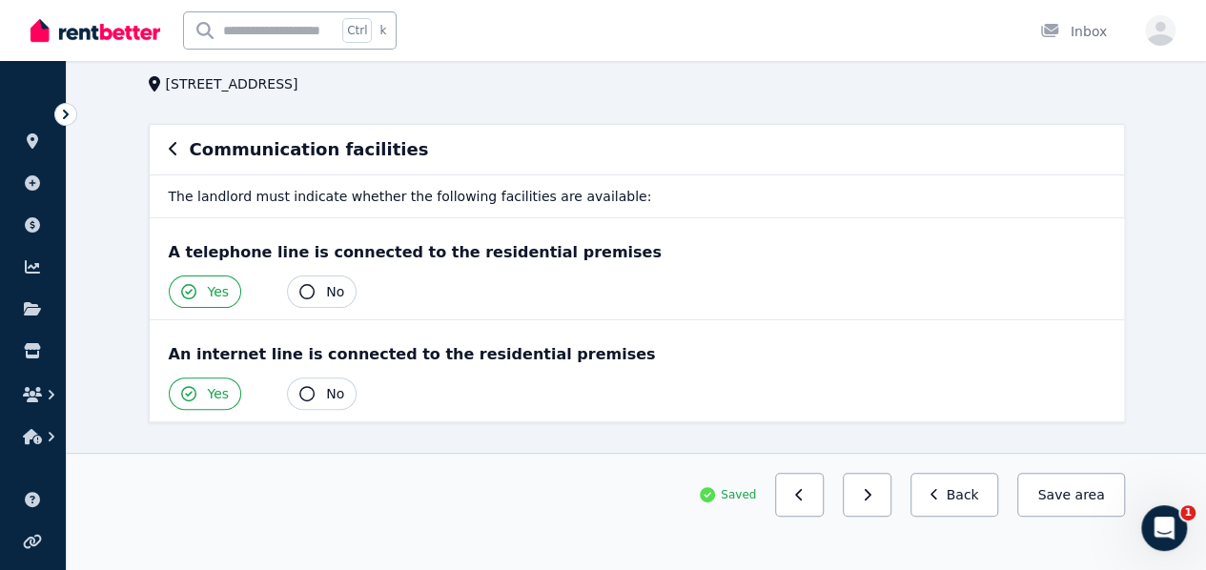
click at [177, 155] on div "Communication facilities" at bounding box center [637, 149] width 936 height 27
click at [163, 137] on div "Communication facilities" at bounding box center [637, 150] width 974 height 50
click at [982, 517] on button "Back" at bounding box center [954, 495] width 89 height 44
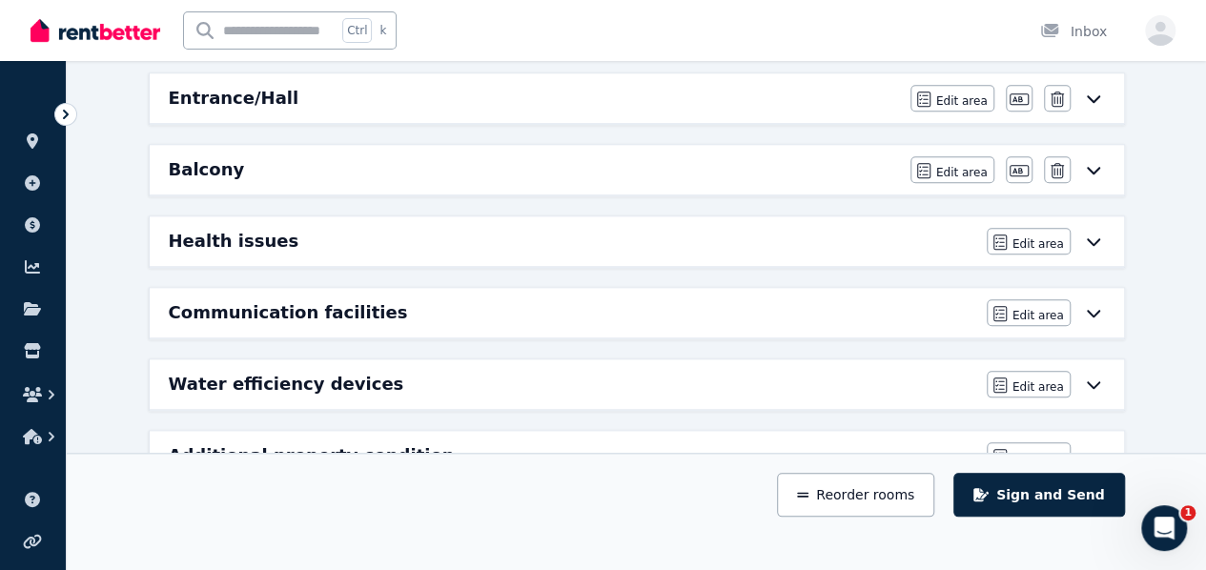
scroll to position [851, 0]
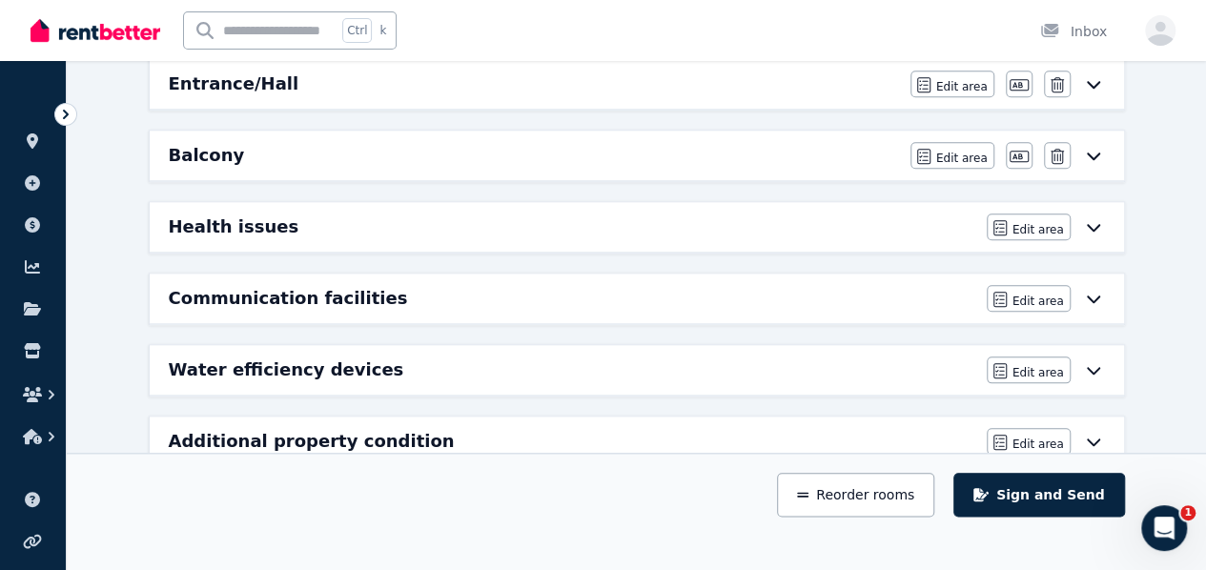
click at [334, 356] on h6 "Water efficiency devices" at bounding box center [286, 369] width 235 height 27
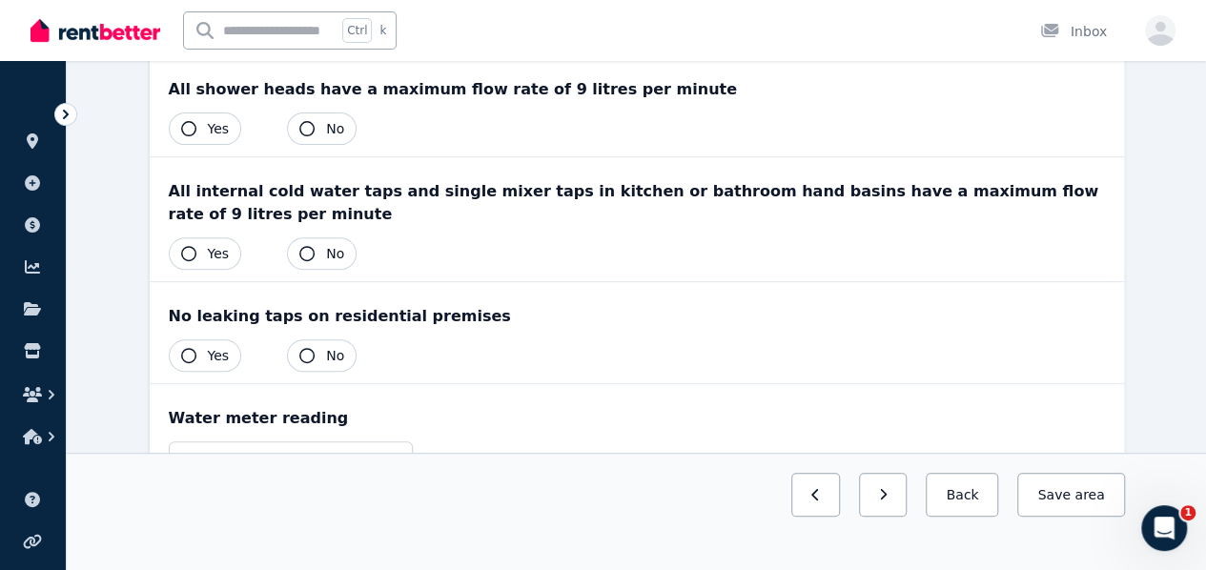
scroll to position [494, 0]
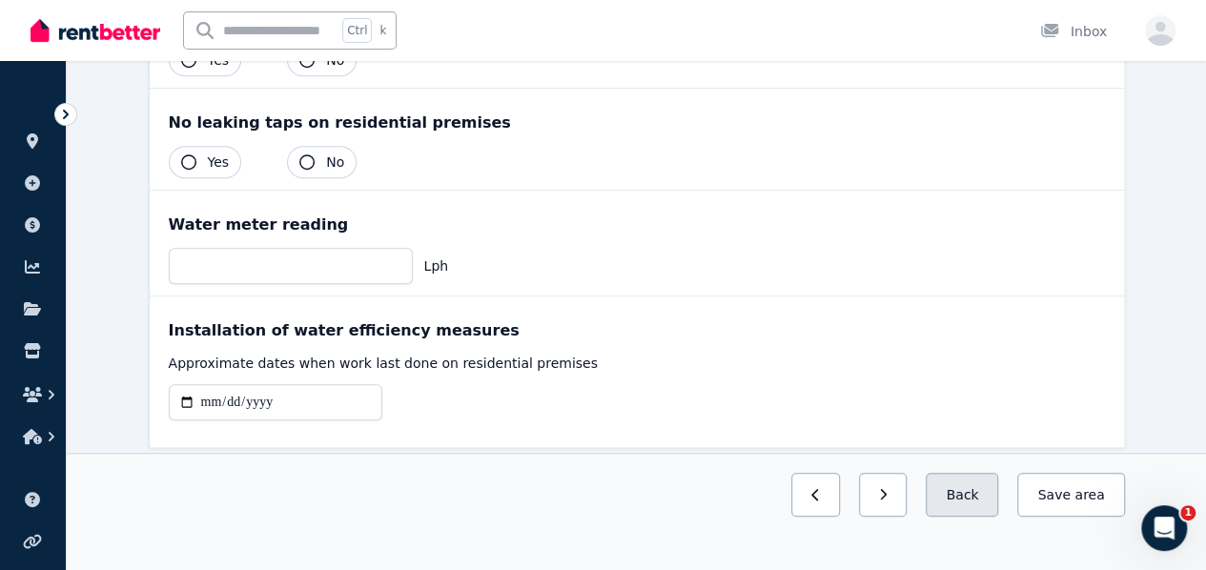
click at [984, 517] on button "Back" at bounding box center [961, 495] width 72 height 44
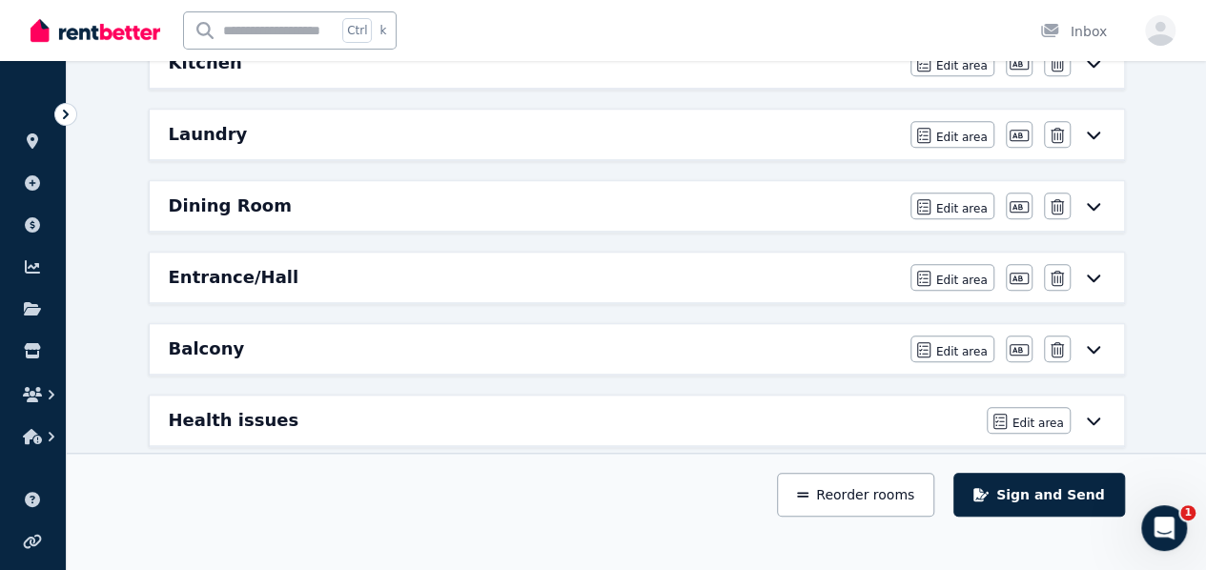
scroll to position [683, 0]
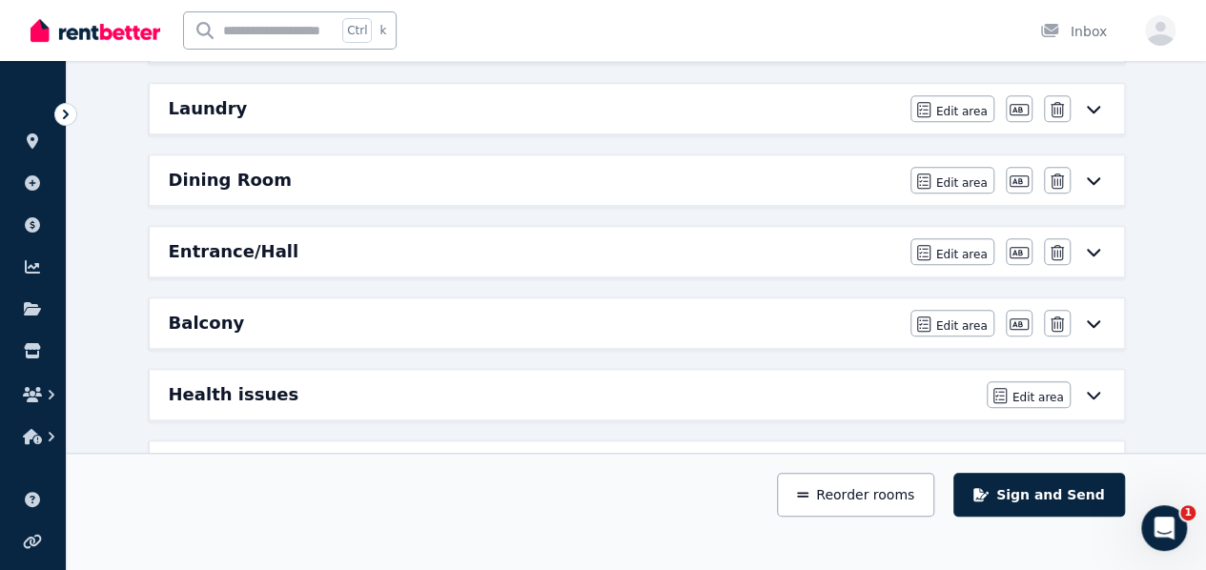
click at [837, 388] on div "Health issues" at bounding box center [572, 394] width 806 height 27
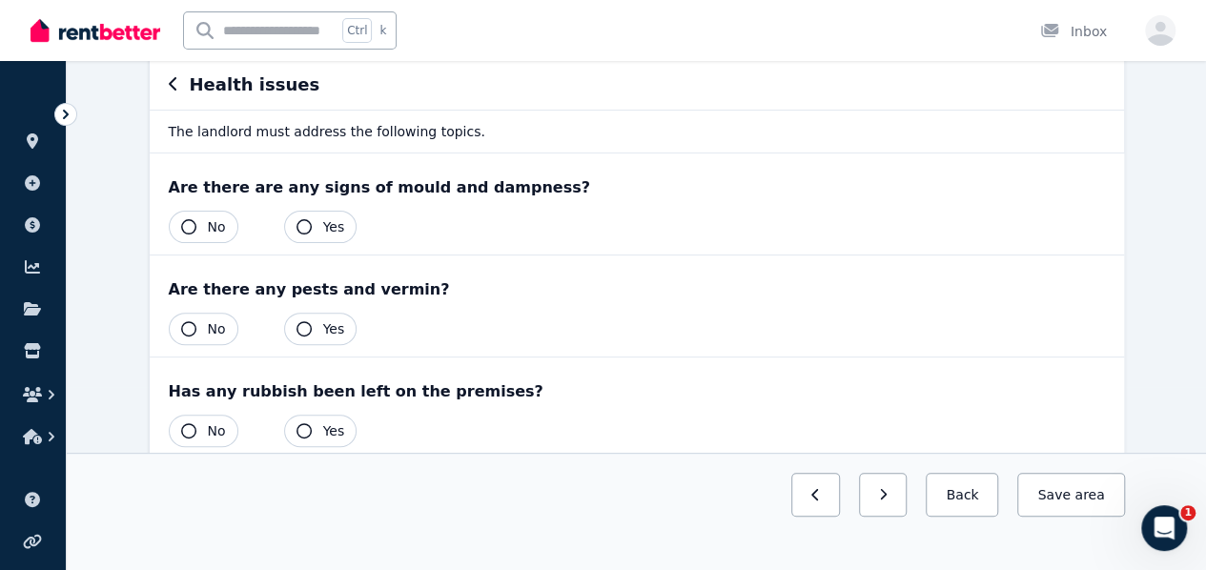
scroll to position [191, 0]
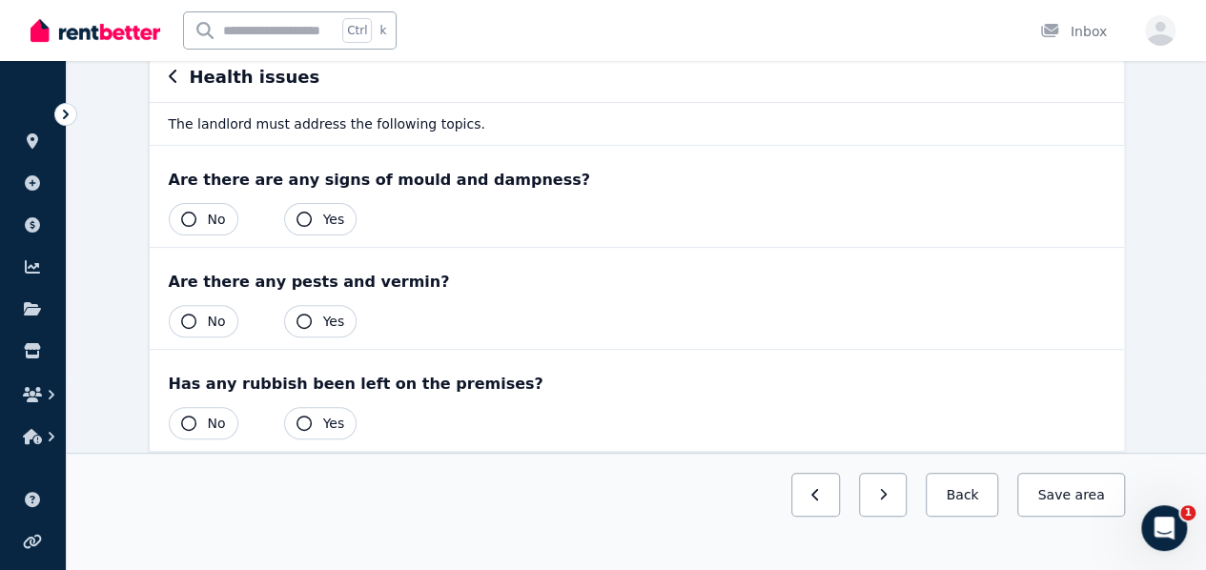
click at [318, 220] on button "Yes" at bounding box center [320, 219] width 73 height 32
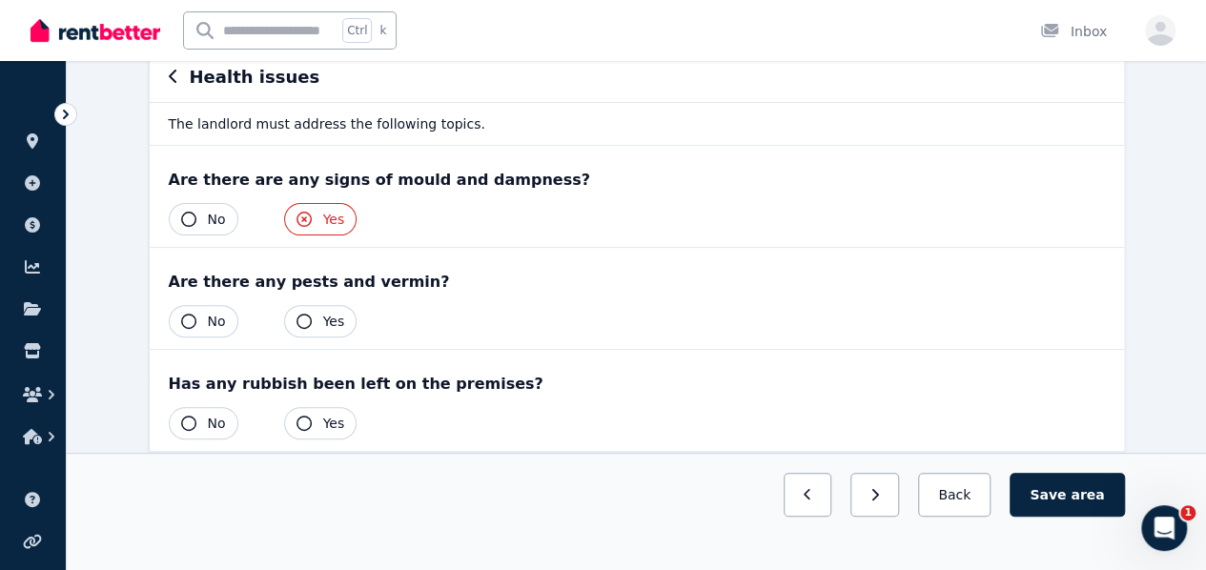
click at [306, 321] on icon "button" at bounding box center [303, 321] width 15 height 15
click at [307, 423] on icon "button" at bounding box center [303, 423] width 15 height 15
drag, startPoint x: 305, startPoint y: 416, endPoint x: 291, endPoint y: 385, distance: 33.7
click at [300, 411] on button "Yes" at bounding box center [320, 423] width 73 height 32
click at [300, 317] on icon "button" at bounding box center [303, 321] width 15 height 15
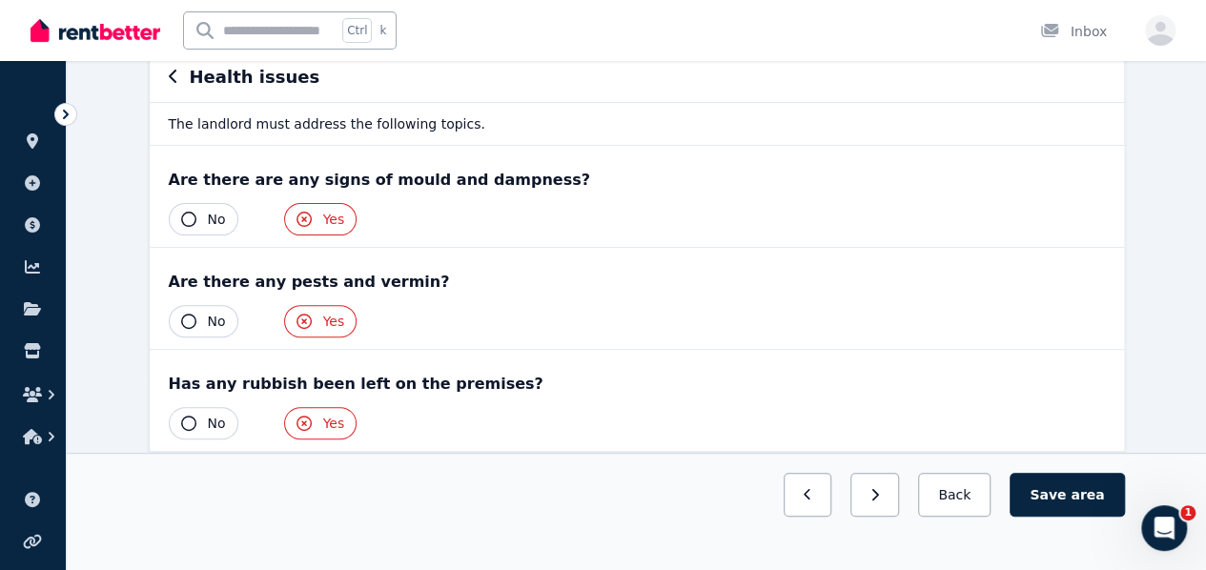
click at [193, 225] on button "No" at bounding box center [204, 219] width 70 height 32
click at [208, 319] on span "No" at bounding box center [217, 321] width 18 height 19
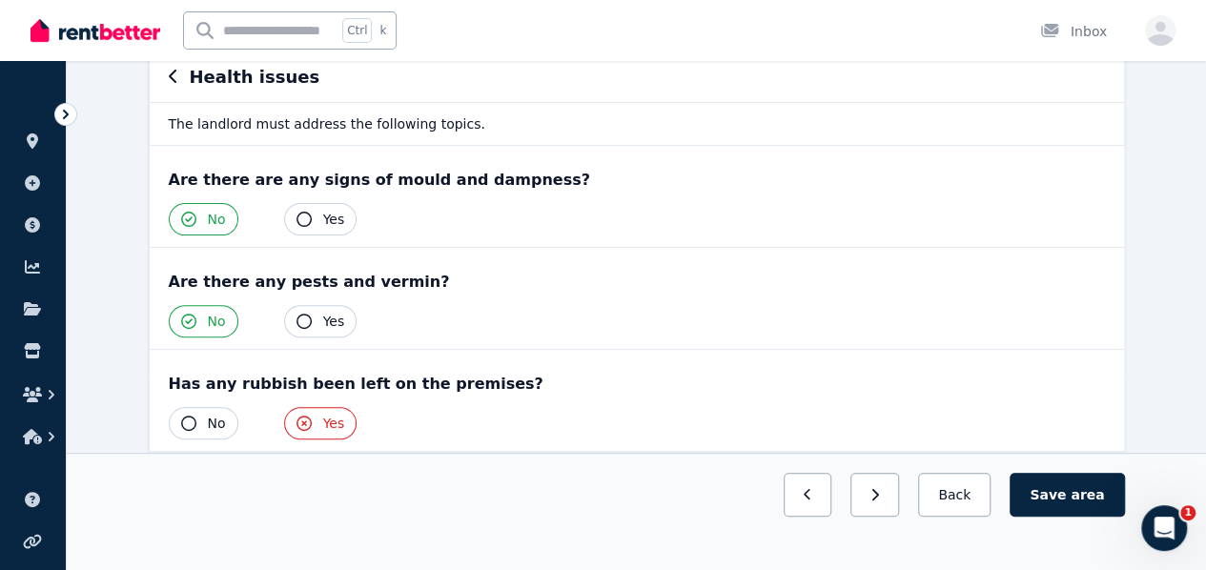
click at [194, 420] on button "No" at bounding box center [204, 423] width 70 height 32
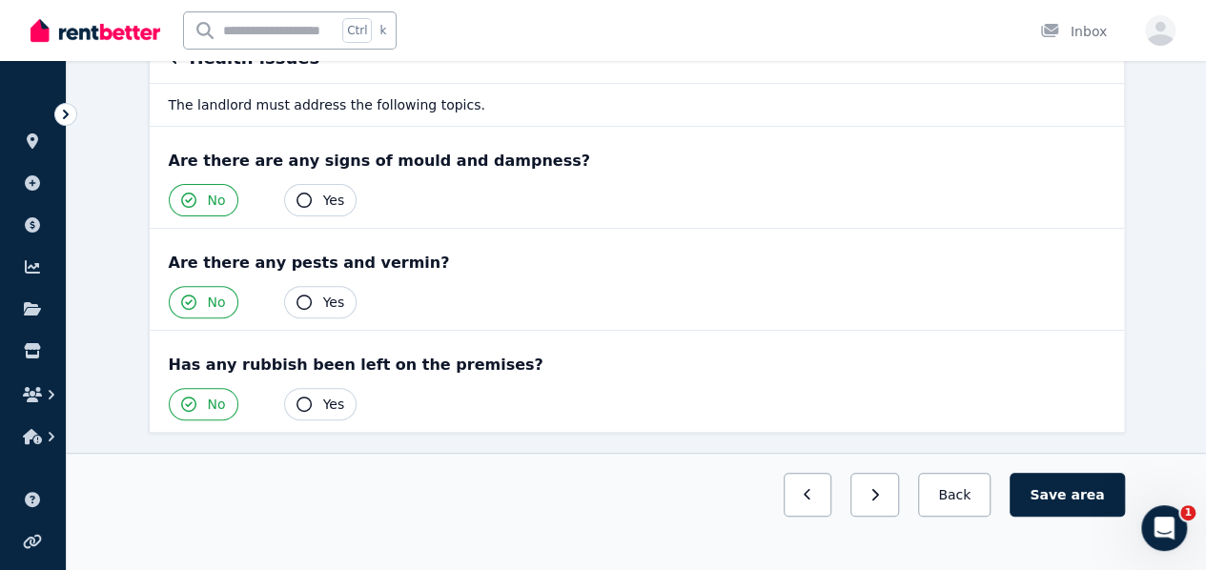
scroll to position [219, 0]
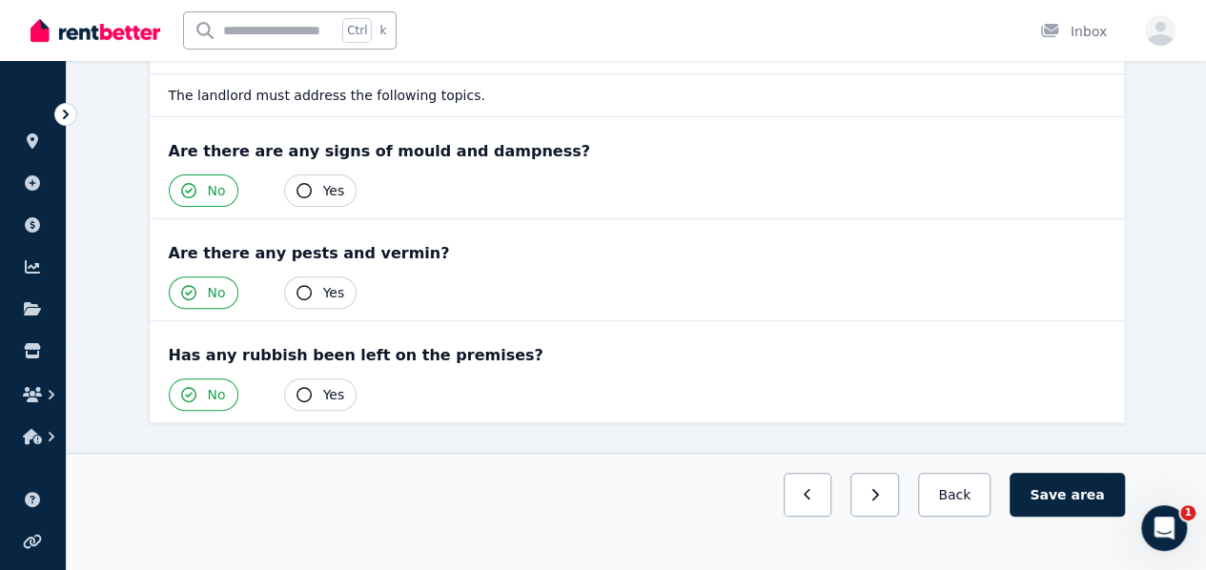
drag, startPoint x: 1068, startPoint y: 528, endPoint x: 733, endPoint y: 342, distance: 383.5
click at [1067, 517] on button "Save area" at bounding box center [1066, 495] width 114 height 44
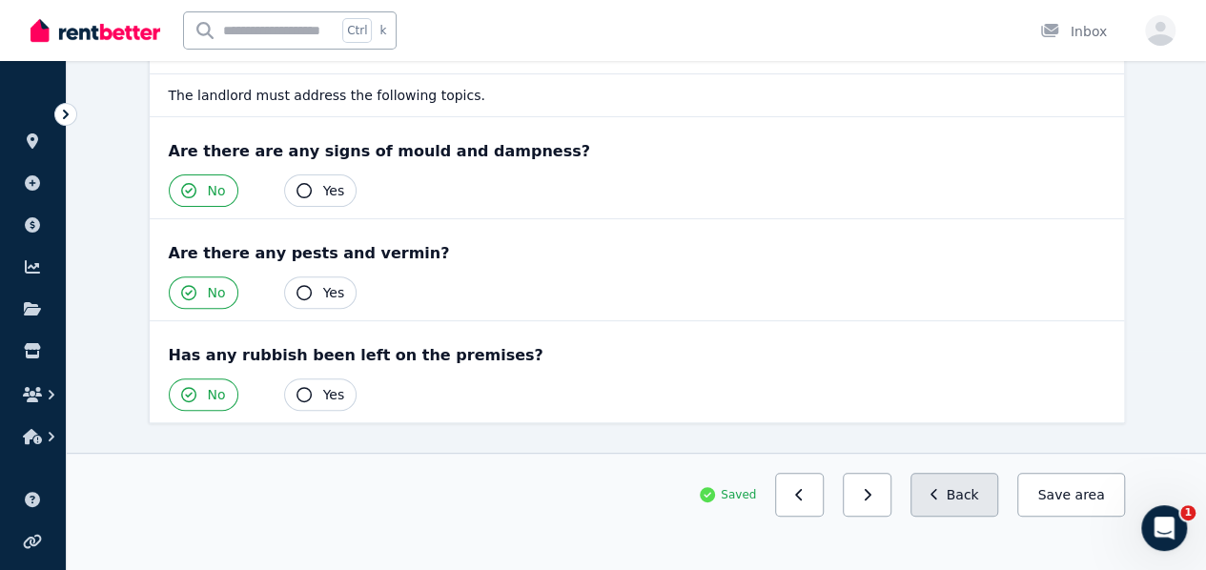
click at [945, 517] on button "Back" at bounding box center [954, 495] width 89 height 44
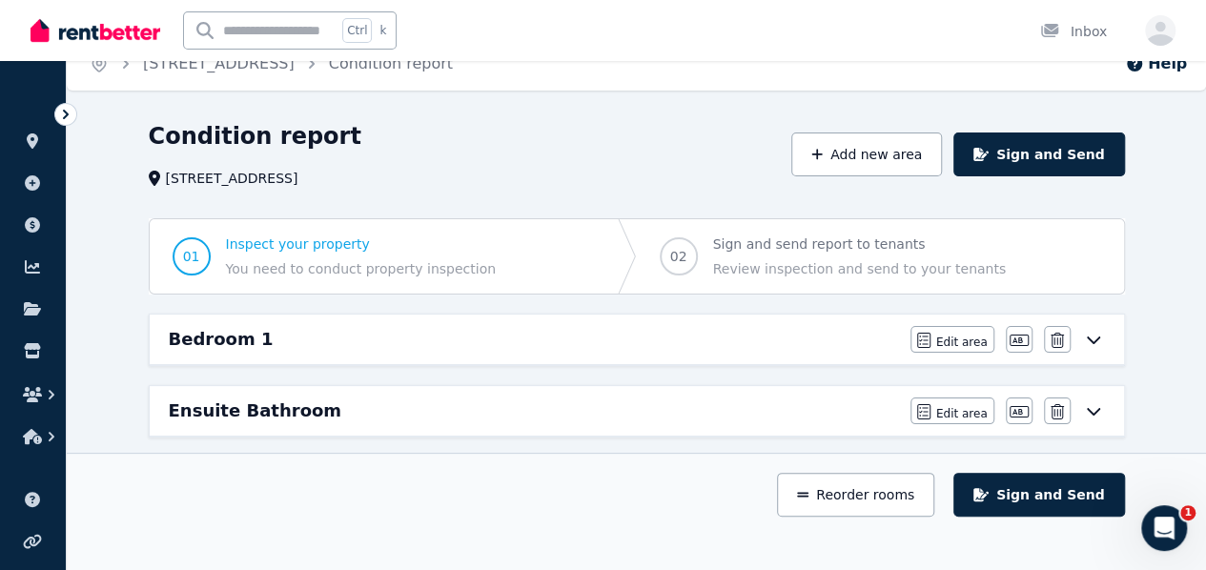
scroll to position [0, 0]
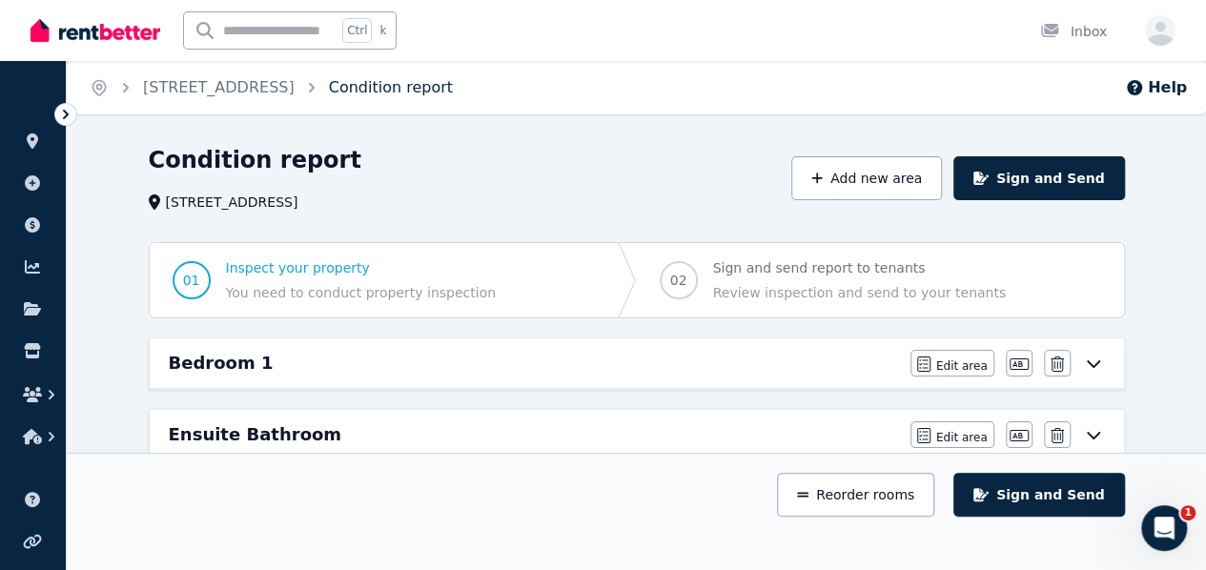
click at [406, 88] on link "Condition report" at bounding box center [391, 87] width 124 height 18
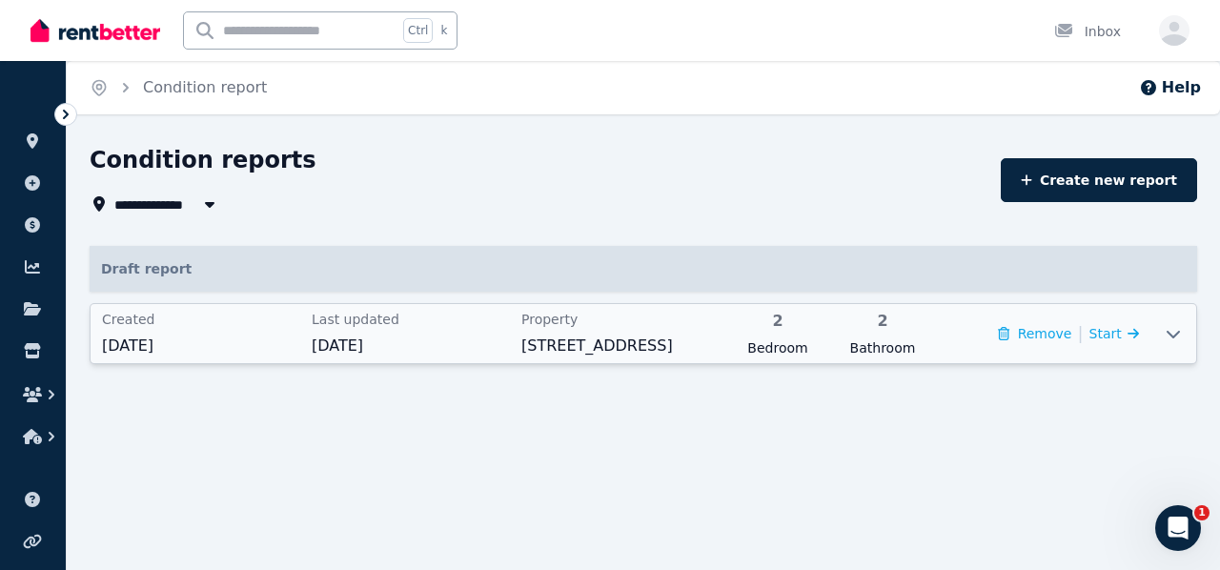
click at [839, 330] on span "2" at bounding box center [882, 321] width 93 height 23
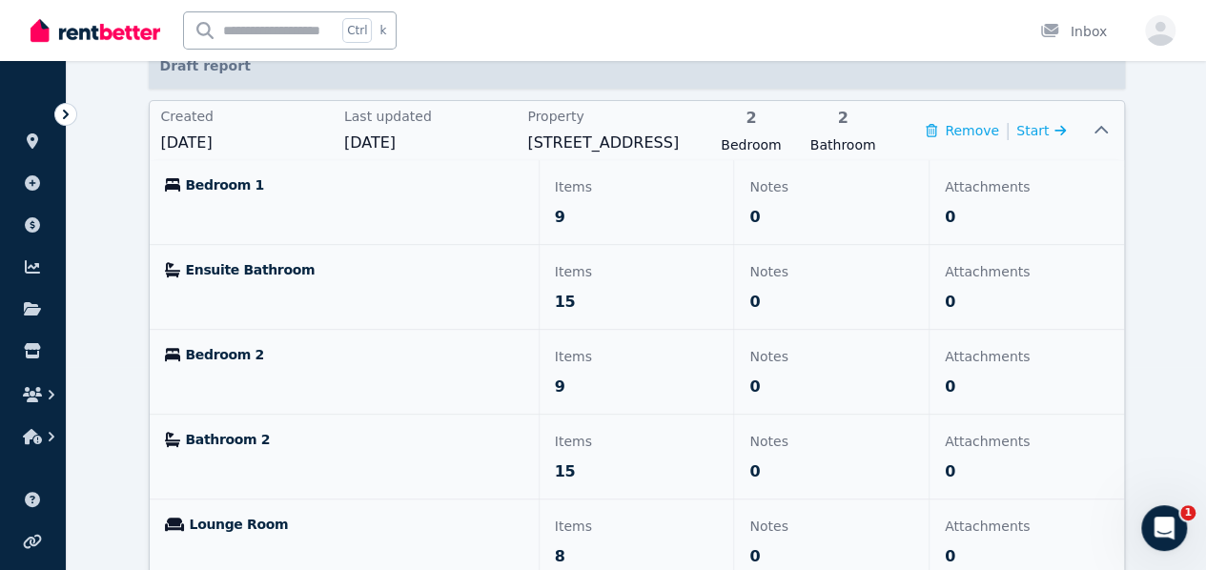
scroll to position [134, 0]
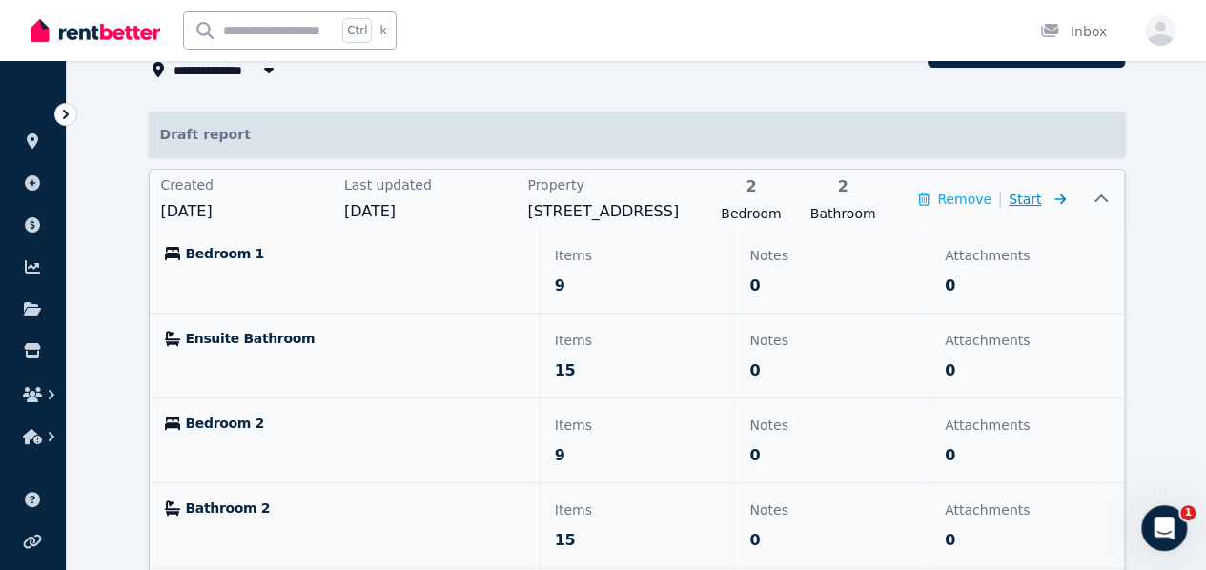
click at [1066, 206] on icon at bounding box center [1056, 199] width 19 height 13
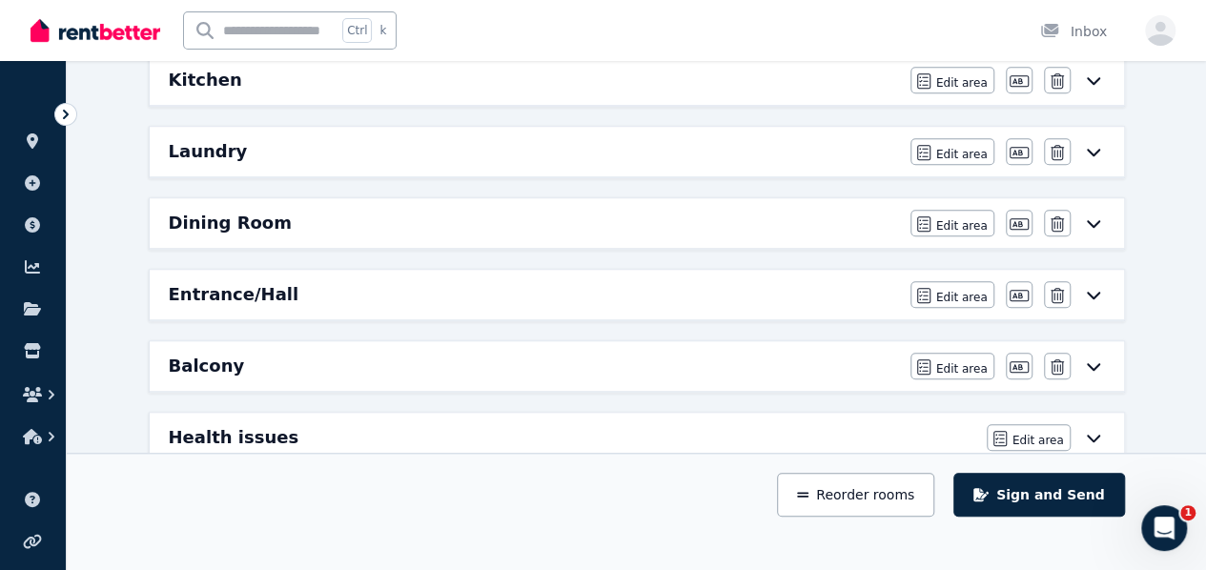
scroll to position [667, 0]
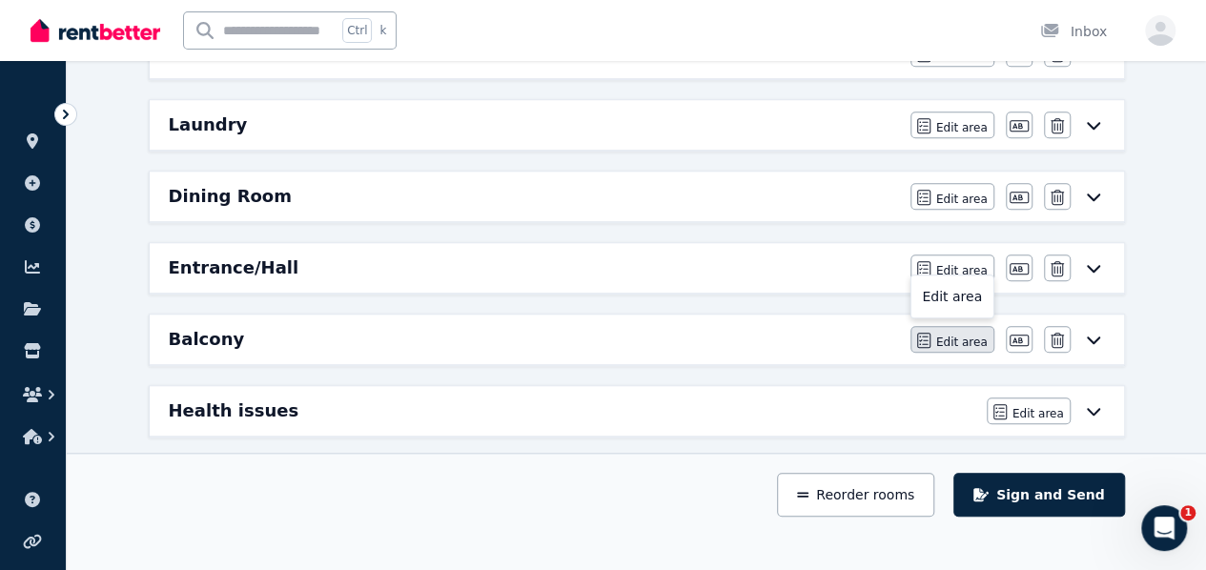
click at [954, 335] on span "Edit area" at bounding box center [961, 342] width 51 height 15
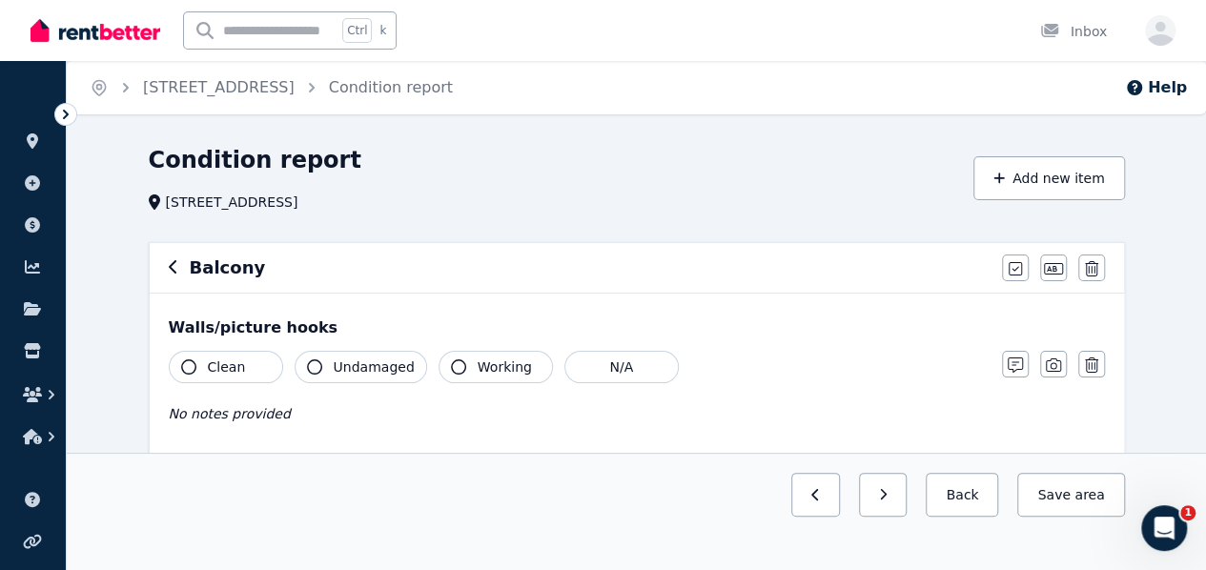
click at [227, 368] on span "Clean" at bounding box center [227, 366] width 38 height 19
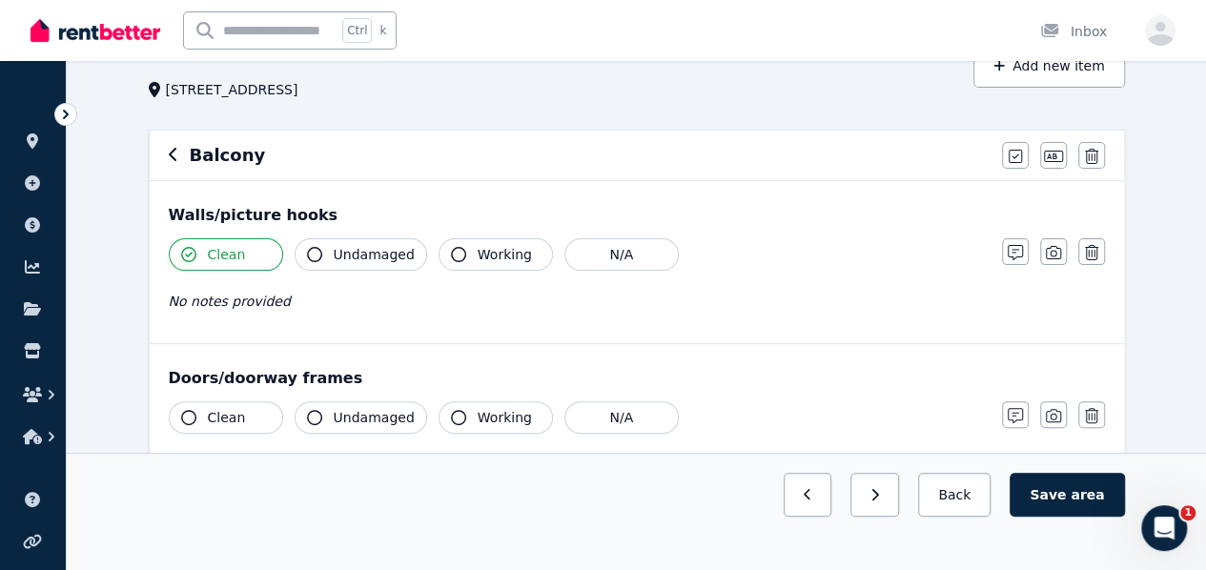
scroll to position [191, 0]
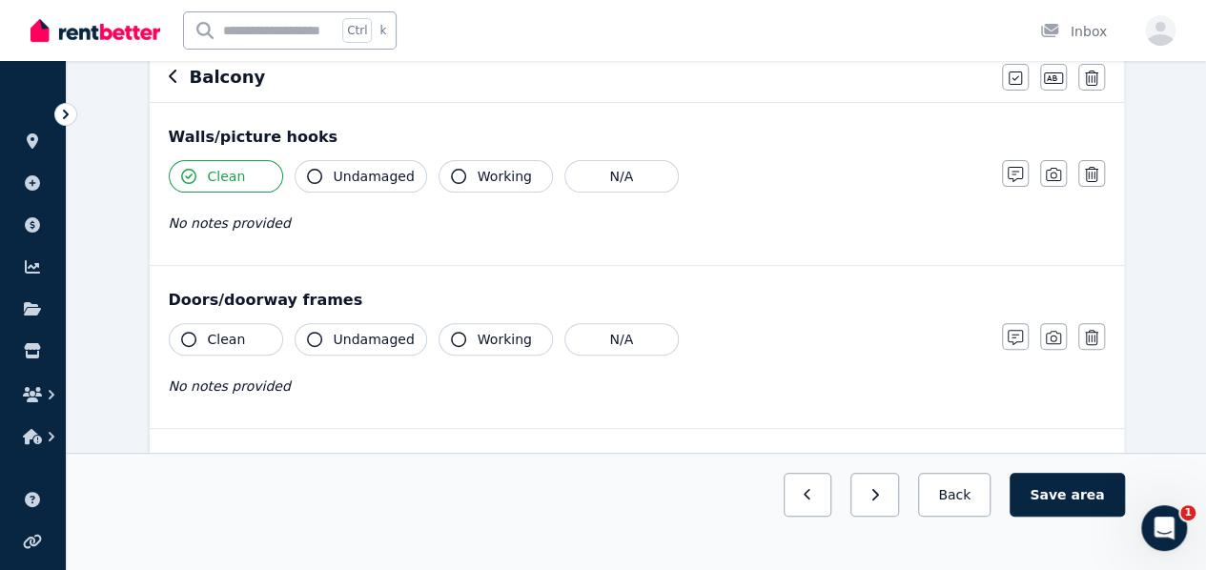
drag, startPoint x: 1015, startPoint y: 170, endPoint x: 956, endPoint y: 182, distance: 60.4
click at [1015, 171] on icon "button" at bounding box center [1014, 174] width 15 height 15
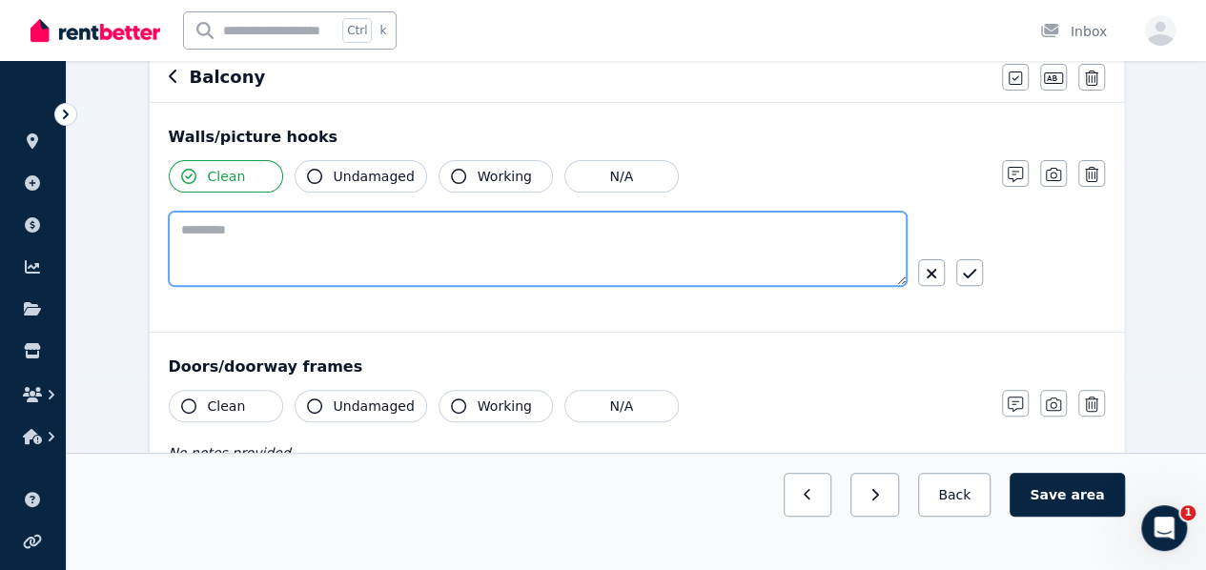
click at [568, 274] on textarea at bounding box center [538, 249] width 738 height 74
paste textarea "**********"
type textarea "**********"
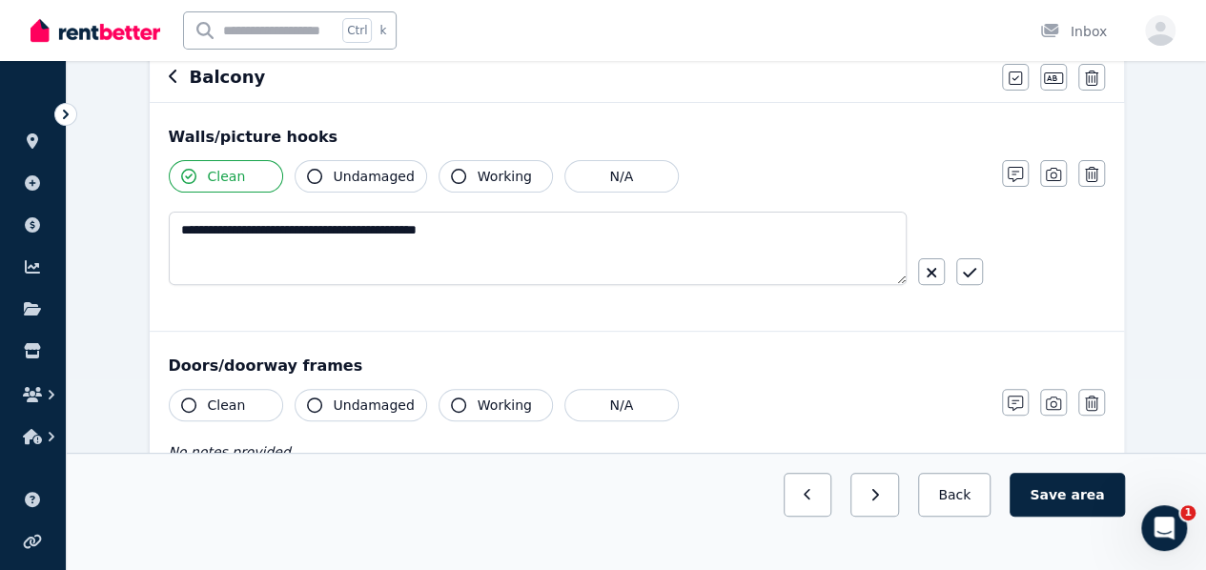
drag, startPoint x: 221, startPoint y: 409, endPoint x: 246, endPoint y: 413, distance: 25.1
click at [224, 411] on span "Clean" at bounding box center [227, 405] width 38 height 19
click at [380, 418] on button "Undamaged" at bounding box center [361, 405] width 132 height 32
click at [438, 401] on div "Working" at bounding box center [495, 405] width 114 height 32
click at [478, 409] on span "Working" at bounding box center [505, 405] width 54 height 19
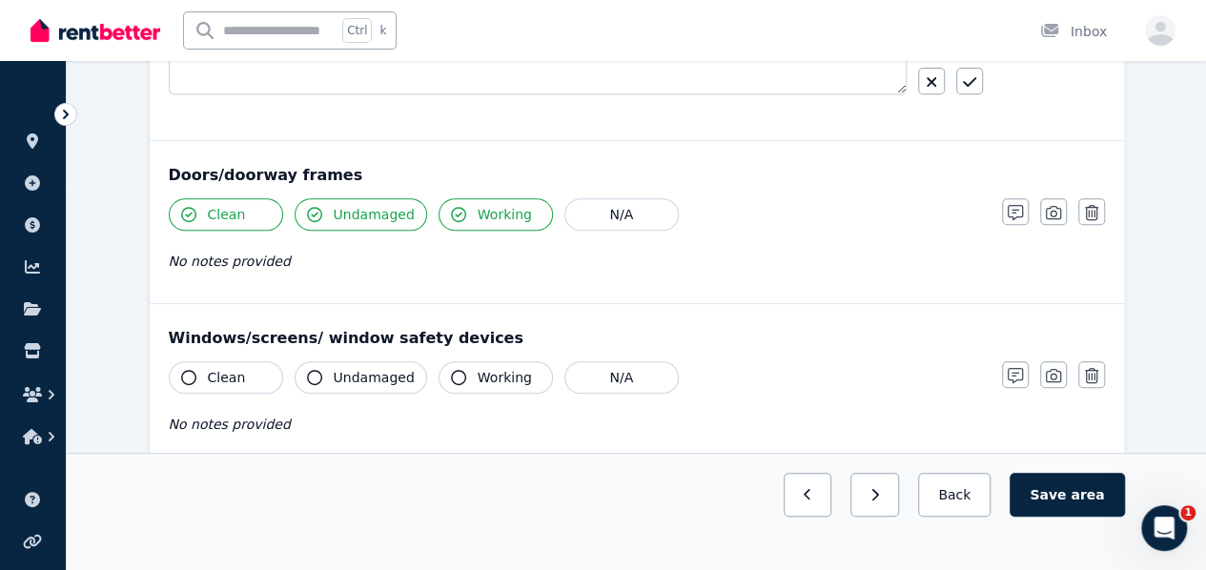
scroll to position [477, 0]
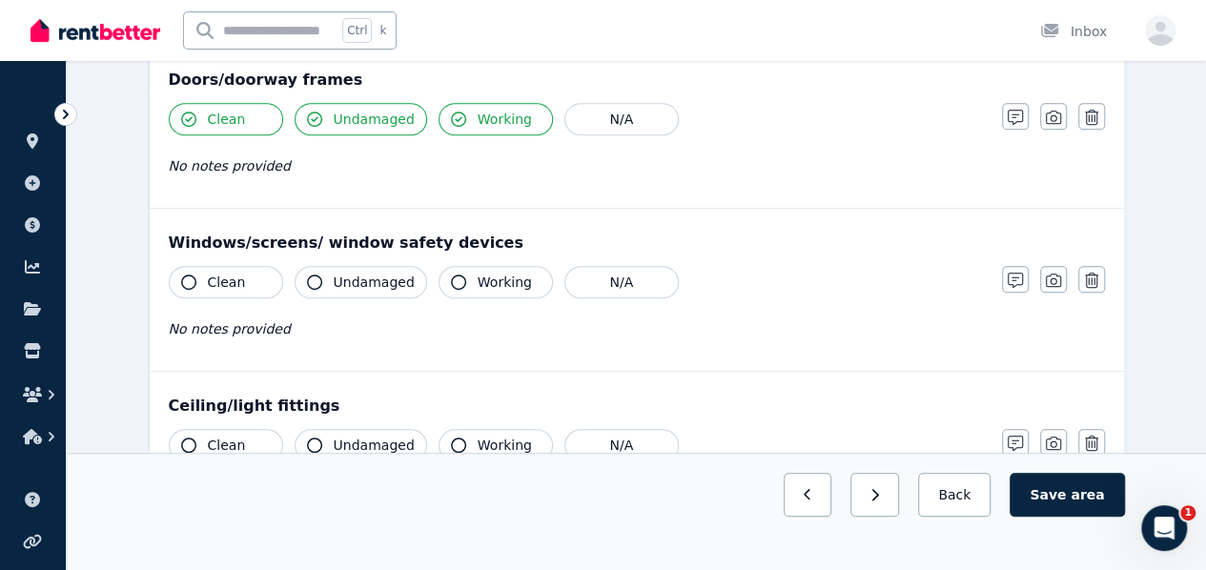
click at [244, 270] on button "Clean" at bounding box center [226, 282] width 114 height 32
click at [383, 279] on span "Undamaged" at bounding box center [374, 282] width 81 height 19
click at [451, 278] on icon "button" at bounding box center [458, 281] width 15 height 15
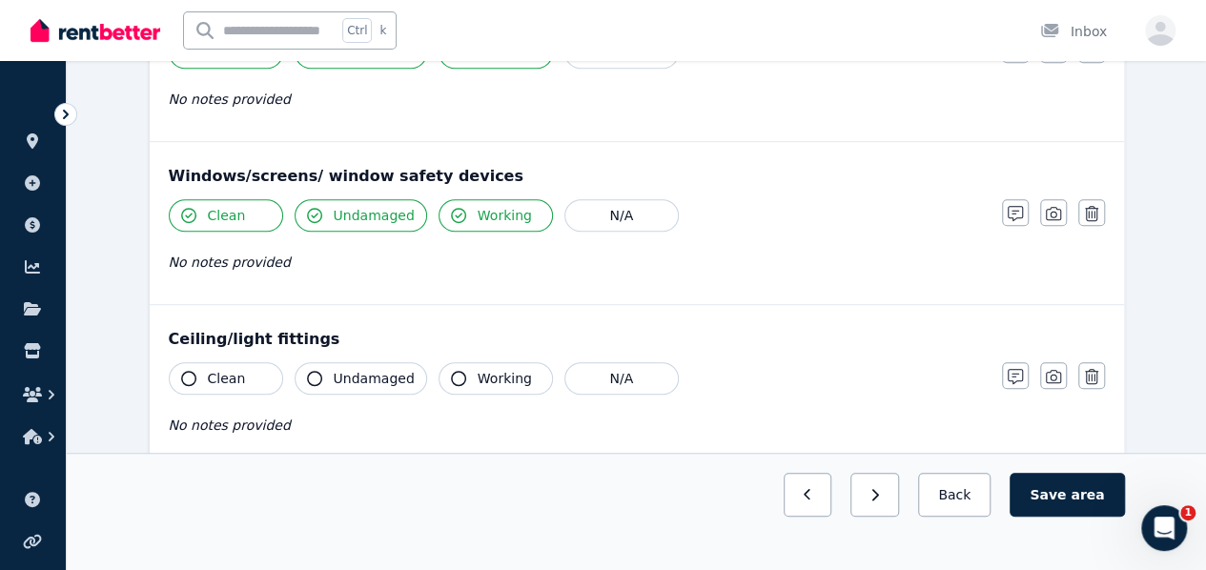
scroll to position [572, 0]
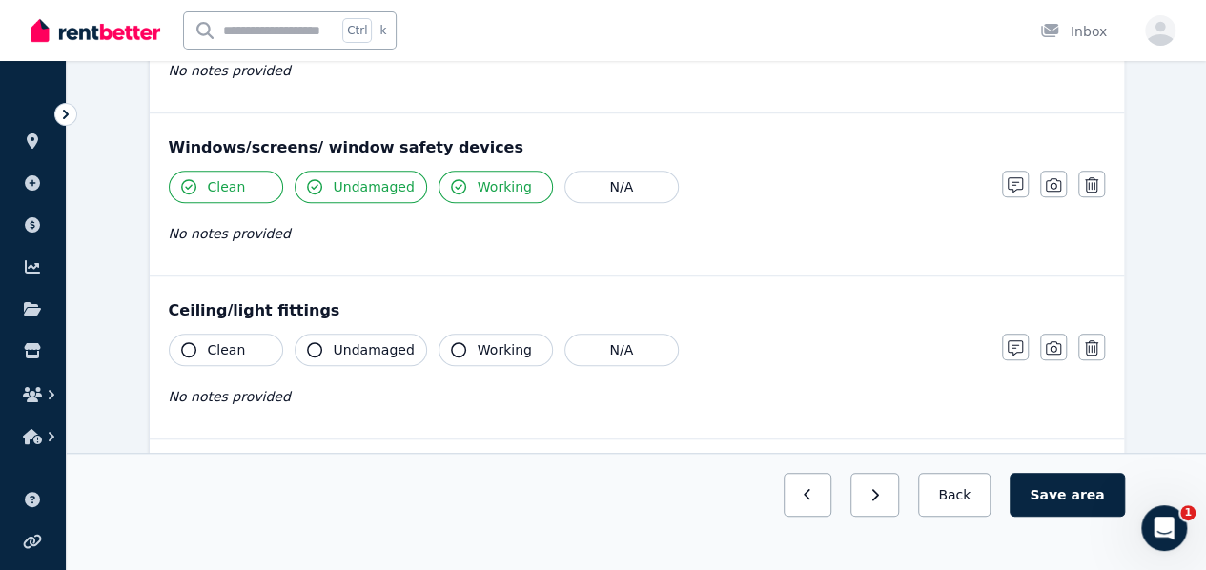
click at [215, 344] on span "Clean" at bounding box center [227, 349] width 38 height 19
drag, startPoint x: 347, startPoint y: 344, endPoint x: 362, endPoint y: 346, distance: 15.4
click at [353, 346] on span "Undamaged" at bounding box center [374, 349] width 81 height 19
click at [478, 352] on span "Working" at bounding box center [505, 349] width 54 height 19
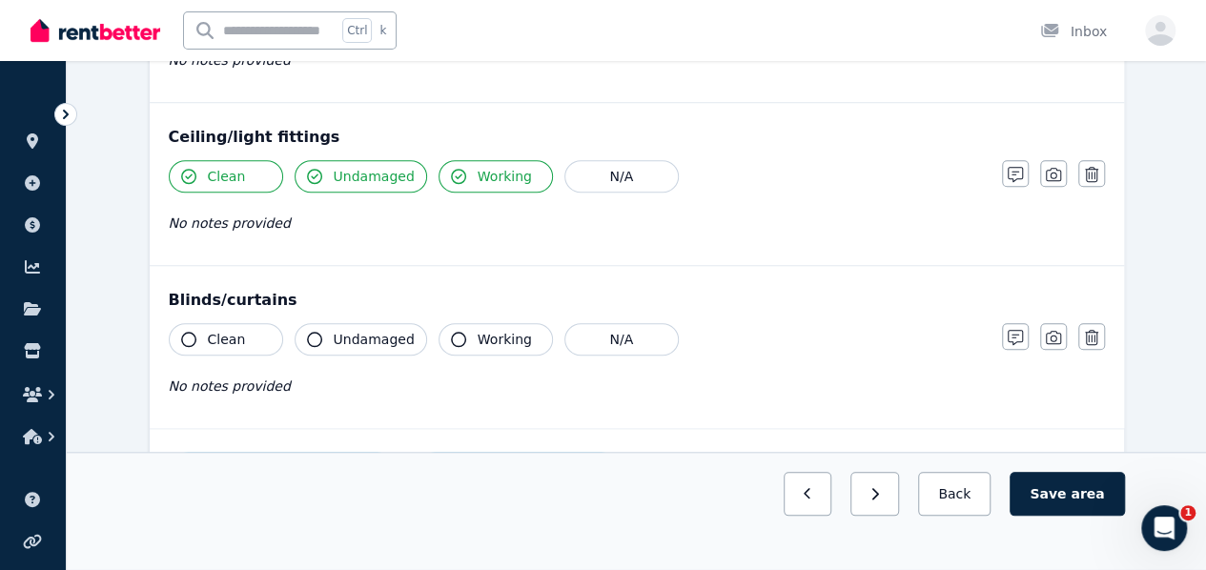
scroll to position [762, 0]
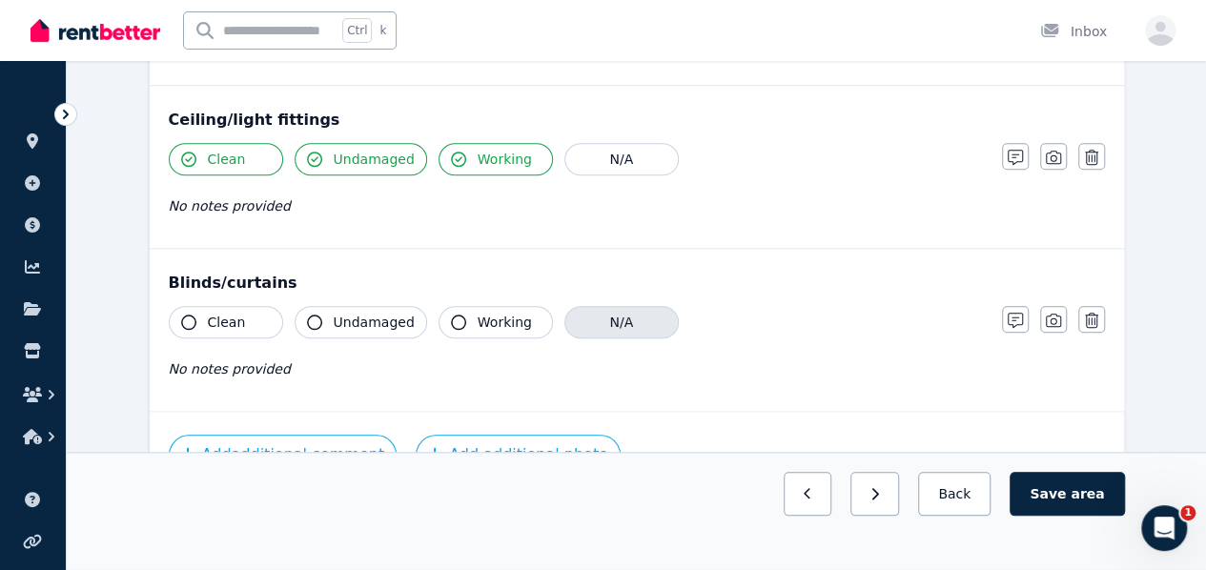
click at [591, 306] on button "N/A" at bounding box center [621, 322] width 114 height 32
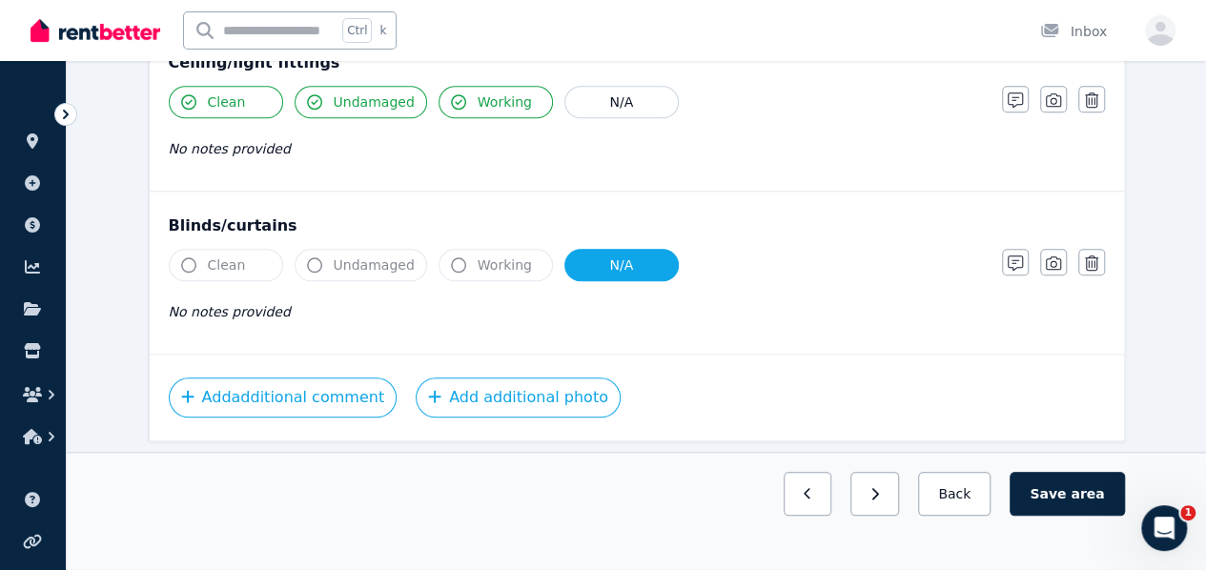
scroll to position [835, 0]
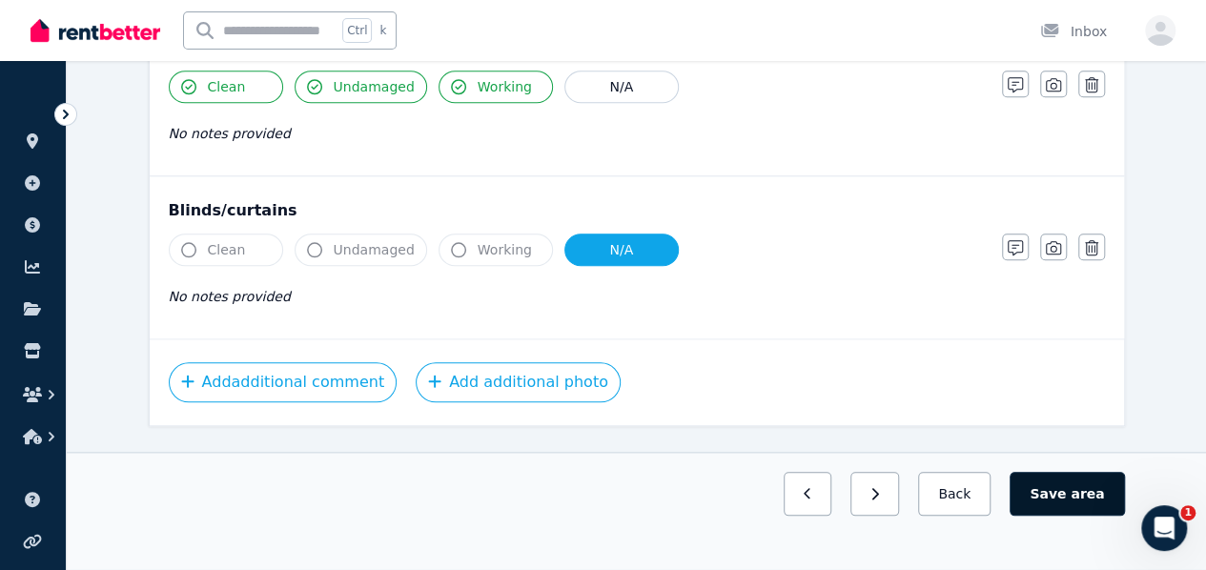
click at [1069, 517] on button "Save area" at bounding box center [1066, 495] width 114 height 44
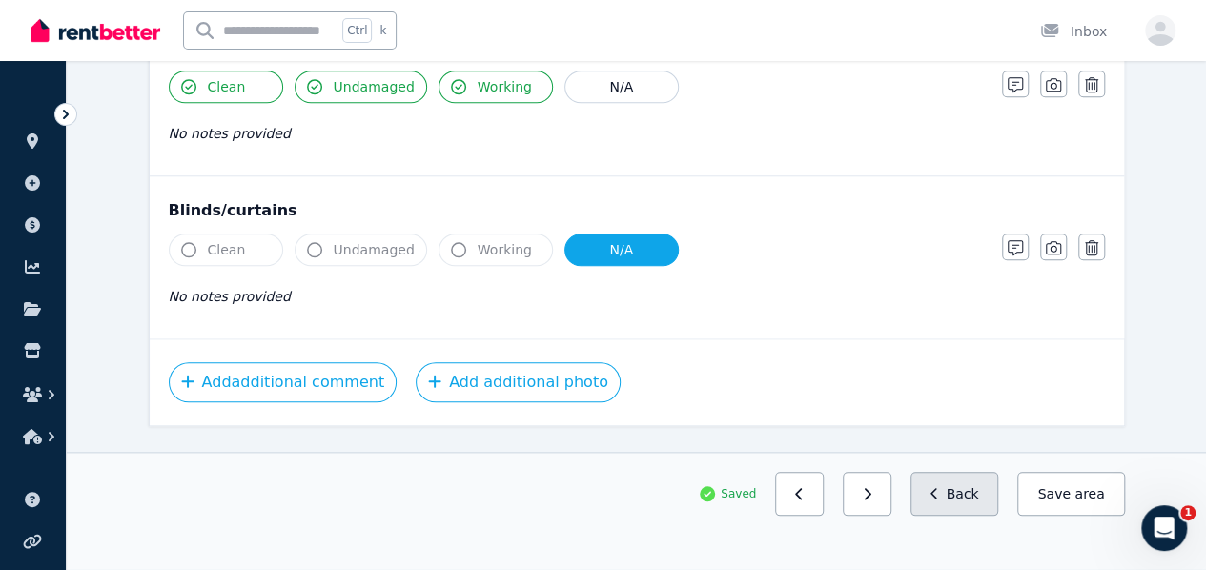
click at [966, 517] on button "Back" at bounding box center [954, 495] width 89 height 44
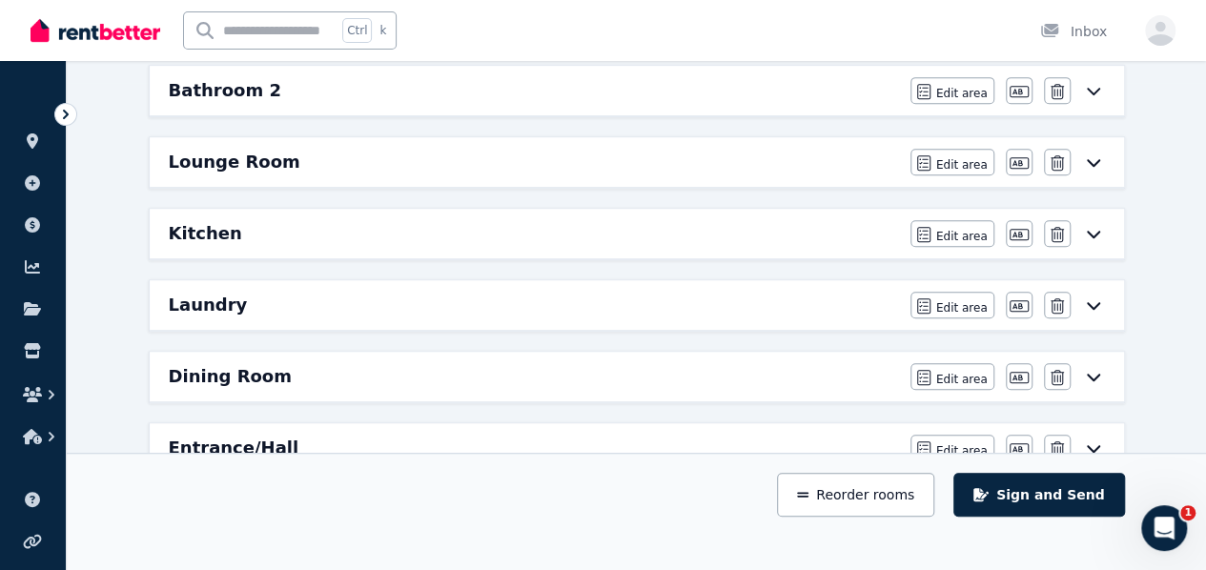
scroll to position [470, 0]
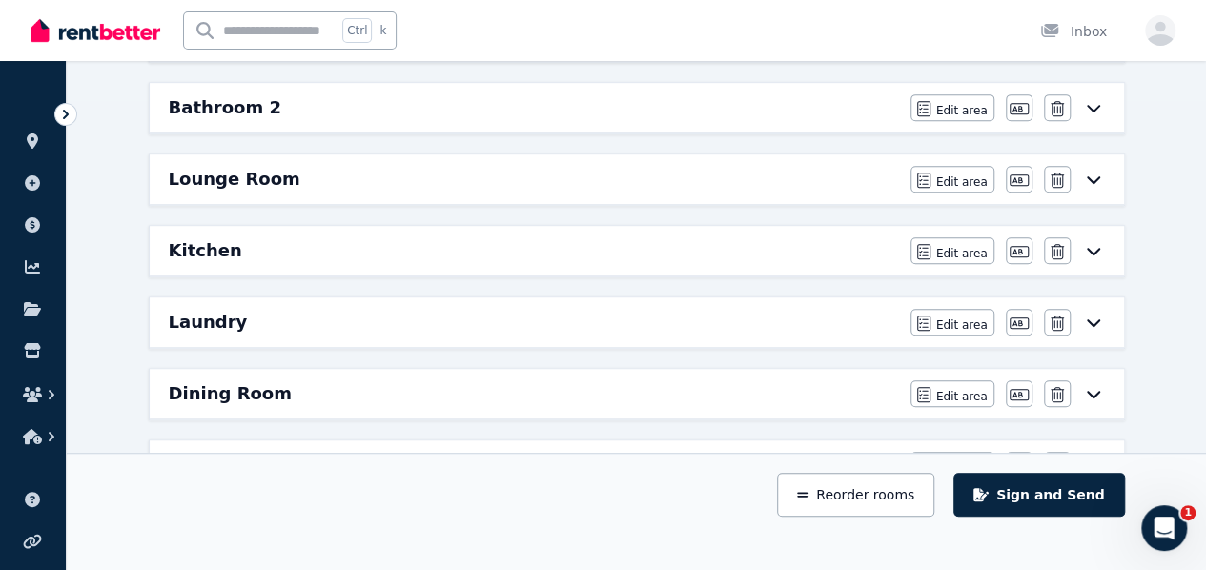
click at [570, 321] on div "Laundry" at bounding box center [534, 322] width 730 height 27
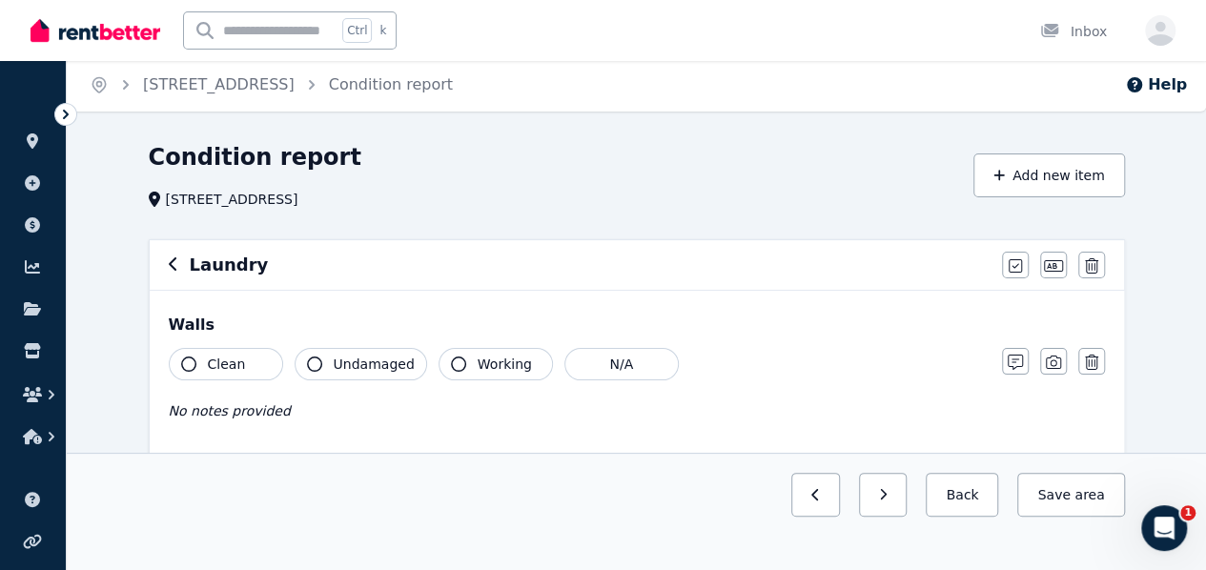
scroll to position [0, 0]
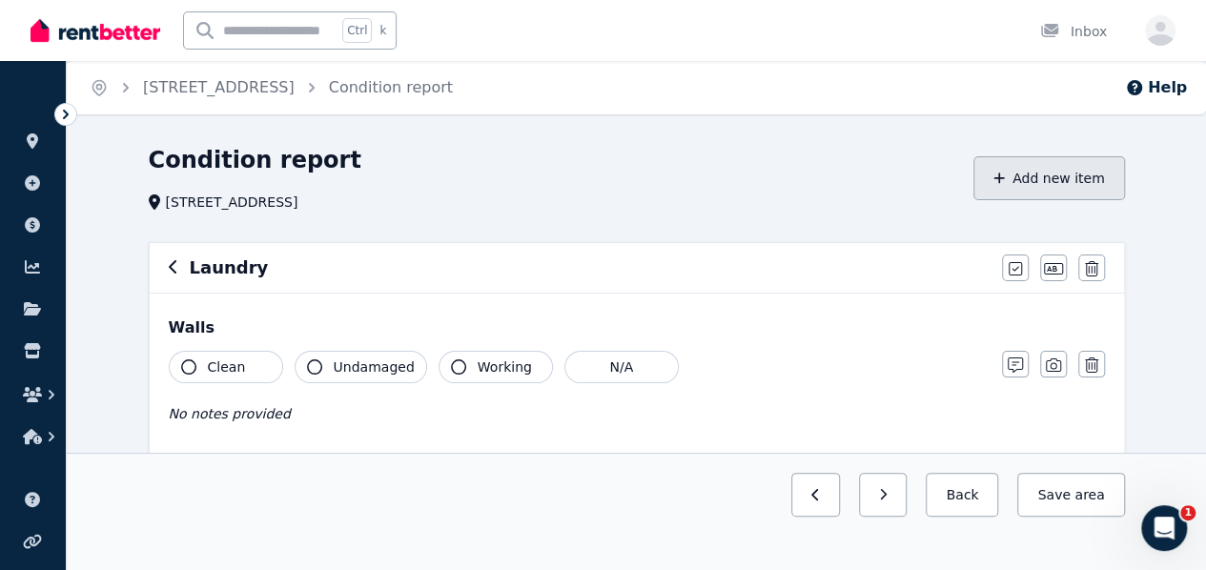
click at [1005, 183] on icon "button" at bounding box center [998, 178] width 11 height 13
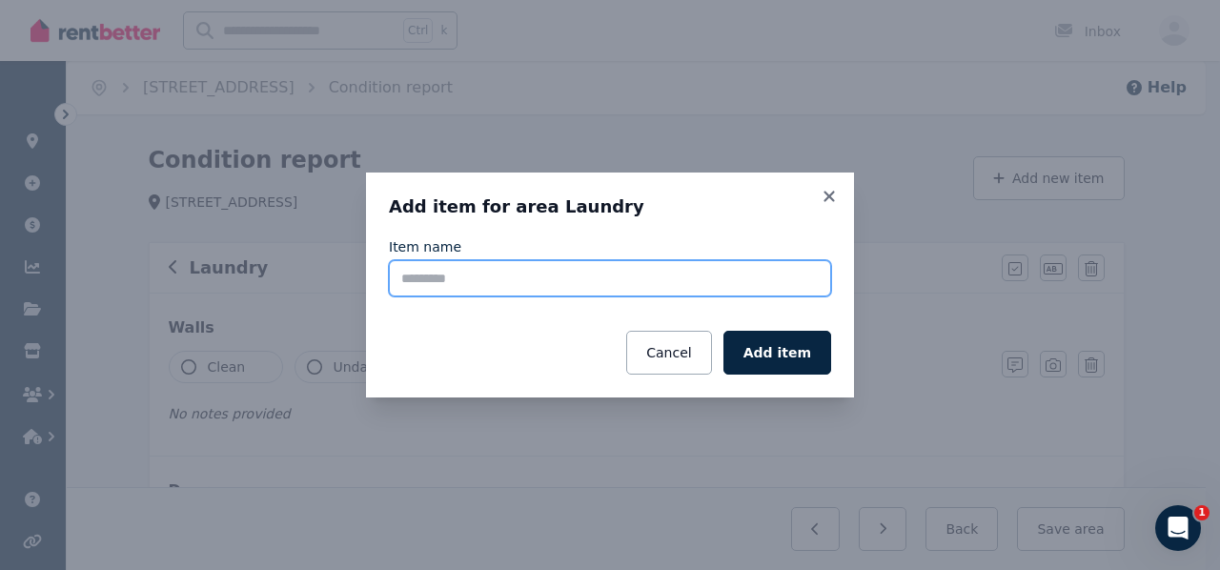
click at [584, 284] on input "Item name" at bounding box center [610, 278] width 442 height 36
type input "**********"
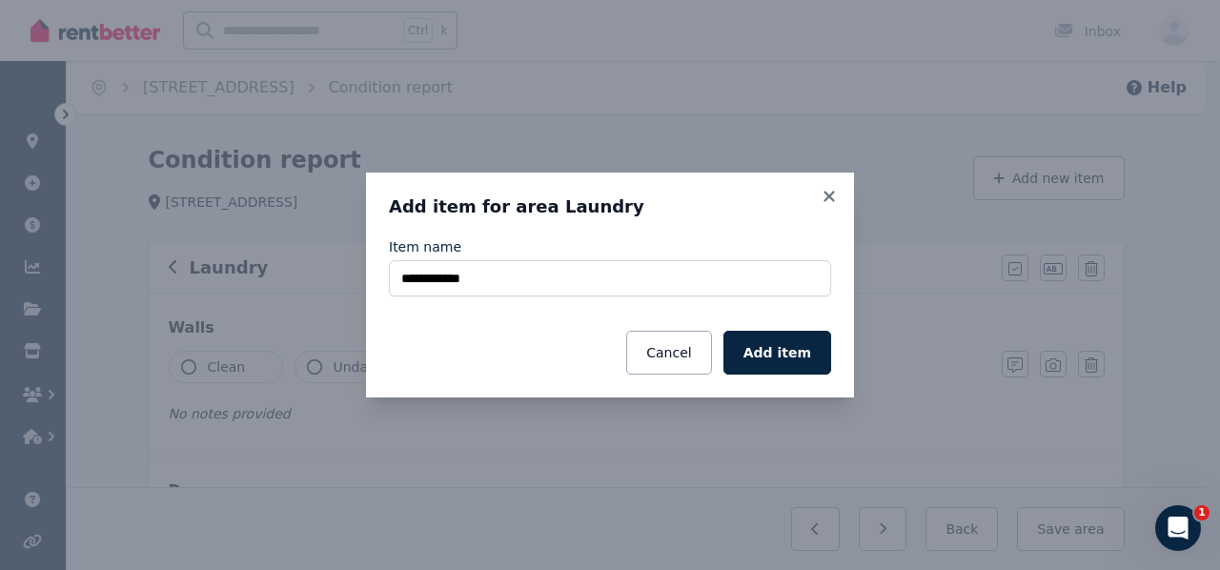
click at [778, 339] on button "Add item" at bounding box center [777, 353] width 108 height 44
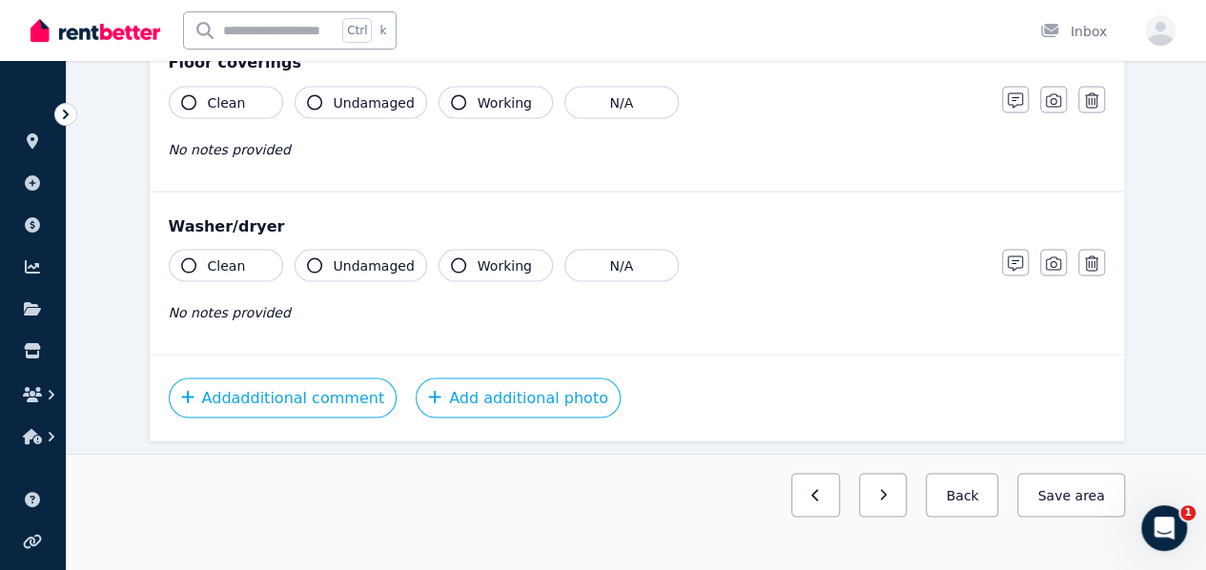
scroll to position [1741, 0]
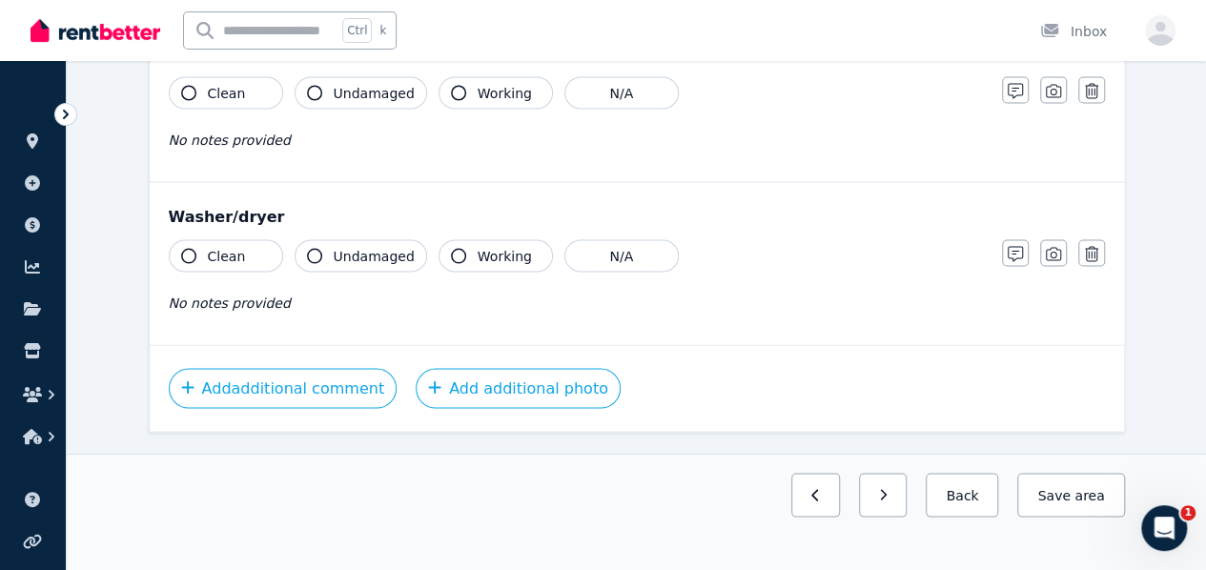
click at [314, 248] on icon "button" at bounding box center [314, 255] width 15 height 15
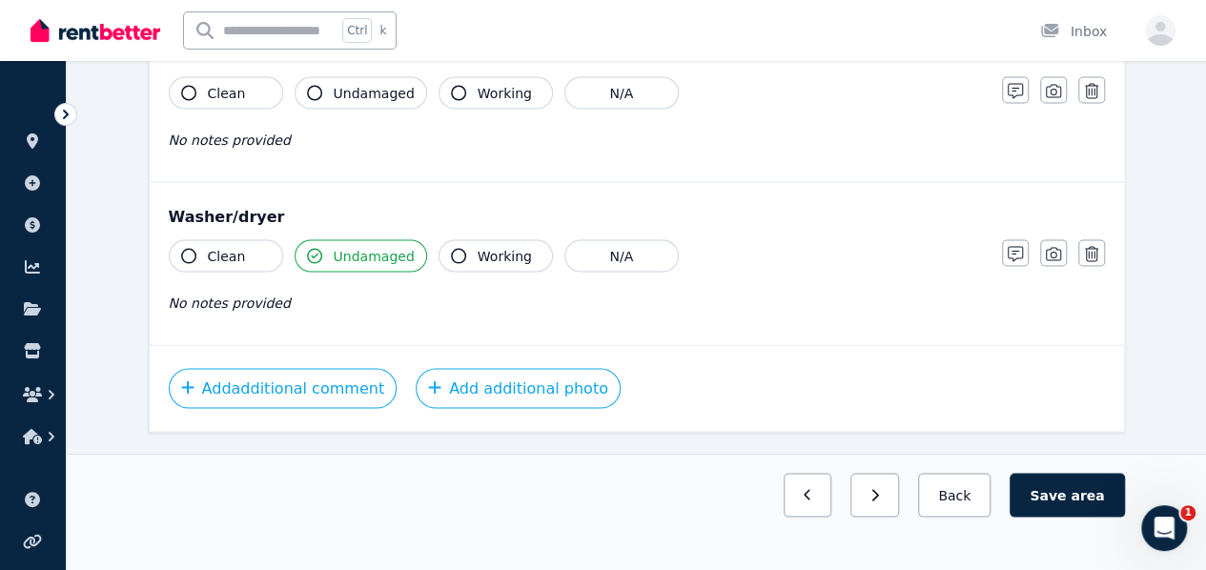
click at [451, 248] on icon "button" at bounding box center [458, 255] width 15 height 15
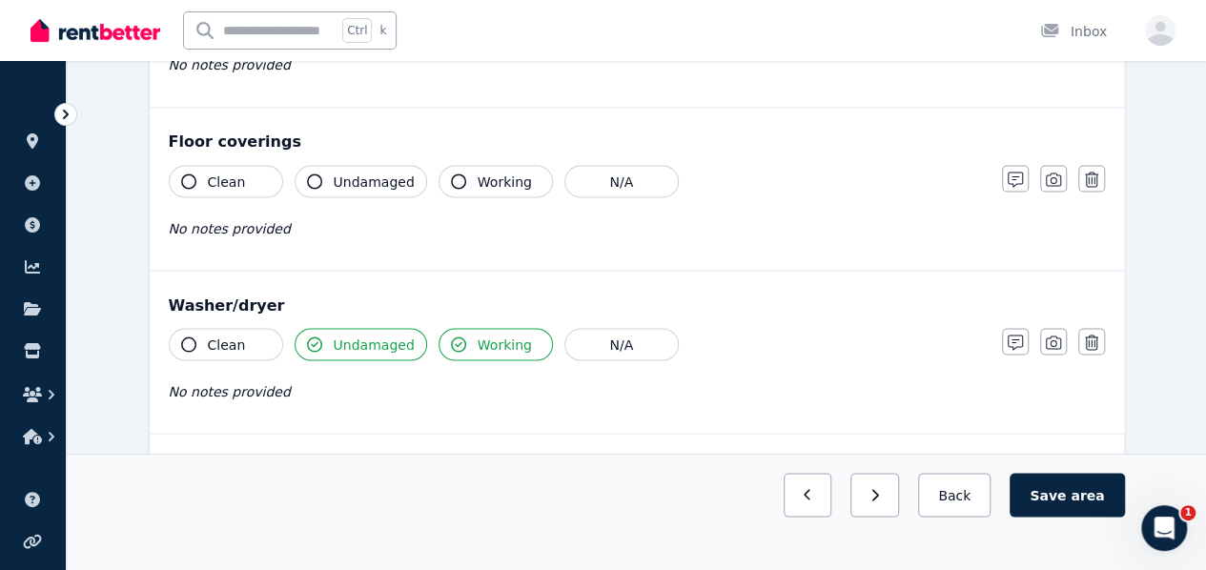
scroll to position [1551, 0]
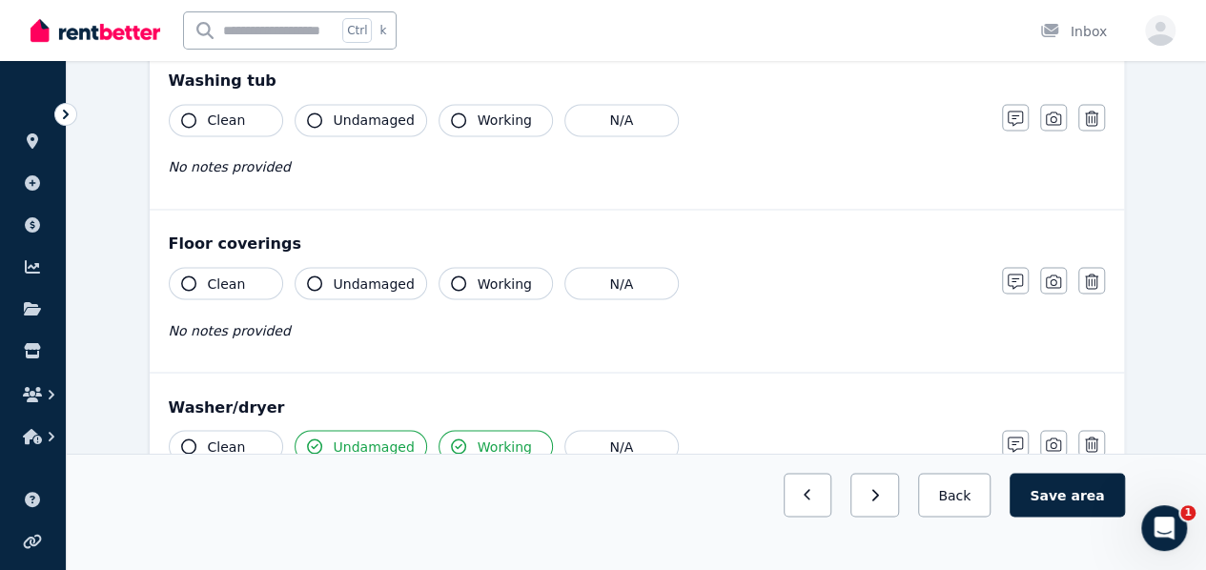
drag, startPoint x: 202, startPoint y: 274, endPoint x: 216, endPoint y: 275, distance: 14.3
click at [204, 275] on button "Clean" at bounding box center [226, 283] width 114 height 32
drag, startPoint x: 333, startPoint y: 274, endPoint x: 394, endPoint y: 273, distance: 61.0
click at [334, 275] on span "Undamaged" at bounding box center [374, 283] width 81 height 19
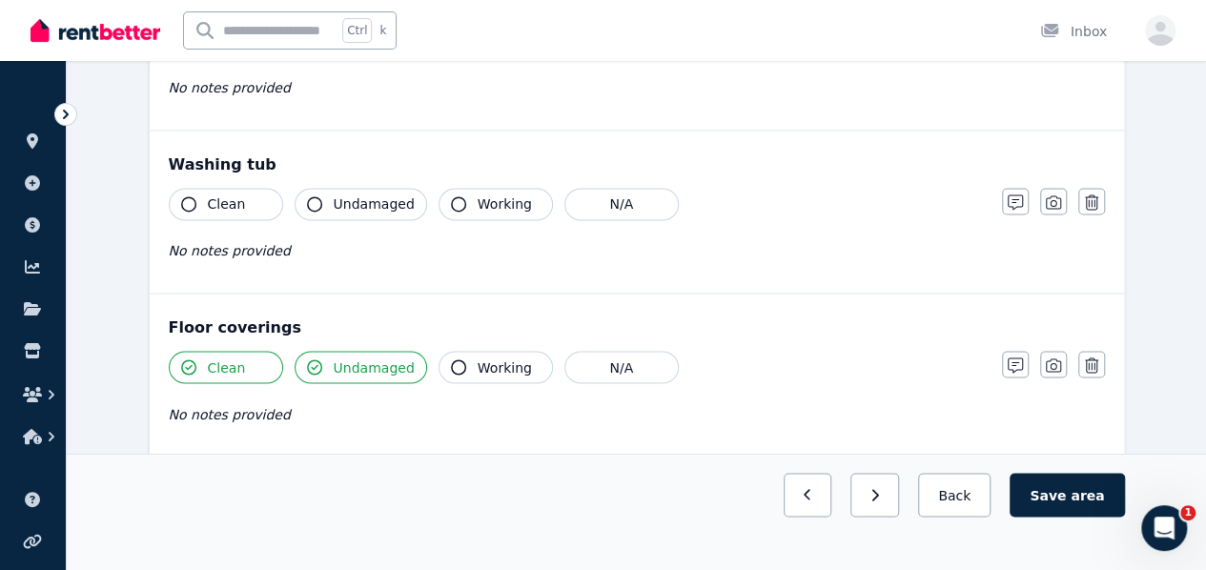
scroll to position [1360, 0]
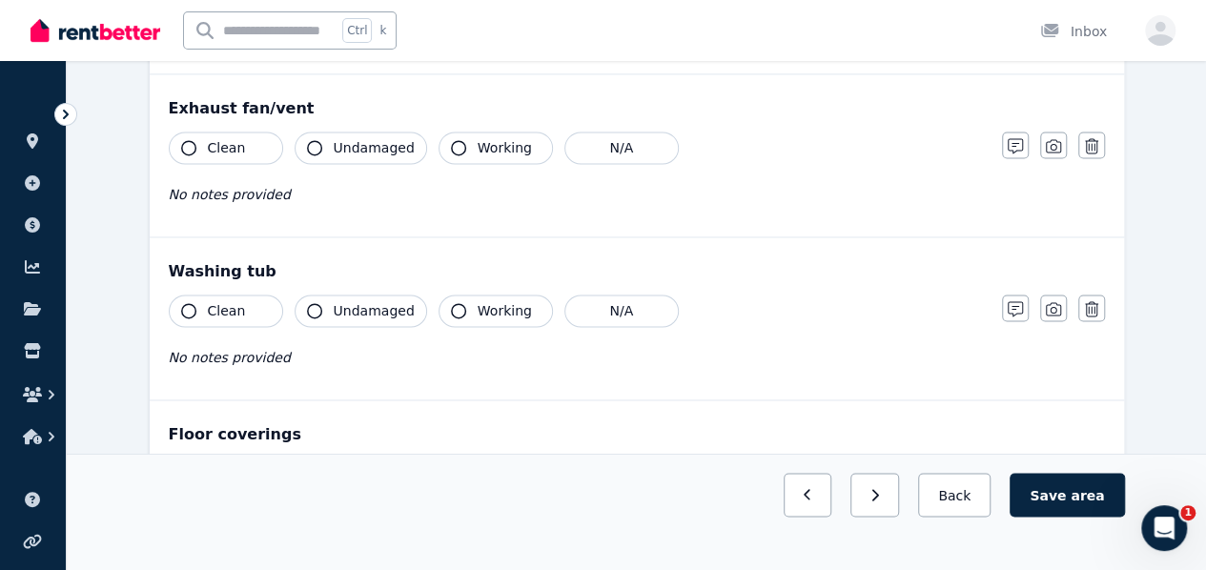
click at [238, 306] on span "Clean" at bounding box center [227, 310] width 38 height 19
click at [339, 306] on span "Undamaged" at bounding box center [374, 310] width 81 height 19
click at [478, 306] on span "Working" at bounding box center [505, 310] width 54 height 19
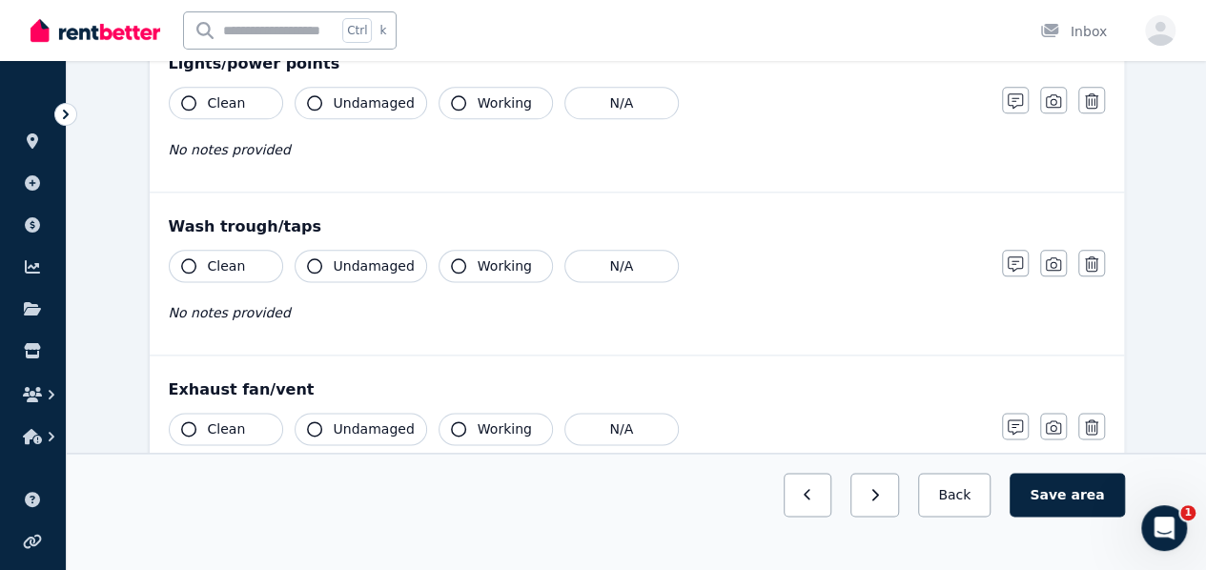
scroll to position [1074, 0]
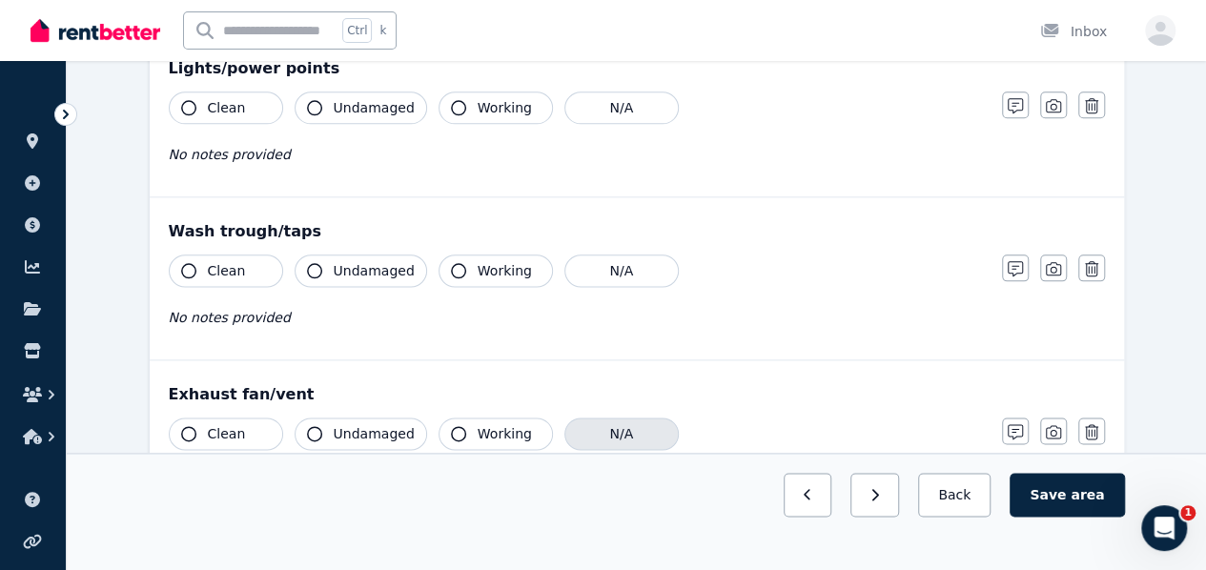
click at [593, 437] on button "N/A" at bounding box center [621, 433] width 114 height 32
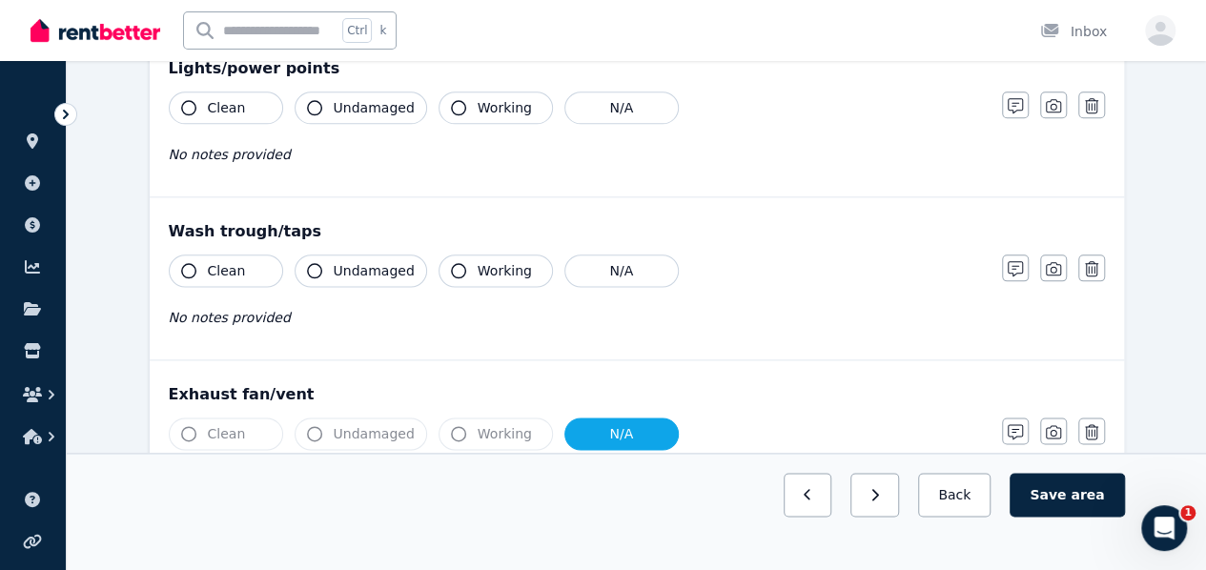
drag, startPoint x: 213, startPoint y: 268, endPoint x: 315, endPoint y: 289, distance: 105.0
click at [215, 268] on span "Clean" at bounding box center [227, 270] width 38 height 19
drag, startPoint x: 349, startPoint y: 266, endPoint x: 393, endPoint y: 265, distance: 43.9
click at [349, 266] on span "Undamaged" at bounding box center [374, 270] width 81 height 19
click at [478, 265] on span "Working" at bounding box center [505, 270] width 54 height 19
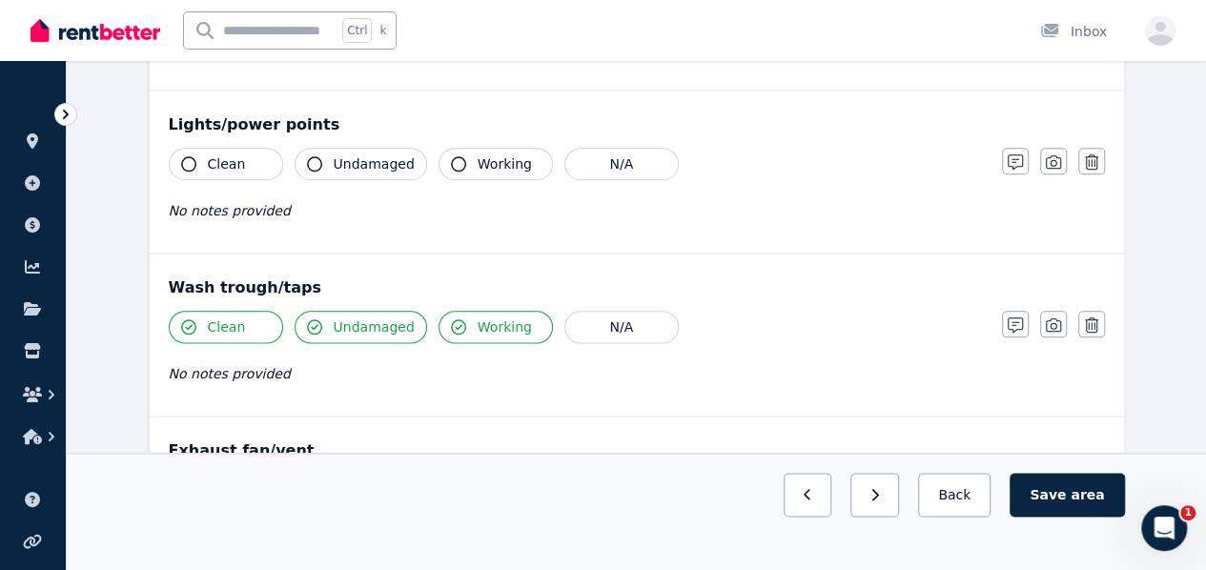
scroll to position [979, 0]
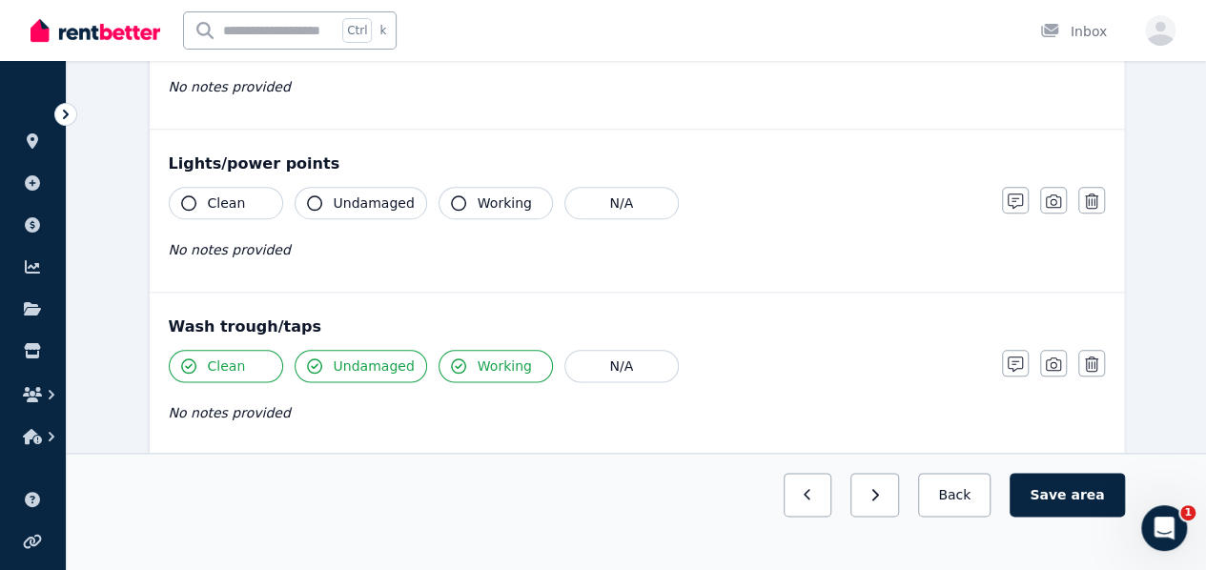
drag, startPoint x: 342, startPoint y: 199, endPoint x: 357, endPoint y: 199, distance: 15.2
click at [343, 199] on span "Undamaged" at bounding box center [374, 202] width 81 height 19
click at [493, 198] on span "Working" at bounding box center [505, 202] width 54 height 19
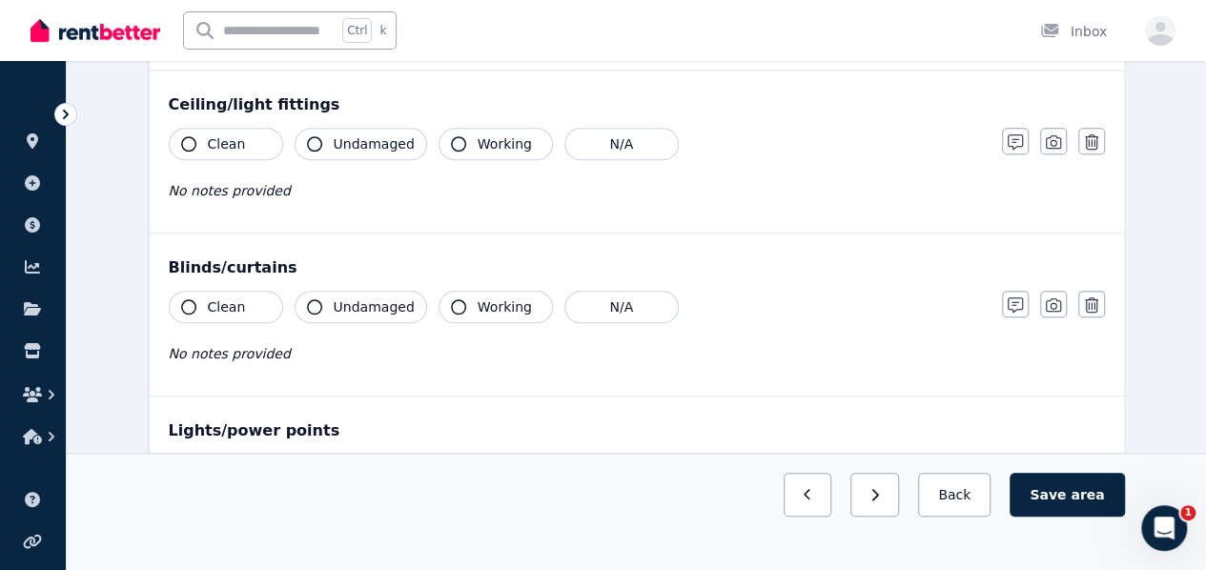
scroll to position [693, 0]
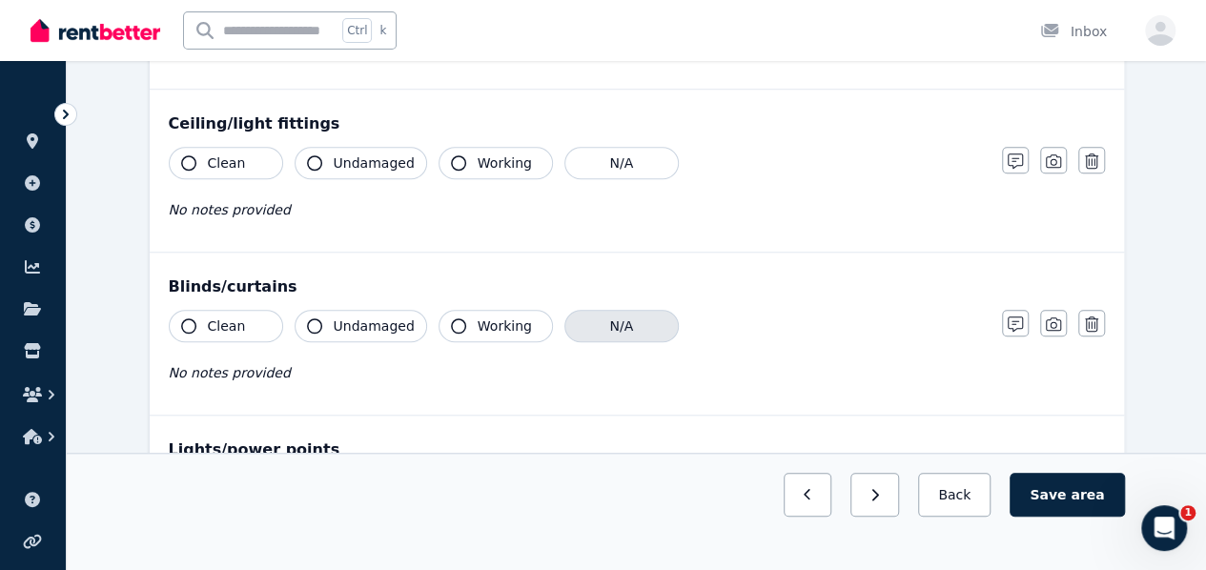
click at [582, 322] on button "N/A" at bounding box center [621, 326] width 114 height 32
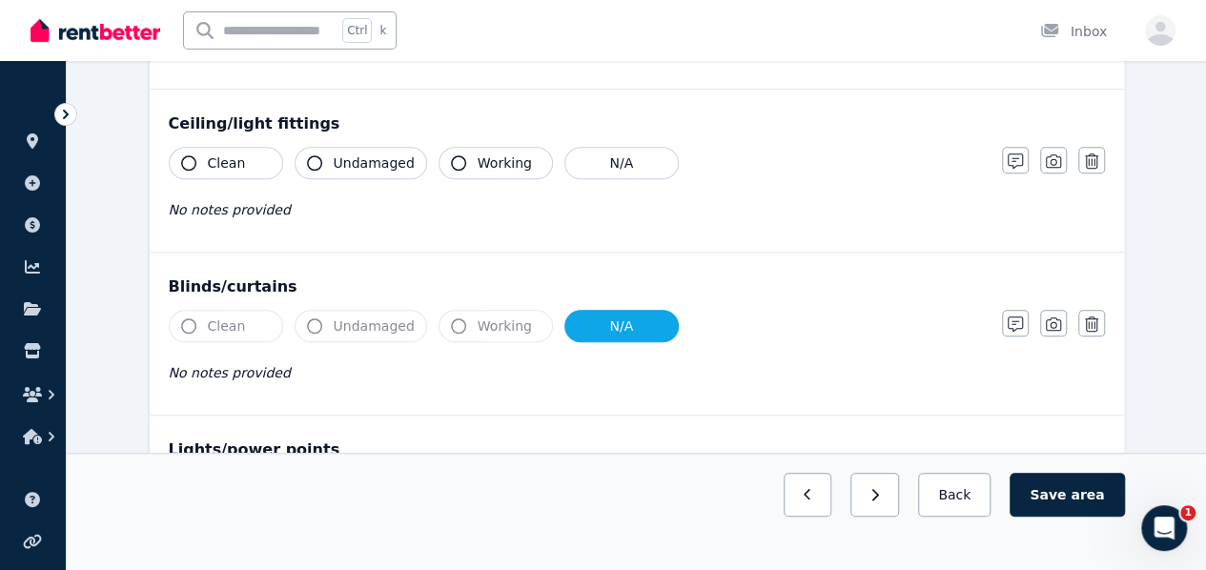
scroll to position [598, 0]
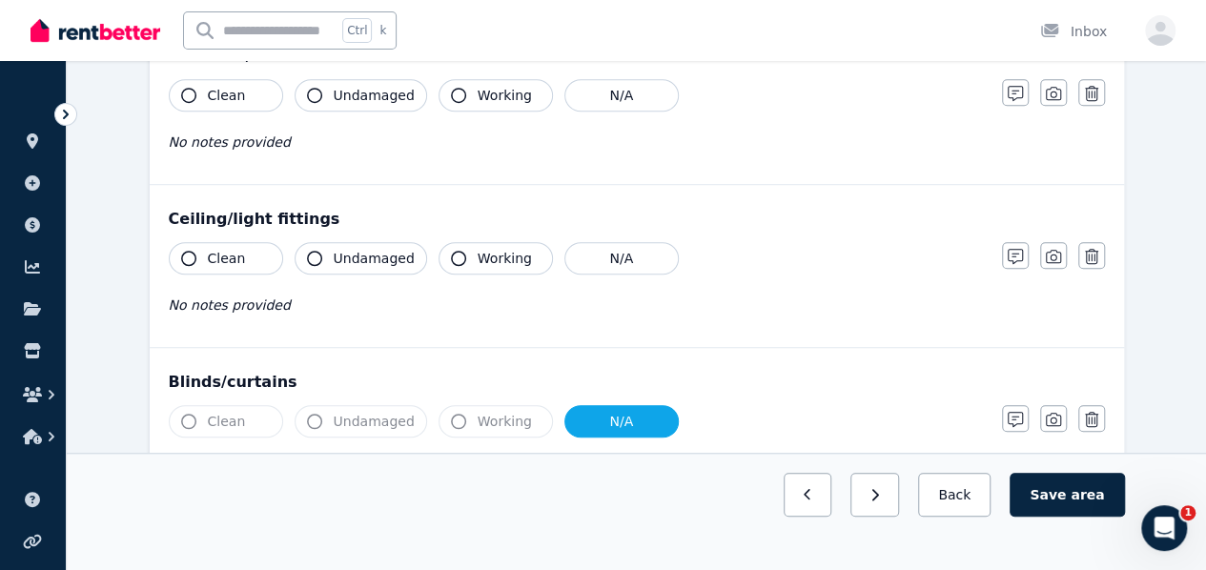
click at [463, 256] on button "Working" at bounding box center [495, 258] width 114 height 32
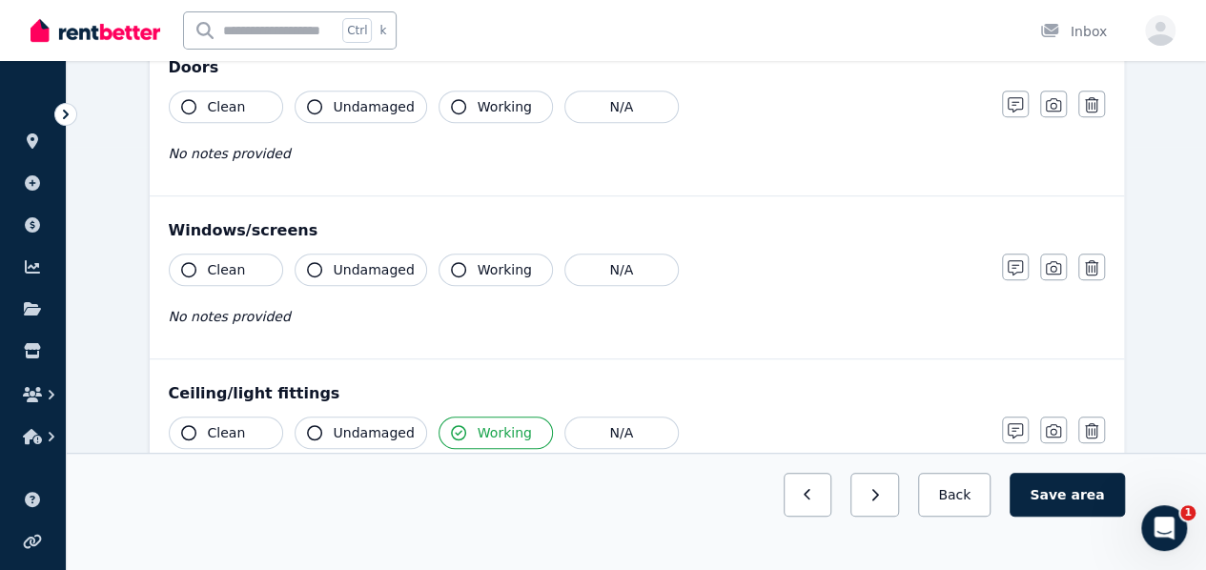
scroll to position [407, 0]
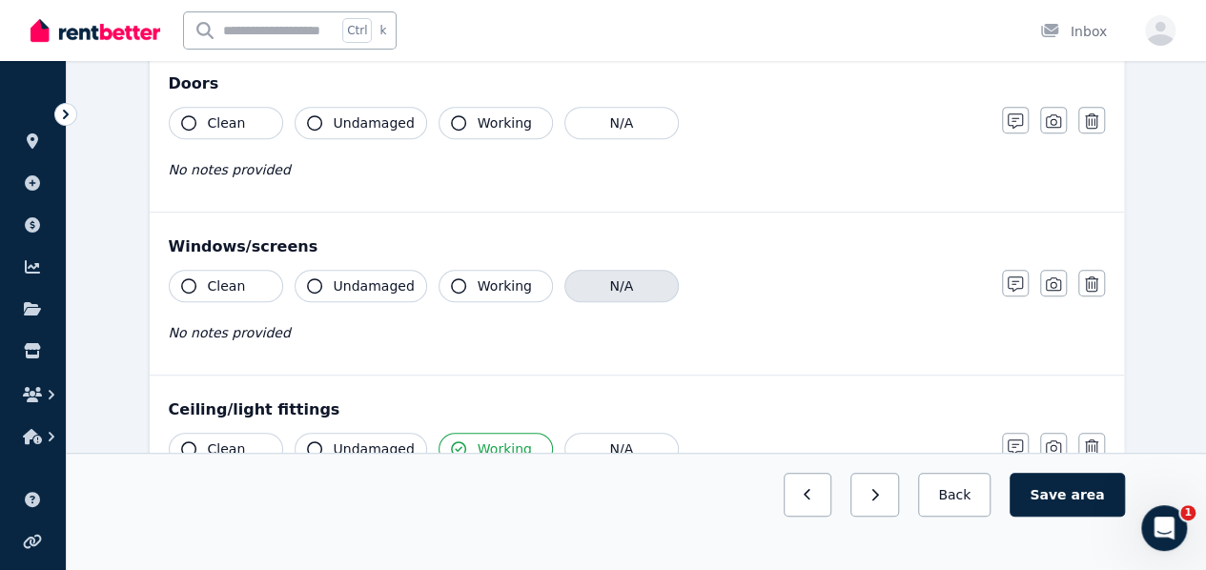
click at [582, 281] on button "N/A" at bounding box center [621, 286] width 114 height 32
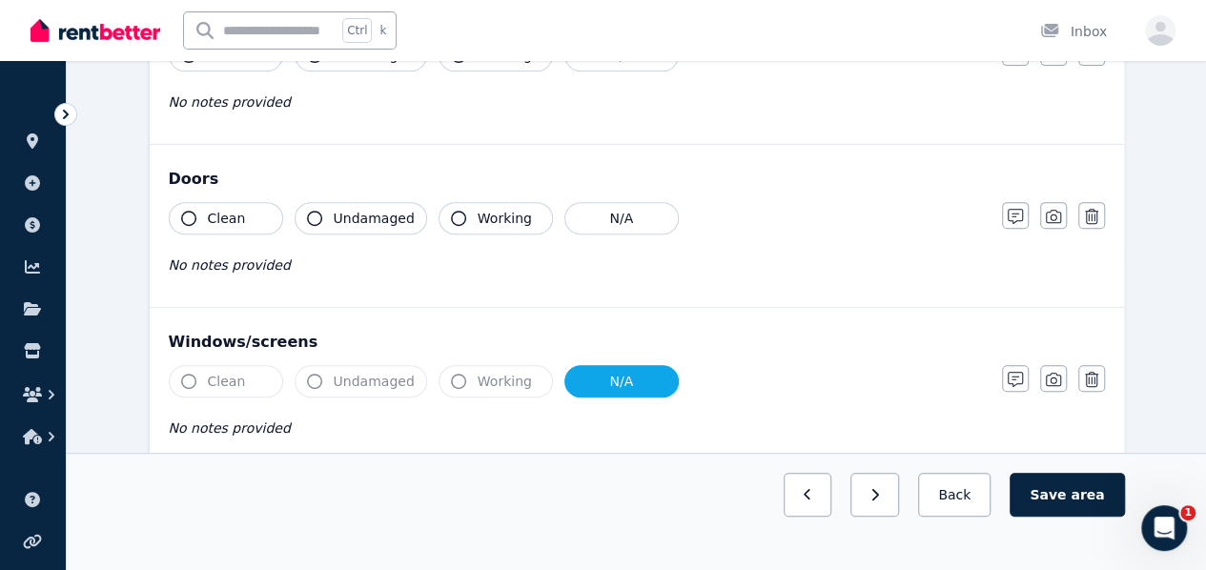
scroll to position [216, 0]
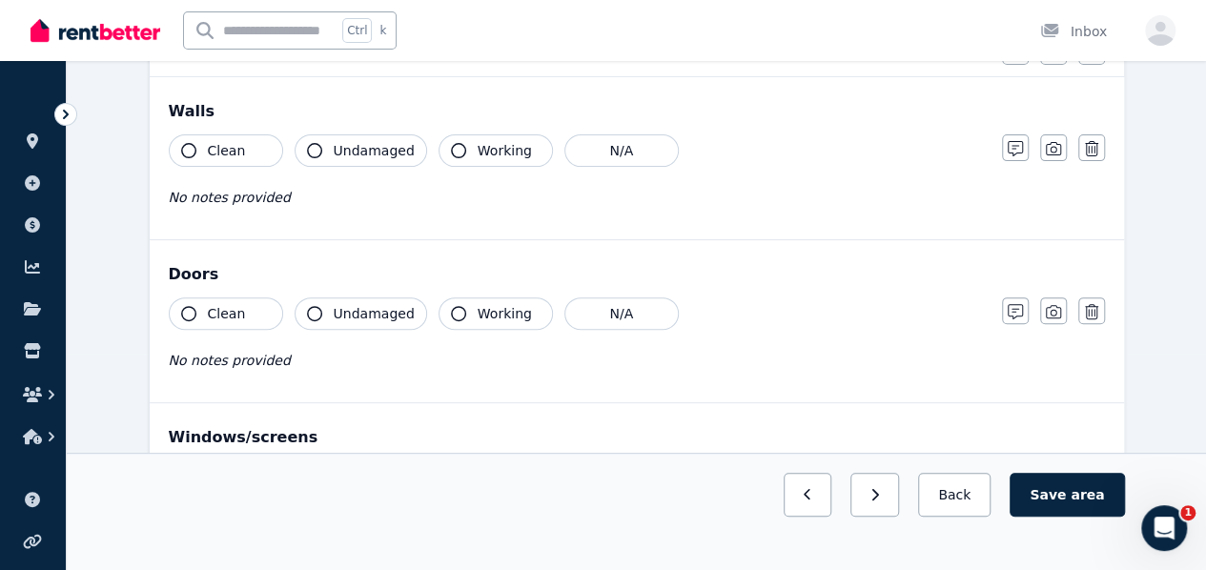
drag, startPoint x: 342, startPoint y: 322, endPoint x: 424, endPoint y: 321, distance: 82.0
click at [347, 324] on button "Undamaged" at bounding box center [361, 313] width 132 height 32
drag, startPoint x: 260, startPoint y: 318, endPoint x: 331, endPoint y: 303, distance: 72.2
click at [261, 318] on button "Clean" at bounding box center [226, 313] width 114 height 32
click at [505, 320] on span "Working" at bounding box center [505, 313] width 54 height 19
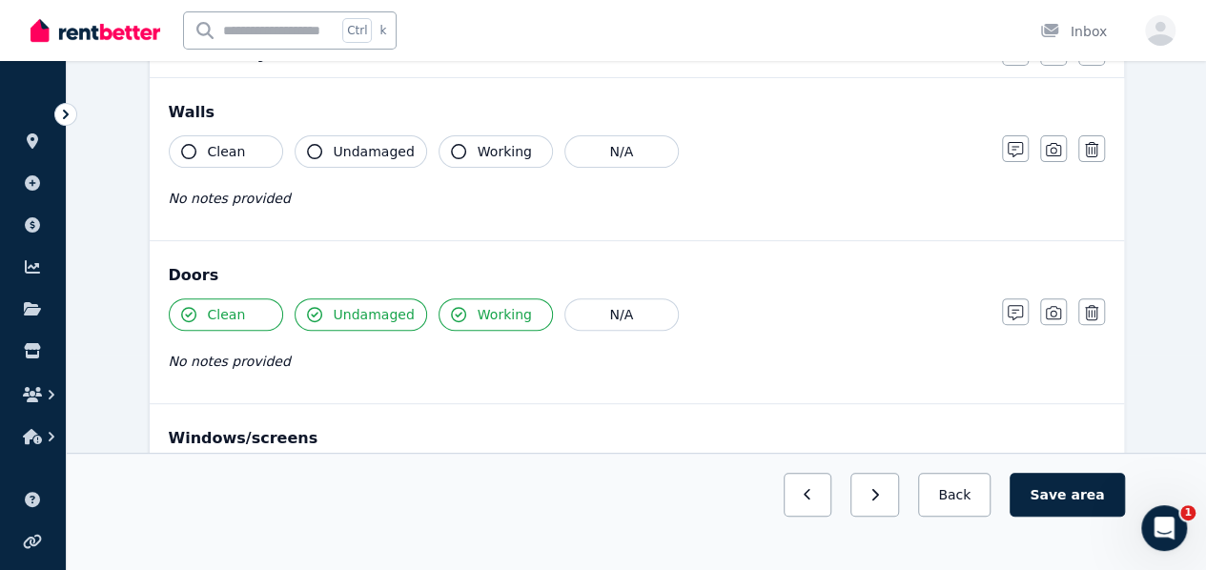
scroll to position [201, 0]
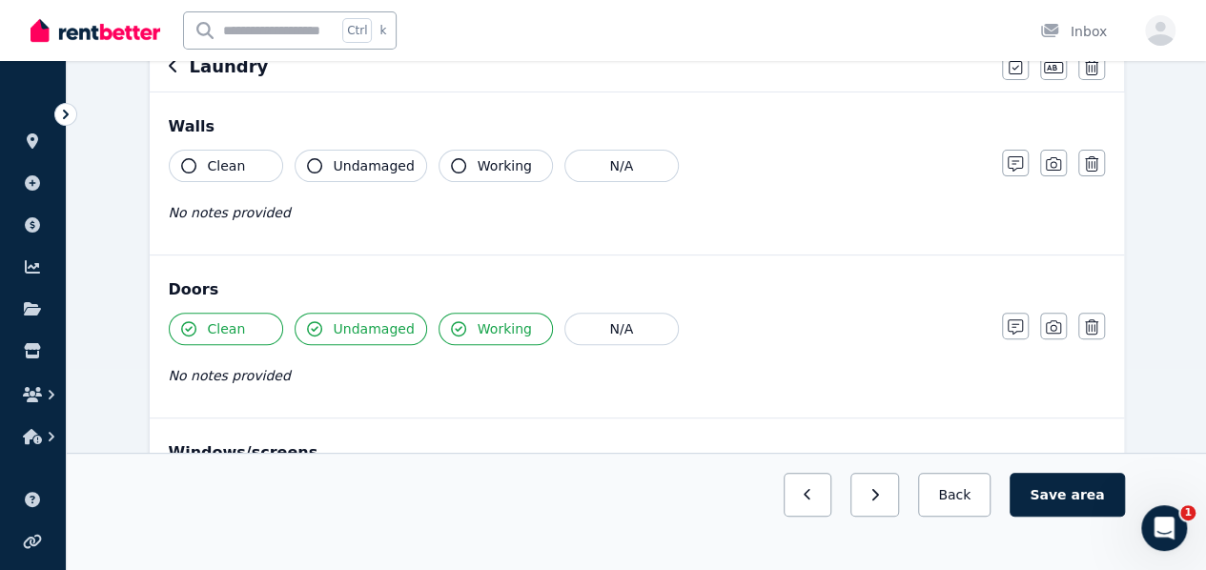
drag, startPoint x: 246, startPoint y: 171, endPoint x: 292, endPoint y: 164, distance: 46.2
click at [249, 171] on button "Clean" at bounding box center [226, 166] width 114 height 32
click at [318, 159] on icon "button" at bounding box center [314, 165] width 15 height 15
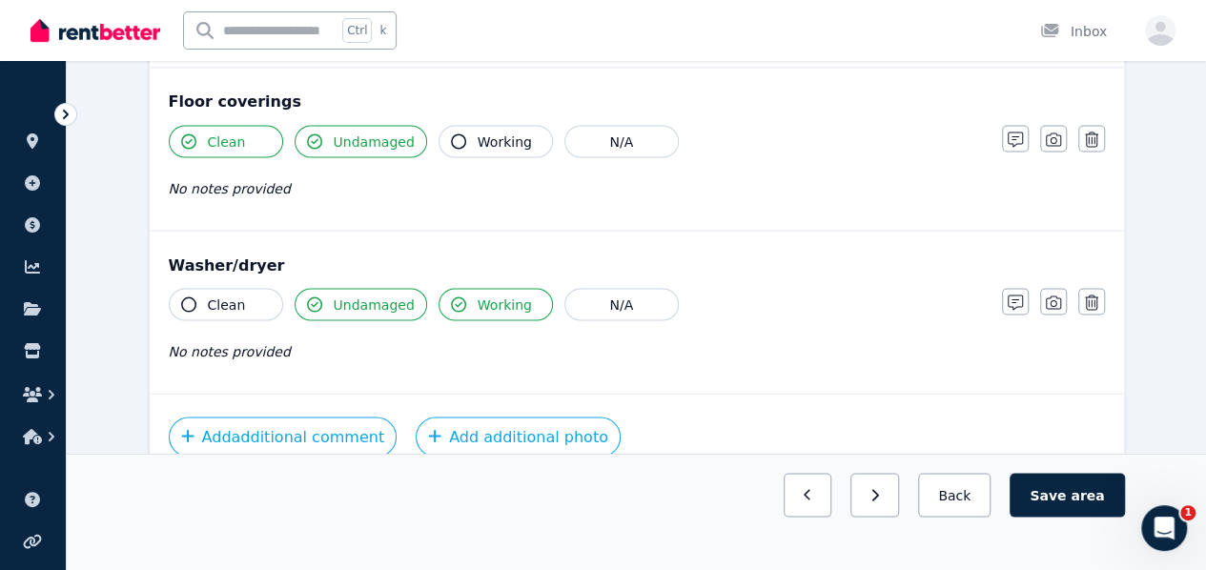
scroll to position [1741, 0]
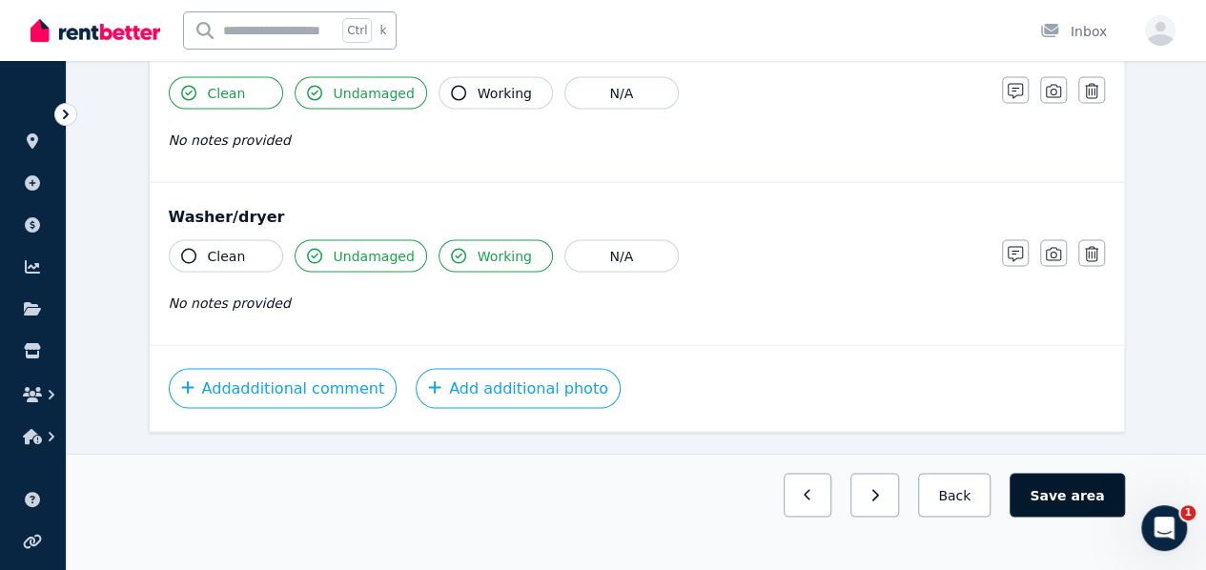
click at [1085, 517] on button "Save area" at bounding box center [1066, 495] width 114 height 44
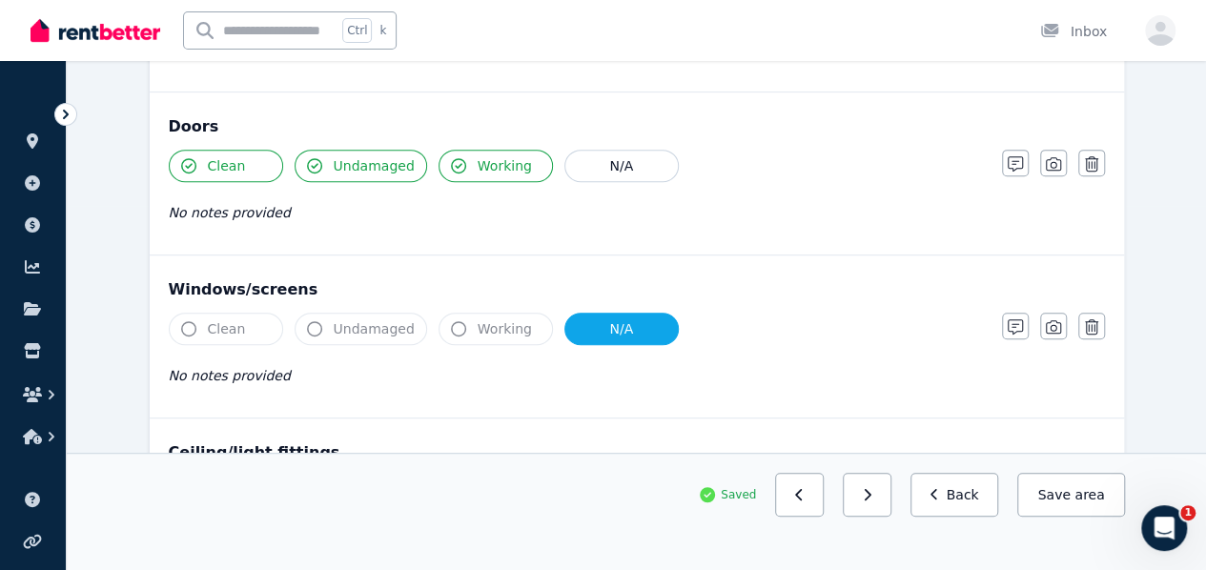
scroll to position [0, 0]
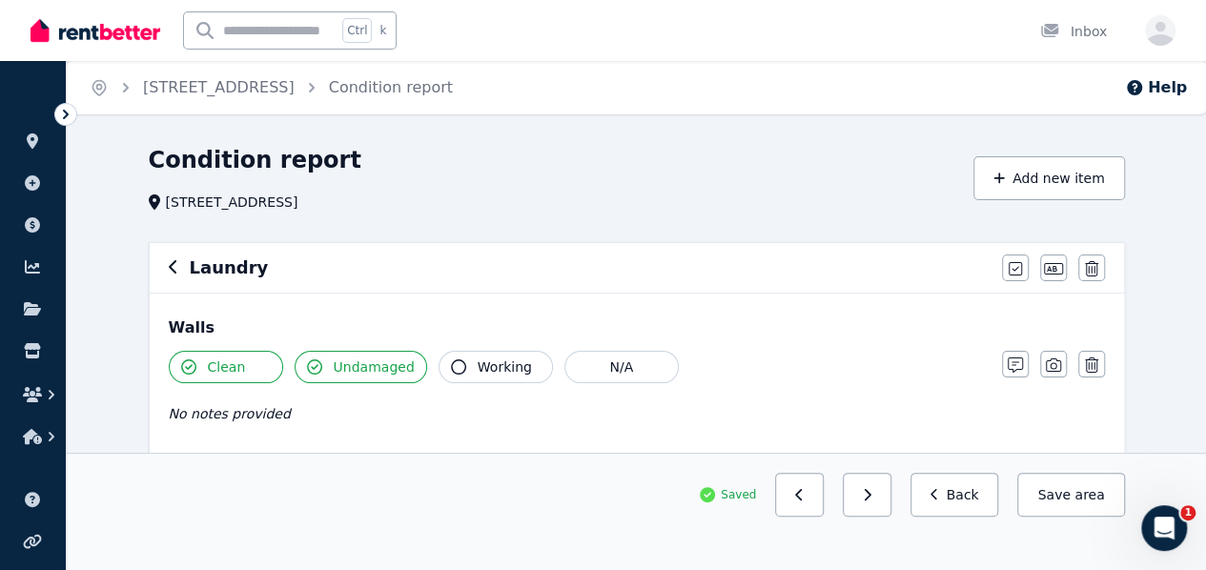
click at [174, 271] on icon "button" at bounding box center [174, 266] width 10 height 15
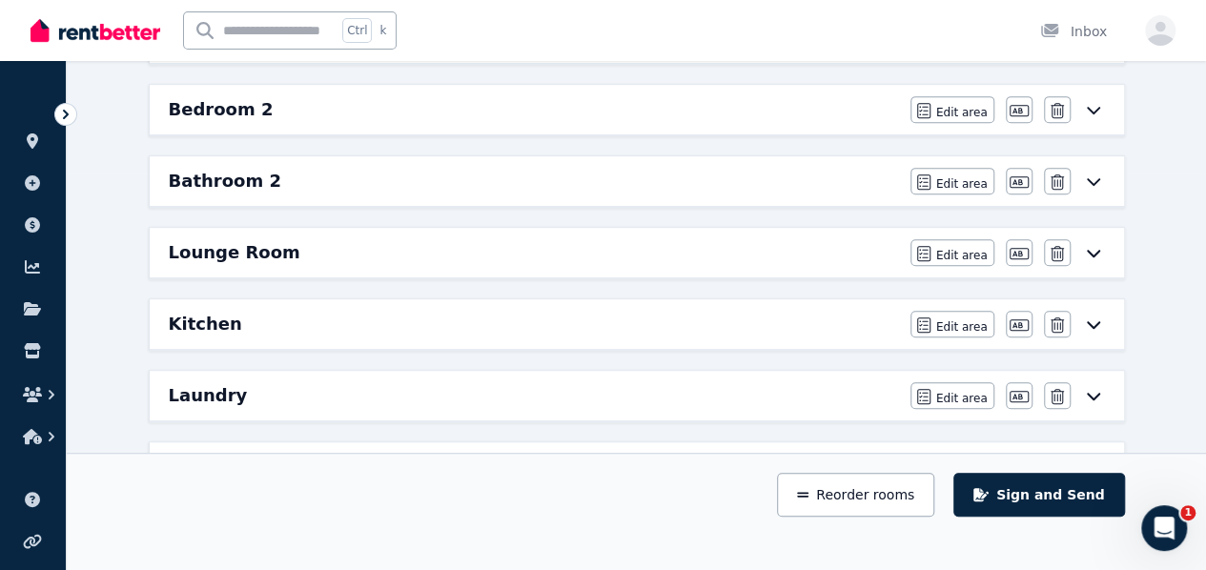
scroll to position [375, 0]
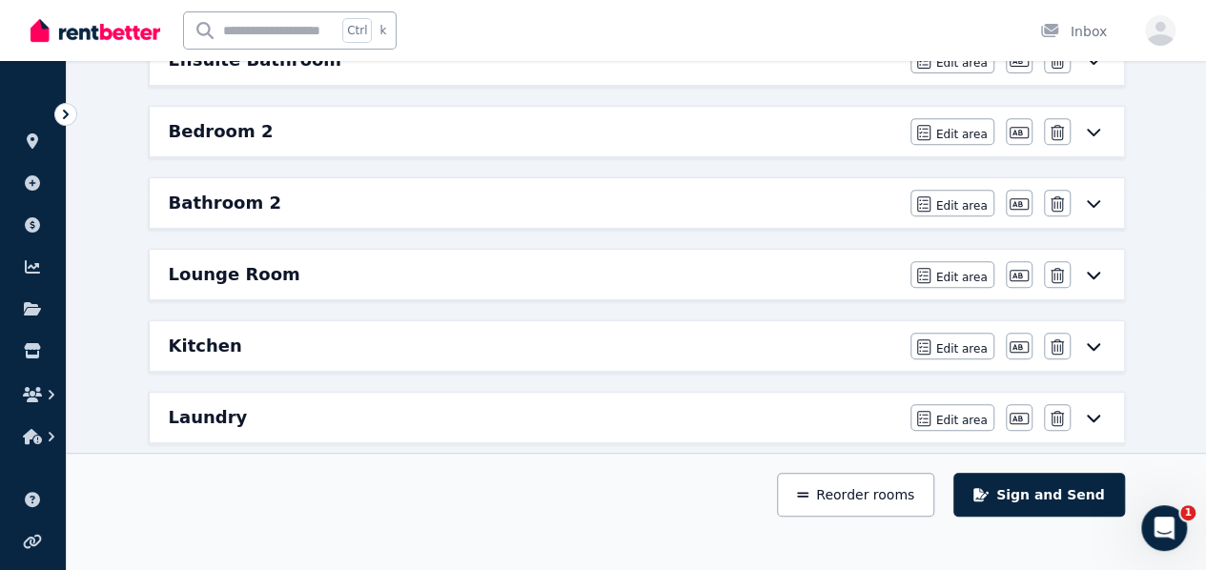
click at [855, 333] on div "Kitchen" at bounding box center [534, 346] width 730 height 27
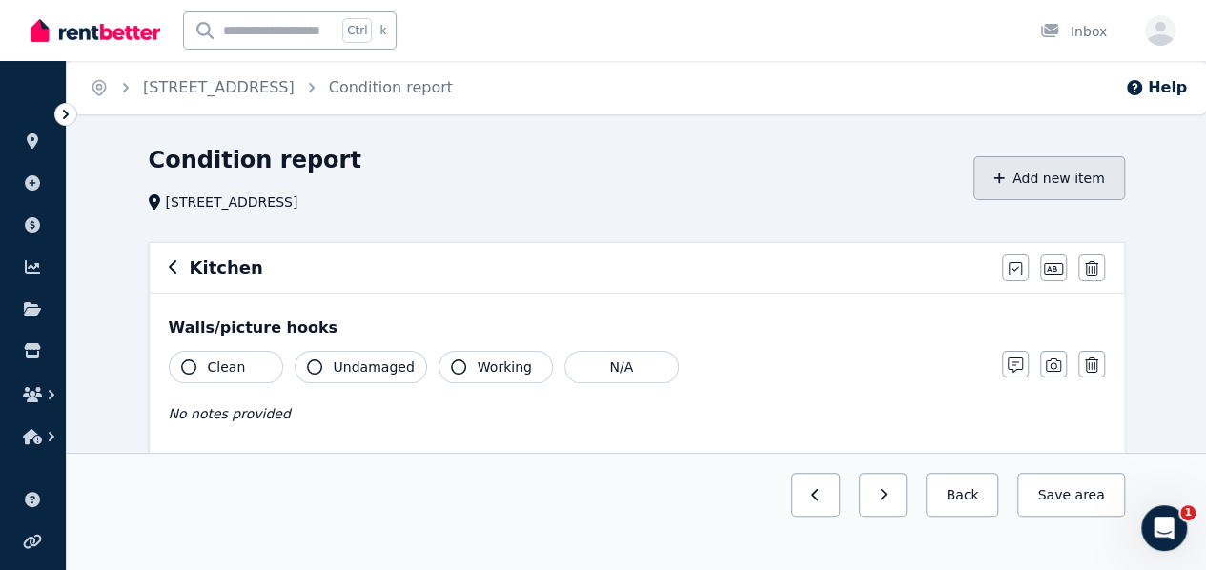
click at [1081, 193] on button "Add new item" at bounding box center [1049, 178] width 152 height 44
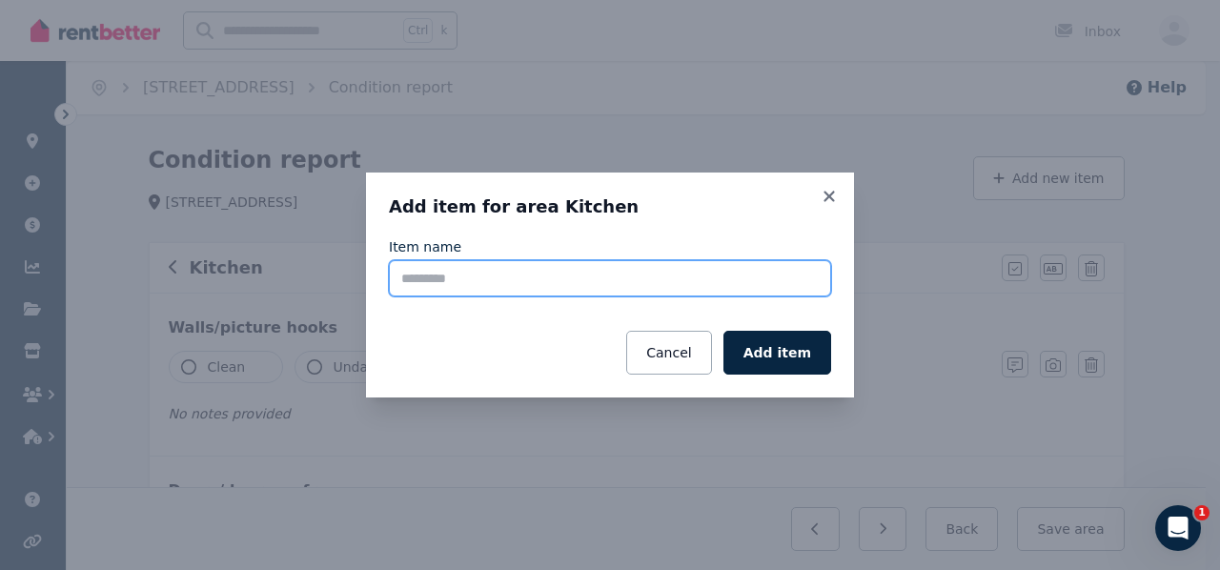
click at [681, 264] on input "Item name" at bounding box center [610, 278] width 442 height 36
type input "******"
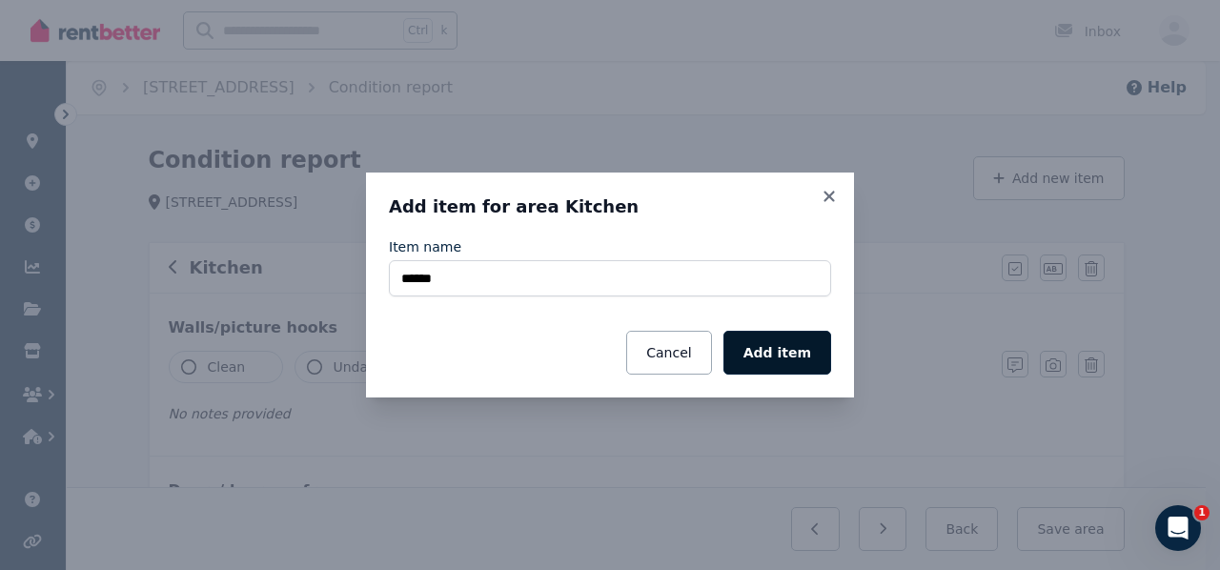
click at [794, 356] on button "Add item" at bounding box center [777, 353] width 108 height 44
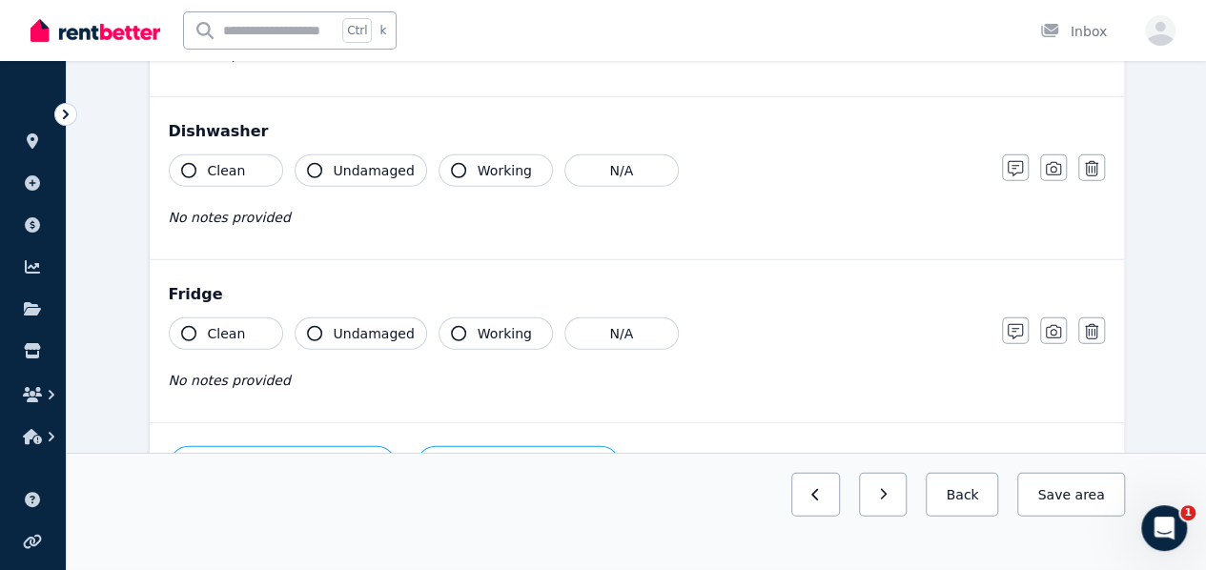
scroll to position [2551, 0]
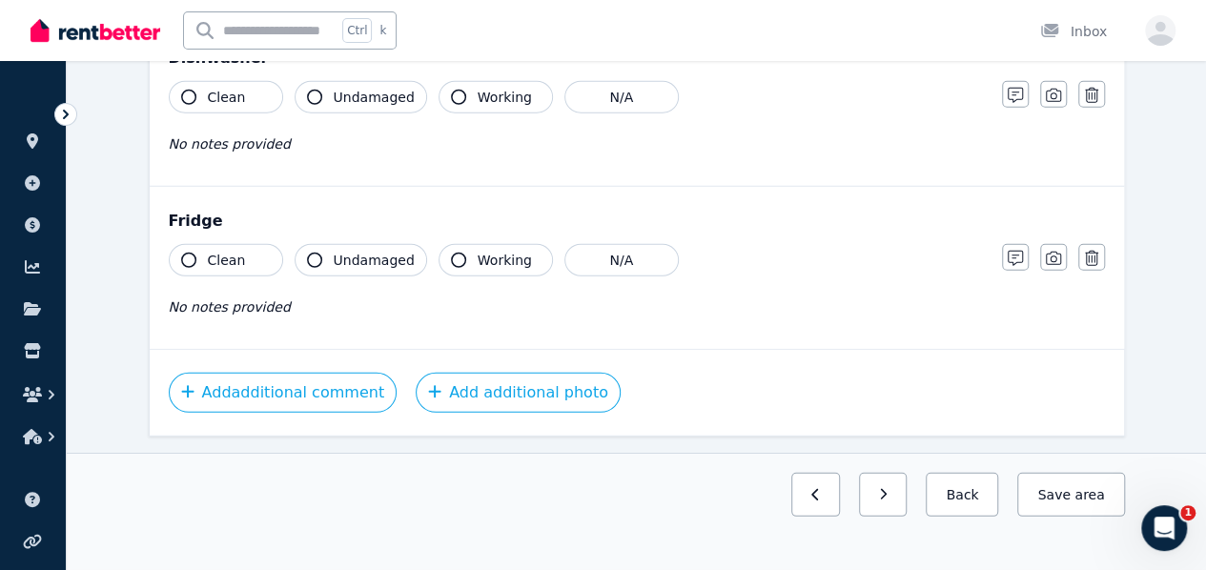
click at [224, 251] on span "Clean" at bounding box center [227, 260] width 38 height 19
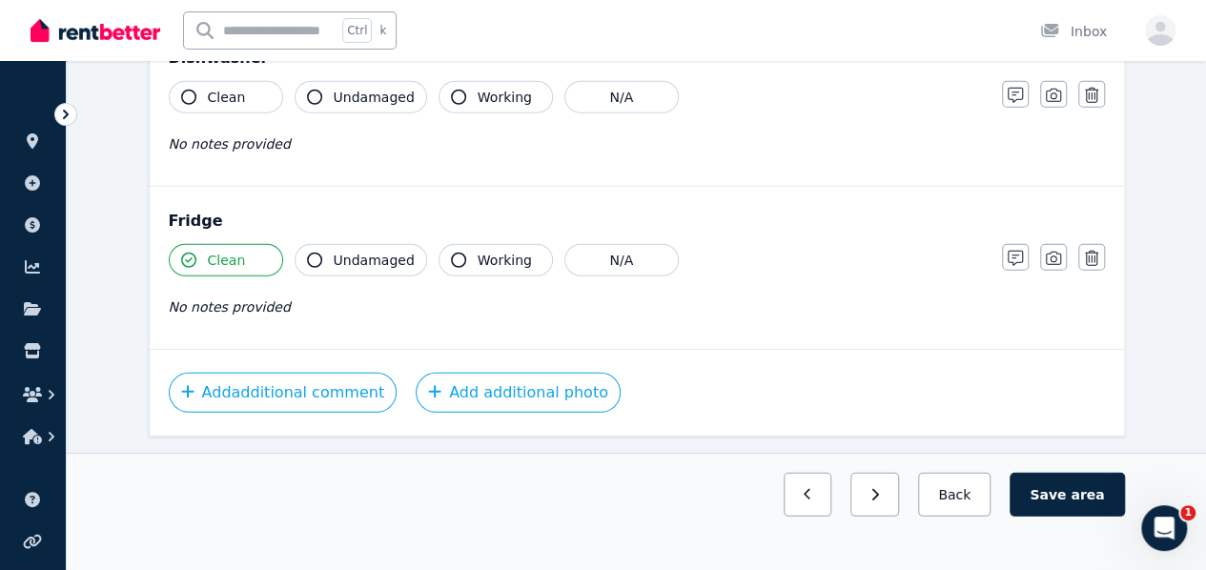
click at [379, 251] on span "Undamaged" at bounding box center [374, 260] width 81 height 19
click at [438, 244] on div "Working" at bounding box center [495, 260] width 114 height 32
click at [478, 251] on span "Working" at bounding box center [505, 260] width 54 height 19
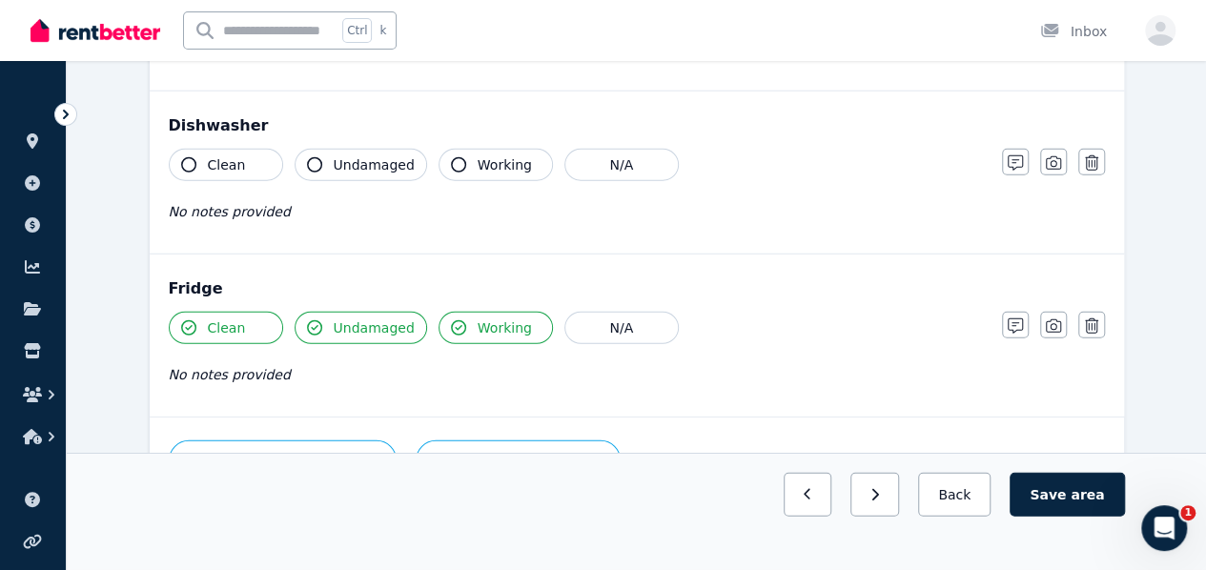
scroll to position [2456, 0]
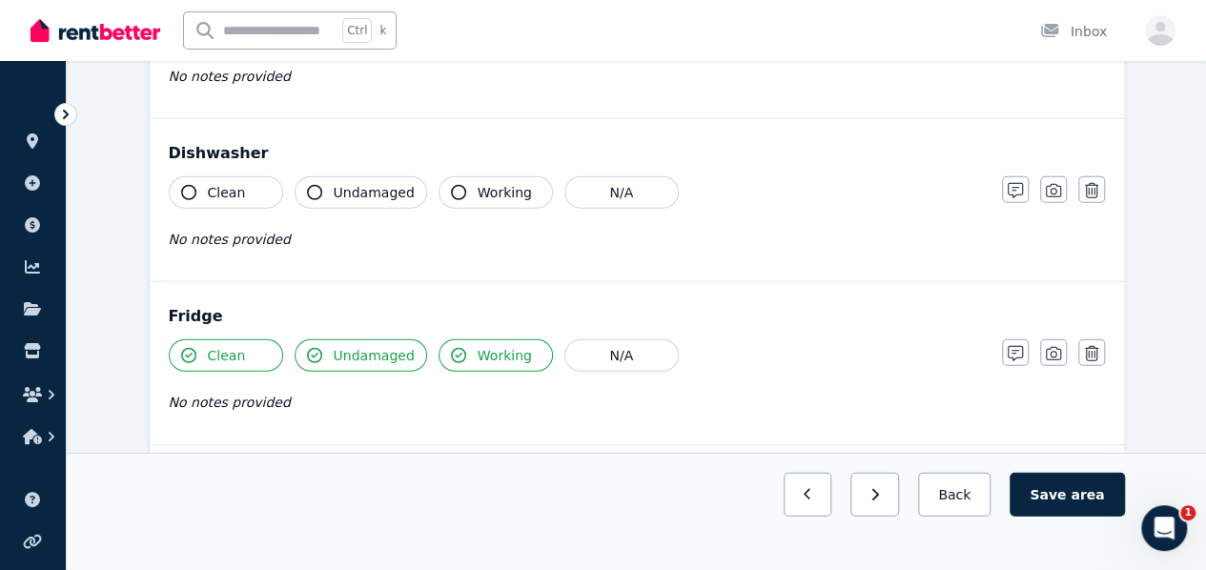
click at [254, 186] on button "Clean" at bounding box center [226, 192] width 114 height 32
drag, startPoint x: 385, startPoint y: 184, endPoint x: 395, endPoint y: 178, distance: 11.1
click at [386, 184] on span "Undamaged" at bounding box center [374, 192] width 81 height 19
click at [478, 183] on span "Working" at bounding box center [505, 192] width 54 height 19
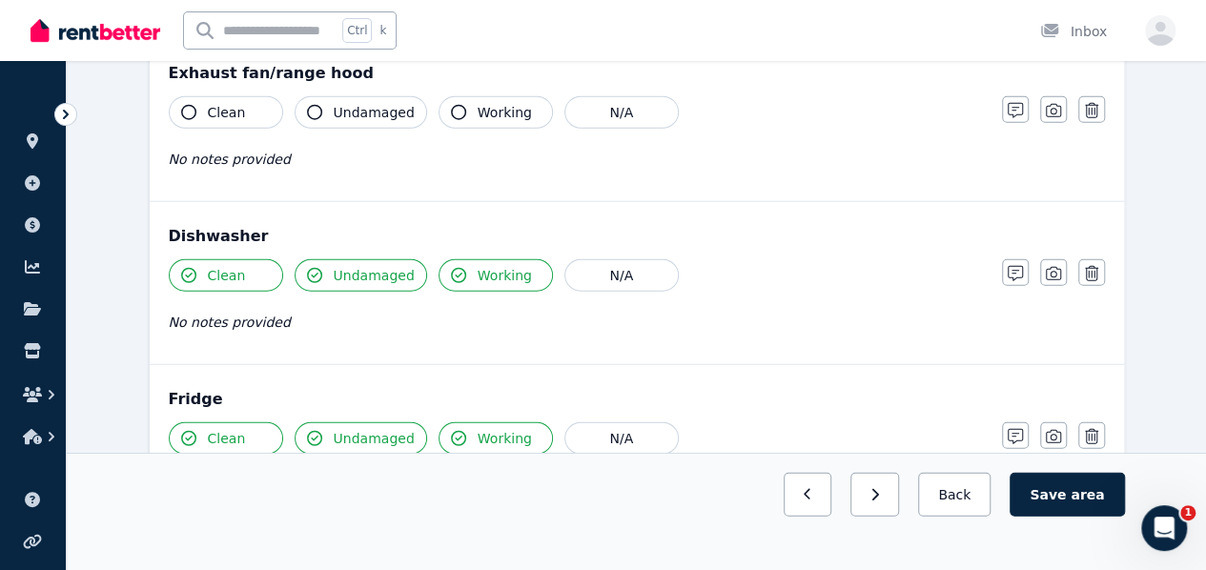
scroll to position [2266, 0]
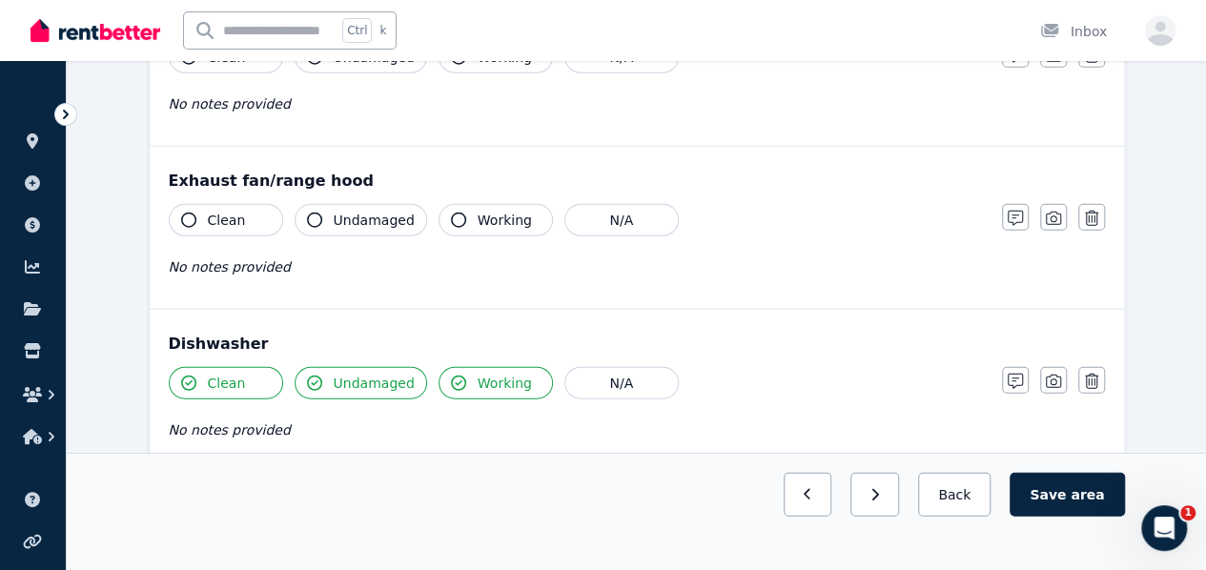
click at [217, 211] on span "Clean" at bounding box center [227, 220] width 38 height 19
drag, startPoint x: 320, startPoint y: 197, endPoint x: 364, endPoint y: 204, distance: 44.3
click at [321, 204] on button "Undamaged" at bounding box center [361, 220] width 132 height 32
click at [452, 213] on icon "button" at bounding box center [458, 220] width 15 height 15
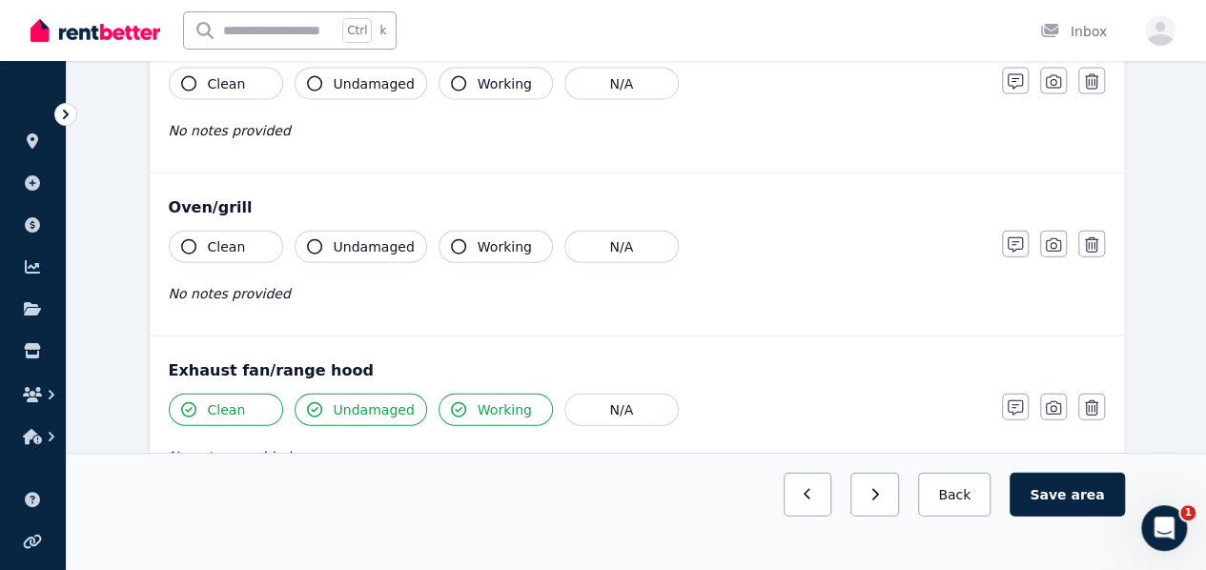
scroll to position [2075, 0]
click at [257, 240] on button "Clean" at bounding box center [226, 248] width 114 height 32
drag, startPoint x: 381, startPoint y: 243, endPoint x: 397, endPoint y: 242, distance: 16.2
click at [382, 242] on span "Undamaged" at bounding box center [374, 247] width 81 height 19
click at [460, 245] on button "Working" at bounding box center [495, 248] width 114 height 32
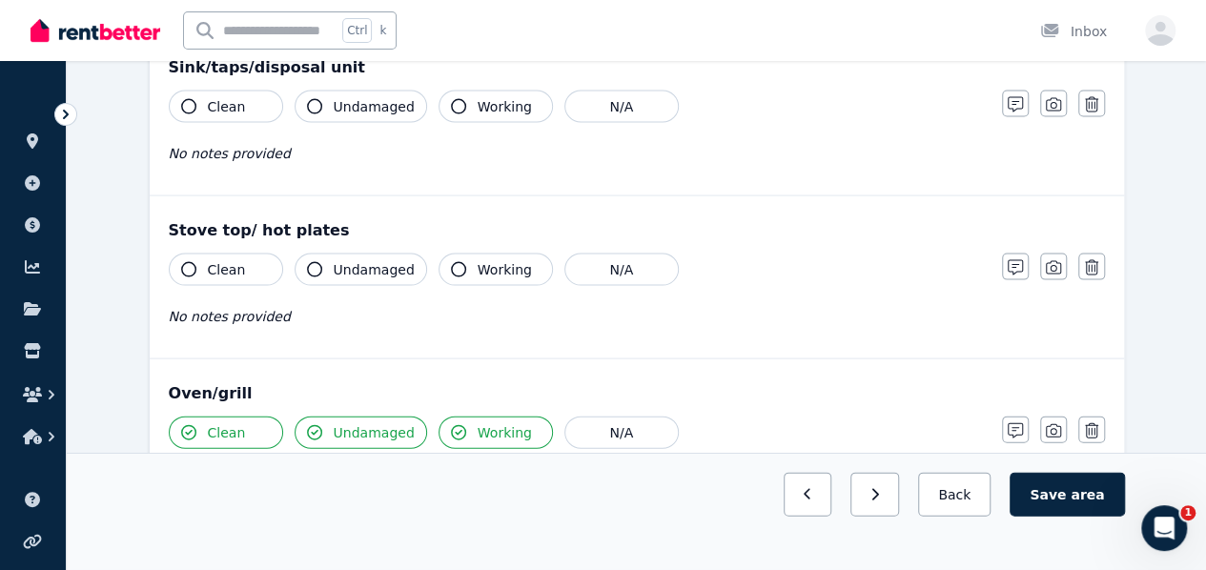
scroll to position [1884, 0]
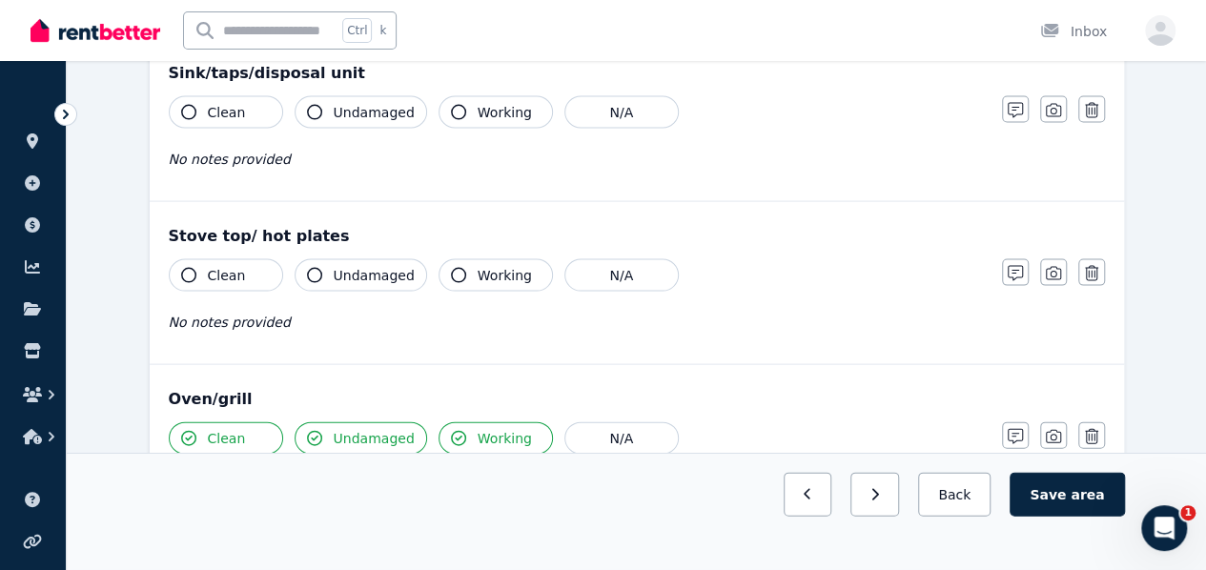
drag, startPoint x: 243, startPoint y: 266, endPoint x: 307, endPoint y: 262, distance: 64.0
click at [244, 267] on button "Clean" at bounding box center [226, 275] width 114 height 32
drag, startPoint x: 389, startPoint y: 256, endPoint x: 454, endPoint y: 266, distance: 65.5
click at [389, 266] on span "Undamaged" at bounding box center [374, 275] width 81 height 19
click at [494, 272] on span "Working" at bounding box center [505, 275] width 54 height 19
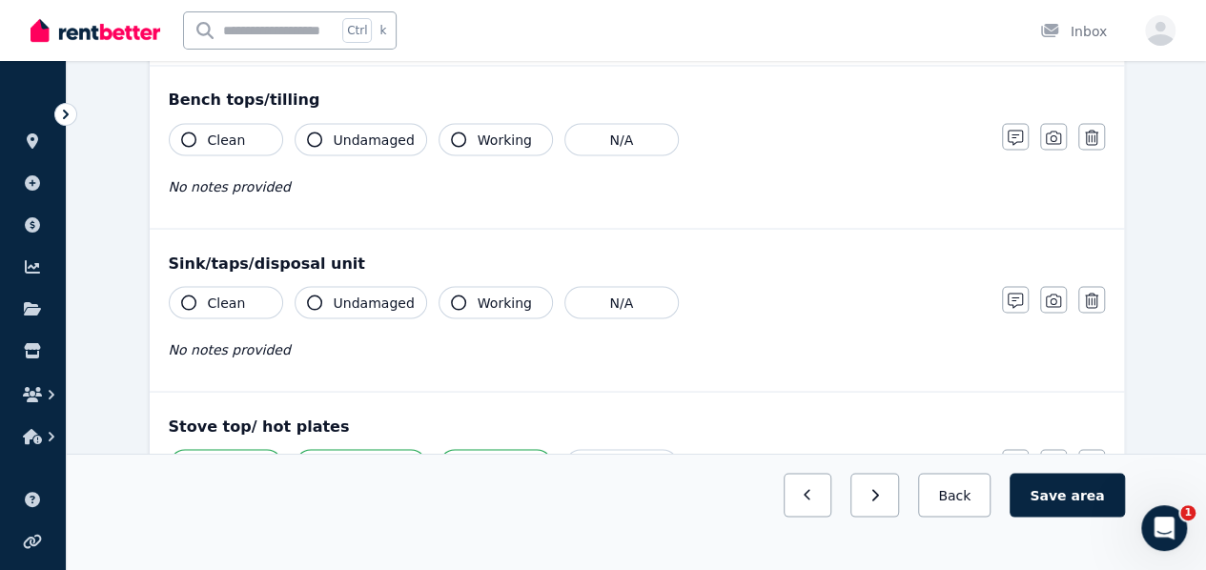
scroll to position [1694, 0]
click at [246, 295] on button "Clean" at bounding box center [226, 303] width 114 height 32
drag, startPoint x: 481, startPoint y: 296, endPoint x: 864, endPoint y: 365, distance: 388.3
click at [498, 300] on span "Working" at bounding box center [505, 303] width 54 height 19
click at [1013, 294] on icon "button" at bounding box center [1014, 301] width 15 height 15
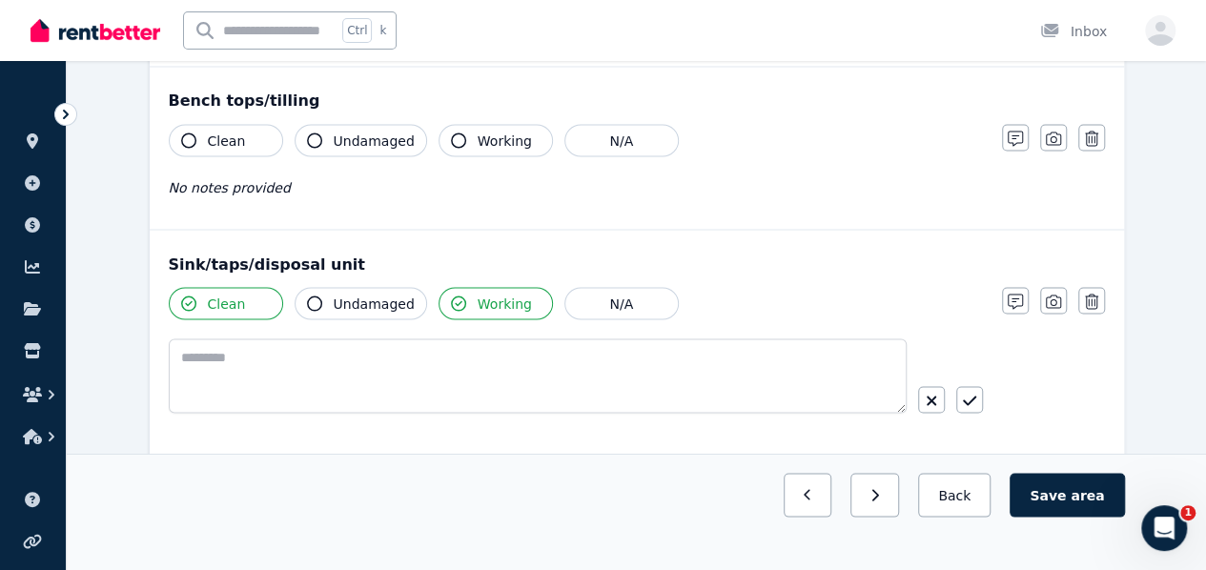
click at [315, 295] on icon "button" at bounding box center [314, 302] width 15 height 15
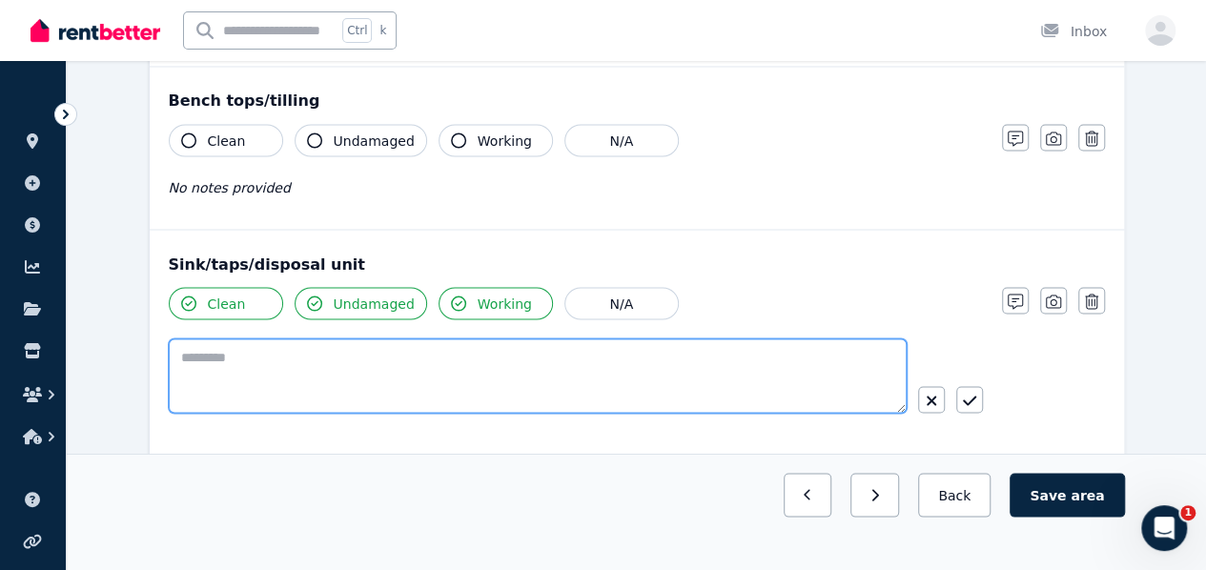
drag, startPoint x: 334, startPoint y: 361, endPoint x: 355, endPoint y: 369, distance: 22.3
click at [334, 360] on textarea at bounding box center [538, 375] width 738 height 74
type textarea "*"
type textarea "**********"
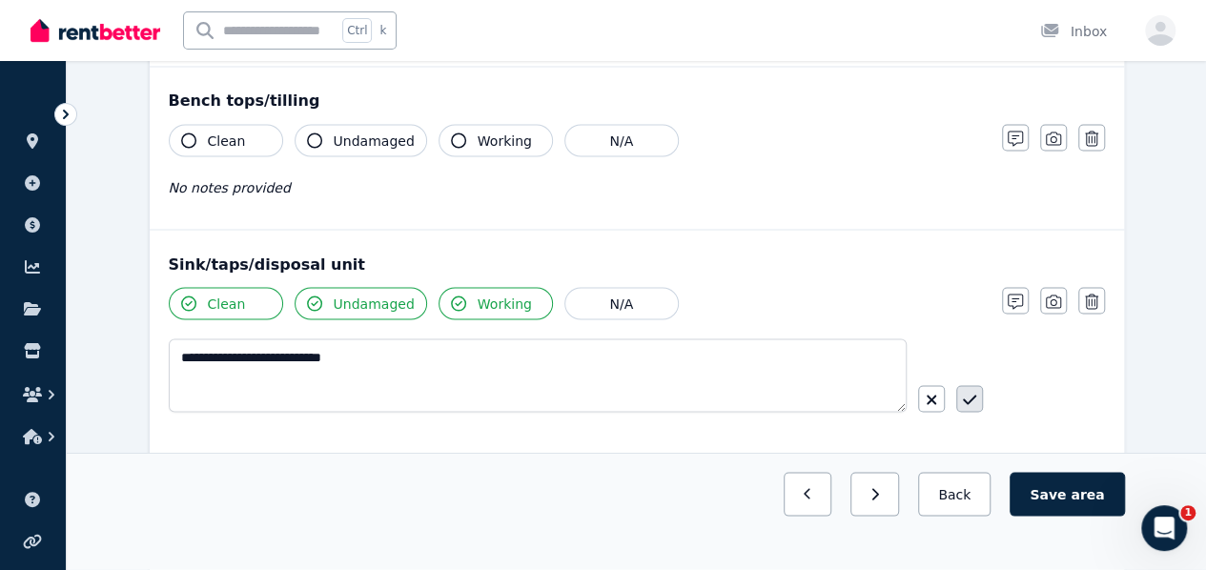
click at [964, 392] on icon "button" at bounding box center [969, 399] width 13 height 15
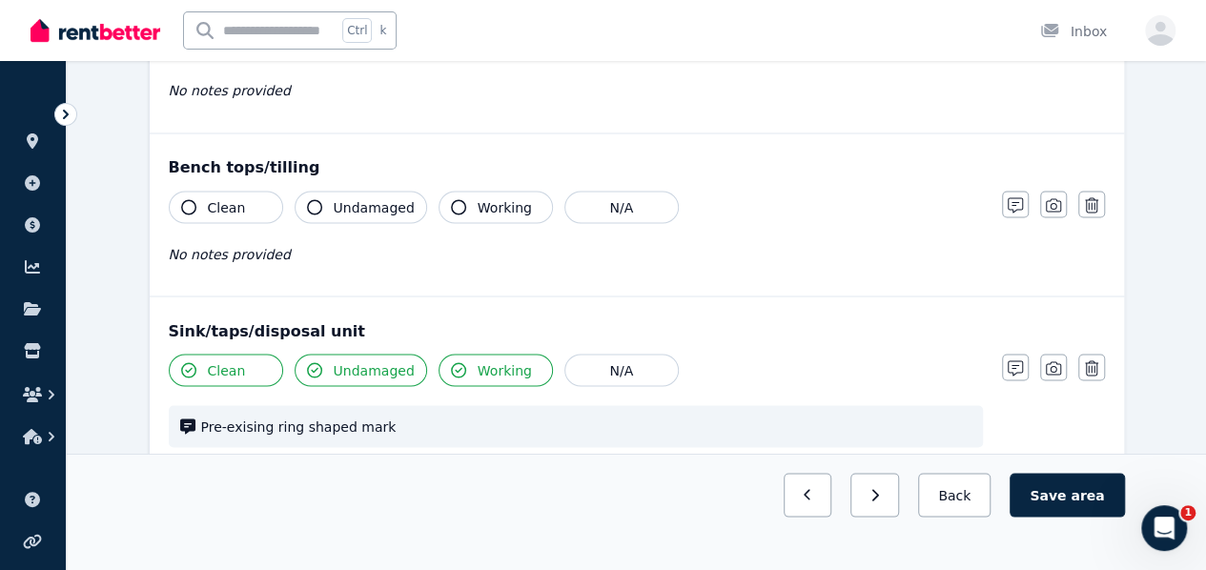
scroll to position [1598, 0]
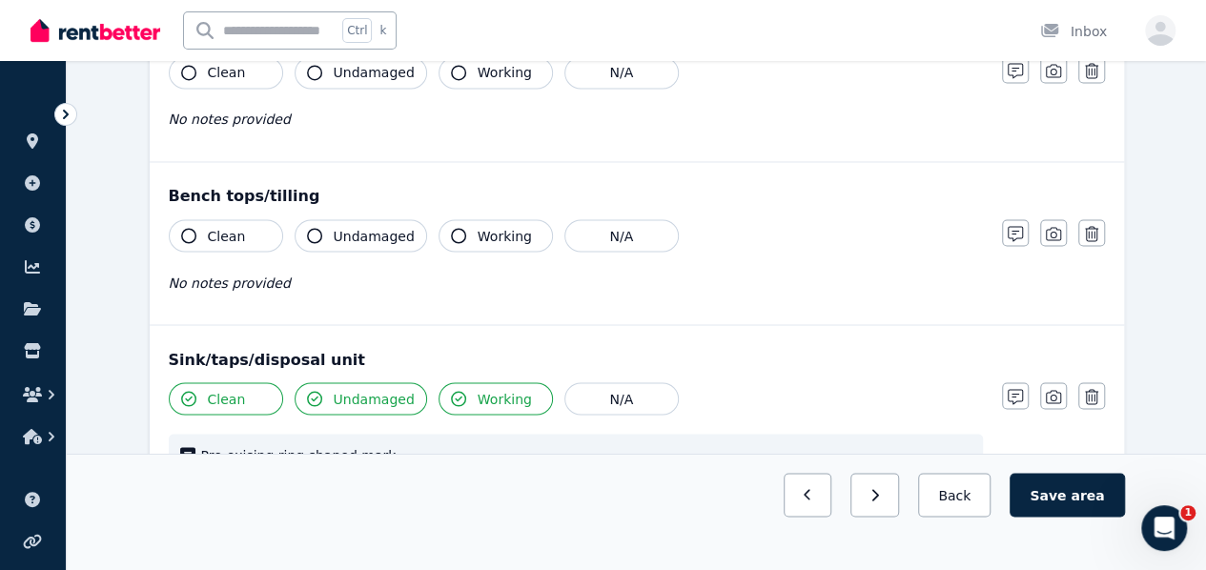
click at [241, 227] on button "Clean" at bounding box center [226, 235] width 114 height 32
click at [354, 202] on div "Bench tops/tilling Clean Undamaged Working N/A No notes provided Notes Photo De…" at bounding box center [637, 243] width 974 height 162
drag, startPoint x: 353, startPoint y: 224, endPoint x: 370, endPoint y: 228, distance: 17.6
click at [355, 226] on span "Undamaged" at bounding box center [374, 235] width 81 height 19
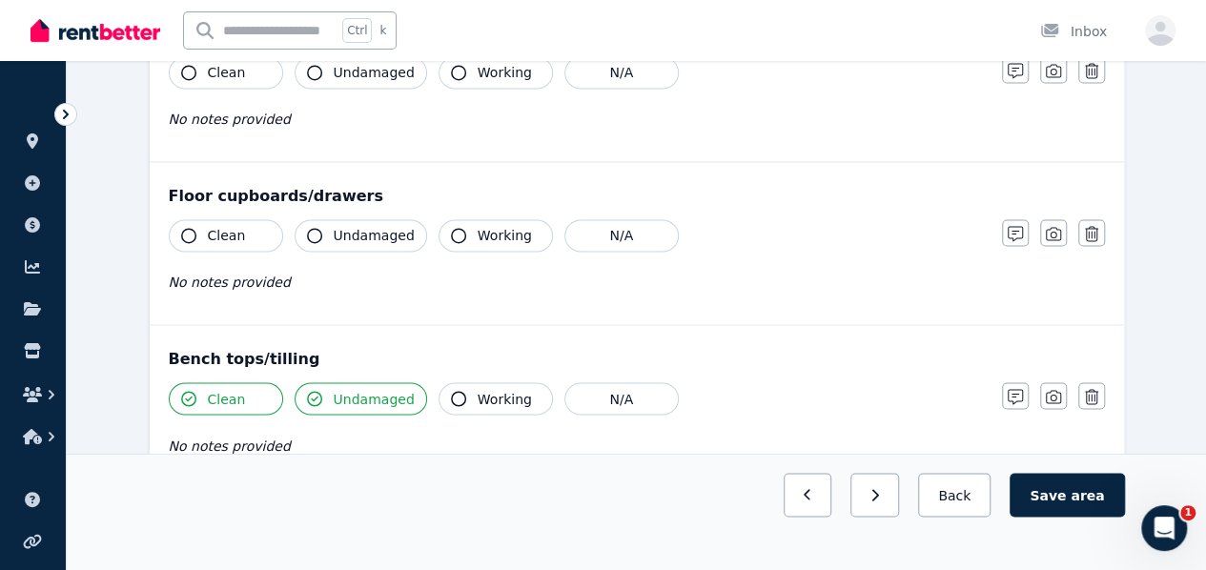
scroll to position [1408, 0]
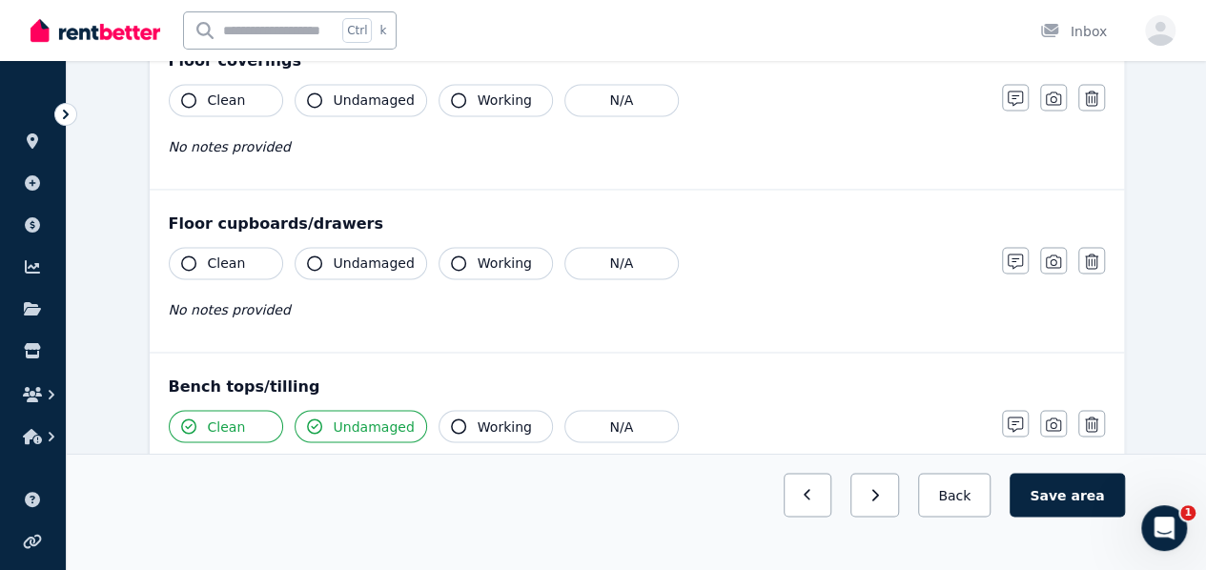
drag, startPoint x: 226, startPoint y: 256, endPoint x: 259, endPoint y: 256, distance: 33.4
click at [231, 256] on span "Clean" at bounding box center [227, 263] width 38 height 19
click at [390, 261] on span "Undamaged" at bounding box center [374, 263] width 81 height 19
click at [478, 268] on button "Working" at bounding box center [495, 263] width 114 height 32
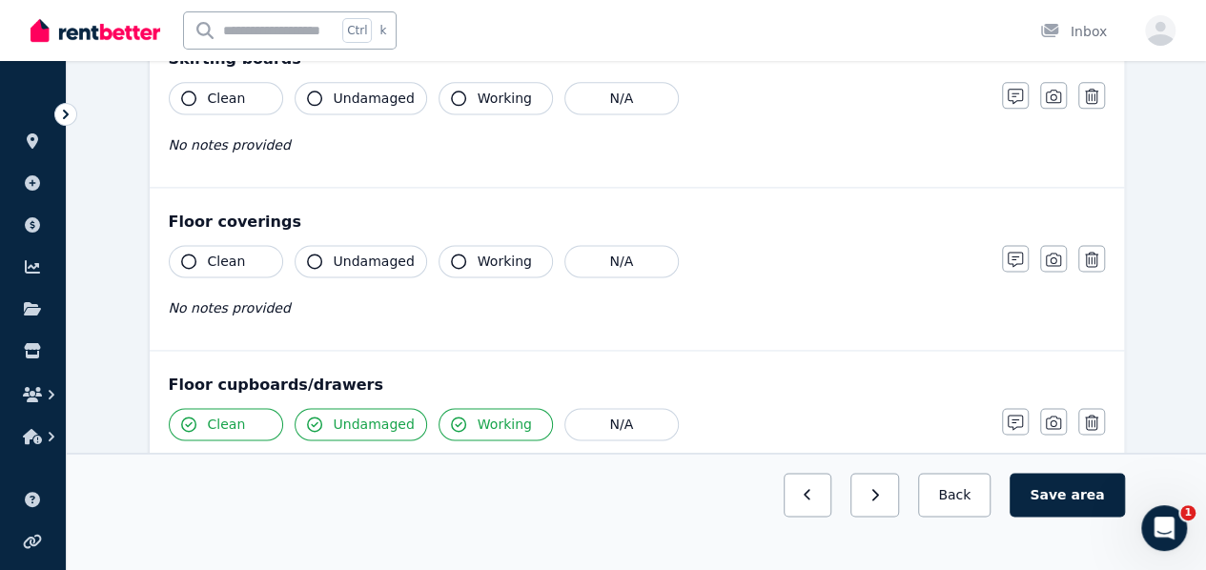
scroll to position [1217, 0]
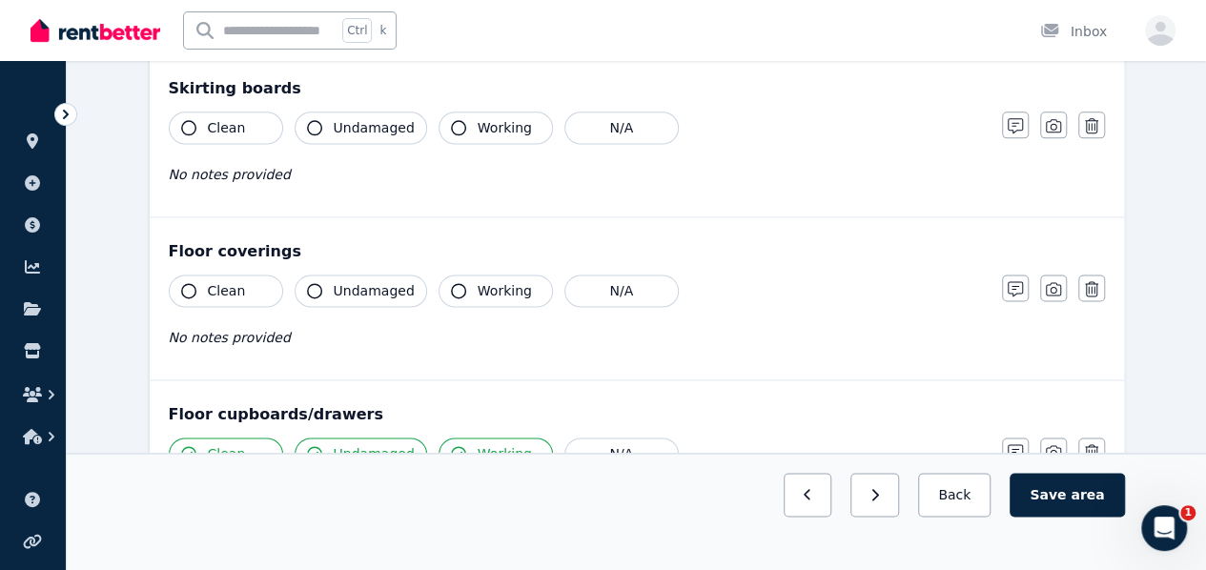
click at [255, 277] on button "Clean" at bounding box center [226, 290] width 114 height 32
click at [350, 281] on span "Undamaged" at bounding box center [374, 290] width 81 height 19
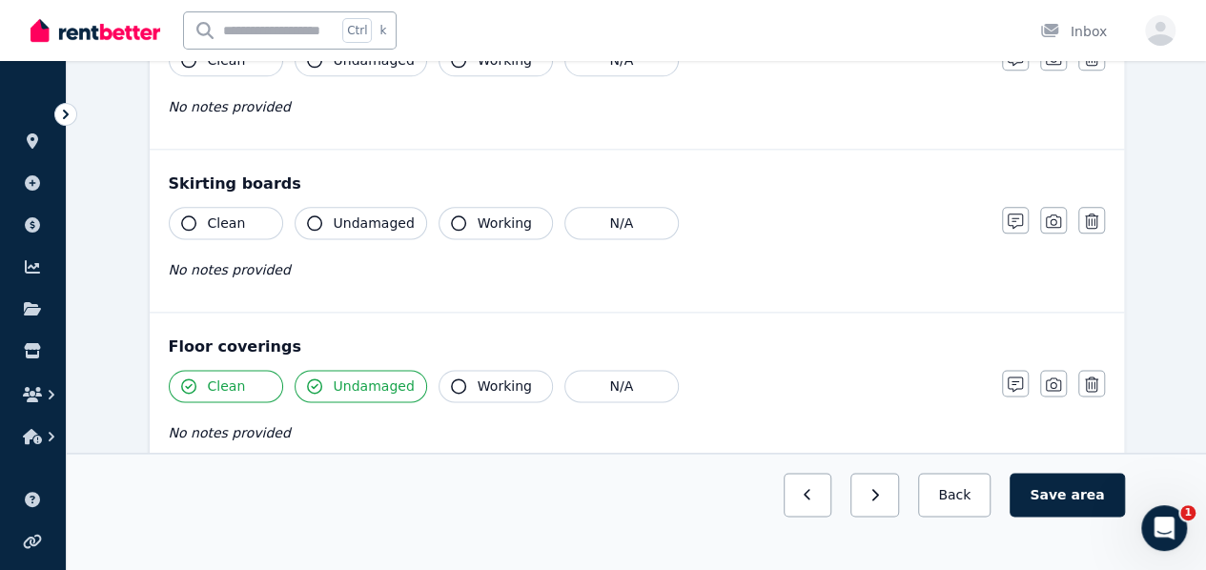
drag, startPoint x: 254, startPoint y: 212, endPoint x: 278, endPoint y: 213, distance: 23.9
click at [260, 213] on button "Clean" at bounding box center [226, 223] width 114 height 32
click at [345, 218] on span "Undamaged" at bounding box center [374, 222] width 81 height 19
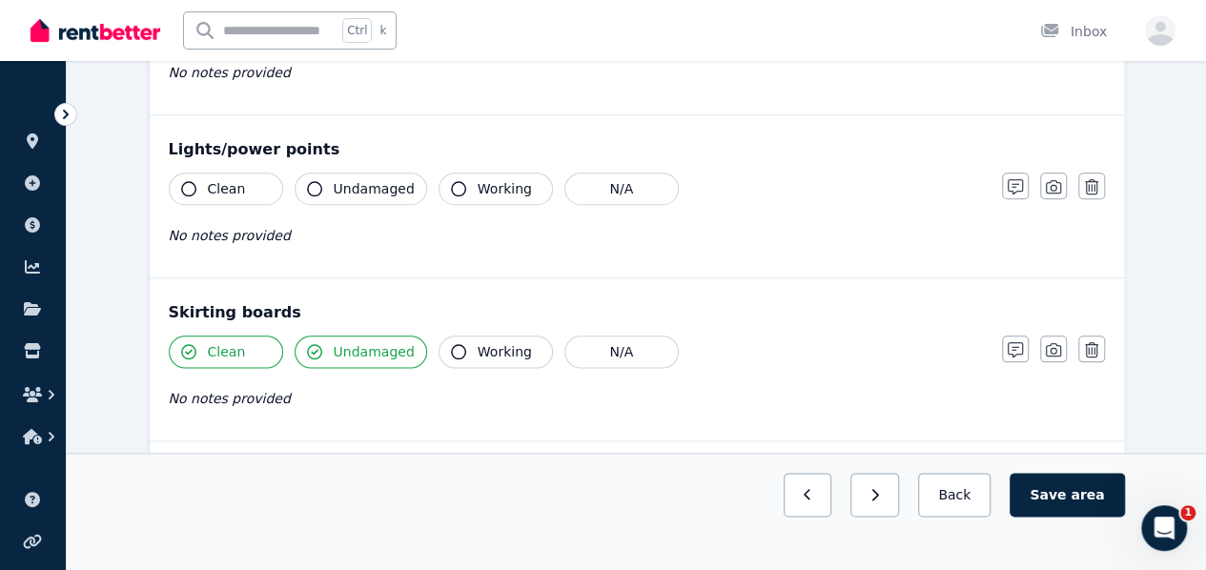
scroll to position [836, 0]
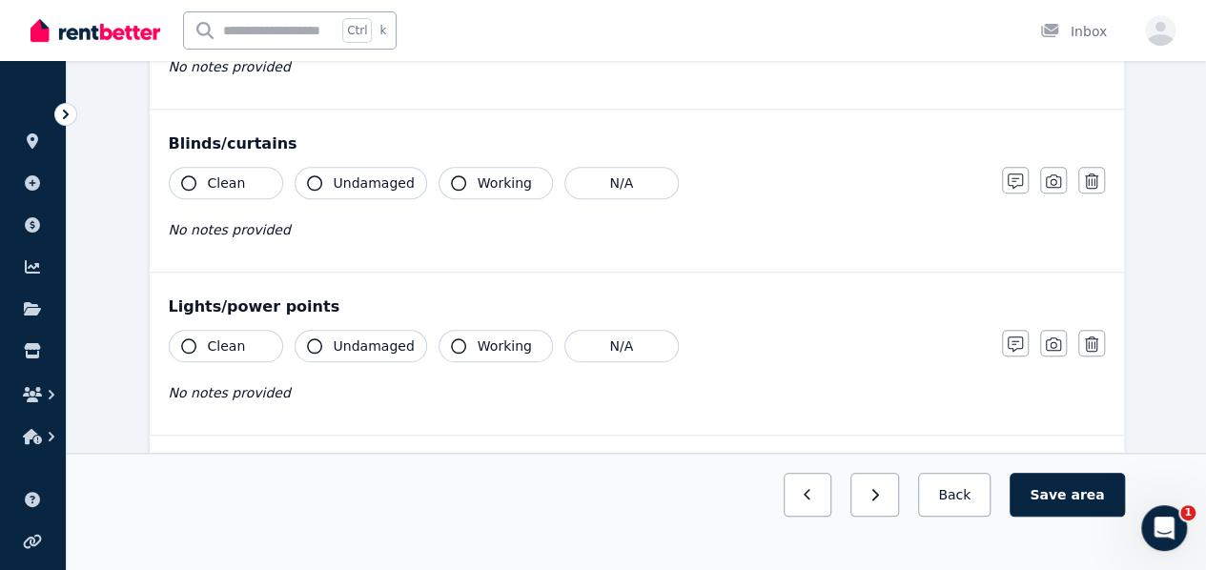
drag, startPoint x: 231, startPoint y: 336, endPoint x: 332, endPoint y: 339, distance: 101.1
click at [237, 336] on span "Clean" at bounding box center [227, 345] width 38 height 19
drag, startPoint x: 379, startPoint y: 331, endPoint x: 391, endPoint y: 335, distance: 12.4
click at [381, 336] on span "Undamaged" at bounding box center [374, 345] width 81 height 19
drag, startPoint x: 475, startPoint y: 343, endPoint x: 412, endPoint y: 354, distance: 63.8
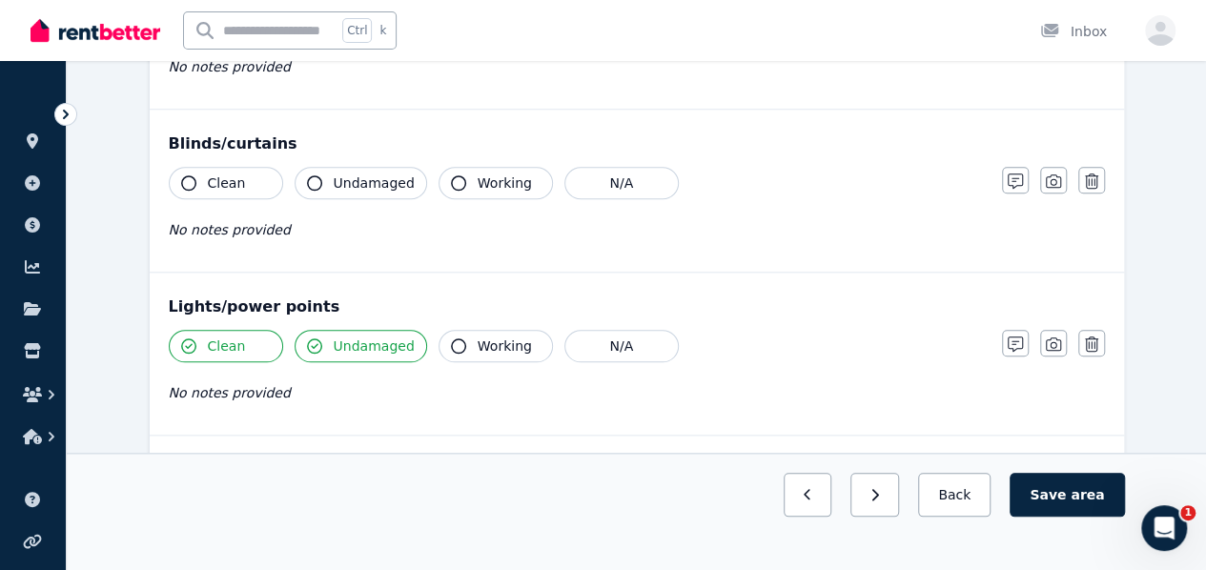
click at [478, 344] on span "Working" at bounding box center [505, 345] width 54 height 19
click at [218, 336] on span "Clean" at bounding box center [227, 345] width 38 height 19
drag, startPoint x: 184, startPoint y: 335, endPoint x: 199, endPoint y: 329, distance: 16.3
click at [187, 338] on icon "button" at bounding box center [188, 345] width 15 height 15
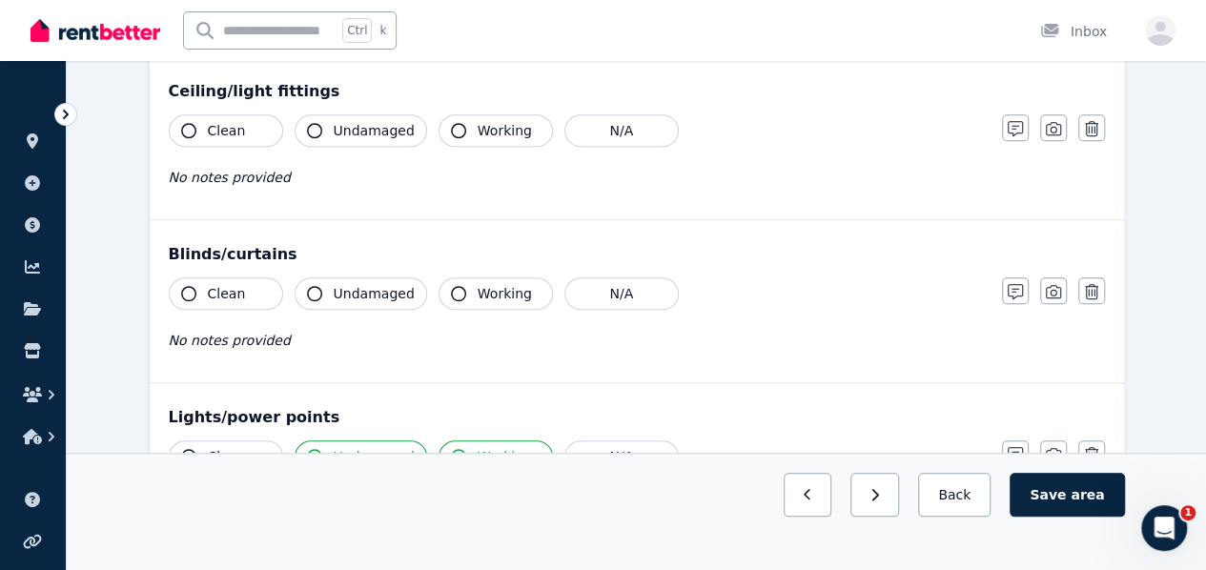
scroll to position [645, 0]
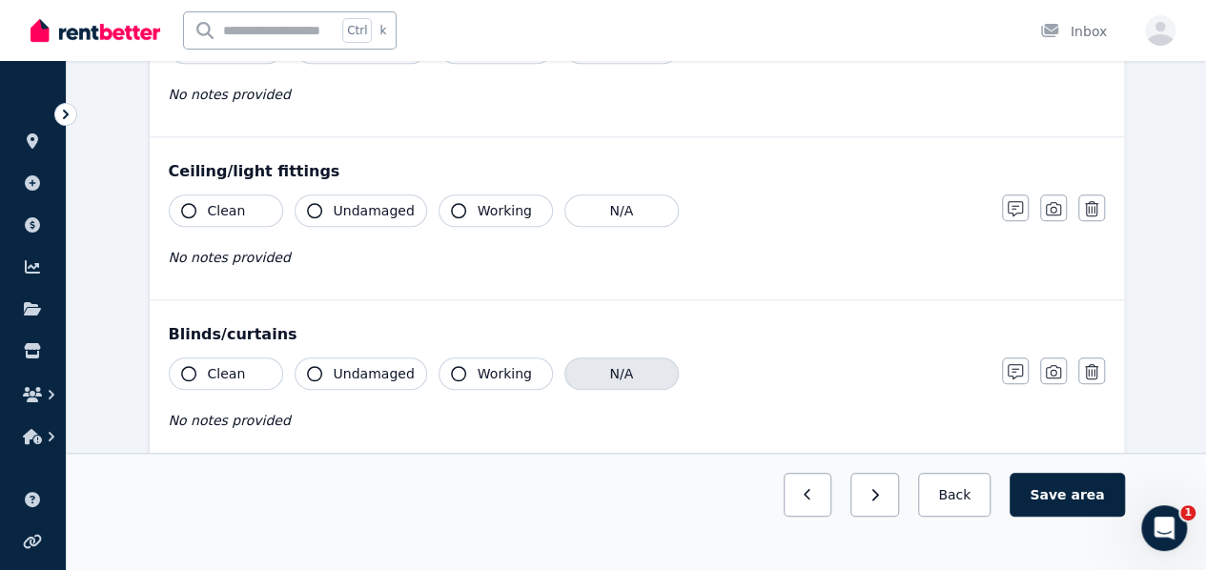
click at [602, 378] on button "N/A" at bounding box center [621, 373] width 114 height 32
drag, startPoint x: 320, startPoint y: 204, endPoint x: 463, endPoint y: 206, distance: 143.0
click at [332, 205] on button "Undamaged" at bounding box center [361, 210] width 132 height 32
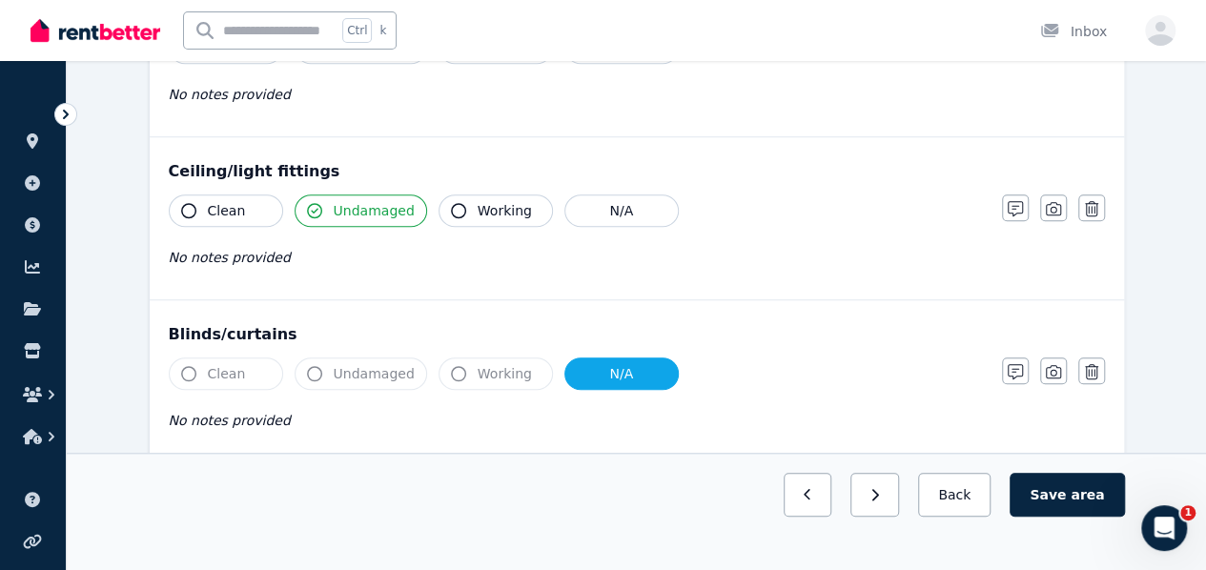
click at [478, 203] on span "Working" at bounding box center [505, 210] width 54 height 19
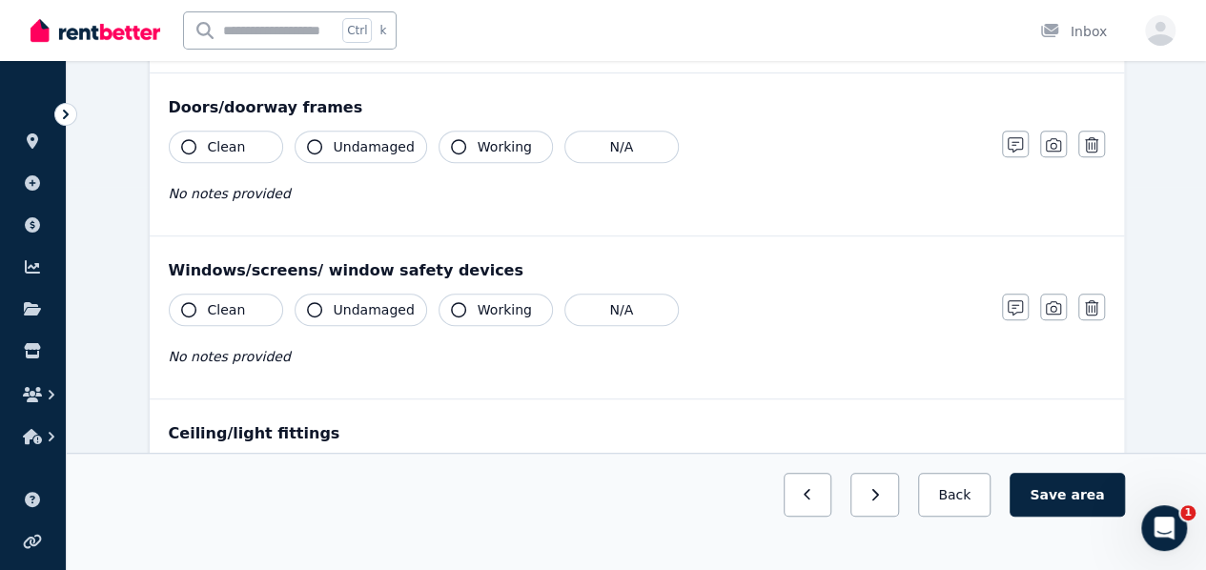
scroll to position [359, 0]
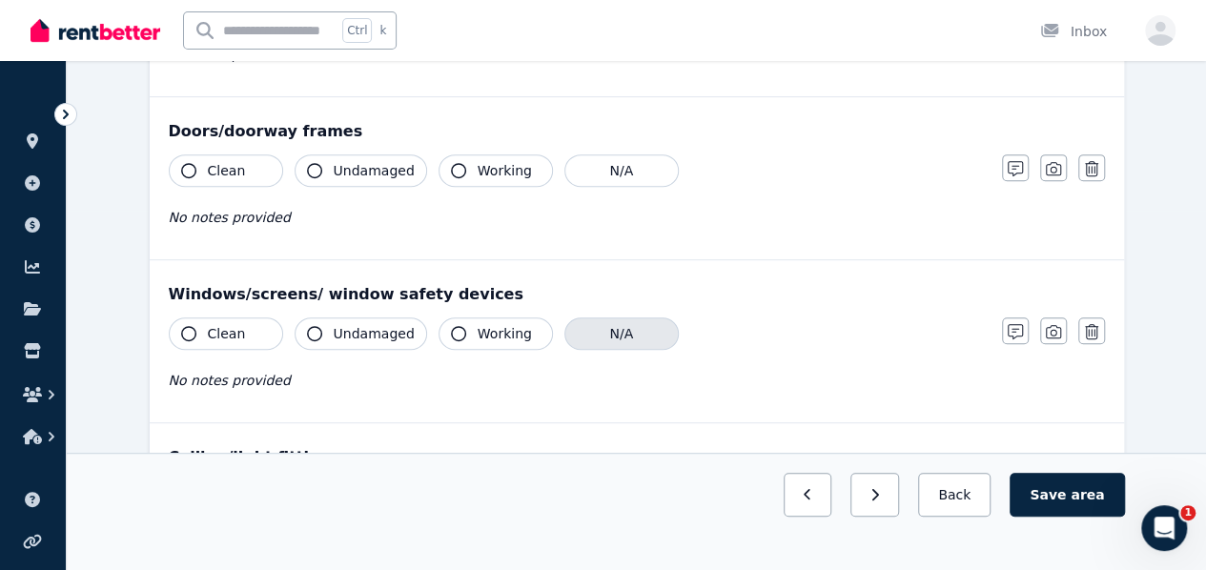
click at [595, 326] on button "N/A" at bounding box center [621, 333] width 114 height 32
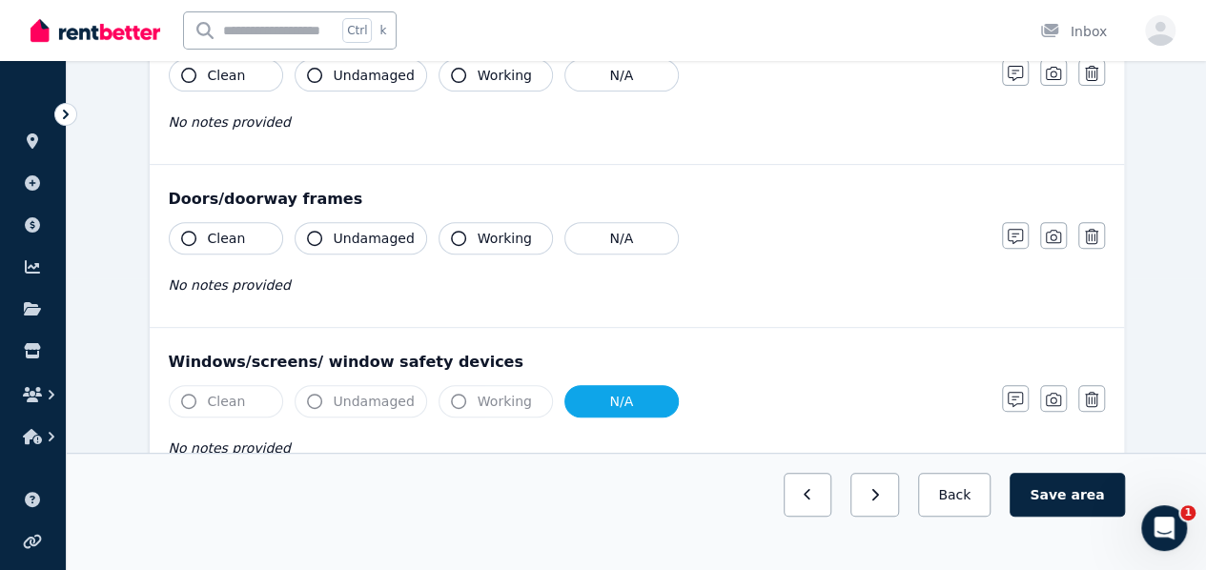
scroll to position [264, 0]
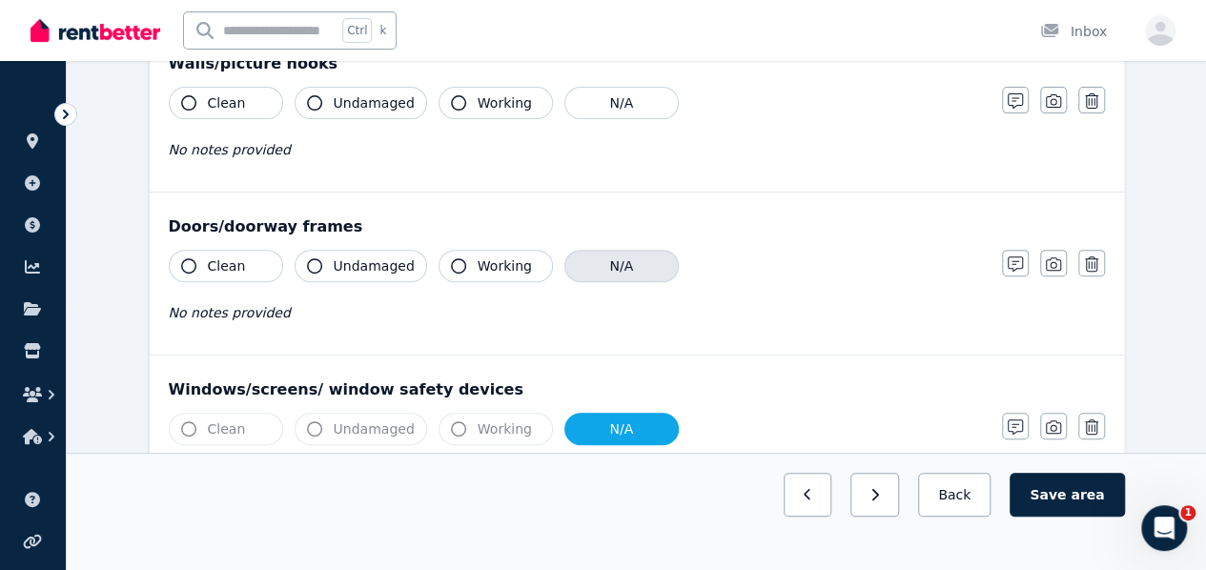
click at [585, 258] on button "N/A" at bounding box center [621, 266] width 114 height 32
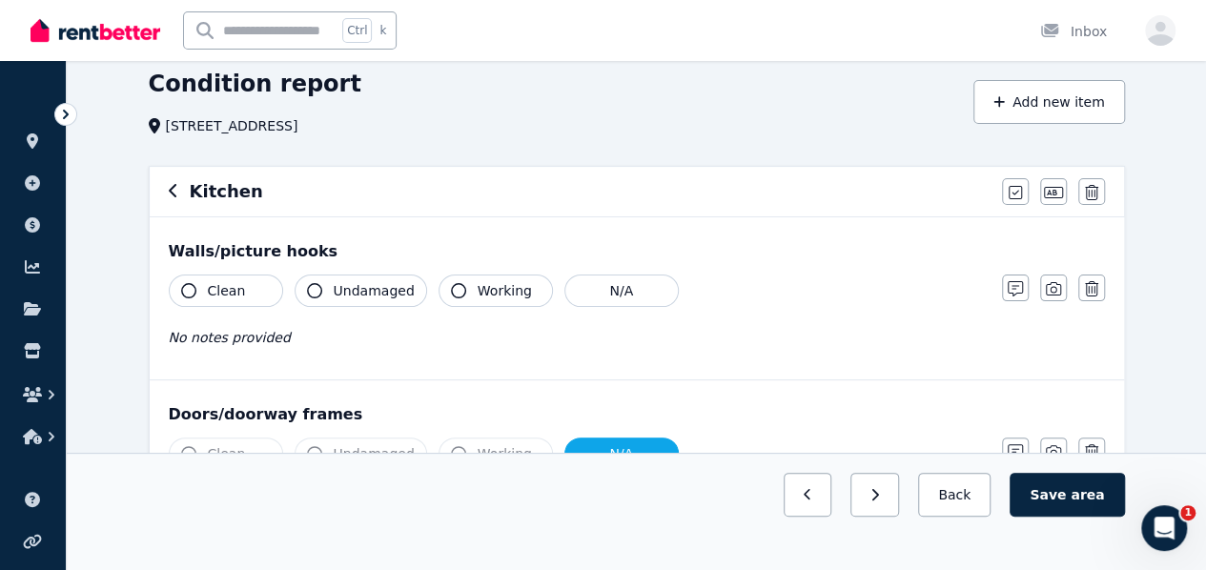
scroll to position [73, 0]
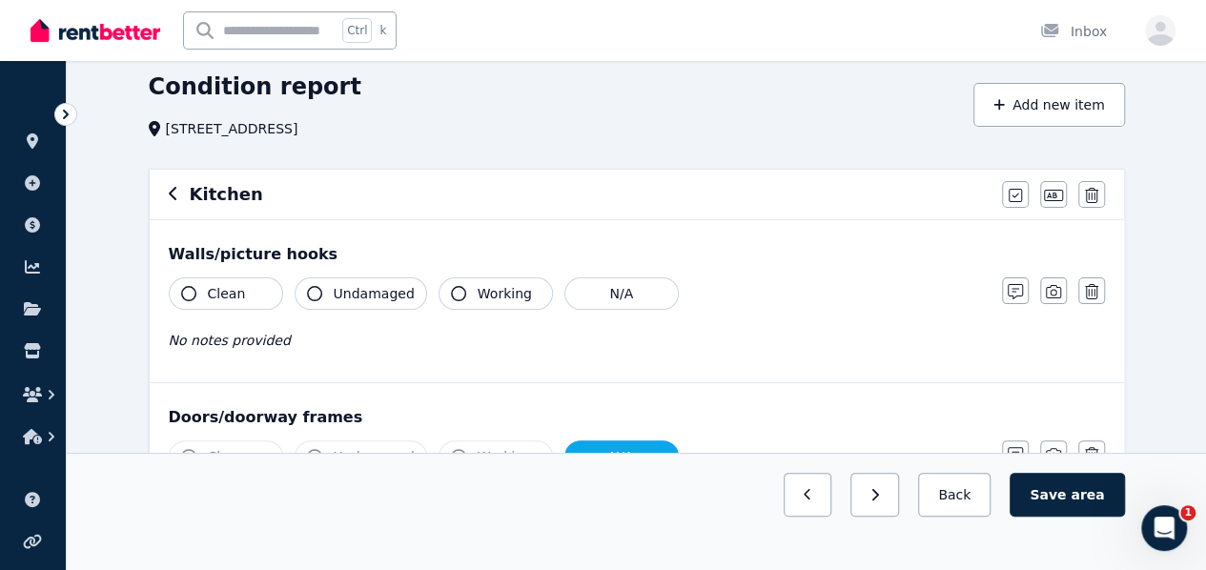
drag, startPoint x: 225, startPoint y: 295, endPoint x: 245, endPoint y: 296, distance: 20.1
click at [228, 295] on span "Clean" at bounding box center [227, 293] width 38 height 19
drag, startPoint x: 349, startPoint y: 287, endPoint x: 365, endPoint y: 281, distance: 17.2
click at [353, 285] on span "Undamaged" at bounding box center [374, 293] width 81 height 19
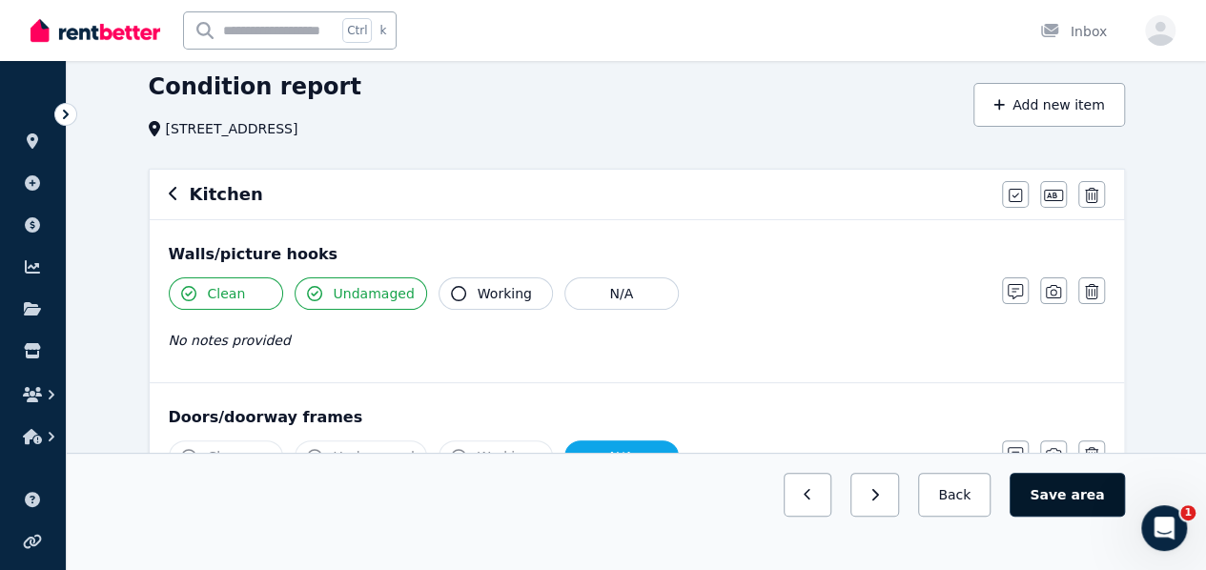
click at [1088, 517] on button "Save area" at bounding box center [1066, 495] width 114 height 44
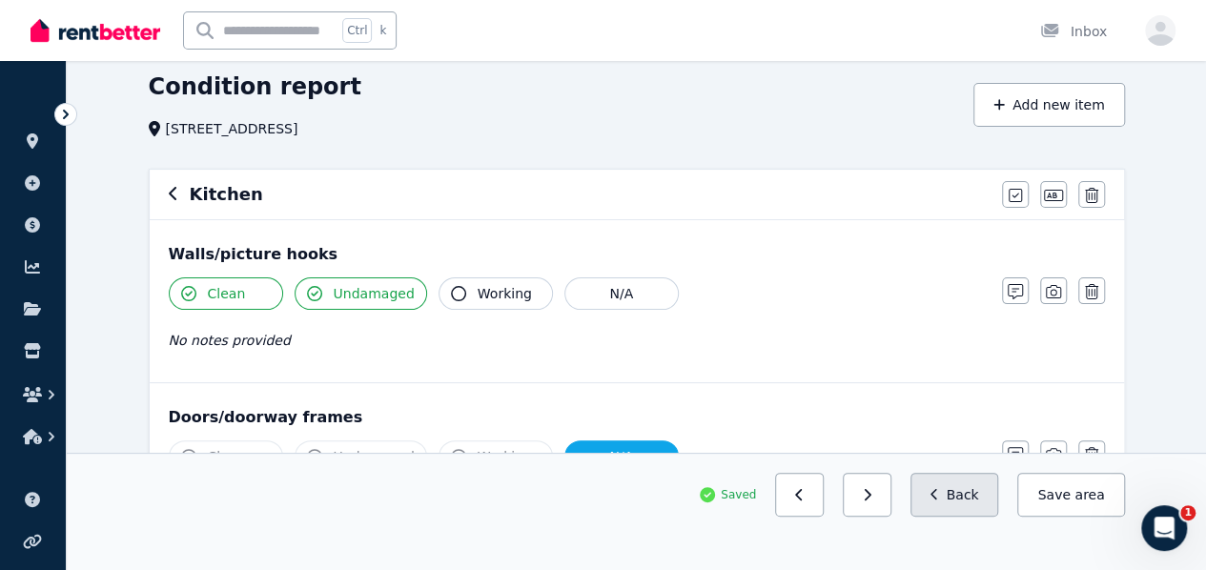
click at [974, 516] on button "Back" at bounding box center [954, 495] width 89 height 44
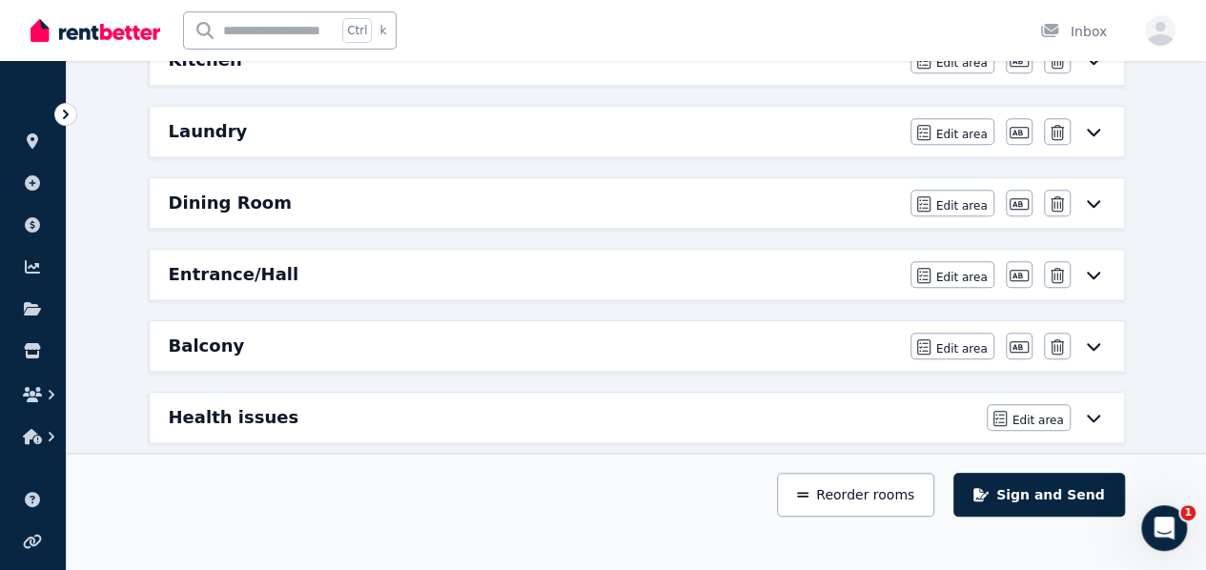
scroll to position [470, 0]
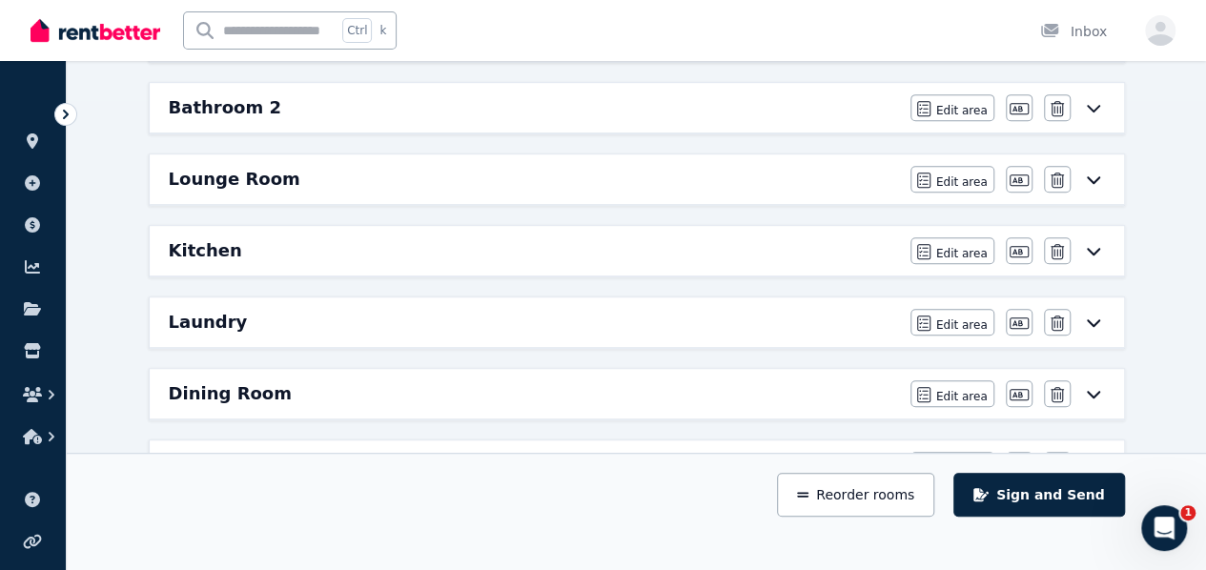
click at [274, 170] on h6 "Lounge Room" at bounding box center [235, 179] width 132 height 27
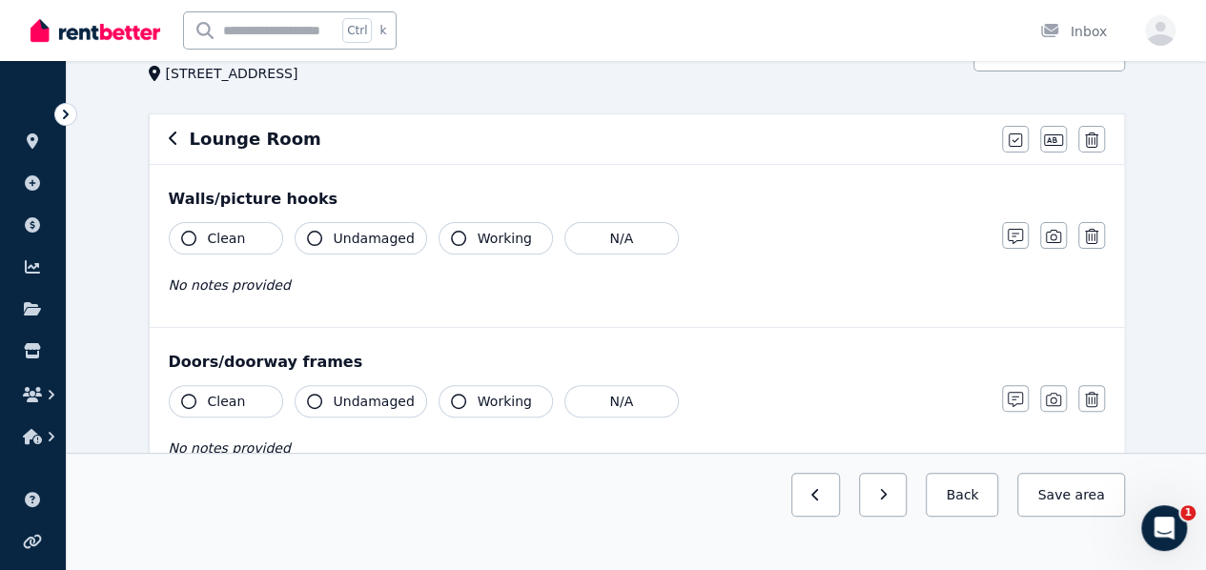
scroll to position [0, 0]
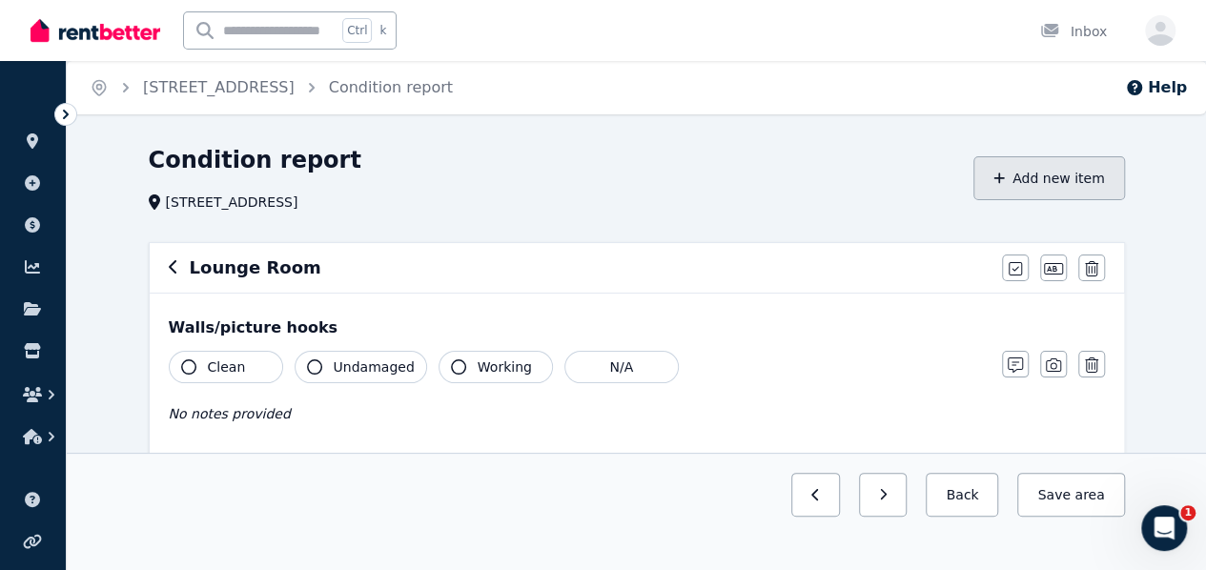
click at [1041, 180] on button "Add new item" at bounding box center [1049, 178] width 152 height 44
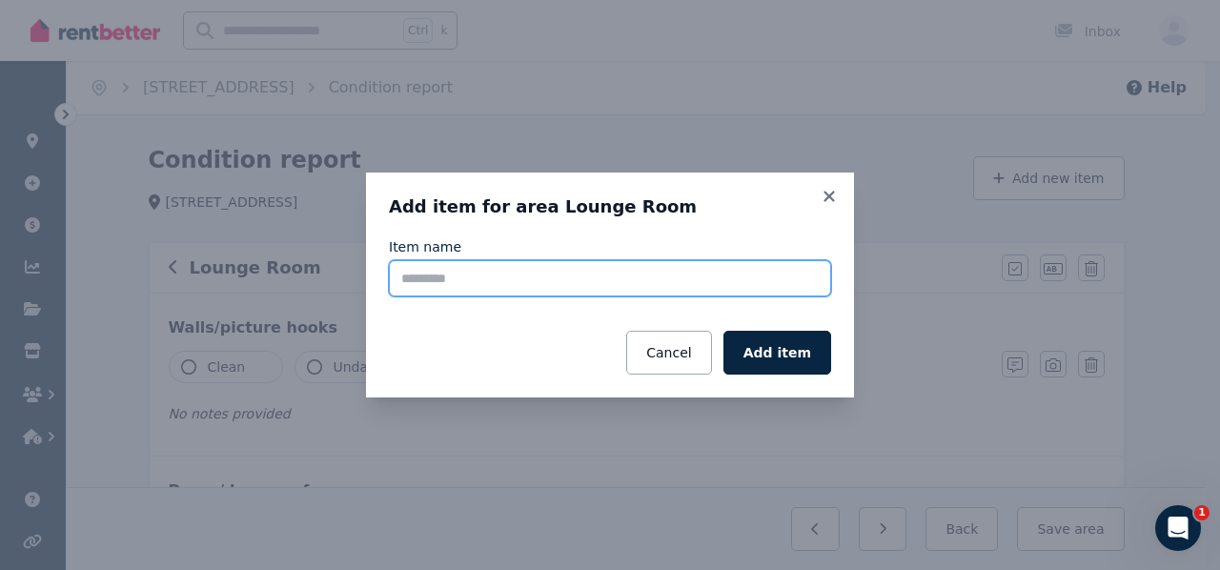
click at [518, 282] on input "Item name" at bounding box center [610, 278] width 442 height 36
type input "****"
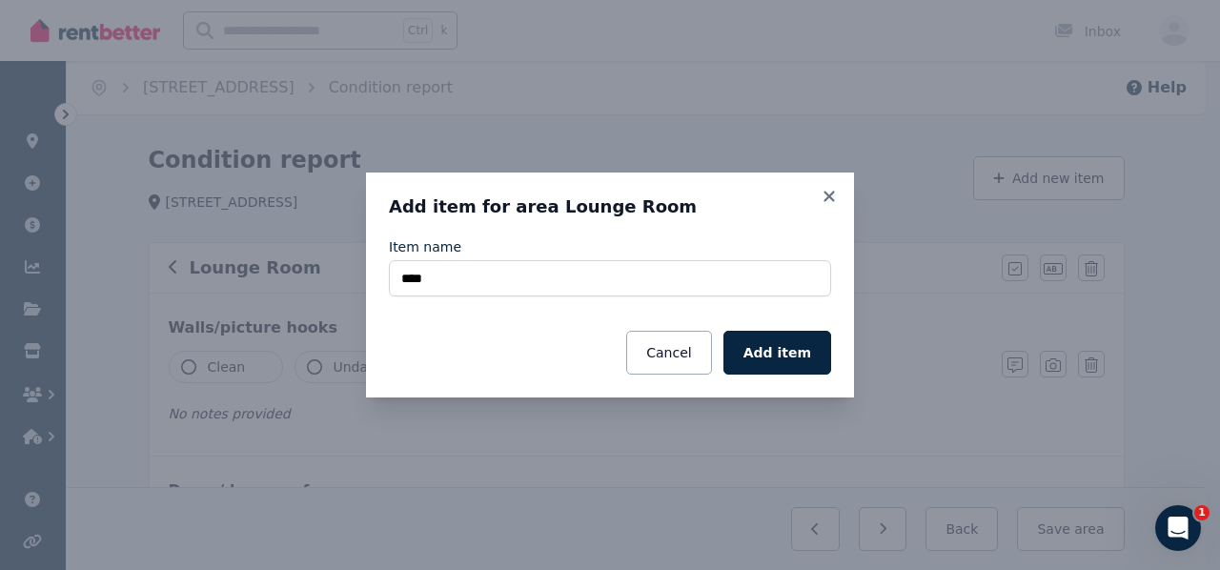
click at [766, 334] on button "Add item" at bounding box center [777, 353] width 108 height 44
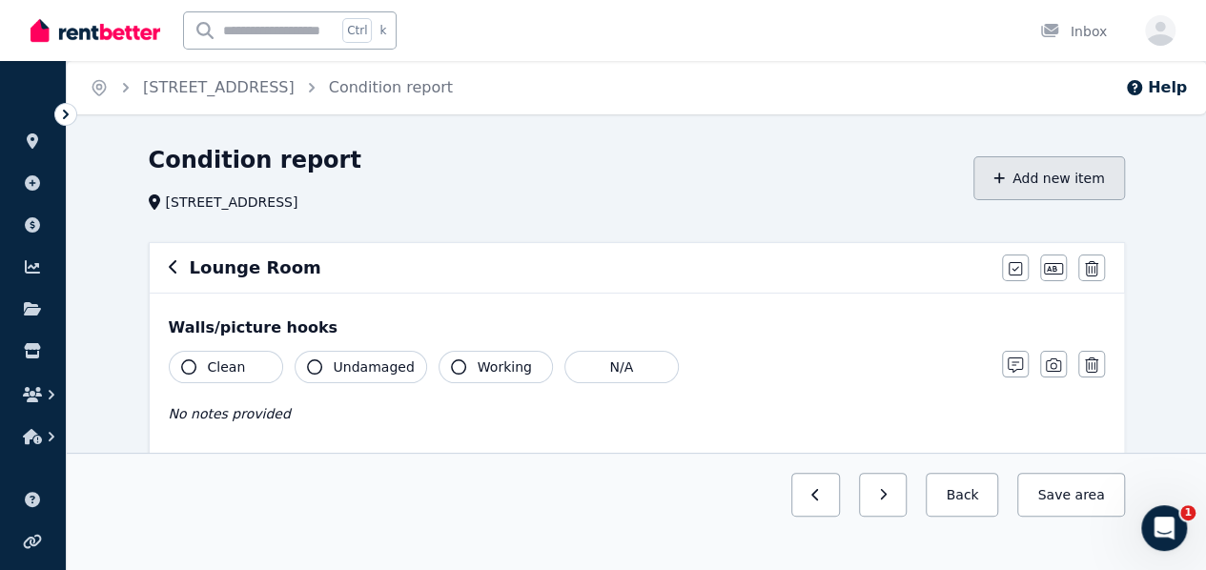
click at [1004, 174] on icon "button" at bounding box center [998, 178] width 11 height 13
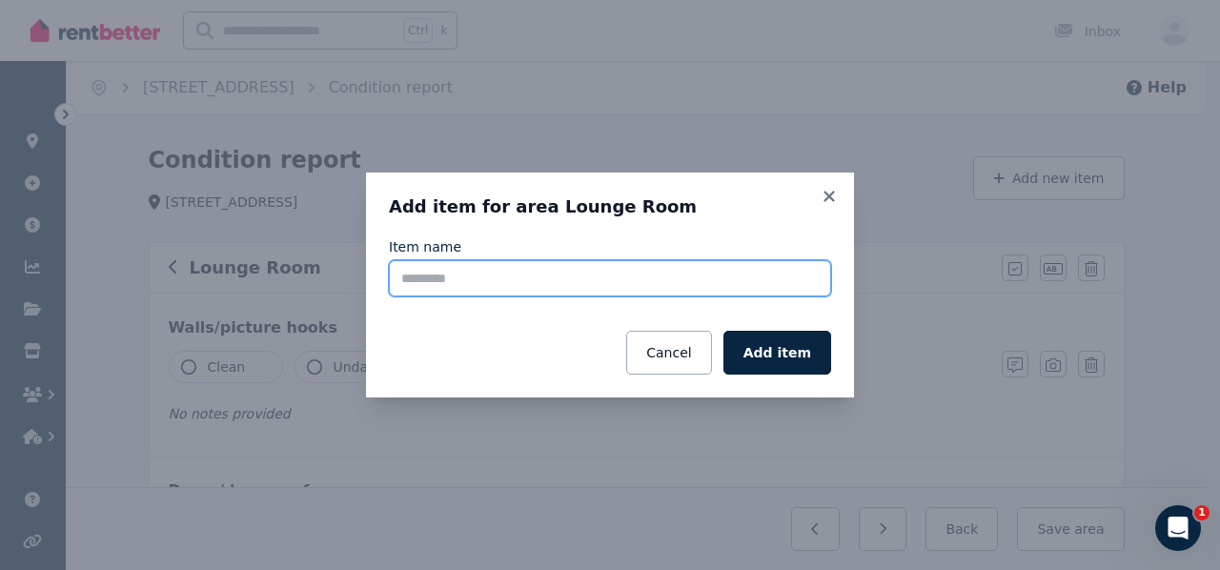
click at [522, 270] on input "Item name" at bounding box center [610, 278] width 442 height 36
type input "**"
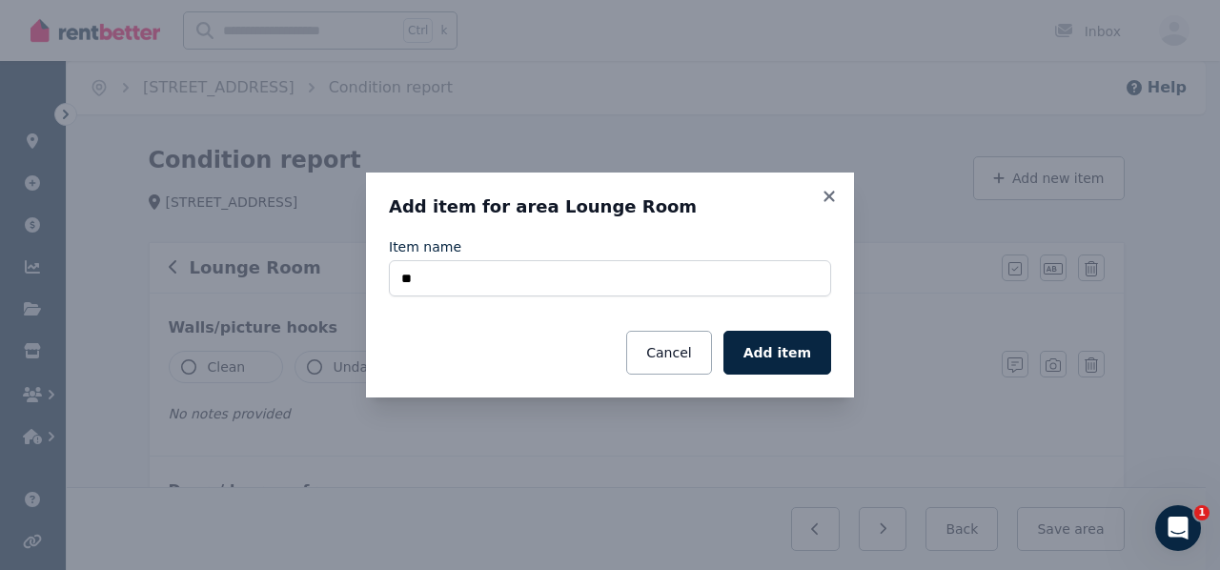
click at [796, 335] on button "Add item" at bounding box center [777, 353] width 108 height 44
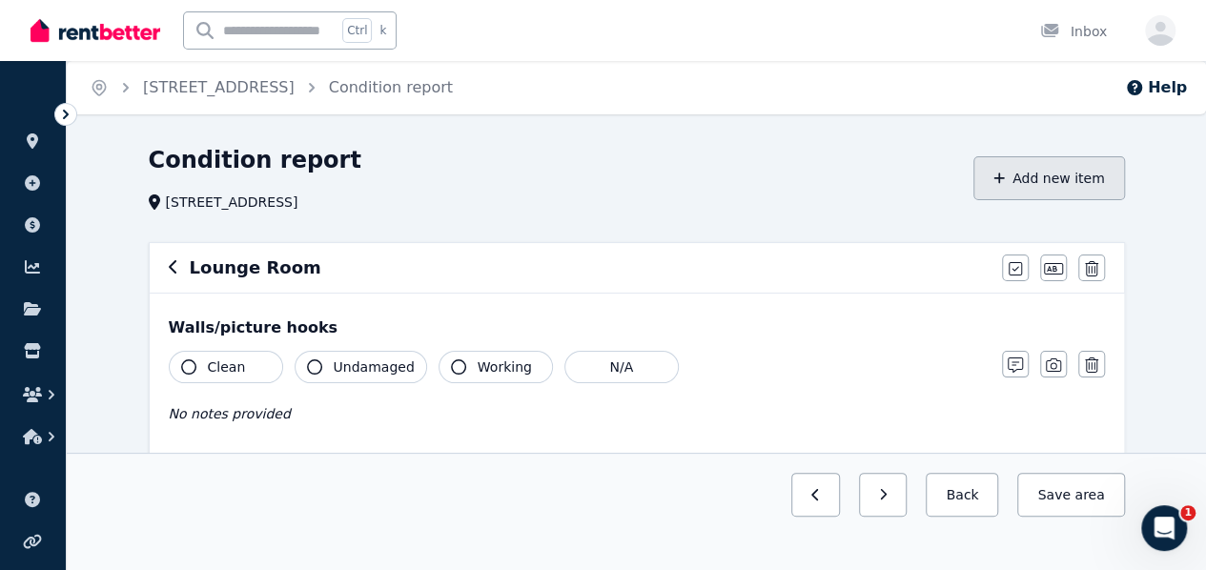
click at [1025, 171] on button "Add new item" at bounding box center [1049, 178] width 152 height 44
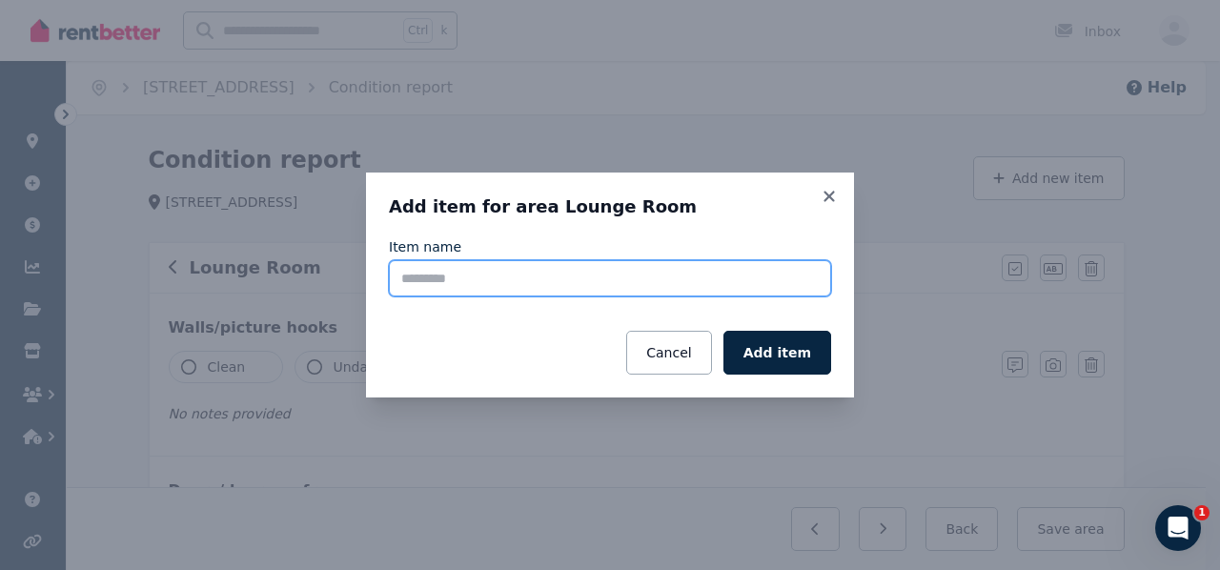
click at [591, 279] on input "Item name" at bounding box center [610, 278] width 442 height 36
type input "*********"
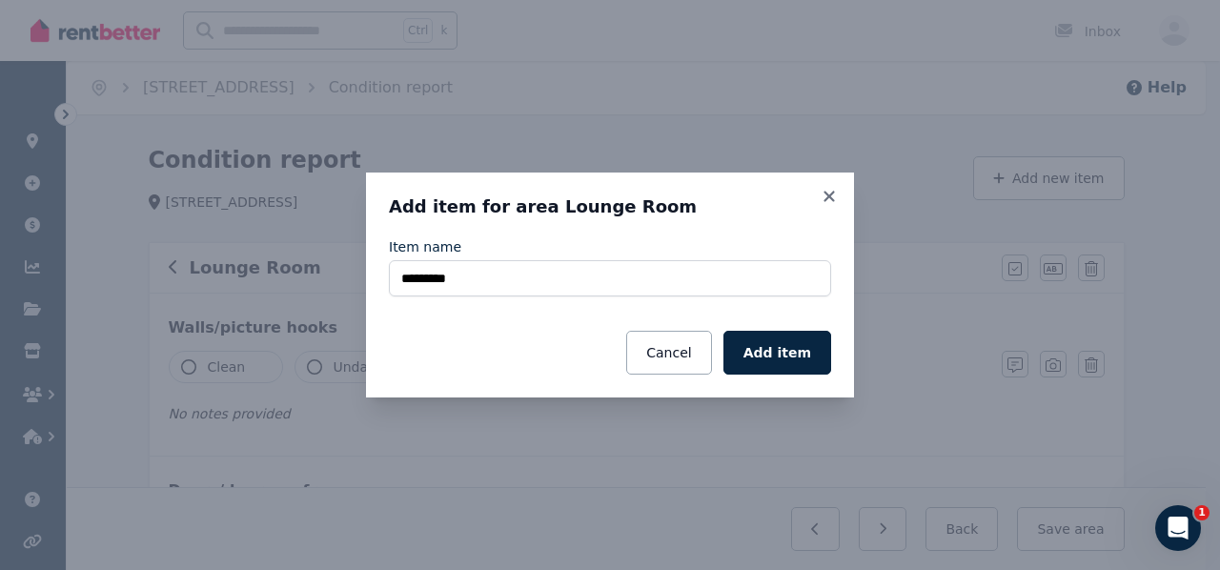
click at [779, 362] on button "Add item" at bounding box center [777, 353] width 108 height 44
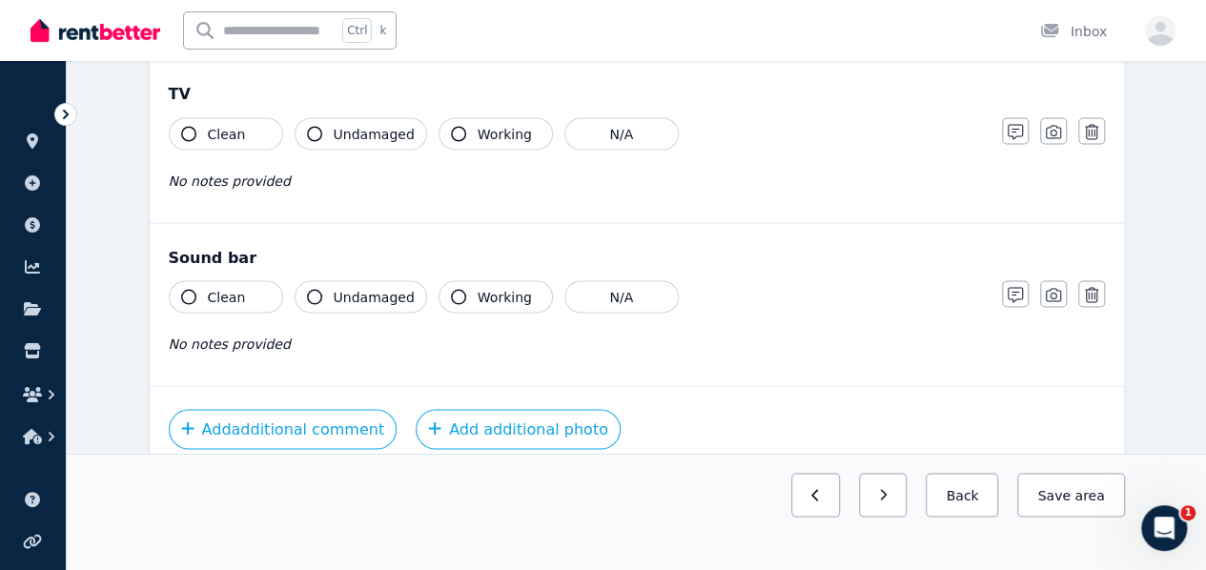
scroll to position [1716, 0]
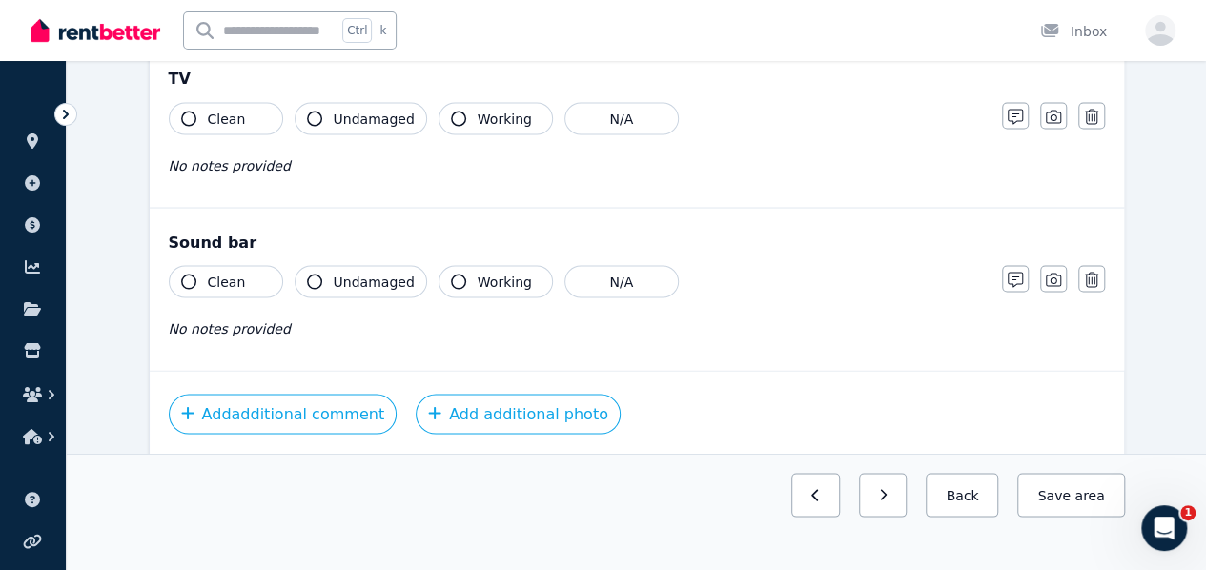
click at [347, 275] on span "Undamaged" at bounding box center [374, 281] width 81 height 19
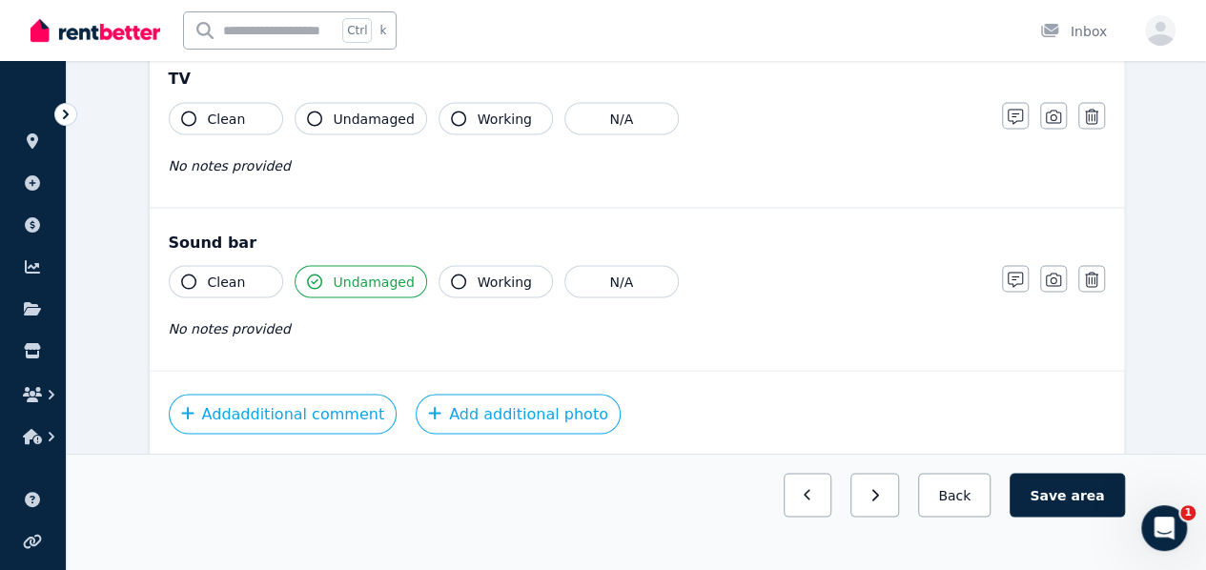
click at [494, 272] on span "Working" at bounding box center [505, 281] width 54 height 19
click at [381, 102] on button "Undamaged" at bounding box center [361, 118] width 132 height 32
click at [514, 114] on span "Working" at bounding box center [505, 118] width 54 height 19
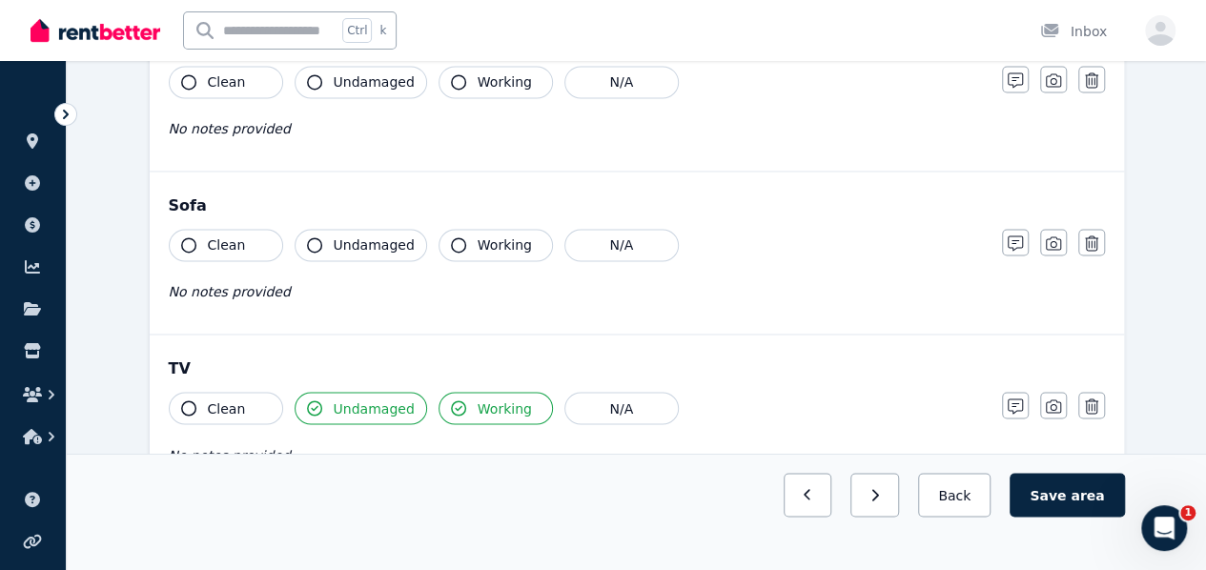
scroll to position [1334, 0]
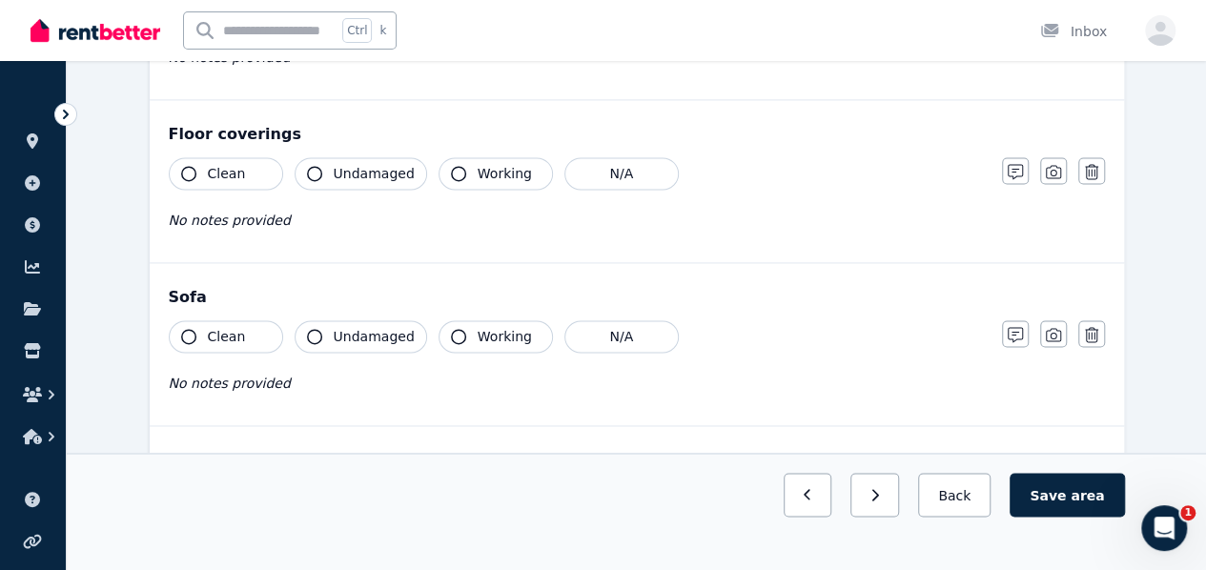
click at [336, 327] on span "Undamaged" at bounding box center [374, 336] width 81 height 19
click at [234, 376] on span "No notes provided" at bounding box center [230, 383] width 122 height 15
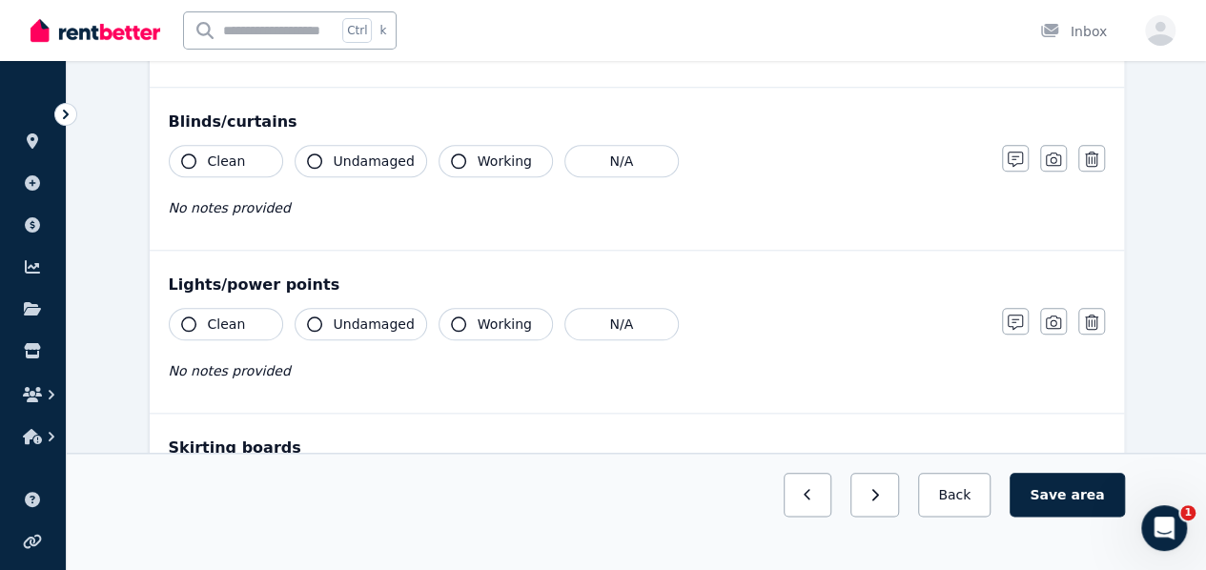
scroll to position [667, 0]
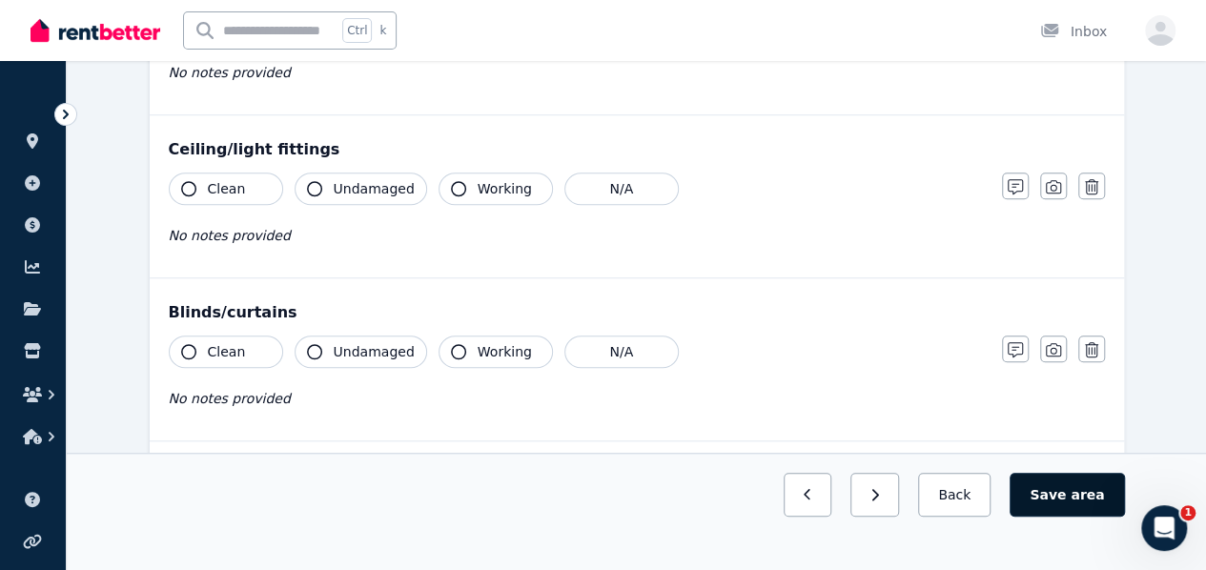
click at [1086, 517] on button "Save area" at bounding box center [1066, 495] width 114 height 44
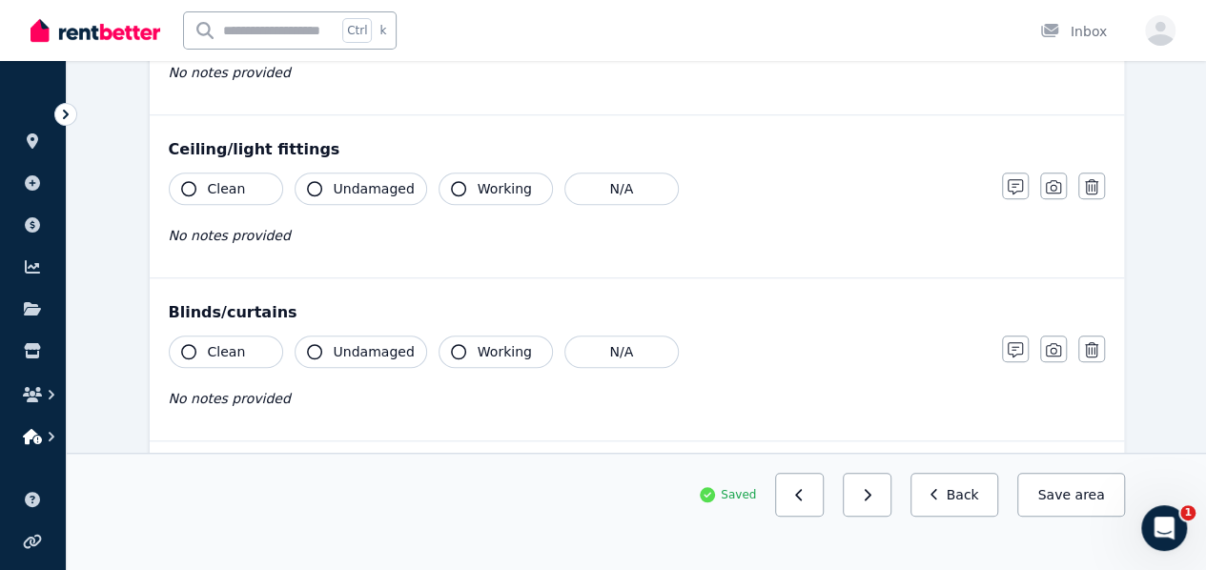
click at [36, 436] on icon "button" at bounding box center [32, 436] width 19 height 15
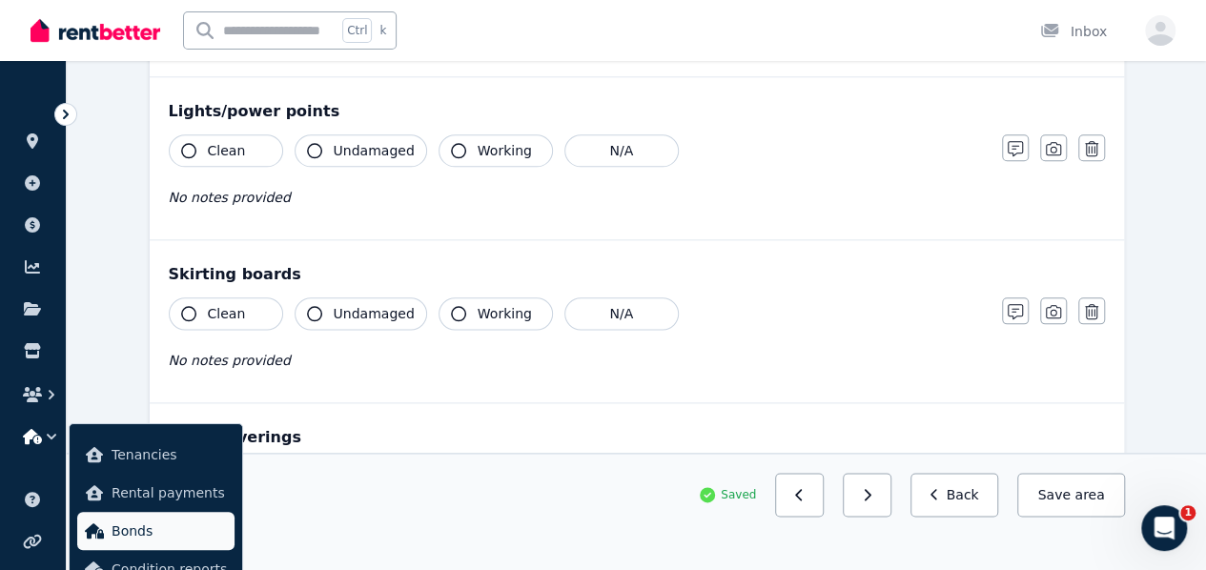
scroll to position [1048, 0]
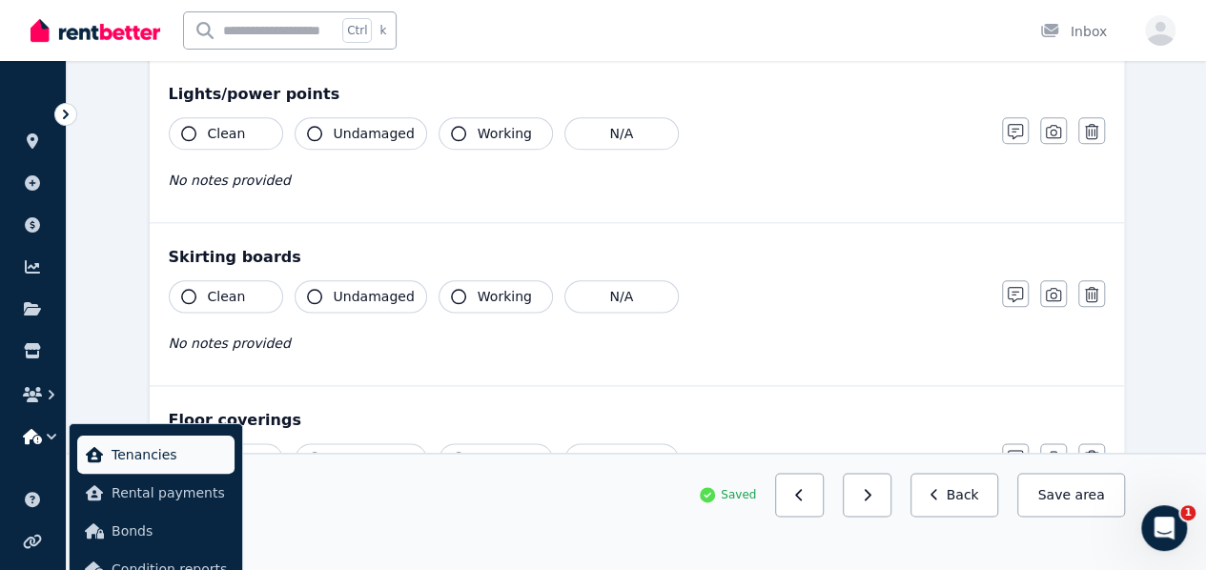
click at [125, 451] on span "Tenancies" at bounding box center [169, 454] width 115 height 23
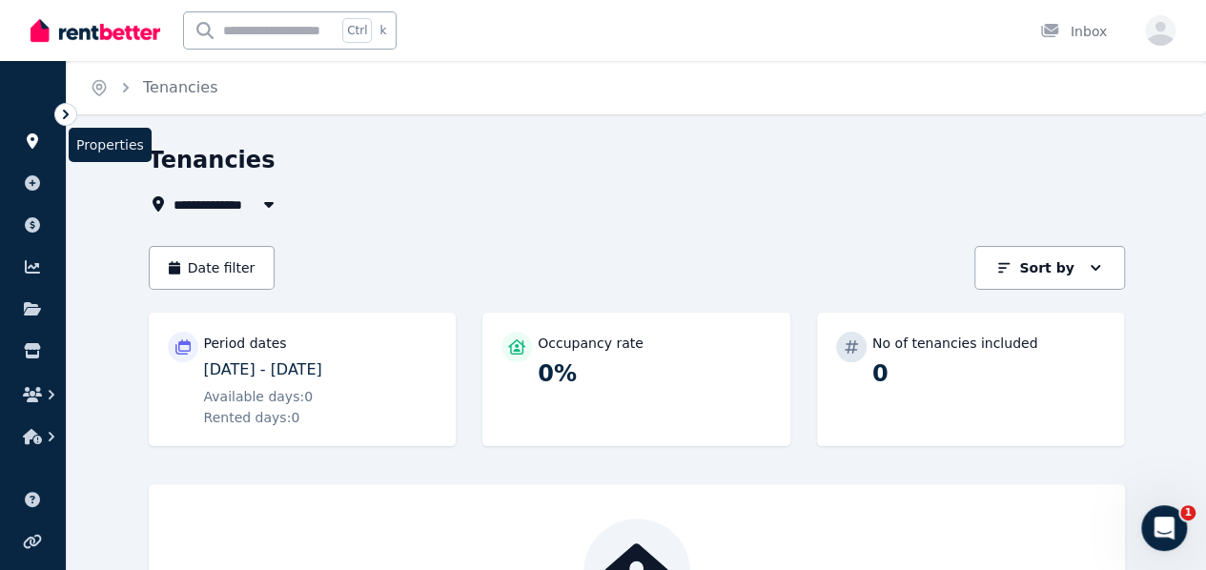
click at [23, 139] on icon at bounding box center [32, 140] width 19 height 15
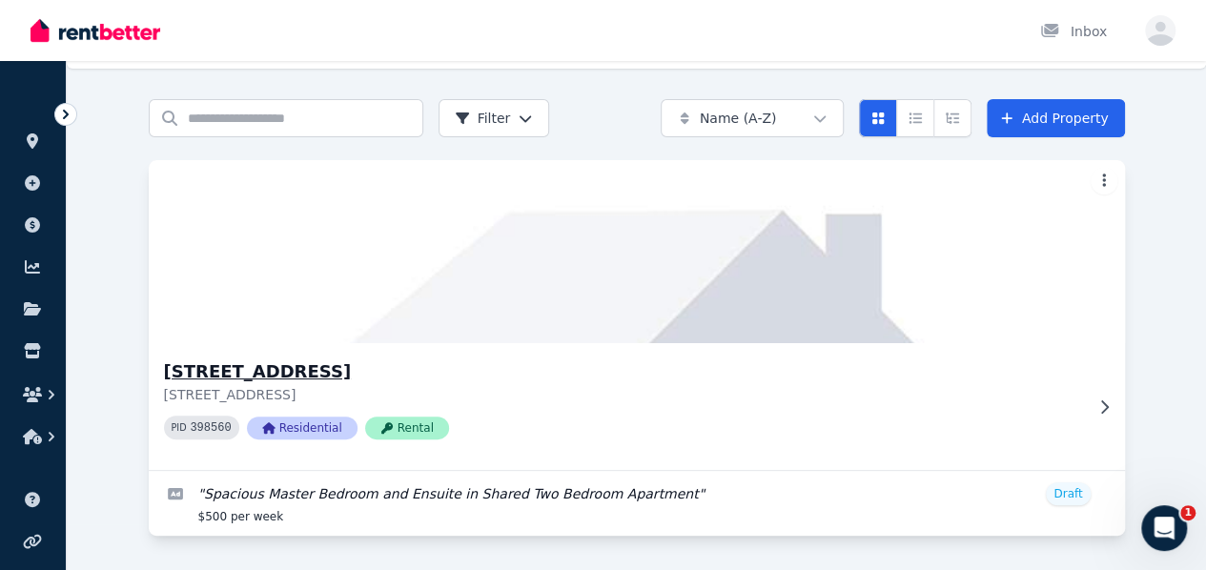
scroll to position [79, 0]
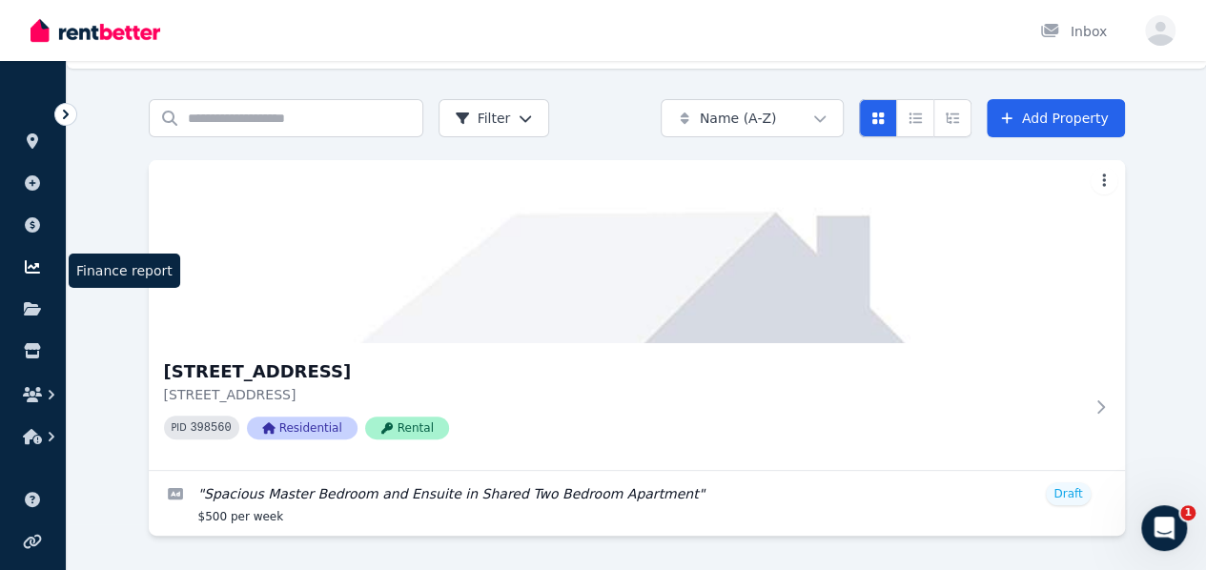
click at [39, 267] on icon at bounding box center [32, 266] width 19 height 15
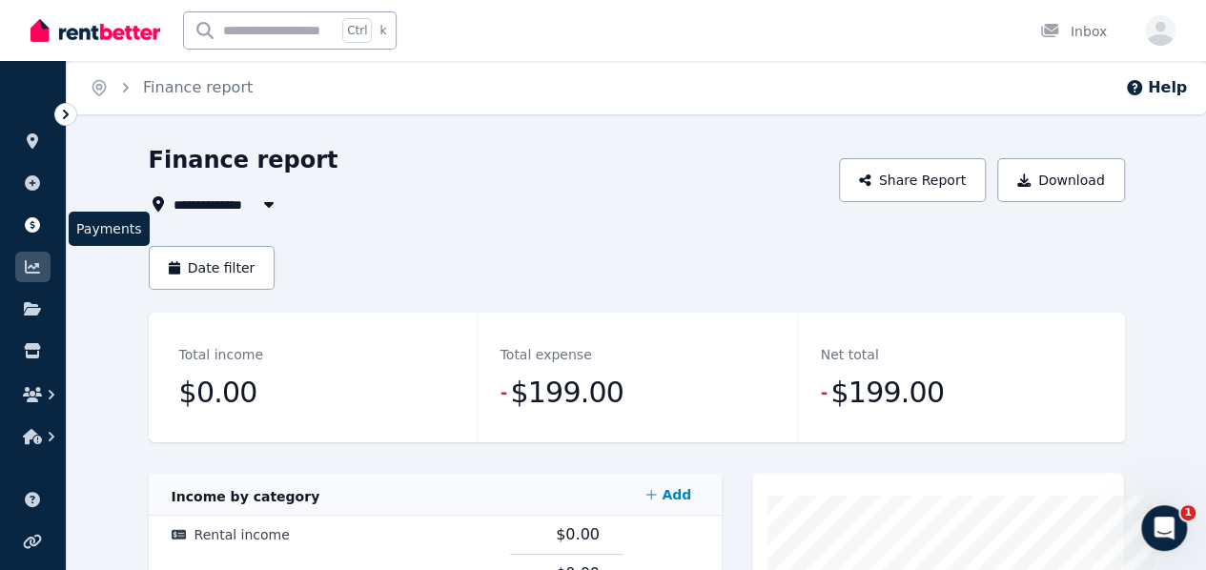
click at [28, 223] on icon at bounding box center [32, 224] width 15 height 15
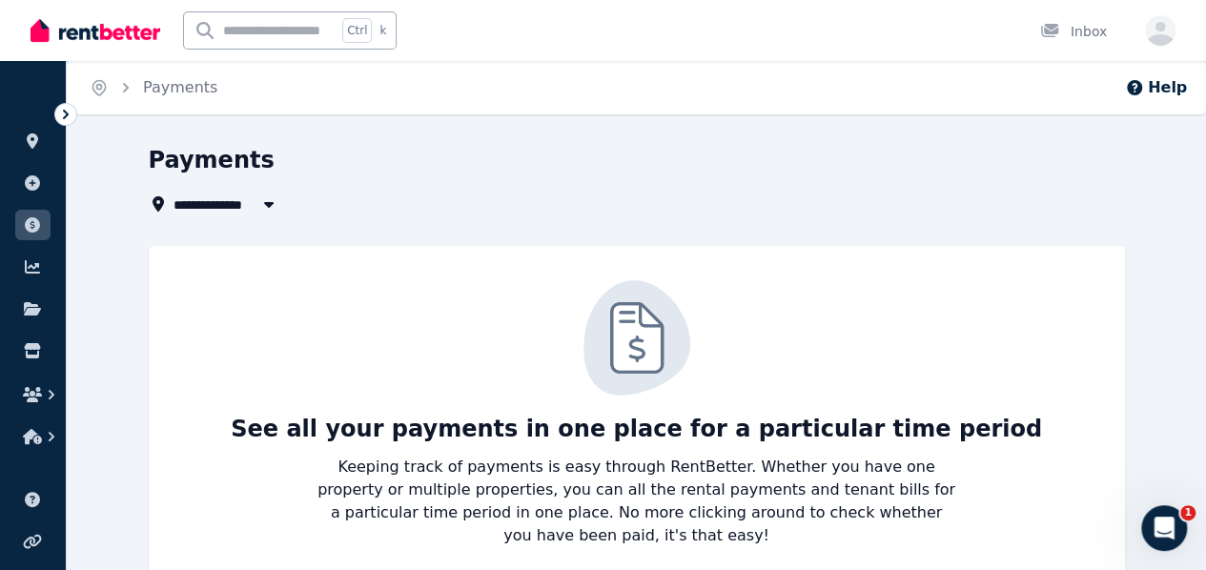
scroll to position [21, 0]
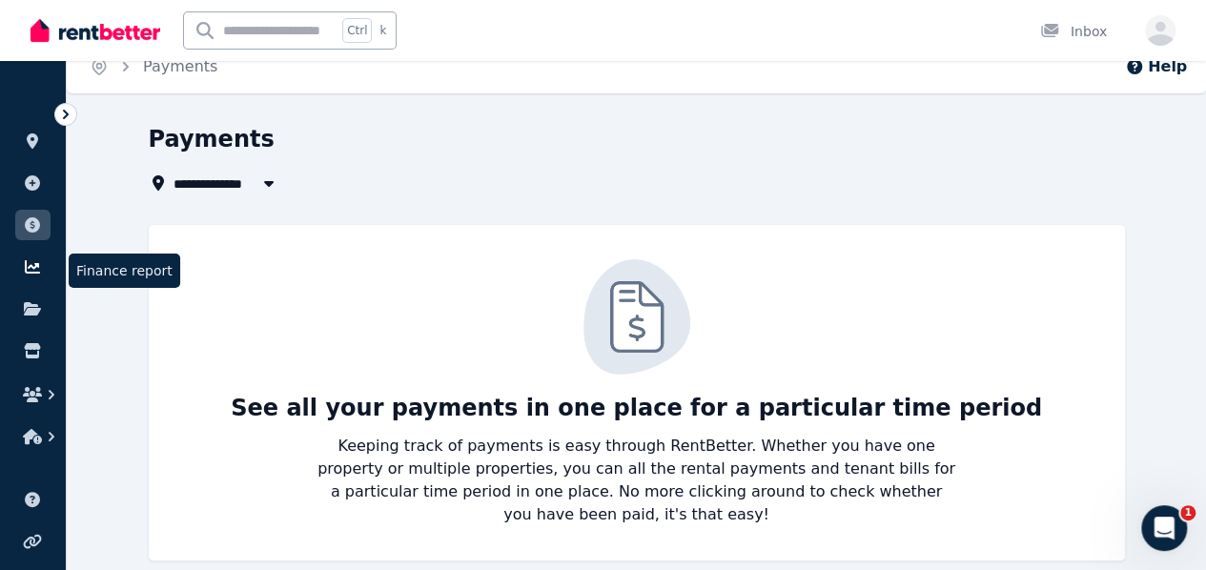
click at [38, 257] on link at bounding box center [32, 267] width 35 height 30
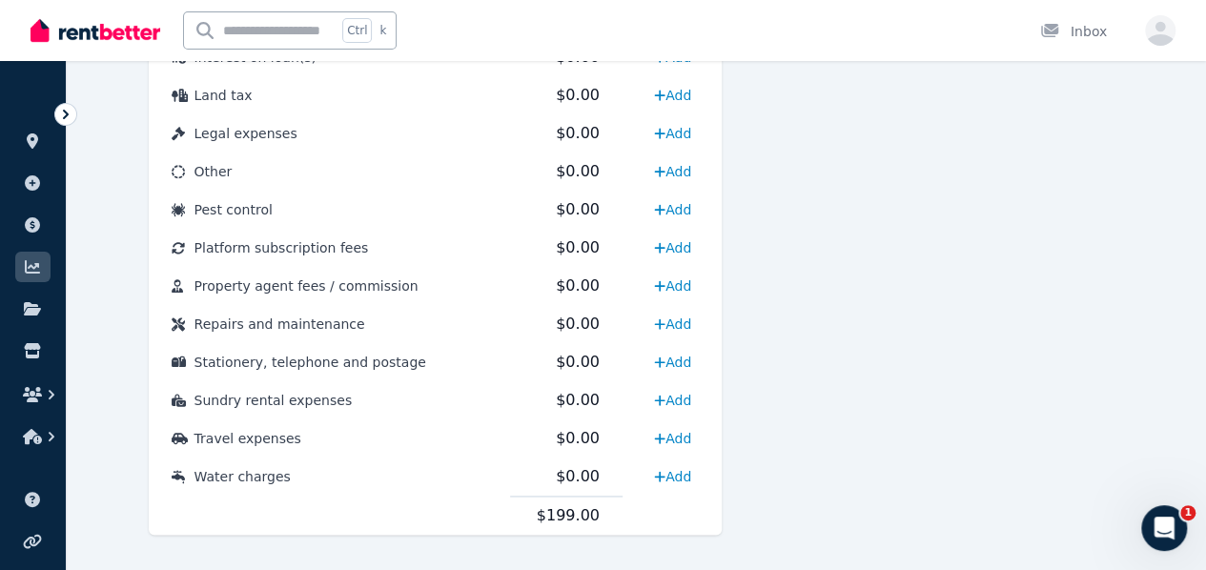
scroll to position [1097, 0]
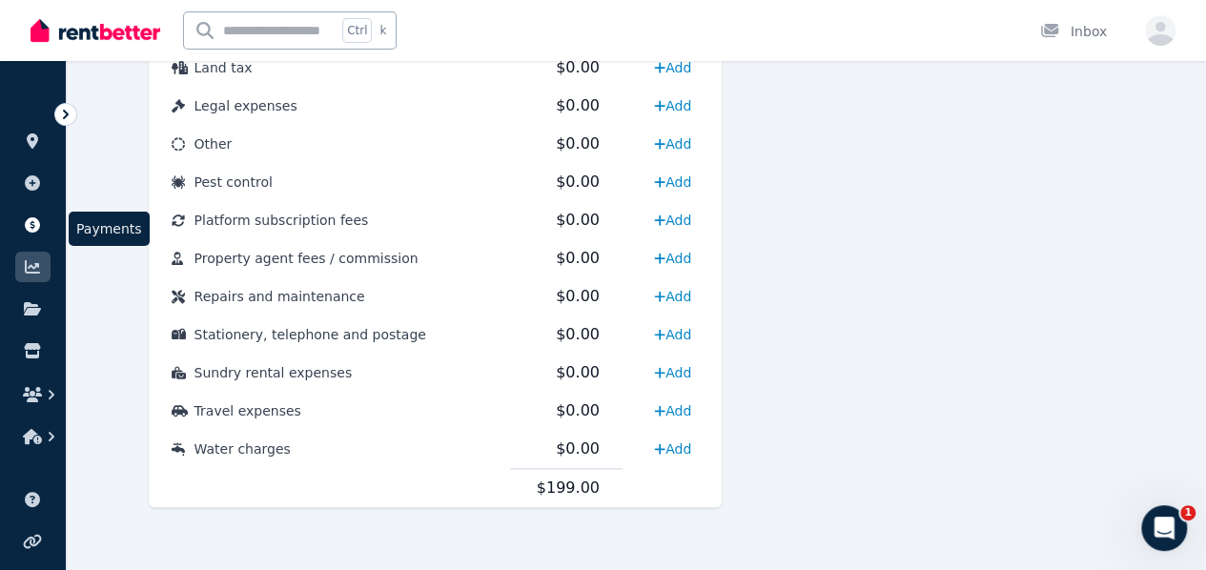
click at [31, 220] on icon at bounding box center [32, 224] width 15 height 15
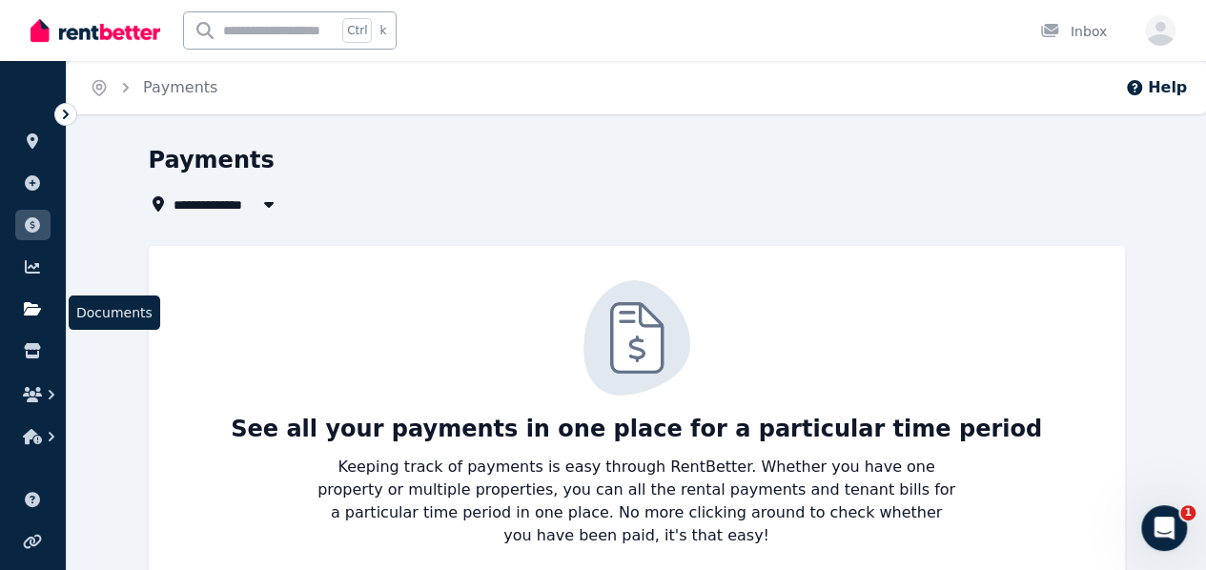
click at [27, 307] on icon at bounding box center [32, 308] width 17 height 13
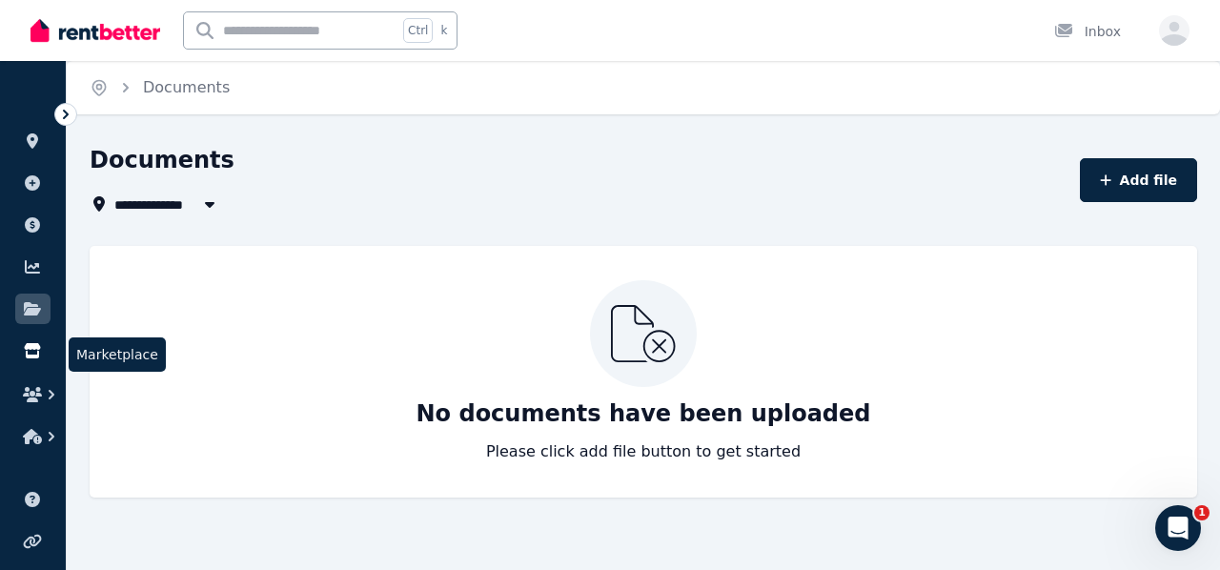
click at [35, 348] on icon at bounding box center [32, 350] width 16 height 15
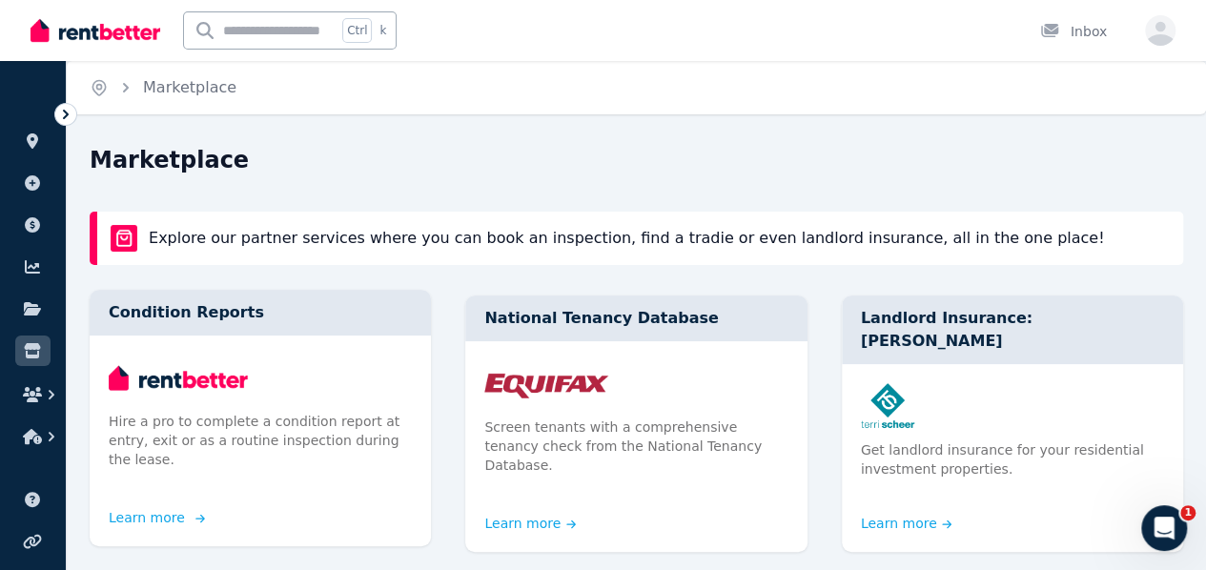
click at [223, 463] on div "Hire a pro to complete a condition report at entry, exit or as a routine inspec…" at bounding box center [260, 421] width 341 height 172
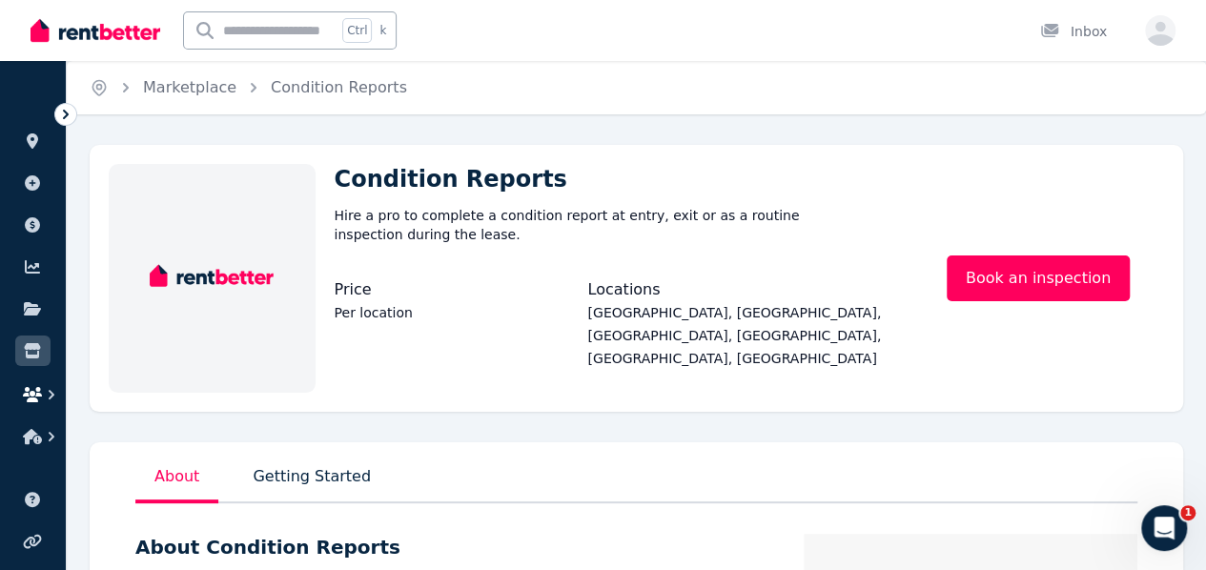
click at [46, 392] on icon "button" at bounding box center [51, 394] width 19 height 19
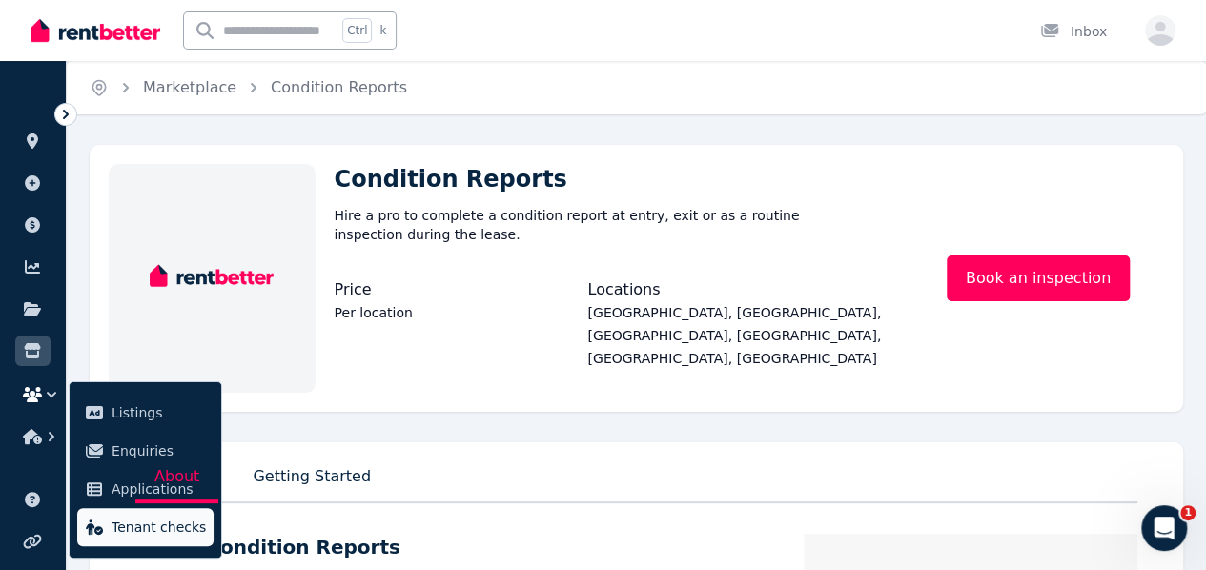
click at [118, 527] on span "Tenant checks" at bounding box center [159, 527] width 94 height 23
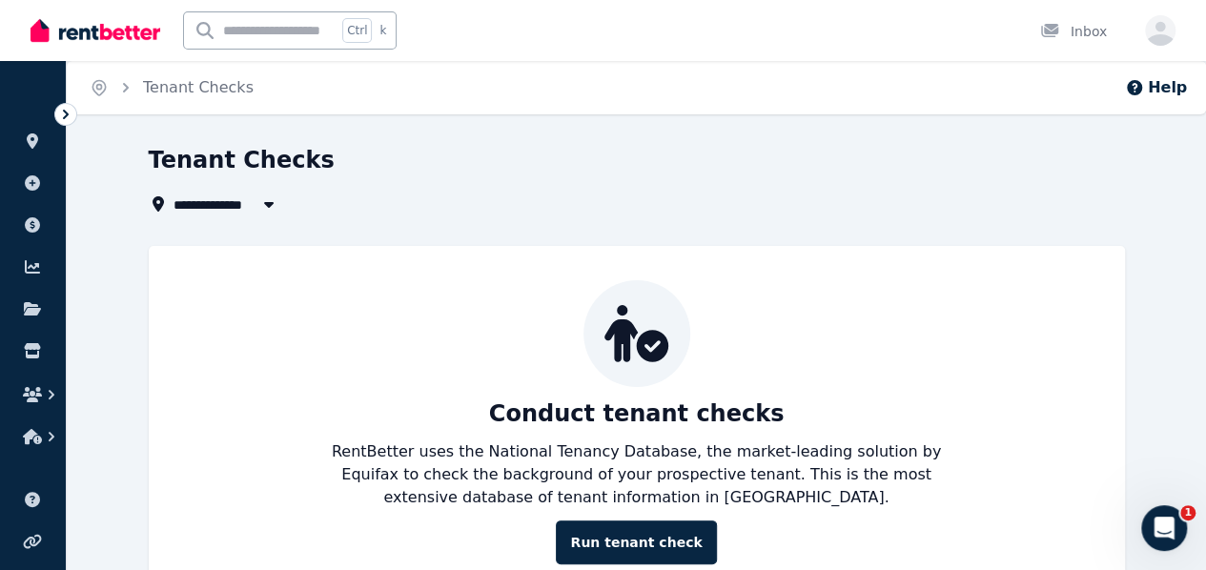
click at [15, 424] on button "button" at bounding box center [32, 436] width 35 height 34
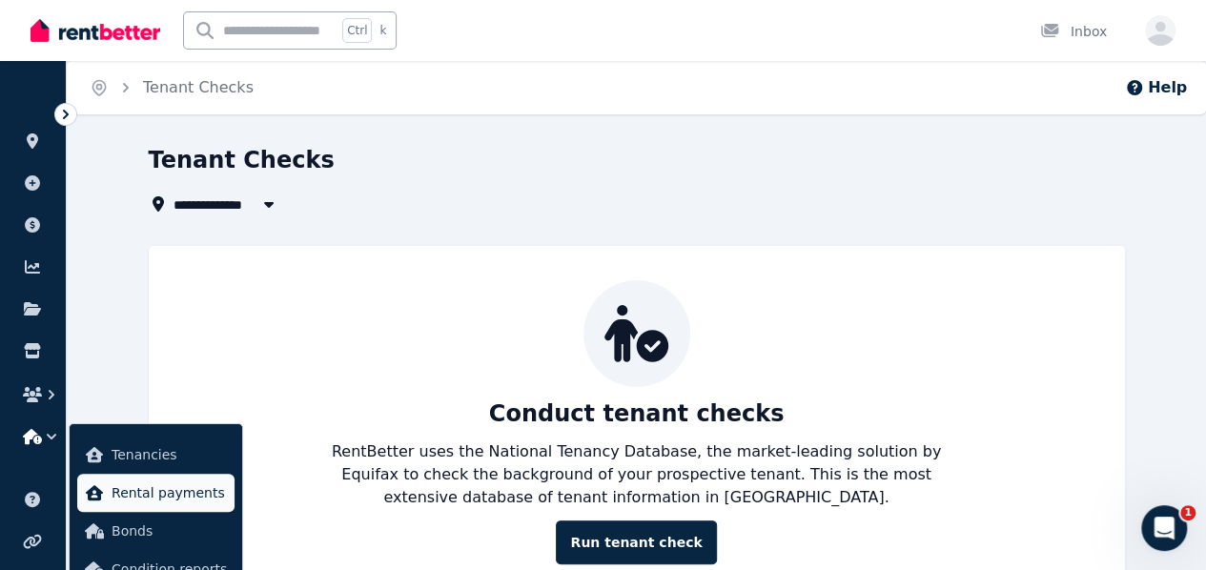
scroll to position [62, 0]
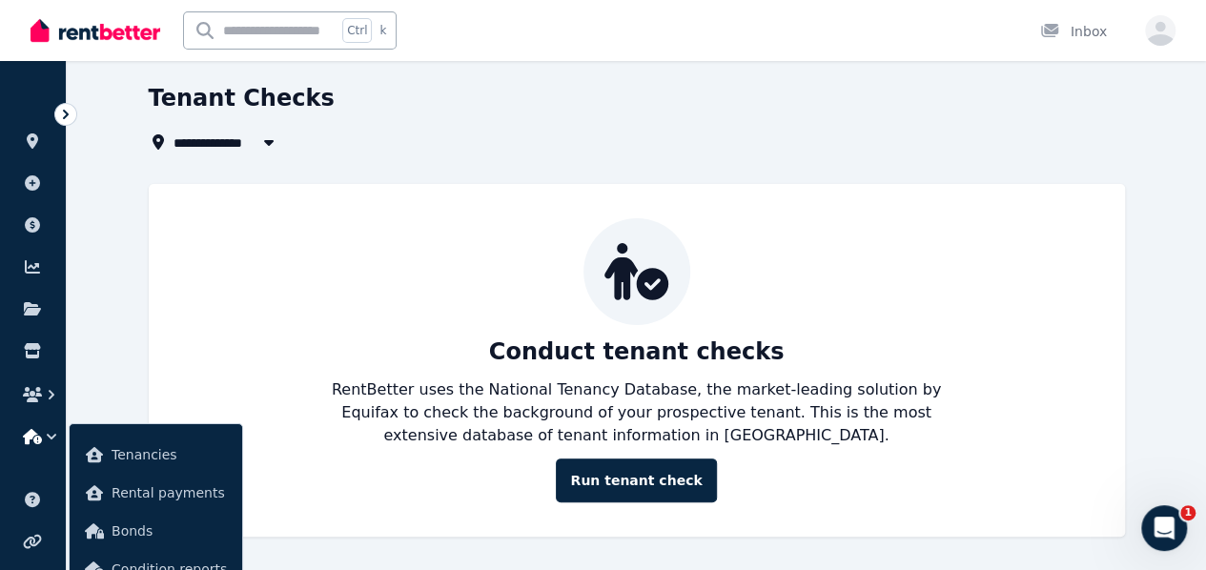
click at [37, 434] on icon "button" at bounding box center [32, 436] width 19 height 15
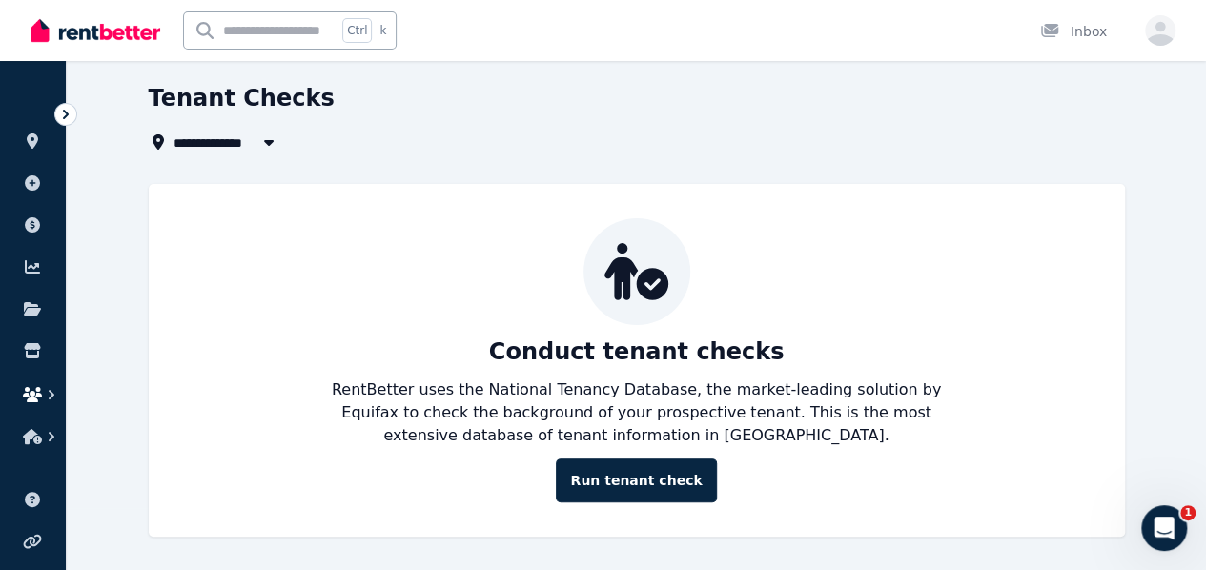
click at [25, 384] on button "button" at bounding box center [32, 394] width 35 height 34
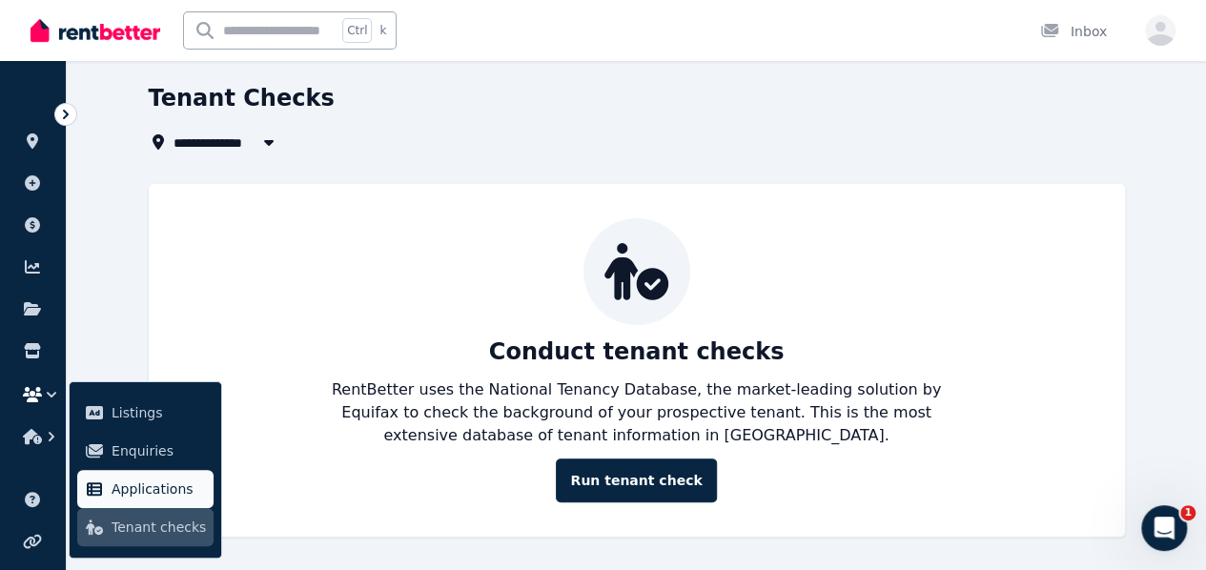
click at [150, 485] on span "Applications" at bounding box center [159, 489] width 94 height 23
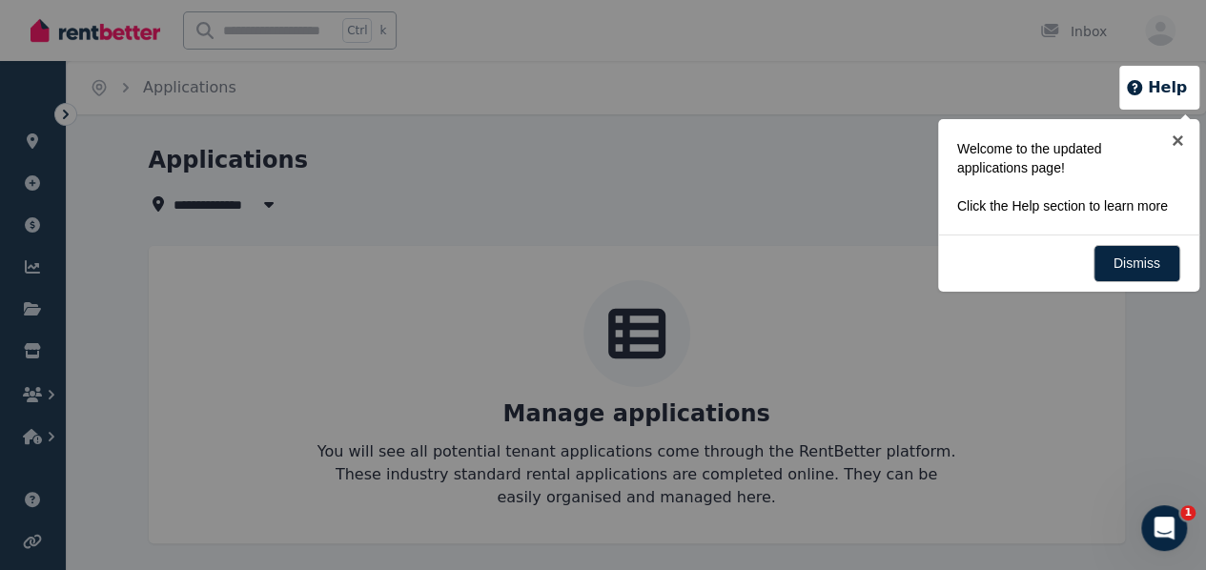
click at [1128, 242] on div "Dismiss" at bounding box center [1068, 262] width 261 height 57
click at [1121, 257] on link "Dismiss" at bounding box center [1136, 263] width 87 height 37
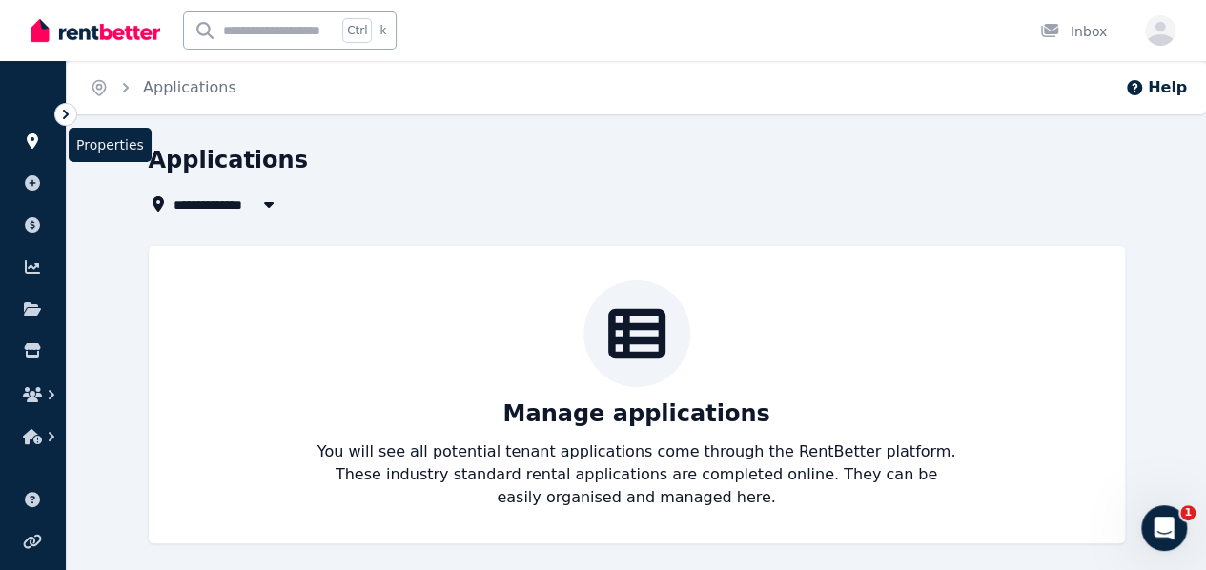
click at [31, 137] on icon at bounding box center [32, 140] width 19 height 15
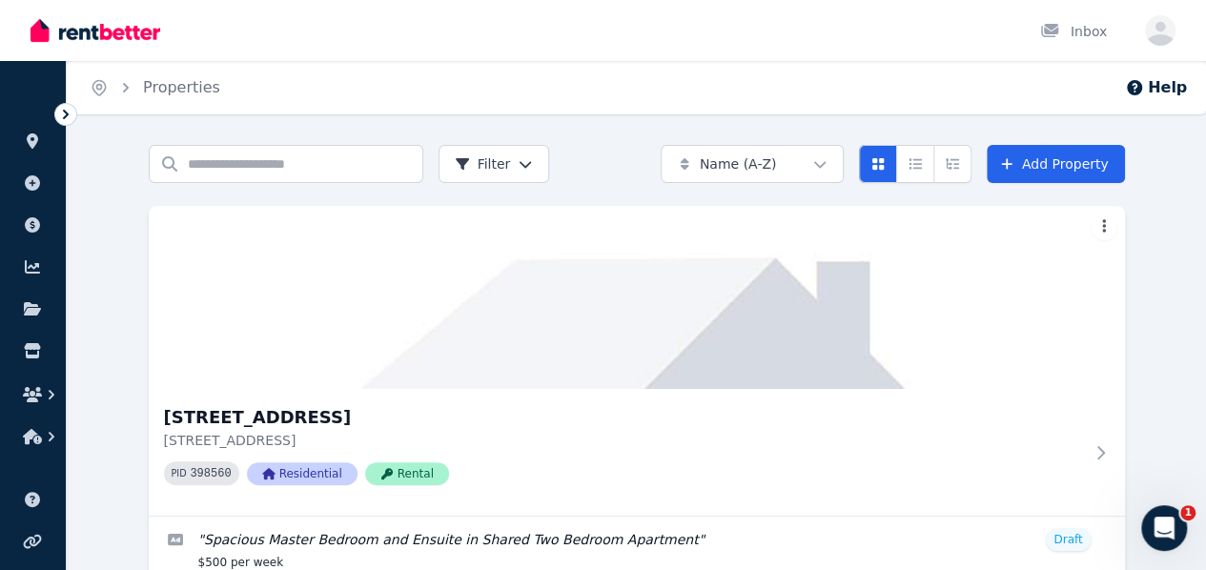
scroll to position [79, 0]
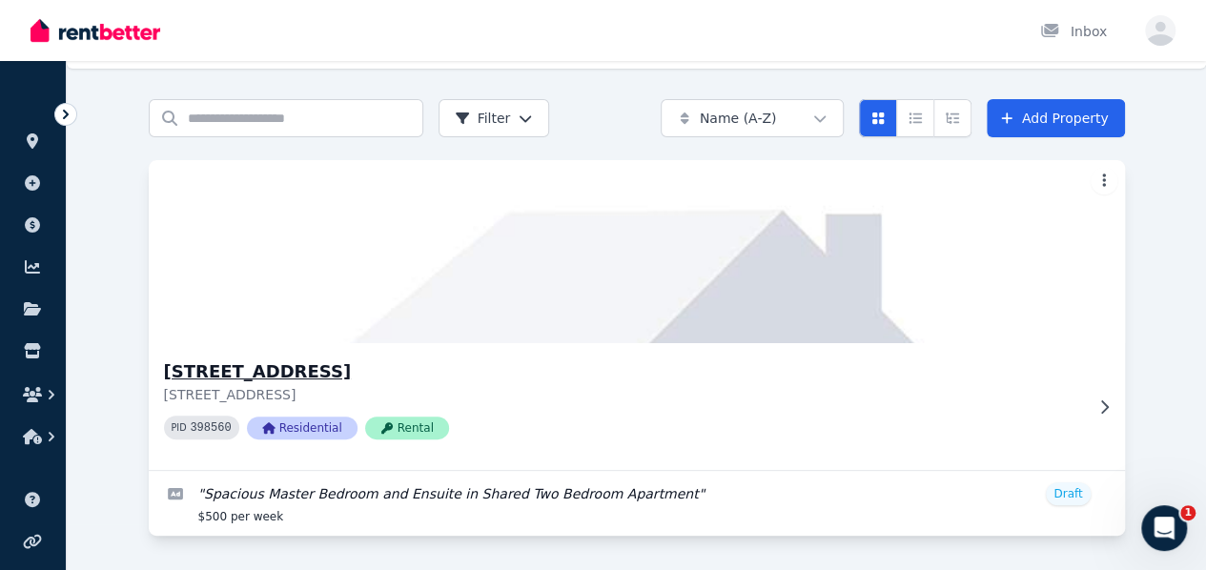
click at [231, 343] on div "[STREET_ADDRESS] [STREET_ADDRESS] PID 398560 Residential Rental" at bounding box center [637, 406] width 976 height 127
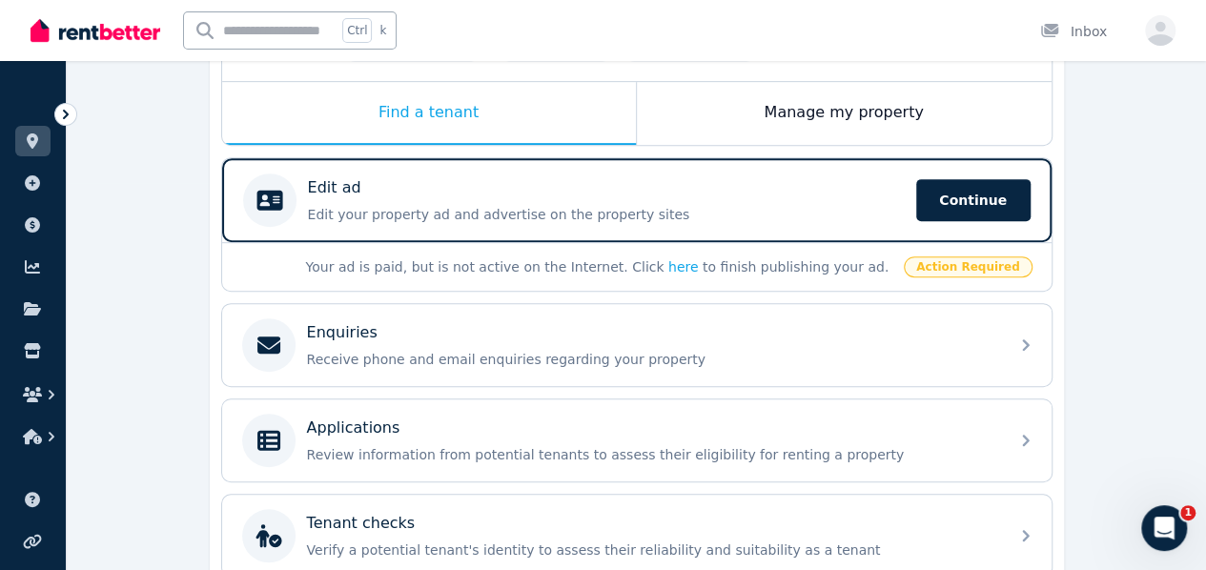
scroll to position [547, 0]
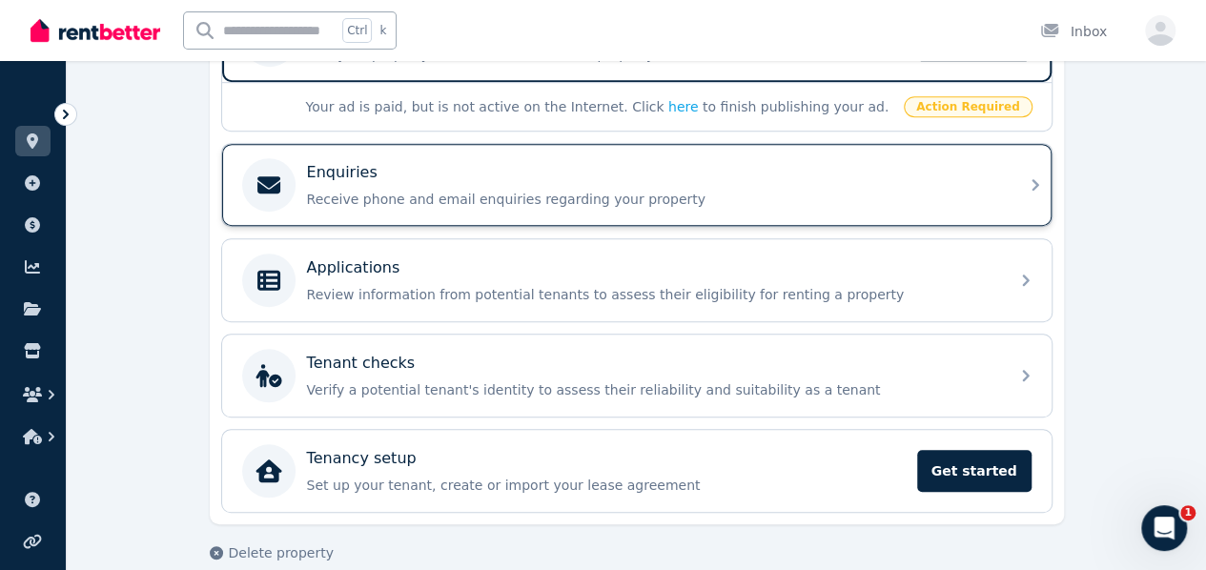
click at [416, 165] on div "Enquiries Receive phone and email enquiries regarding your property" at bounding box center [652, 185] width 690 height 48
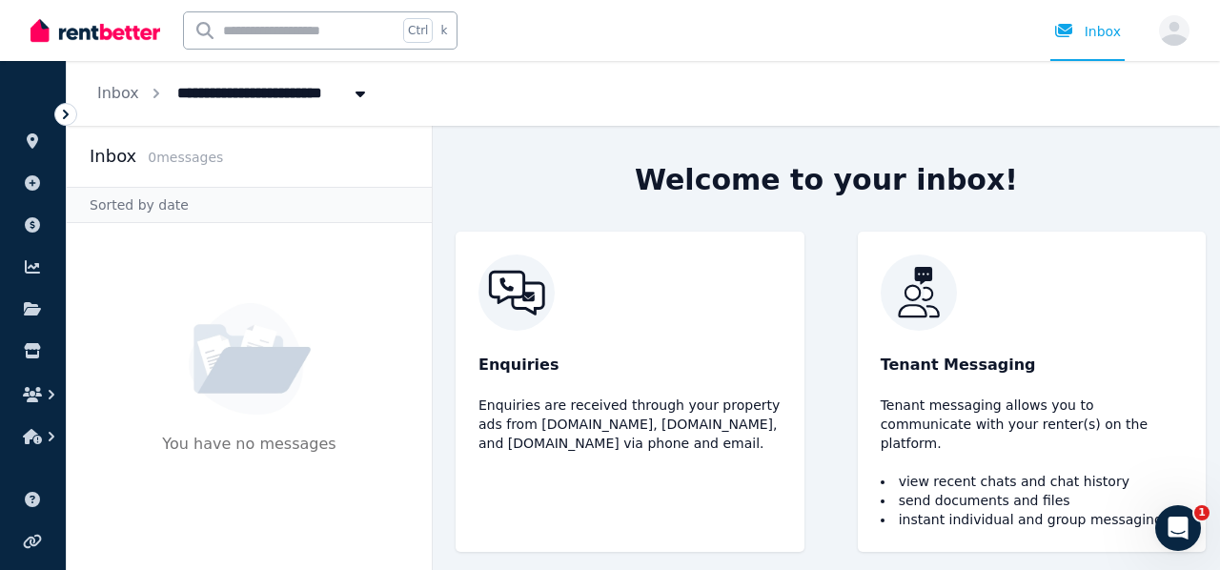
drag, startPoint x: 993, startPoint y: 475, endPoint x: 959, endPoint y: 472, distance: 34.4
click at [991, 476] on li "view recent chats and chat history" at bounding box center [1032, 481] width 303 height 19
click at [65, 123] on div at bounding box center [65, 114] width 23 height 23
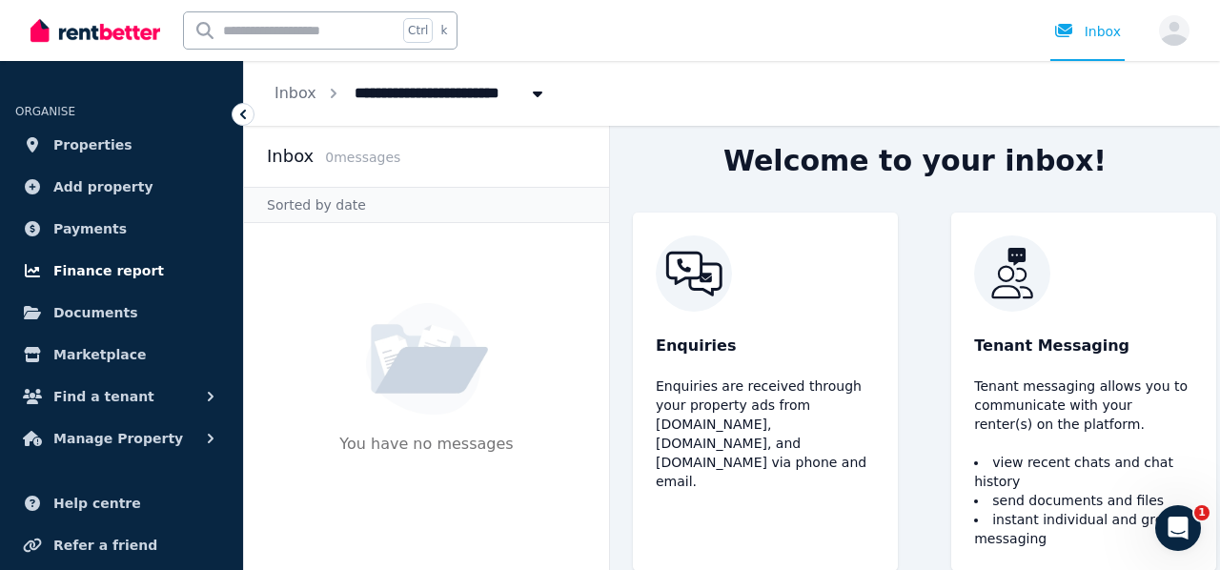
click at [72, 275] on span "Finance report" at bounding box center [108, 270] width 111 height 23
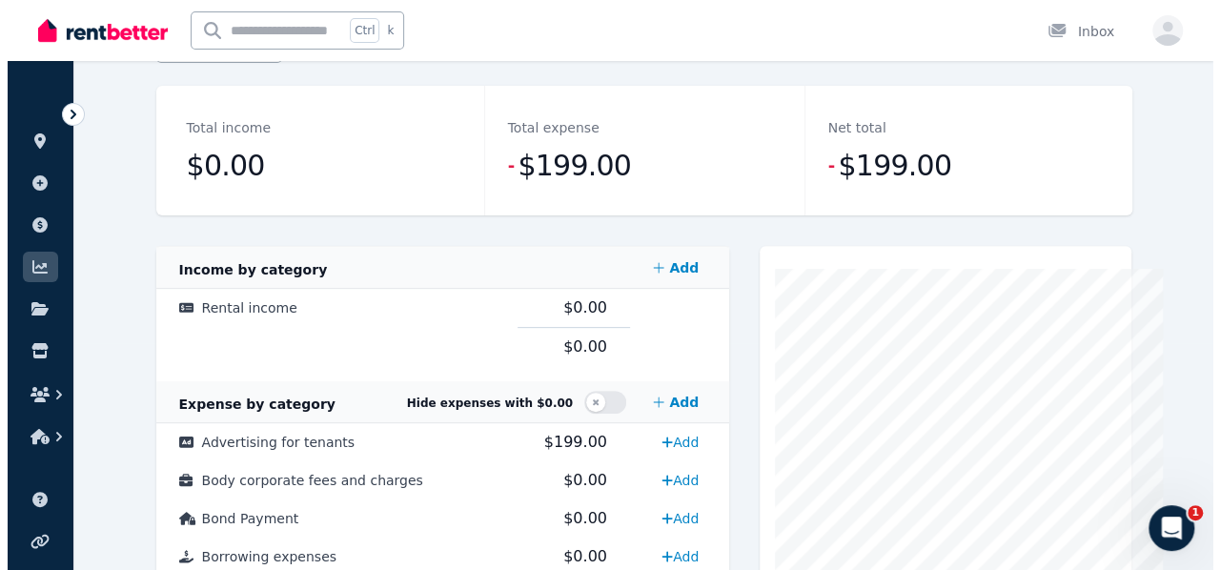
scroll to position [286, 0]
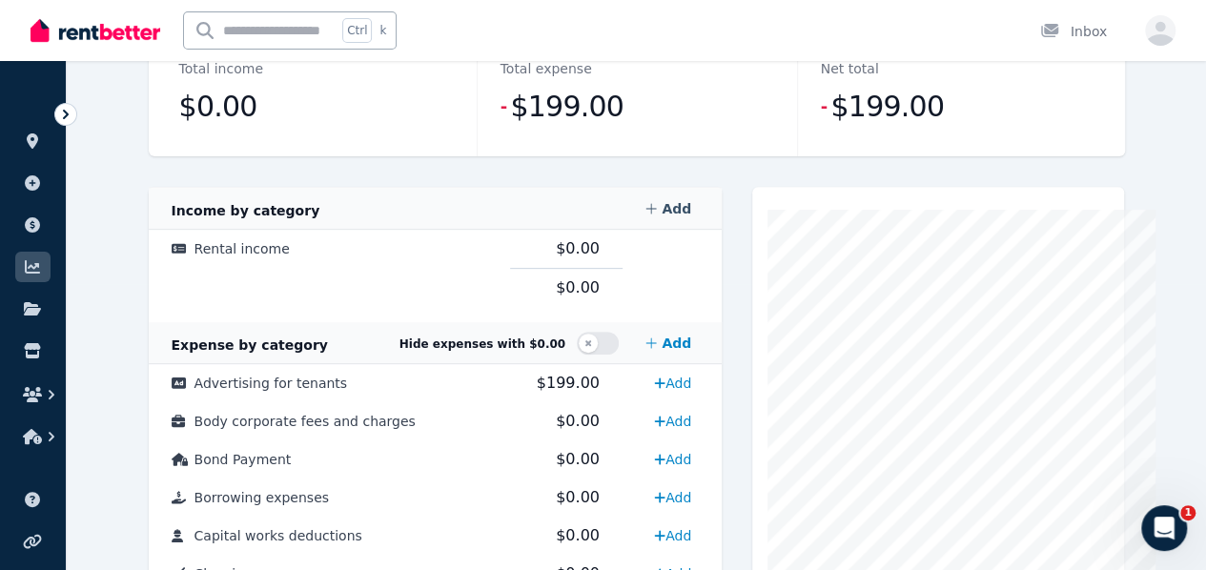
click at [687, 207] on link "Add" at bounding box center [668, 209] width 61 height 38
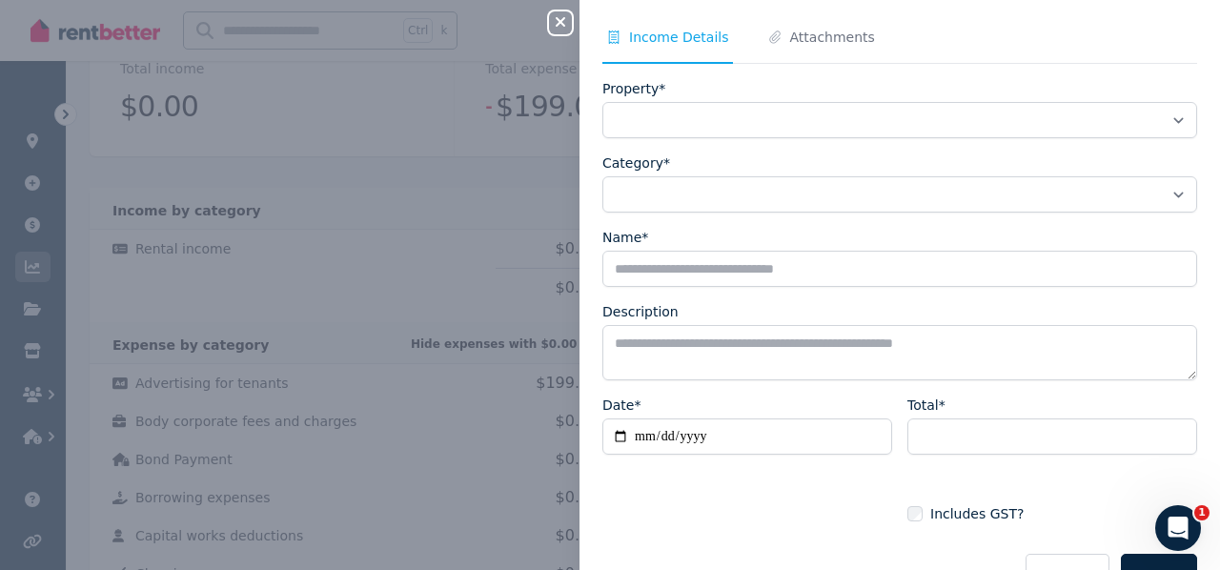
scroll to position [0, 0]
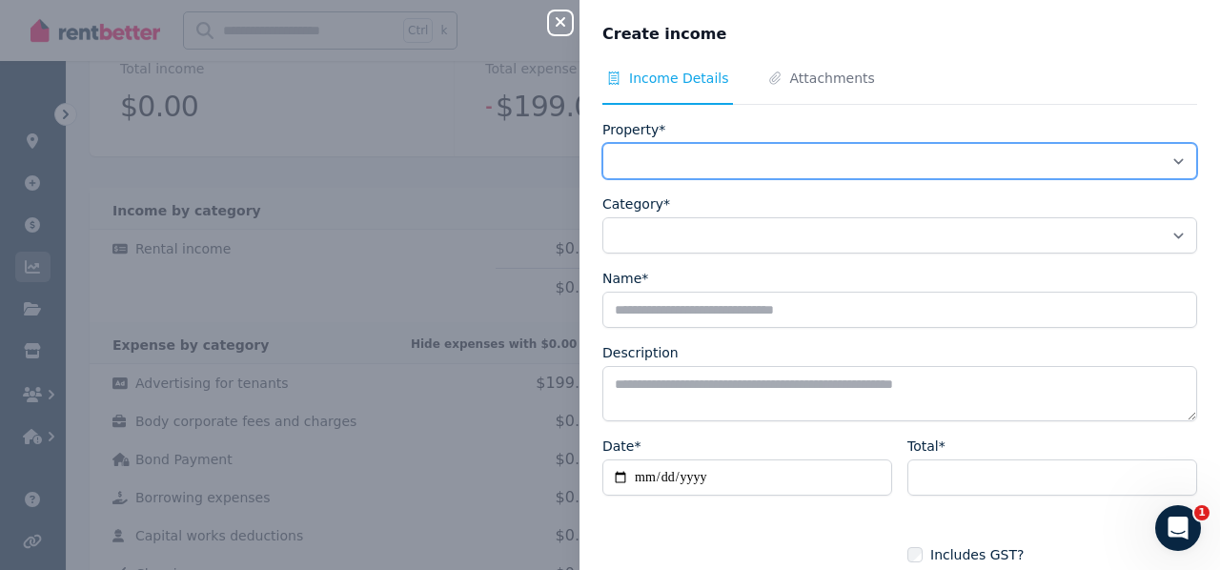
click at [659, 153] on select "**********" at bounding box center [899, 161] width 595 height 36
select select "**********"
click at [602, 143] on select "**********" at bounding box center [899, 161] width 595 height 36
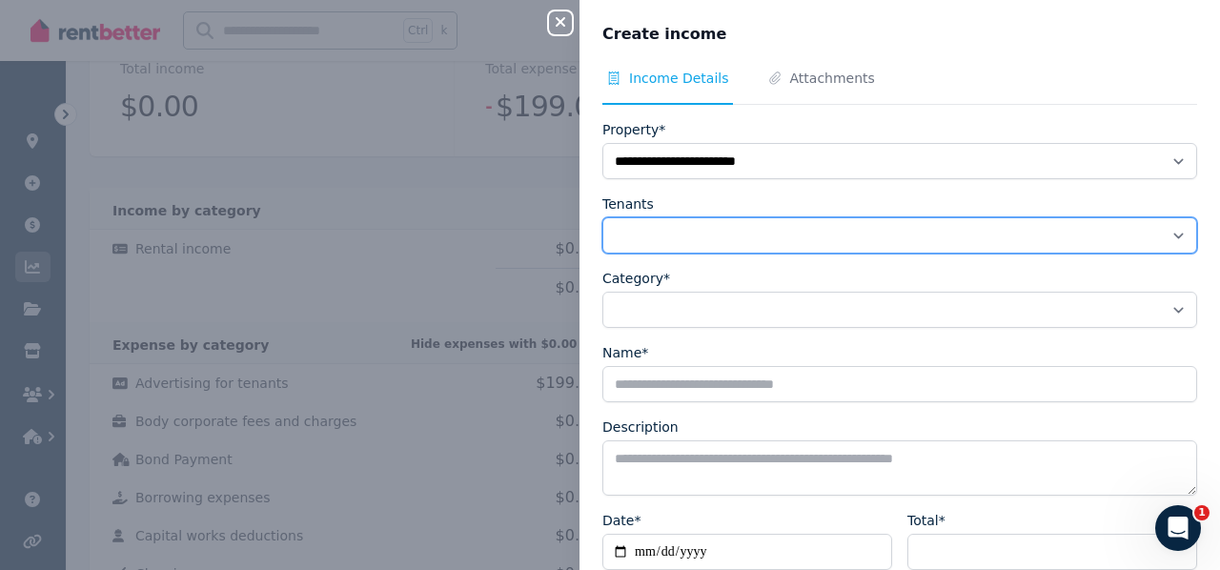
click at [675, 234] on select "Tenants" at bounding box center [899, 235] width 595 height 36
click at [602, 217] on select "Tenants" at bounding box center [899, 235] width 595 height 36
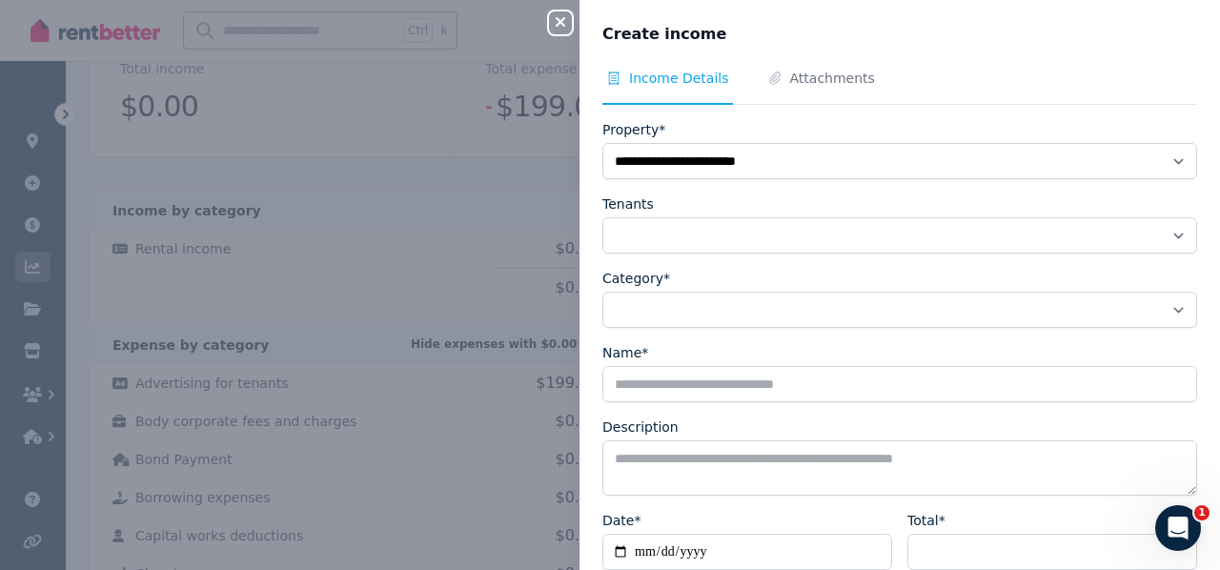
drag, startPoint x: 690, startPoint y: 258, endPoint x: 688, endPoint y: 240, distance: 18.2
click at [690, 255] on form "**********" at bounding box center [899, 416] width 595 height 593
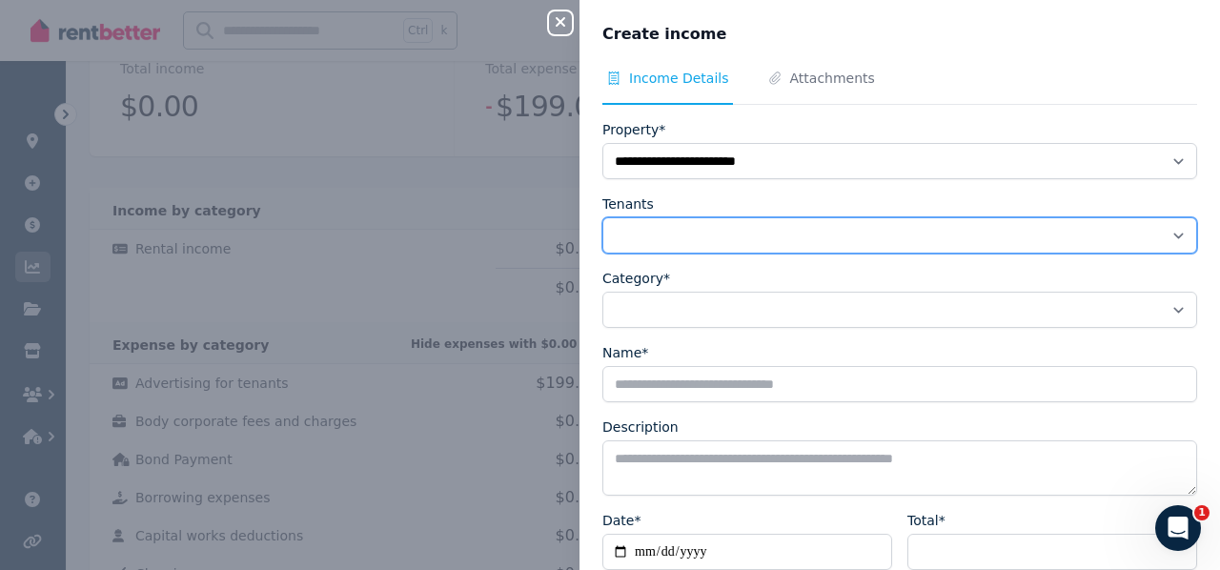
click at [687, 239] on select "Tenants" at bounding box center [899, 235] width 595 height 36
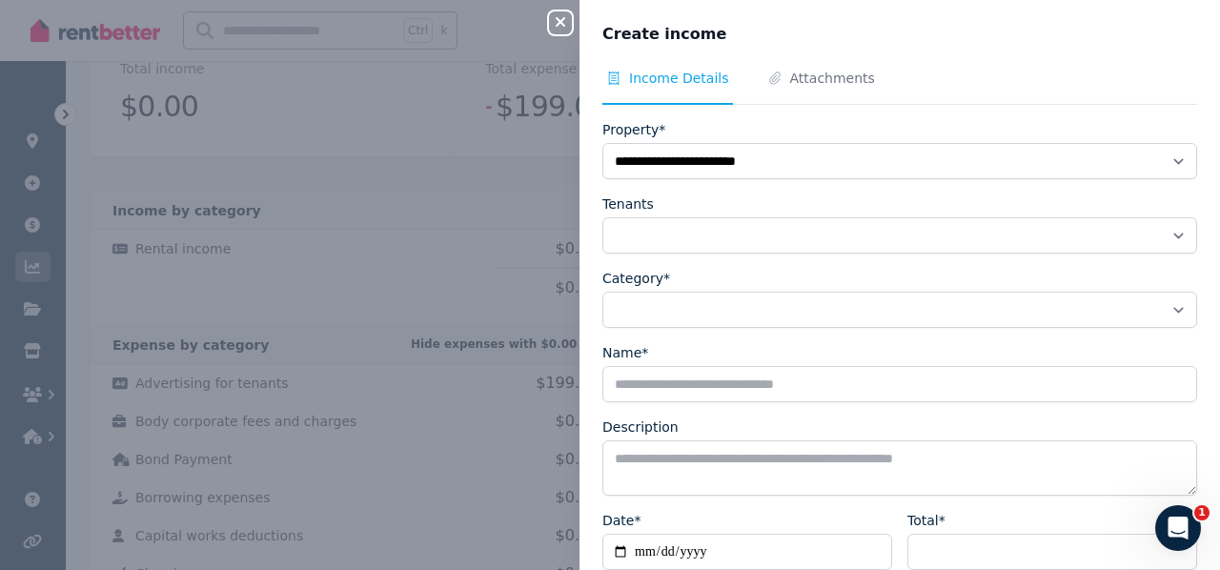
click at [565, 22] on icon "button" at bounding box center [560, 21] width 23 height 15
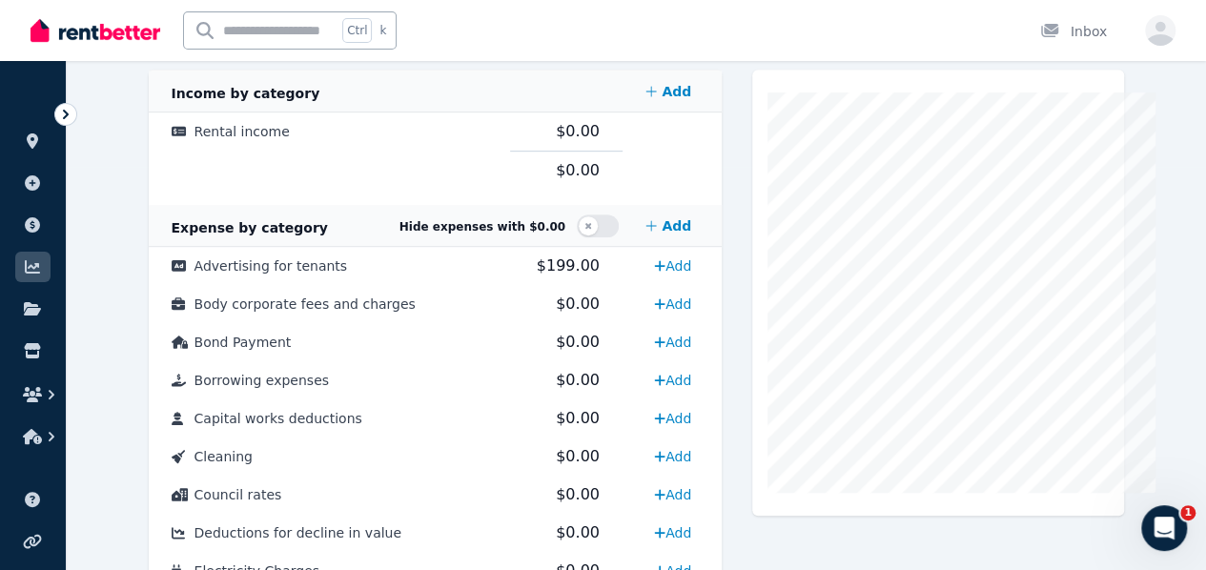
scroll to position [335, 0]
